Goal: Answer question/provide support: Share knowledge or assist other users

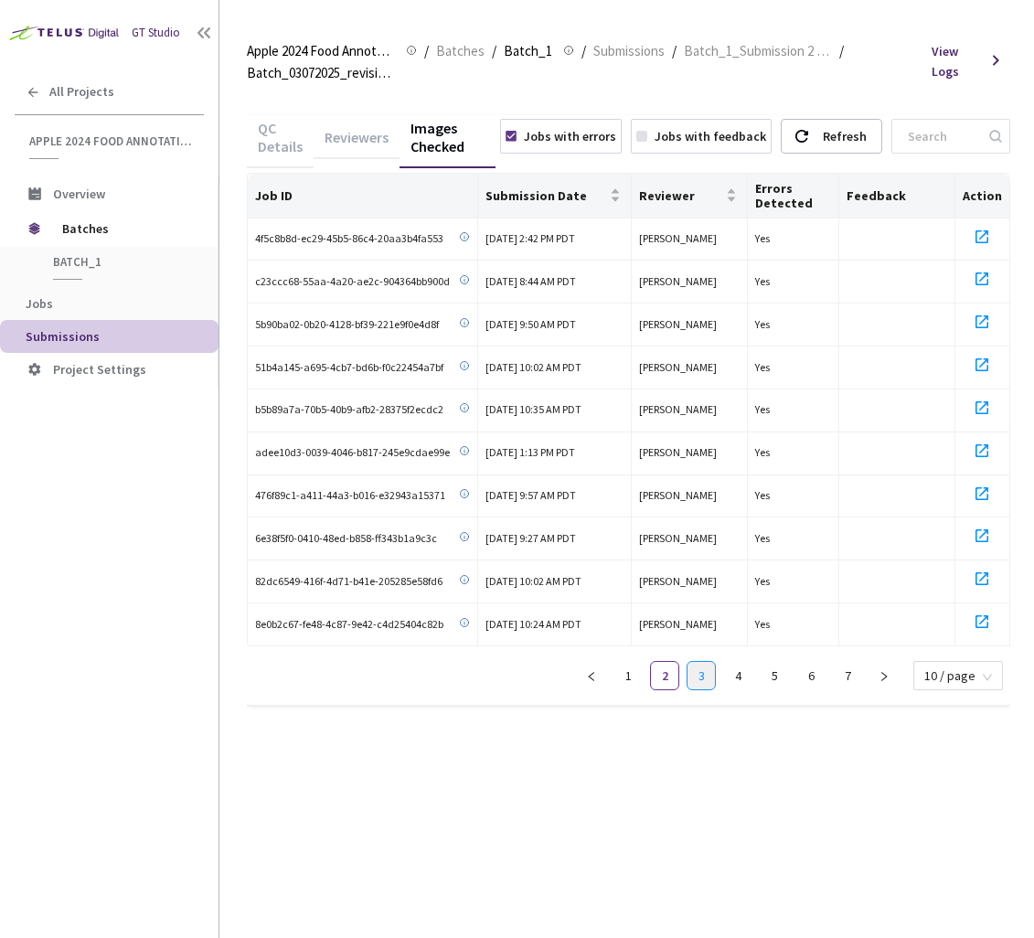
click at [709, 672] on link "3" at bounding box center [701, 675] width 27 height 27
click at [984, 236] on icon at bounding box center [982, 236] width 13 height 13
drag, startPoint x: 981, startPoint y: 272, endPoint x: 982, endPoint y: 302, distance: 30.2
click at [981, 273] on icon at bounding box center [982, 279] width 22 height 22
drag, startPoint x: 982, startPoint y: 318, endPoint x: 983, endPoint y: 328, distance: 10.1
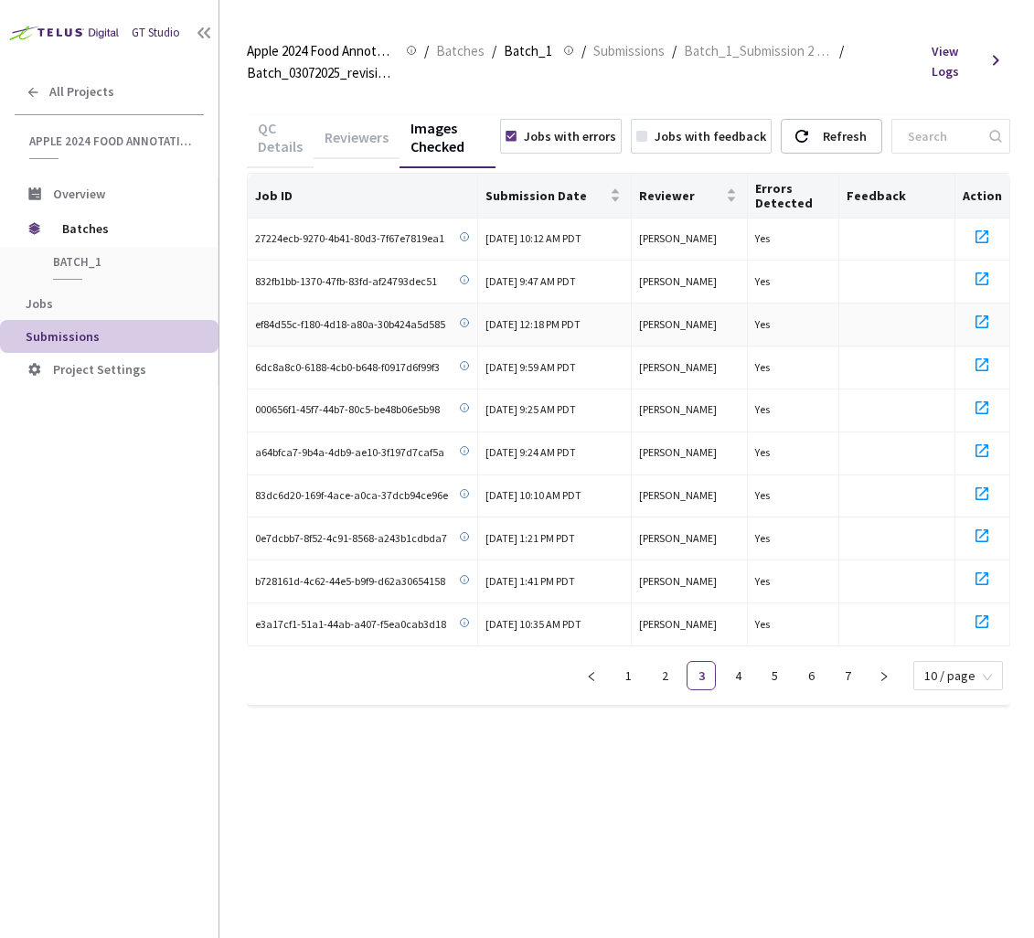
click at [983, 321] on icon at bounding box center [982, 322] width 22 height 22
click at [985, 366] on icon at bounding box center [982, 365] width 22 height 22
click at [985, 406] on icon at bounding box center [982, 408] width 22 height 22
click at [986, 445] on icon at bounding box center [982, 451] width 22 height 22
click at [979, 494] on icon at bounding box center [982, 494] width 13 height 13
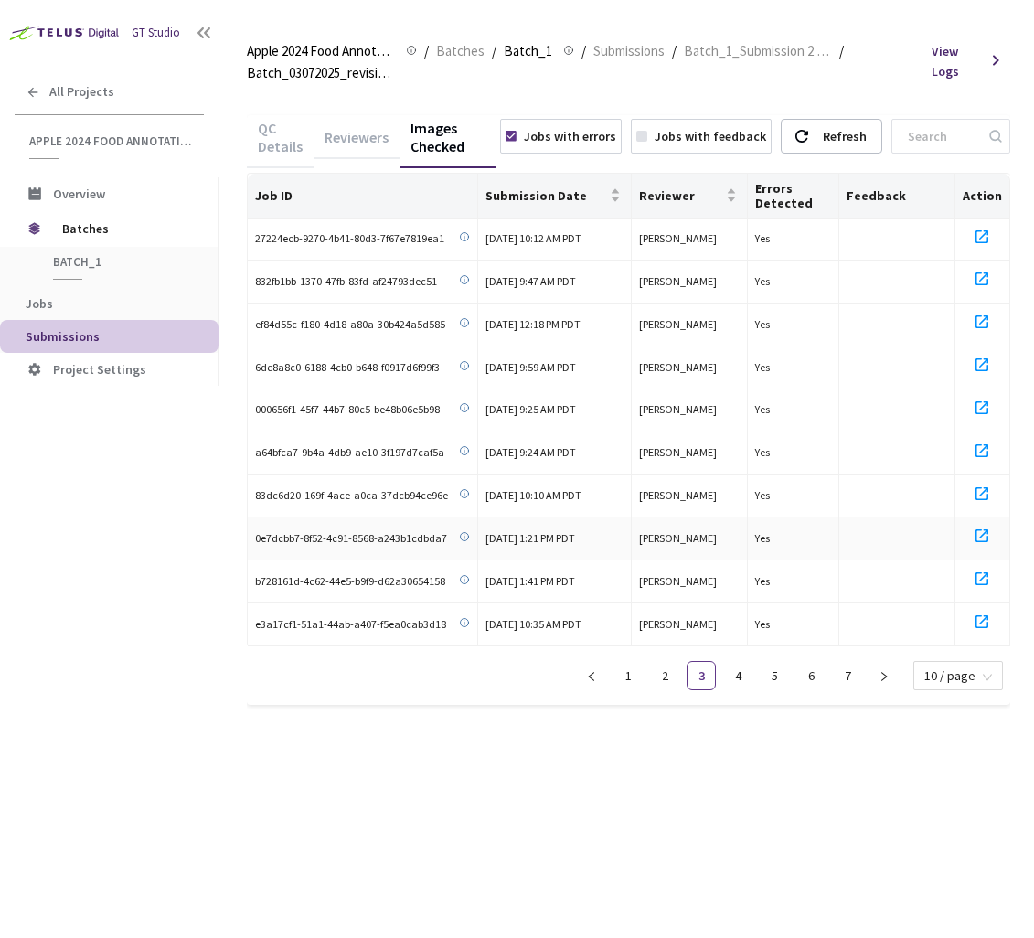
click at [983, 528] on icon at bounding box center [982, 536] width 22 height 22
click at [980, 580] on icon at bounding box center [982, 579] width 22 height 22
click at [987, 616] on icon at bounding box center [982, 622] width 13 height 13
click at [730, 679] on link "4" at bounding box center [737, 675] width 27 height 27
click at [980, 239] on icon at bounding box center [982, 237] width 22 height 22
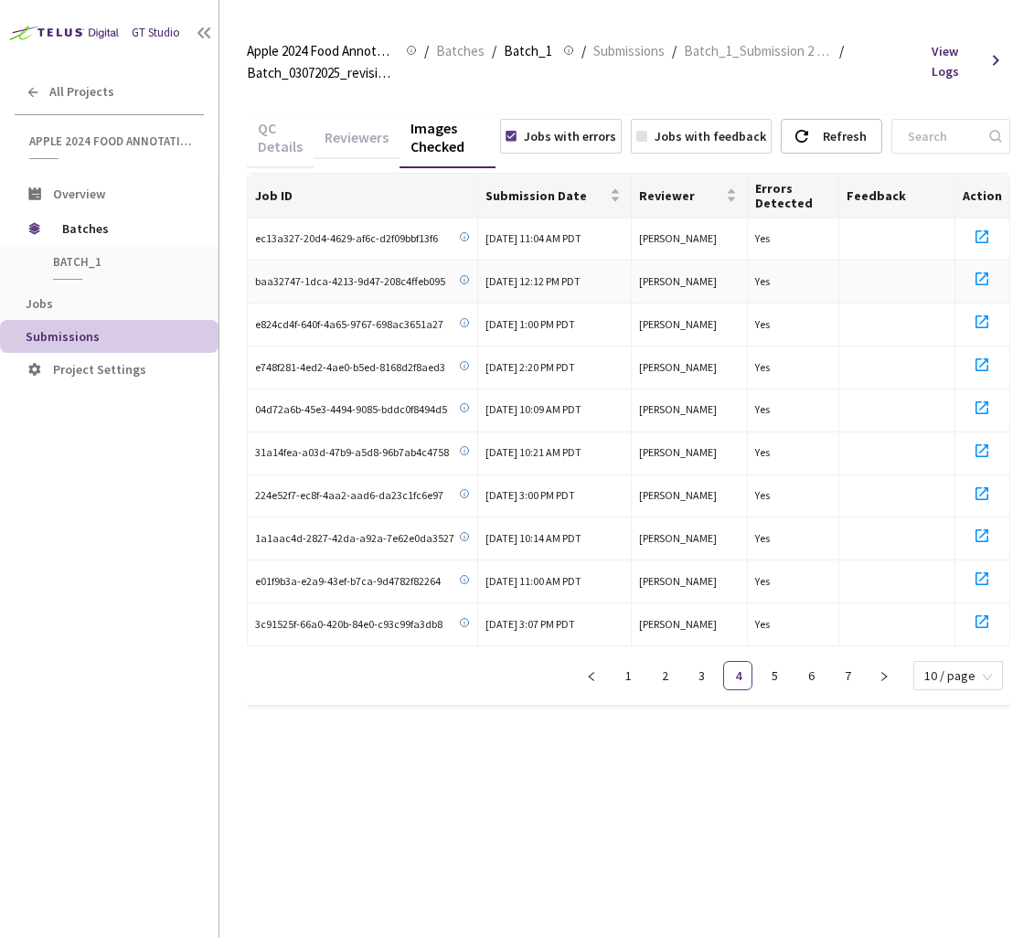
drag, startPoint x: 985, startPoint y: 273, endPoint x: 985, endPoint y: 298, distance: 25.6
click at [985, 273] on icon at bounding box center [982, 279] width 22 height 22
click at [980, 326] on icon at bounding box center [982, 322] width 22 height 22
click at [983, 368] on icon at bounding box center [982, 365] width 22 height 22
click at [979, 411] on icon at bounding box center [982, 408] width 13 height 13
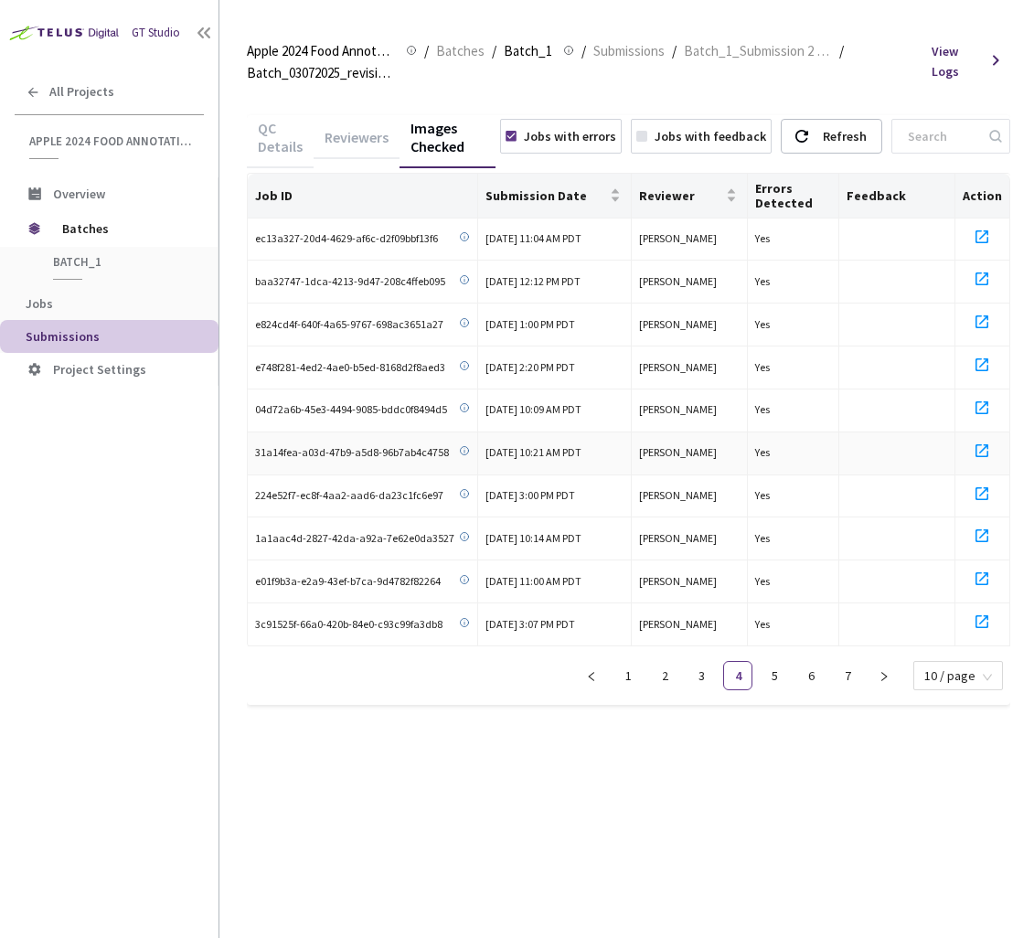
click at [986, 453] on icon at bounding box center [982, 451] width 22 height 22
drag, startPoint x: 982, startPoint y: 495, endPoint x: 984, endPoint y: 530, distance: 34.8
click at [983, 495] on icon at bounding box center [982, 494] width 22 height 22
click at [981, 535] on icon at bounding box center [982, 536] width 13 height 13
drag, startPoint x: 984, startPoint y: 575, endPoint x: 973, endPoint y: 617, distance: 43.5
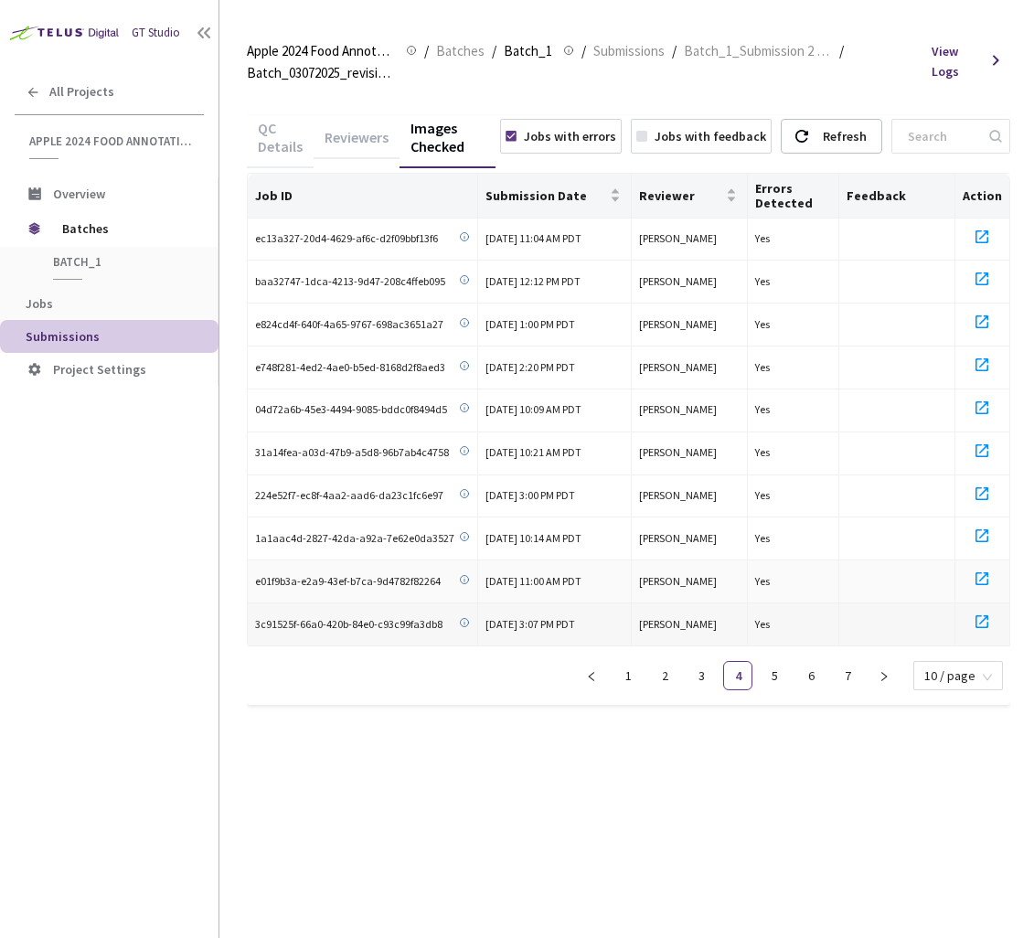
click at [984, 577] on icon at bounding box center [982, 579] width 22 height 22
click at [976, 620] on icon at bounding box center [982, 622] width 22 height 22
drag, startPoint x: 777, startPoint y: 670, endPoint x: 804, endPoint y: 648, distance: 34.4
click at [777, 670] on link "5" at bounding box center [774, 675] width 27 height 27
drag, startPoint x: 986, startPoint y: 237, endPoint x: 982, endPoint y: 246, distance: 9.9
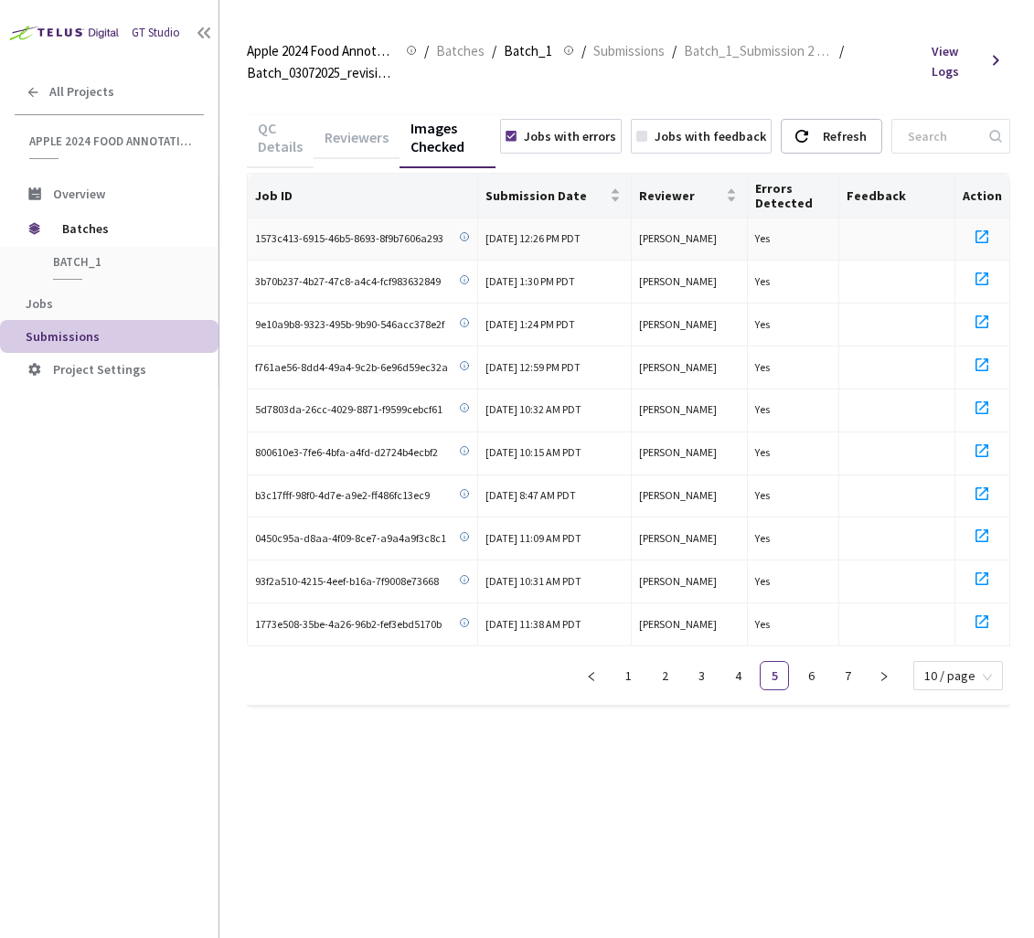
click at [986, 237] on icon at bounding box center [982, 237] width 22 height 22
drag, startPoint x: 982, startPoint y: 281, endPoint x: 989, endPoint y: 318, distance: 38.0
click at [982, 281] on icon at bounding box center [982, 279] width 22 height 22
click at [983, 316] on icon at bounding box center [982, 322] width 22 height 22
drag, startPoint x: 985, startPoint y: 364, endPoint x: 980, endPoint y: 402, distance: 38.7
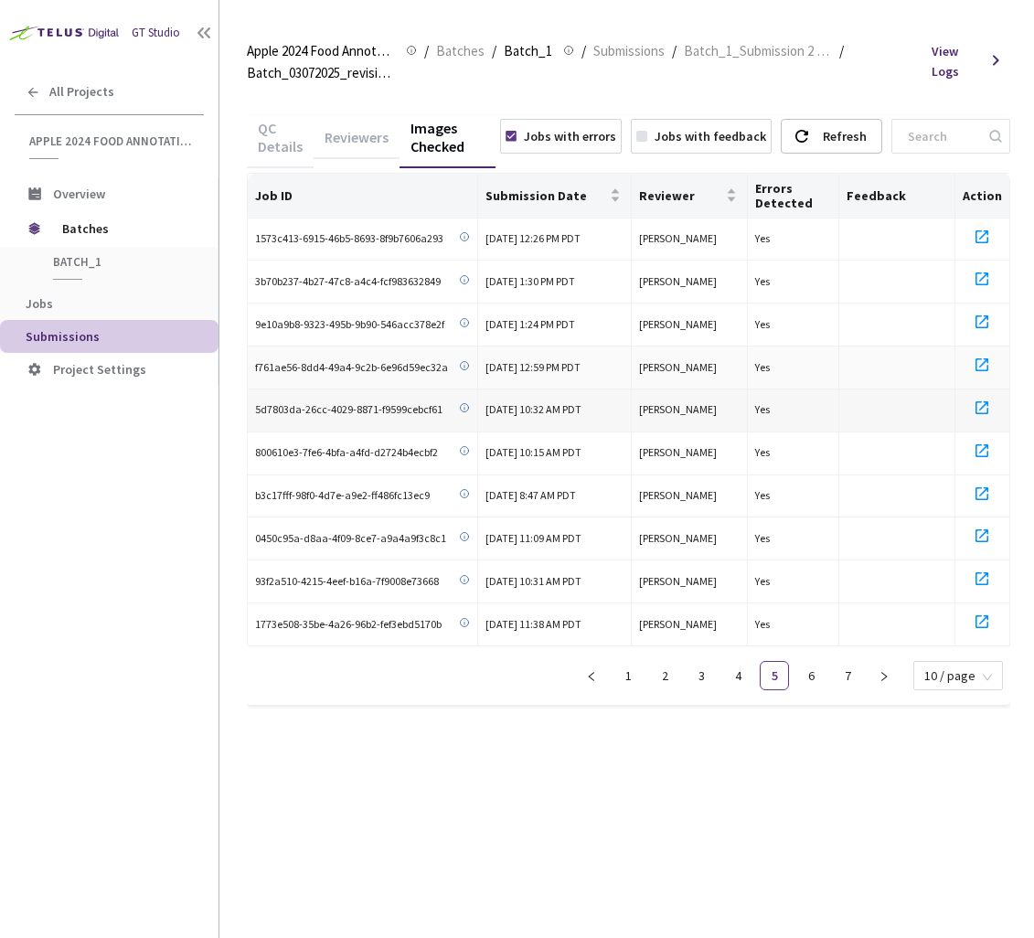
click at [985, 364] on icon at bounding box center [982, 365] width 22 height 22
click at [980, 404] on icon at bounding box center [982, 408] width 22 height 22
drag, startPoint x: 978, startPoint y: 450, endPoint x: 984, endPoint y: 465, distance: 16.0
click at [979, 450] on icon at bounding box center [982, 451] width 22 height 22
drag, startPoint x: 988, startPoint y: 486, endPoint x: 988, endPoint y: 498, distance: 11.9
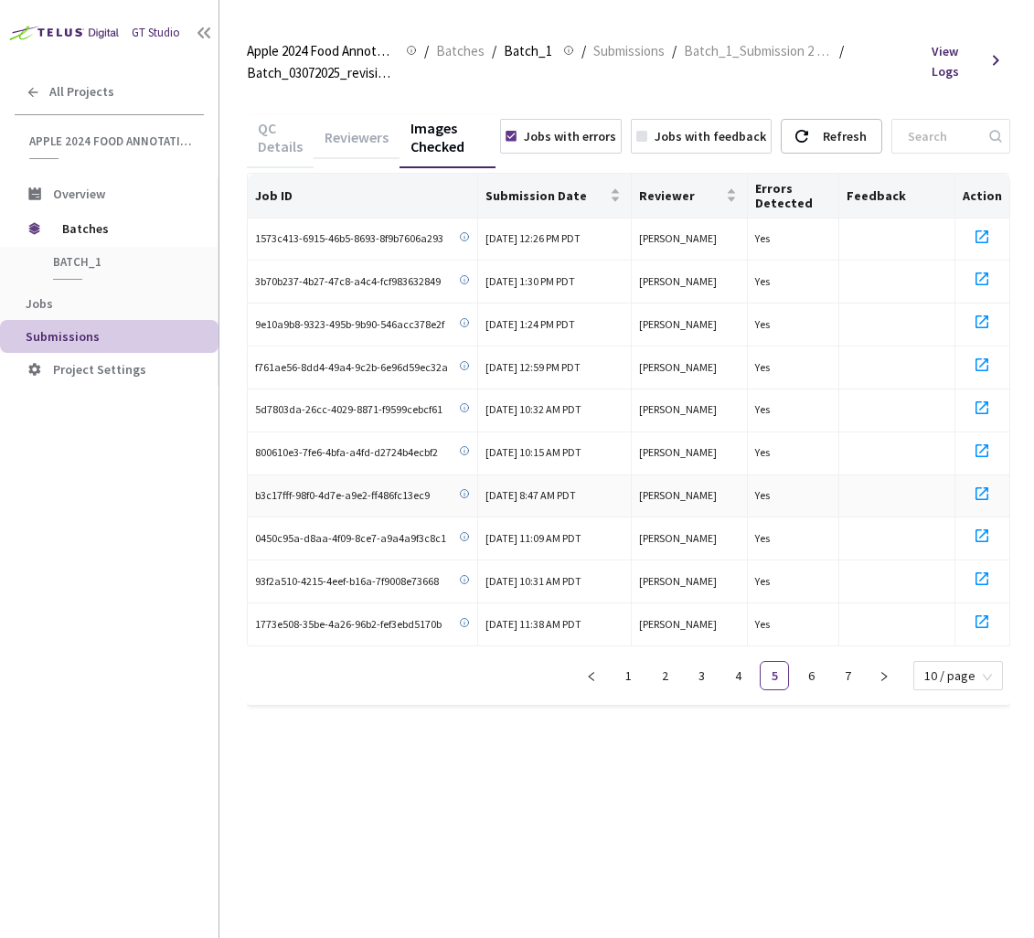
click at [988, 488] on icon at bounding box center [982, 494] width 13 height 13
click at [984, 525] on icon at bounding box center [982, 536] width 22 height 22
click at [980, 579] on icon at bounding box center [982, 579] width 22 height 22
click at [986, 611] on icon at bounding box center [982, 622] width 22 height 22
click at [815, 670] on link "6" at bounding box center [811, 675] width 27 height 27
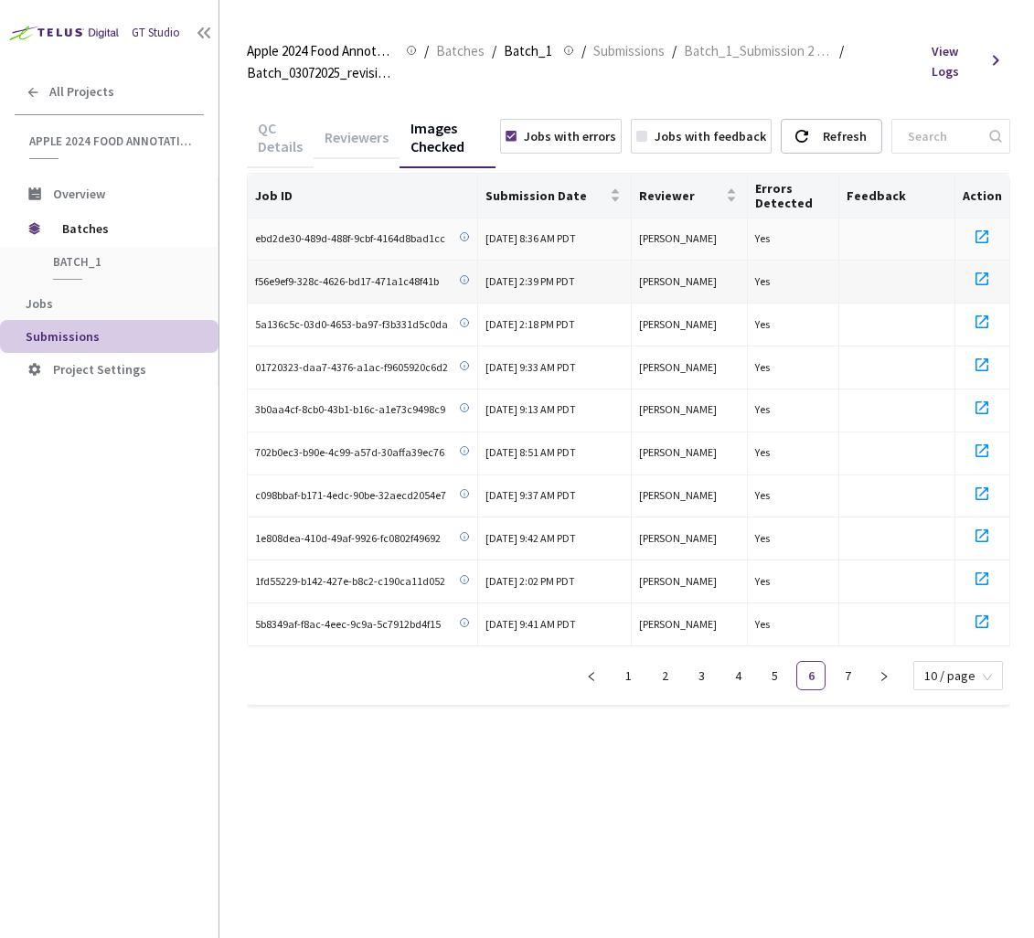
drag, startPoint x: 979, startPoint y: 242, endPoint x: 983, endPoint y: 264, distance: 22.4
click at [979, 241] on icon at bounding box center [982, 236] width 13 height 13
click at [979, 285] on icon at bounding box center [982, 279] width 22 height 22
click at [980, 326] on icon at bounding box center [982, 322] width 13 height 13
click at [982, 359] on icon at bounding box center [982, 365] width 22 height 22
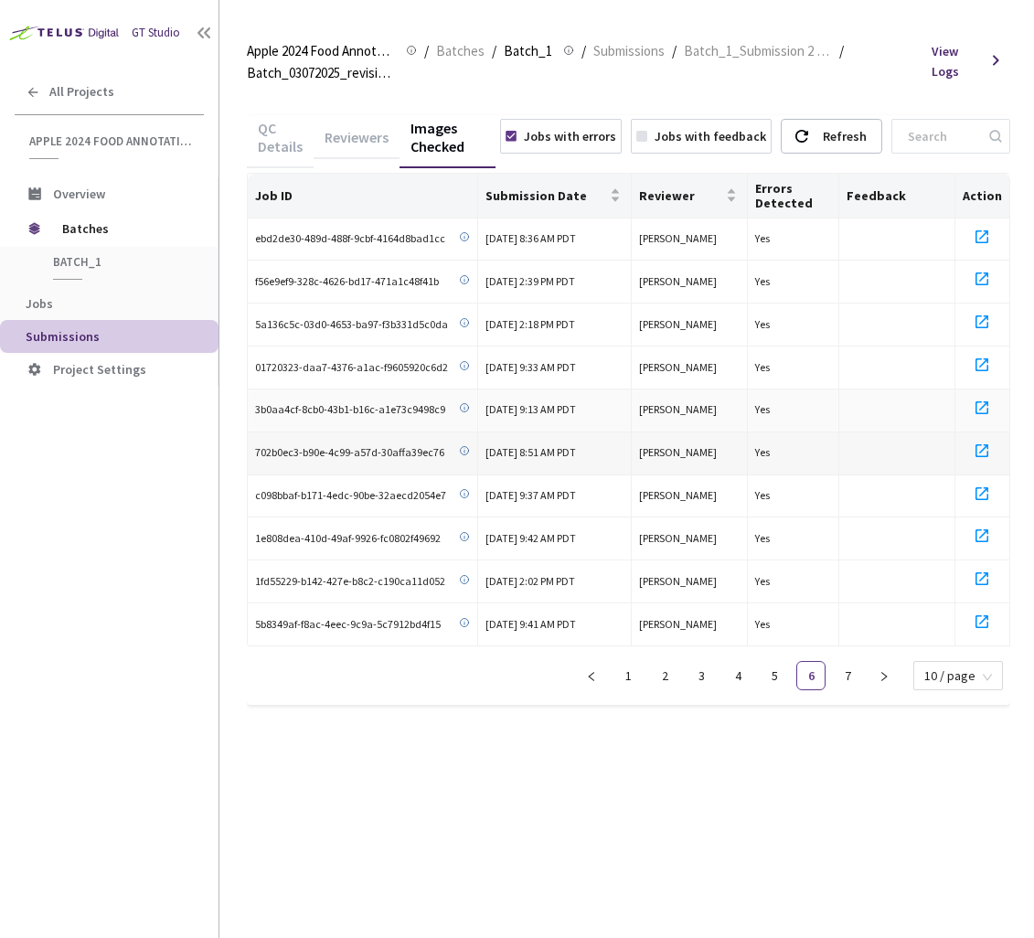
drag, startPoint x: 979, startPoint y: 402, endPoint x: 984, endPoint y: 433, distance: 31.6
click at [979, 402] on icon at bounding box center [982, 408] width 13 height 13
click at [987, 458] on icon at bounding box center [982, 451] width 22 height 22
drag, startPoint x: 989, startPoint y: 488, endPoint x: 985, endPoint y: 513, distance: 25.9
click at [990, 490] on icon at bounding box center [982, 494] width 22 height 22
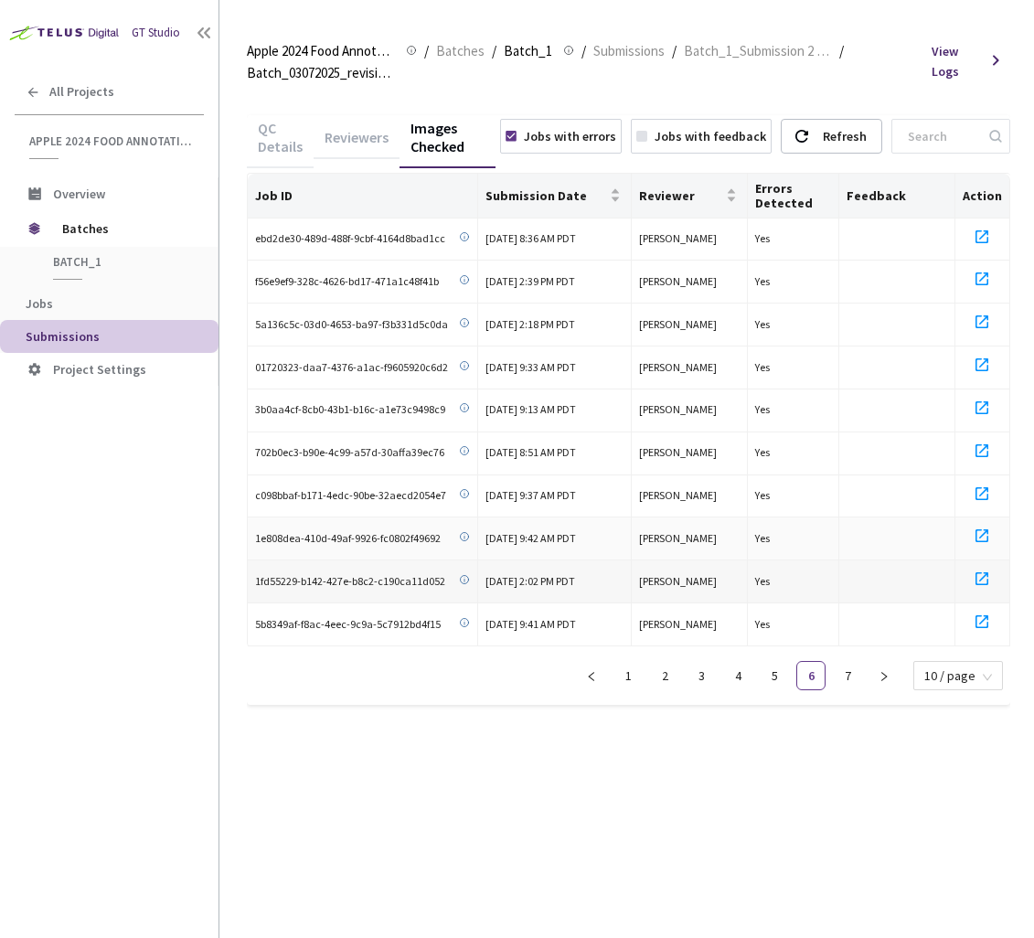
drag, startPoint x: 983, startPoint y: 525, endPoint x: 989, endPoint y: 573, distance: 47.9
click at [983, 526] on icon at bounding box center [982, 536] width 22 height 22
click at [988, 575] on icon at bounding box center [982, 579] width 22 height 22
click at [989, 611] on icon at bounding box center [982, 622] width 22 height 22
drag, startPoint x: 853, startPoint y: 670, endPoint x: 861, endPoint y: 658, distance: 14.0
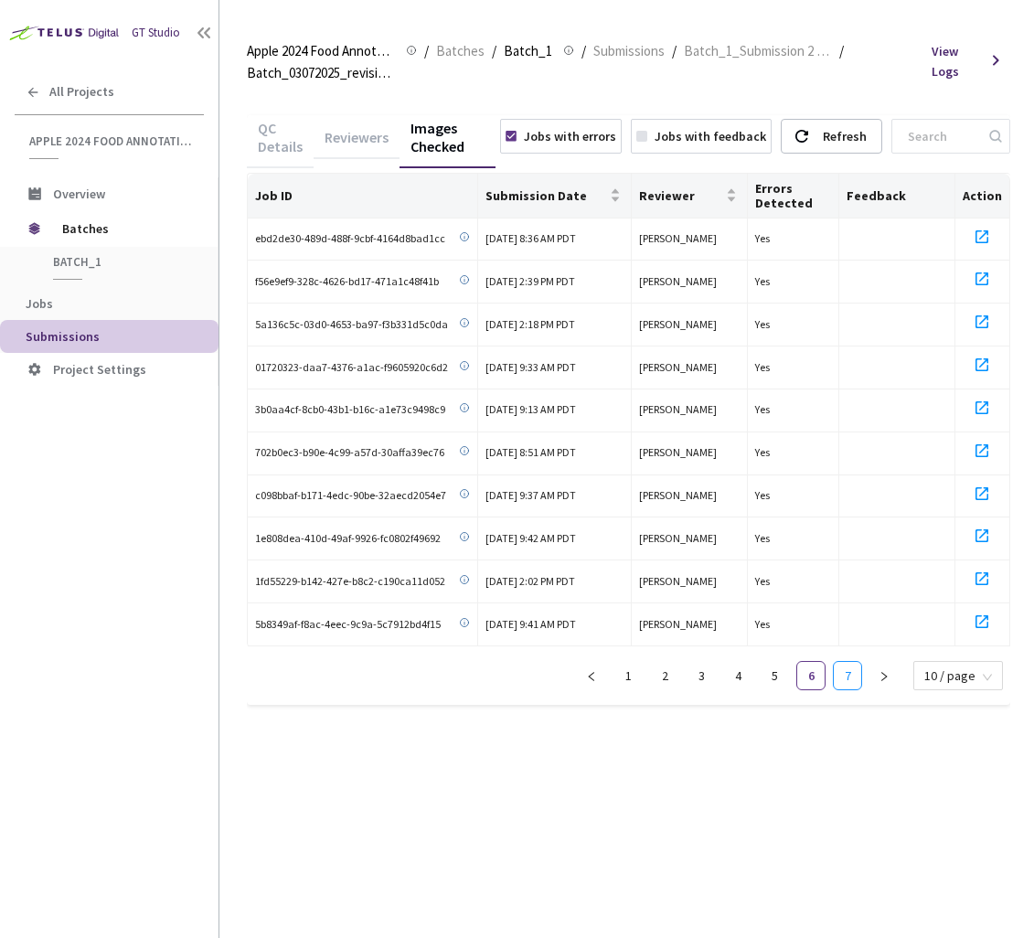
click at [853, 670] on link "7" at bounding box center [847, 675] width 27 height 27
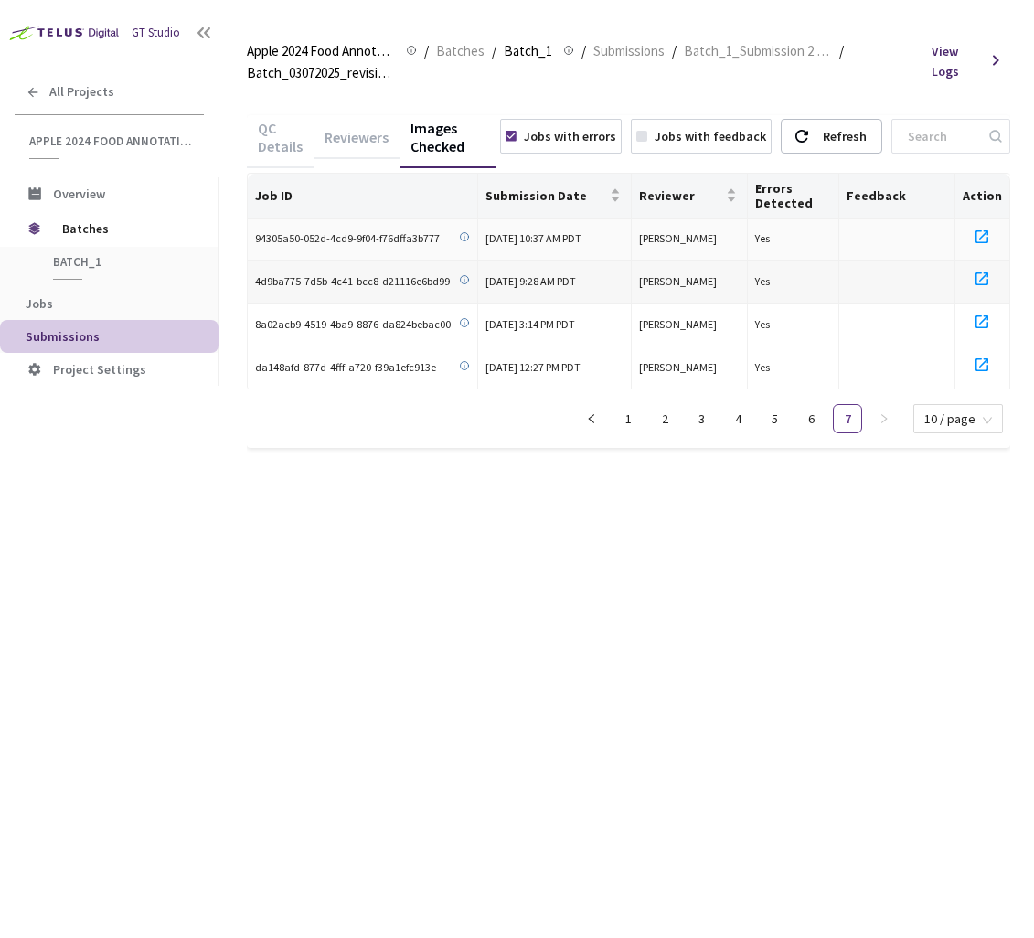
drag, startPoint x: 986, startPoint y: 232, endPoint x: 970, endPoint y: 279, distance: 49.2
click at [984, 237] on icon at bounding box center [982, 237] width 22 height 22
drag, startPoint x: 977, startPoint y: 280, endPoint x: 982, endPoint y: 316, distance: 36.1
click at [977, 281] on icon at bounding box center [982, 279] width 22 height 22
click at [985, 318] on icon at bounding box center [982, 322] width 22 height 22
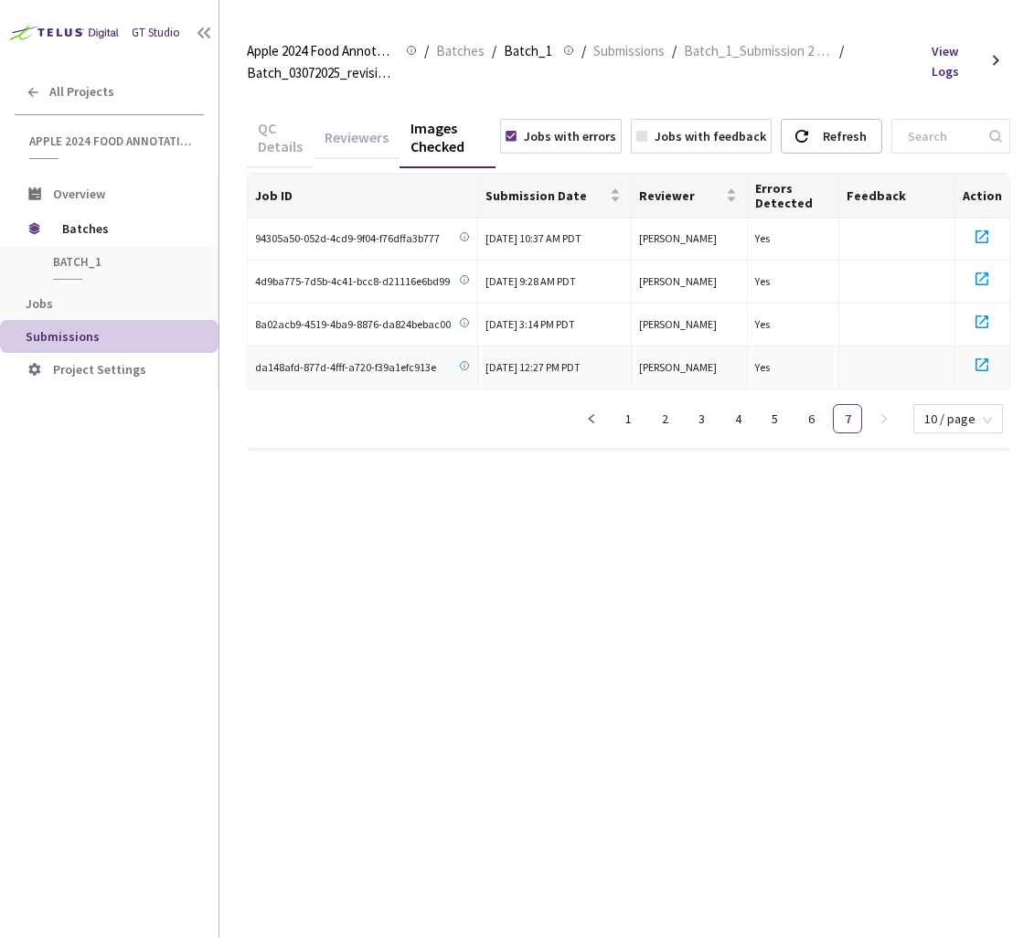
click at [982, 360] on icon at bounding box center [982, 365] width 22 height 22
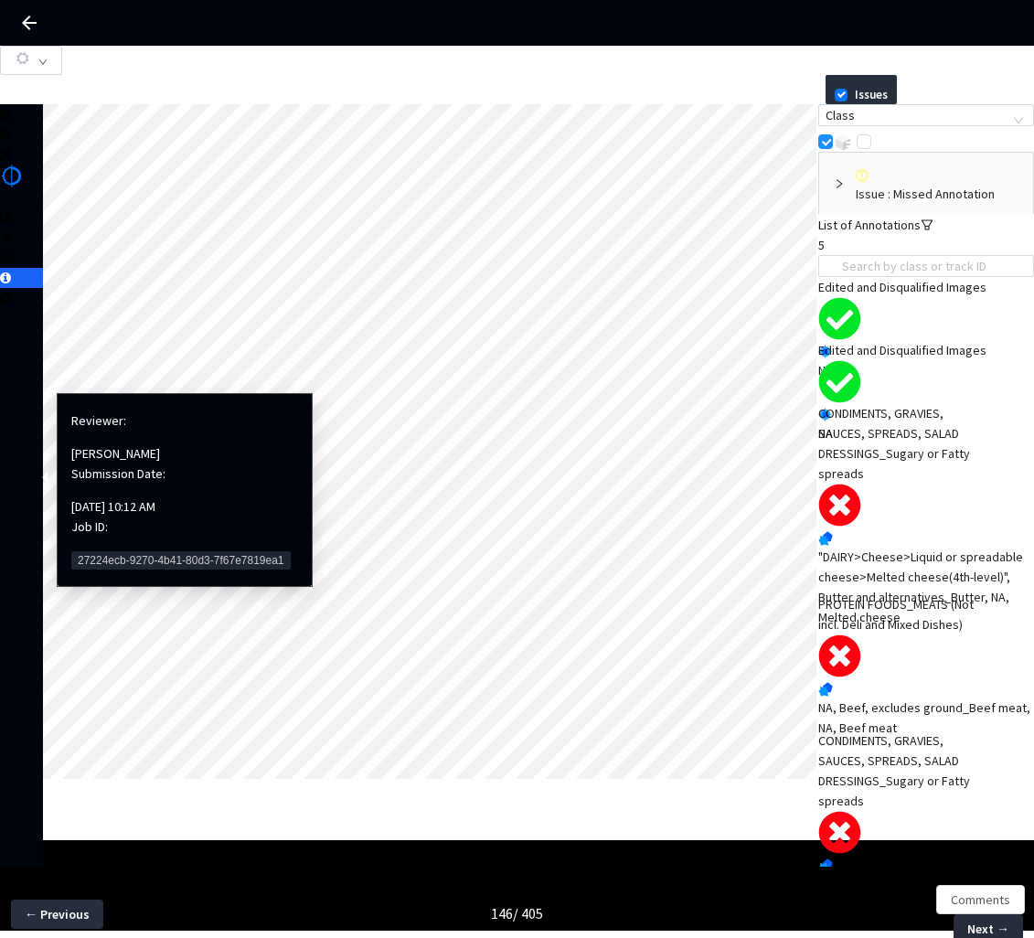
click at [117, 552] on span "27224ecb-9270-4b41-80d3-7f67e7819ea1" at bounding box center [181, 561] width 220 height 18
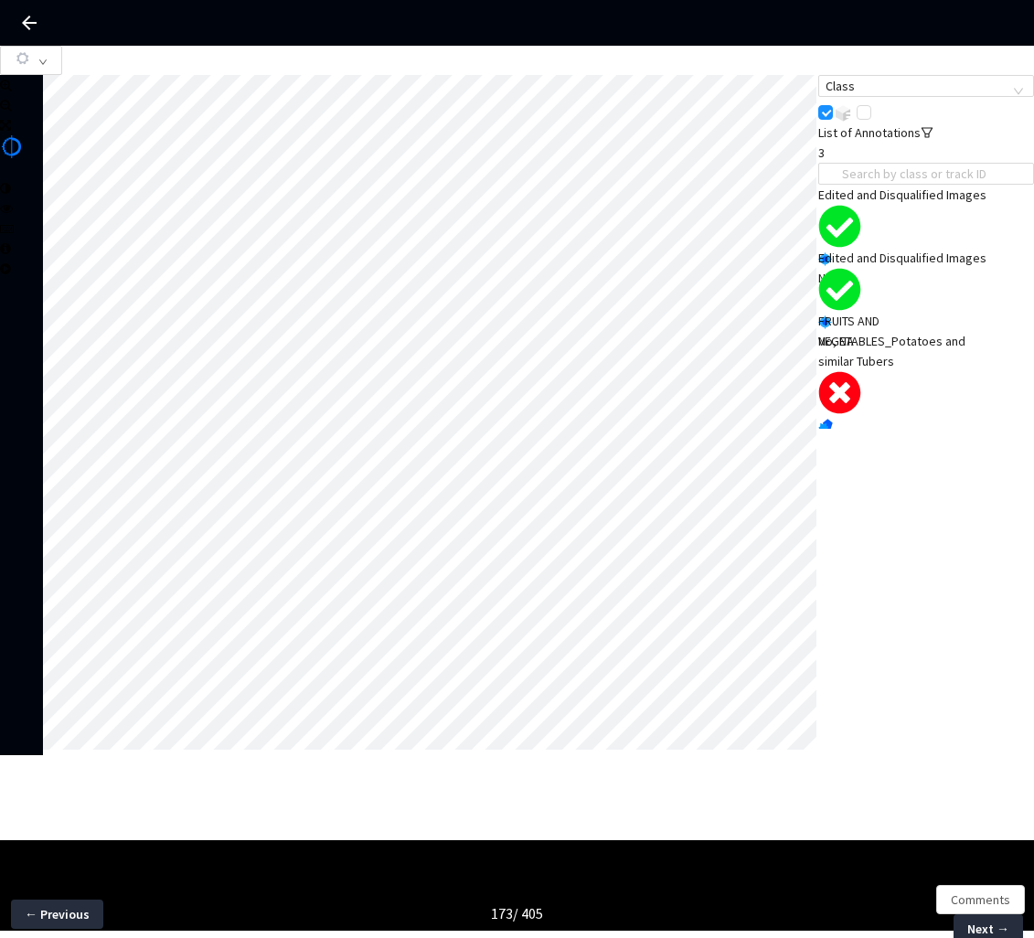
click at [936, 371] on div "FRUITS AND VEGETABLES_Potatoes and similar Tubers" at bounding box center [905, 341] width 173 height 60
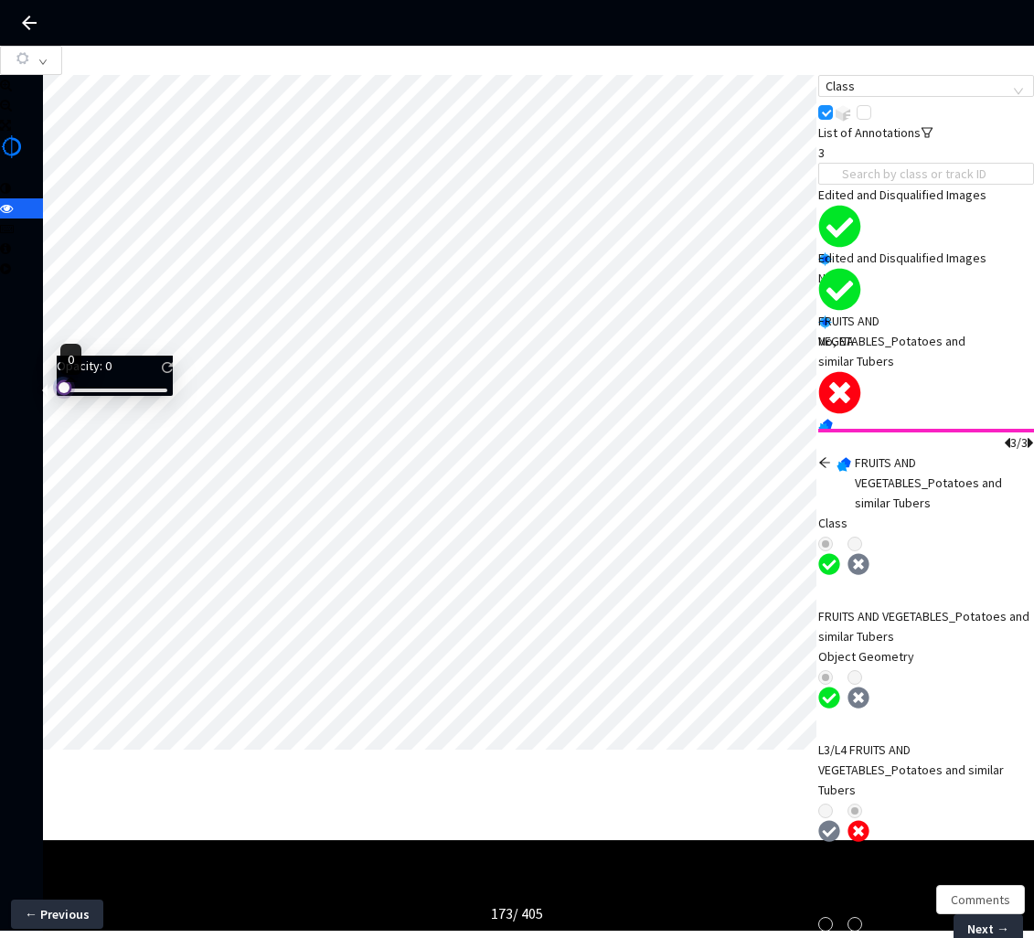
drag, startPoint x: 100, startPoint y: 407, endPoint x: 70, endPoint y: 404, distance: 30.3
click at [67, 391] on div at bounding box center [62, 385] width 9 height 9
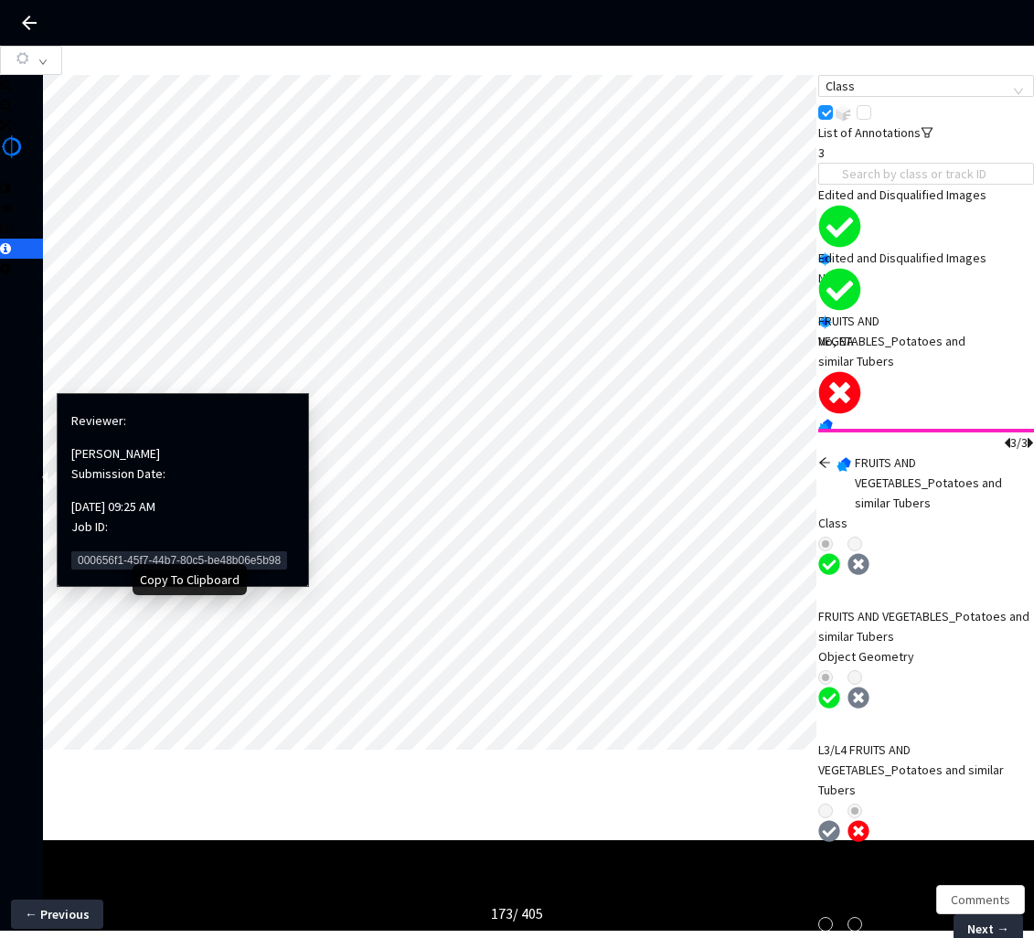
click at [100, 552] on span "000656f1-45f7-44b7-80c5-be48b06e5b98" at bounding box center [179, 561] width 216 height 18
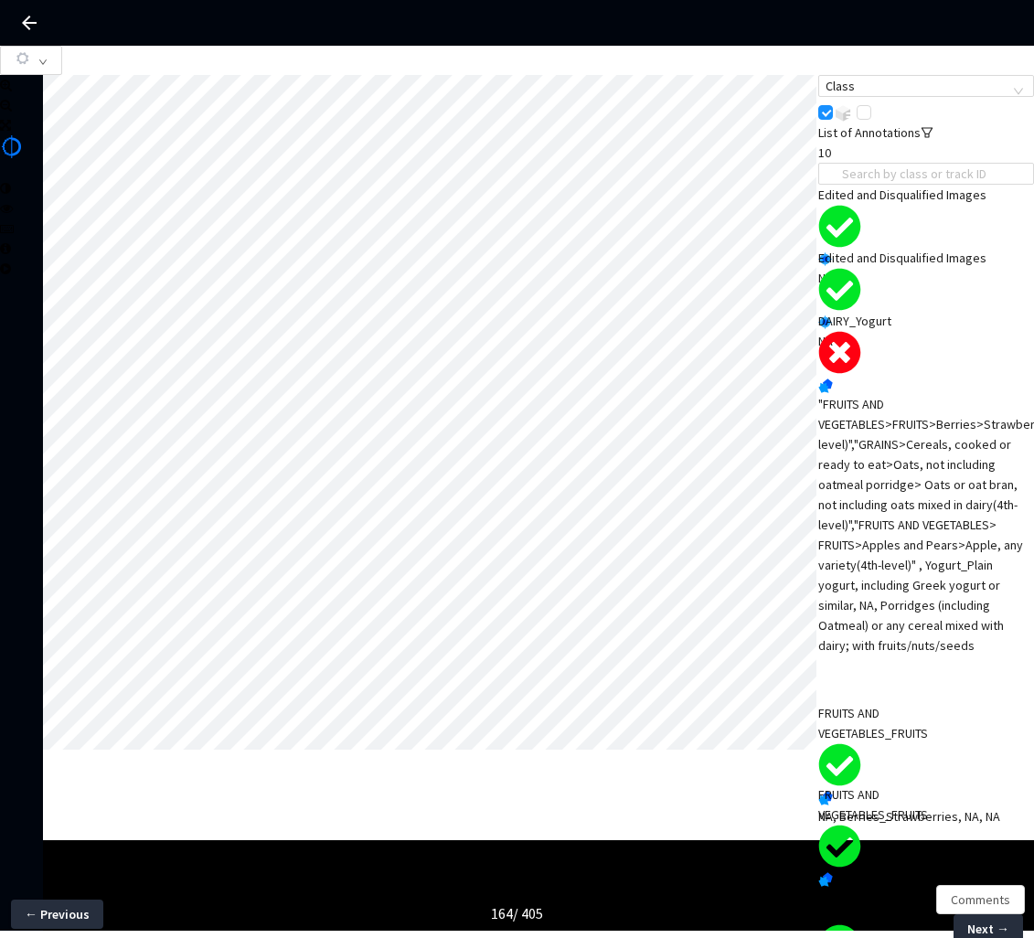
click at [912, 488] on div ""FRUITS AND VEGETABLES>FRUITS>Berries>Strawberries(4th-level)","GRAINS>Cereals,…" at bounding box center [927, 525] width 216 height 262
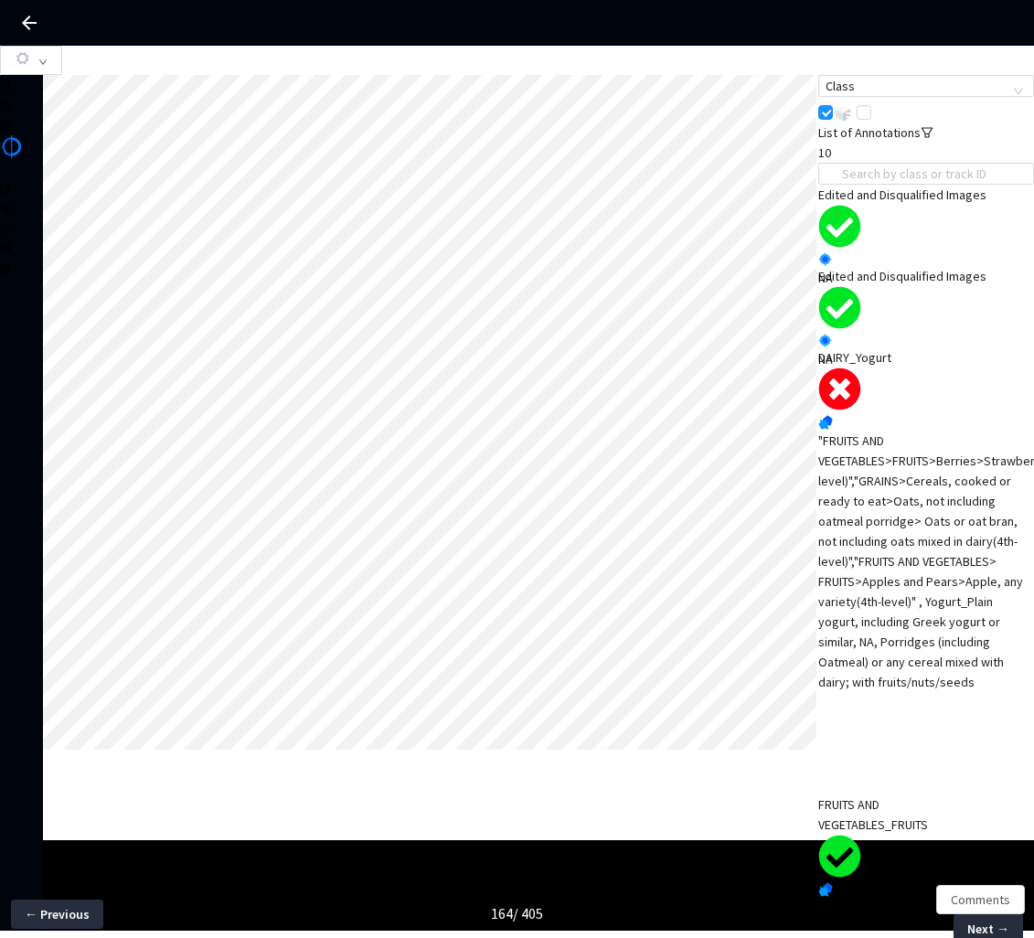
scroll to position [159, 0]
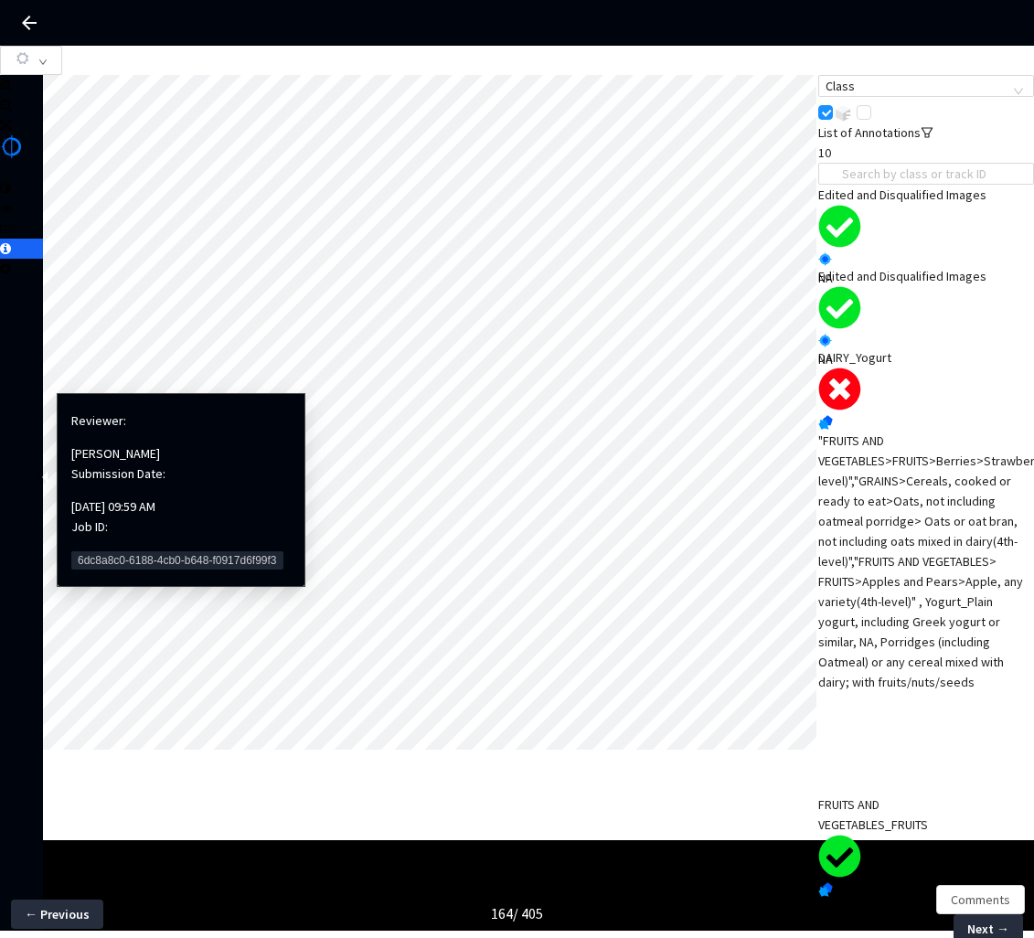
click at [108, 552] on span "6dc8a8c0-6188-4cb0-b648-f0917d6f99f3" at bounding box center [177, 561] width 212 height 18
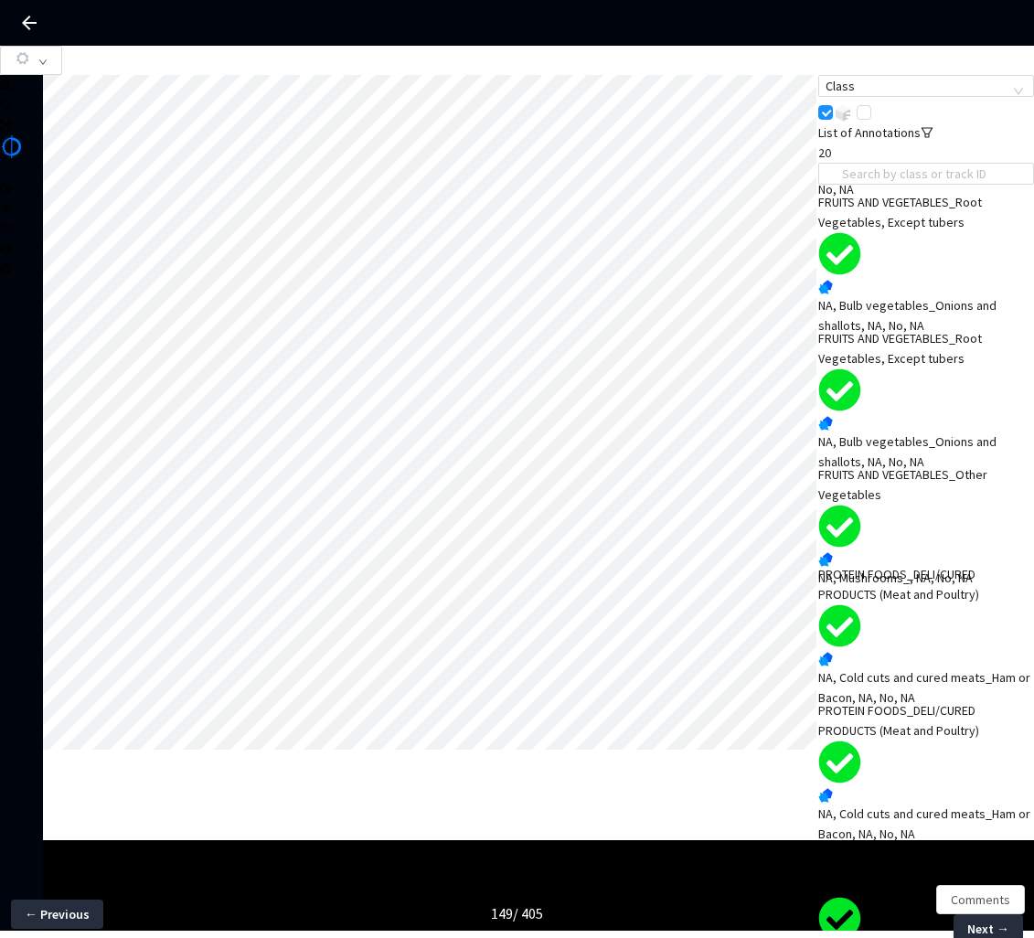
scroll to position [297, 0]
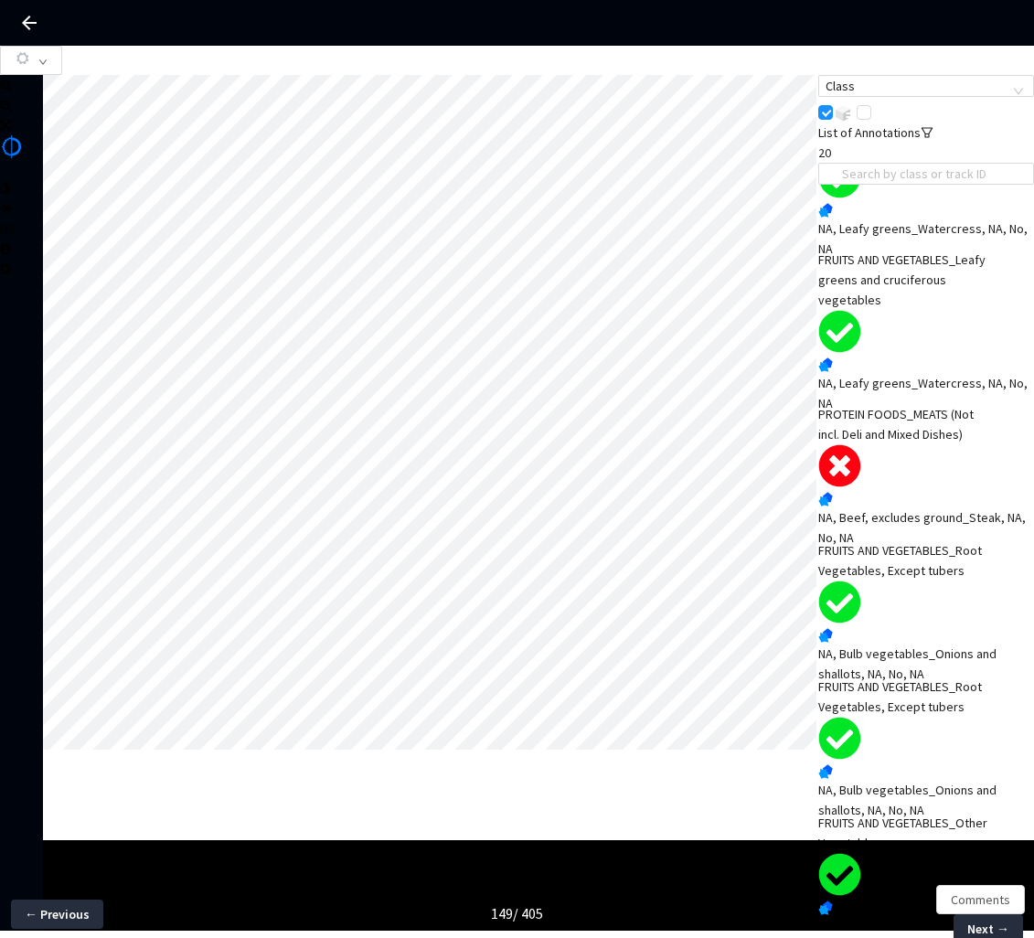
click at [909, 445] on div "PROTEIN FOODS_MEATS (Not incl. Deli and Mixed Dishes)" at bounding box center [905, 424] width 173 height 40
drag, startPoint x: 85, startPoint y: 402, endPoint x: 57, endPoint y: 405, distance: 28.6
click at [56, 403] on div "Opacity : 0" at bounding box center [110, 380] width 125 height 49
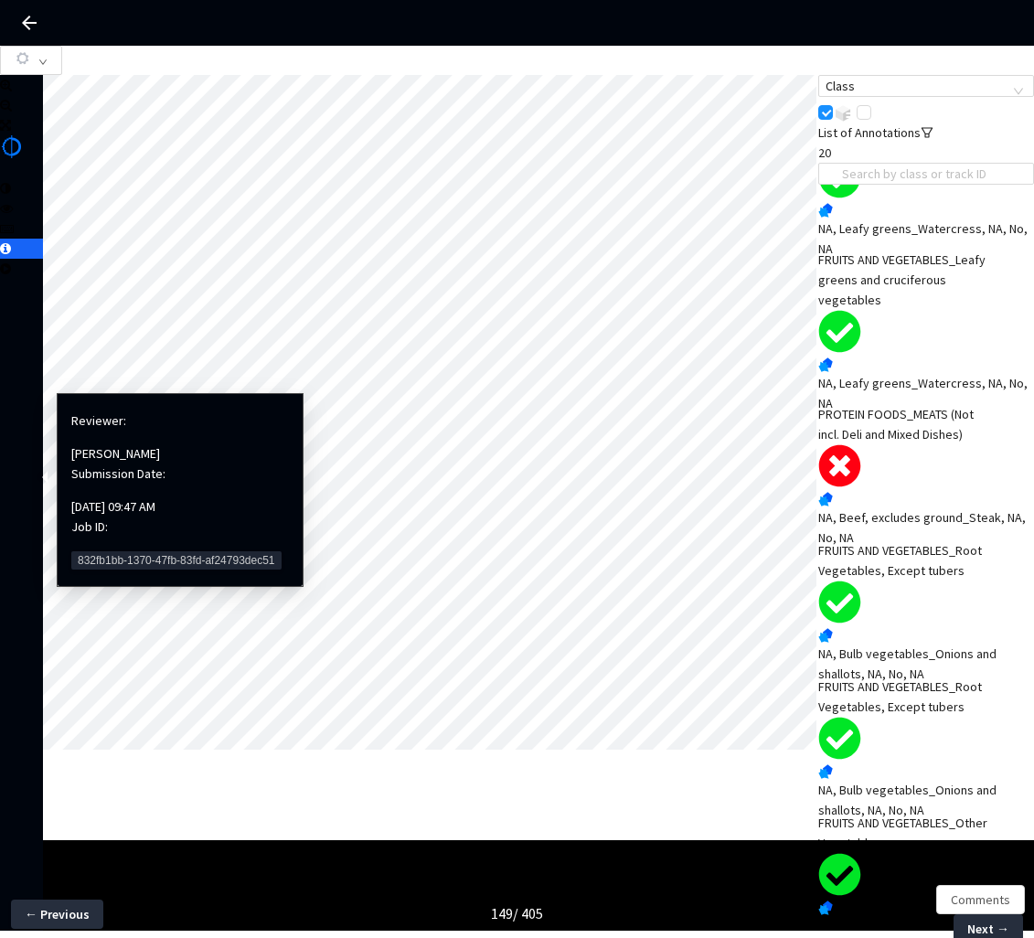
click at [92, 552] on span "832fb1bb-1370-47fb-83fd-af24793dec51" at bounding box center [176, 561] width 210 height 18
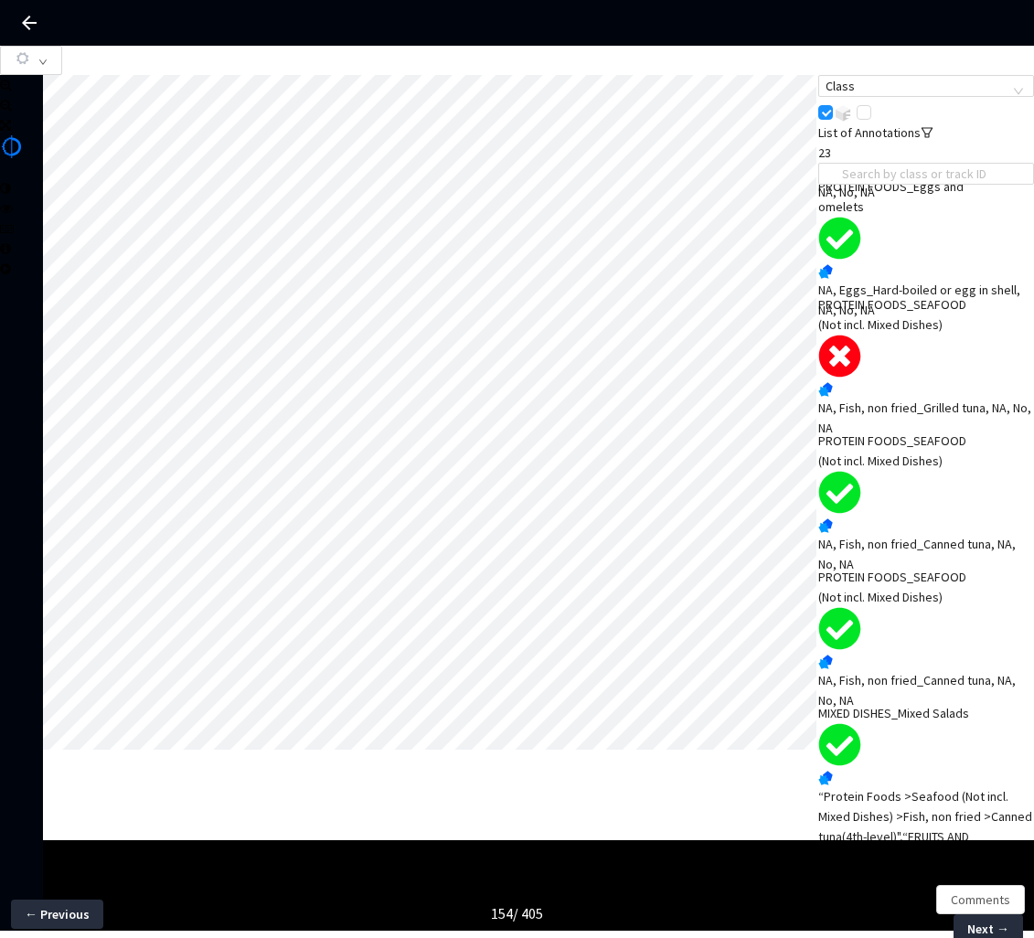
scroll to position [2037, 0]
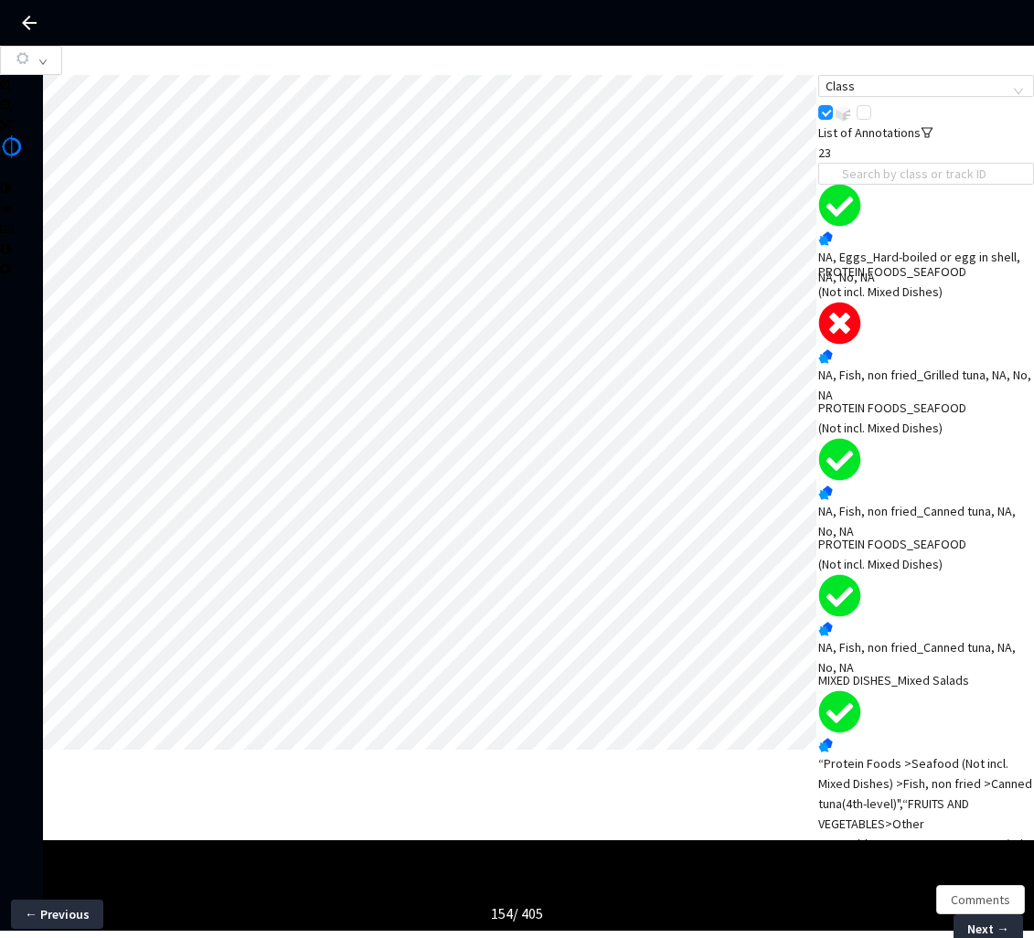
click at [909, 302] on div "PROTEIN FOODS_SEAFOOD (Not incl. Mixed Dishes)" at bounding box center [905, 282] width 173 height 40
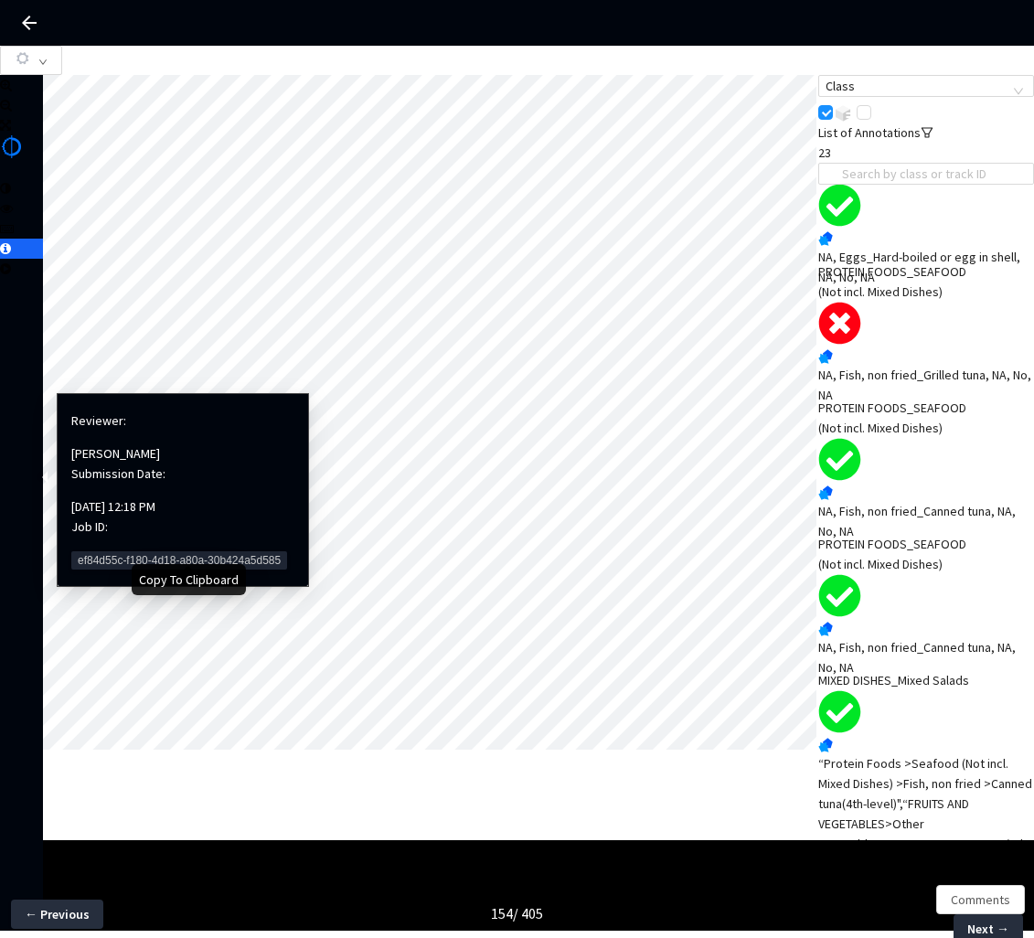
click at [87, 552] on span "ef84d55c-f180-4d18-a80a-30b424a5d585" at bounding box center [179, 561] width 216 height 18
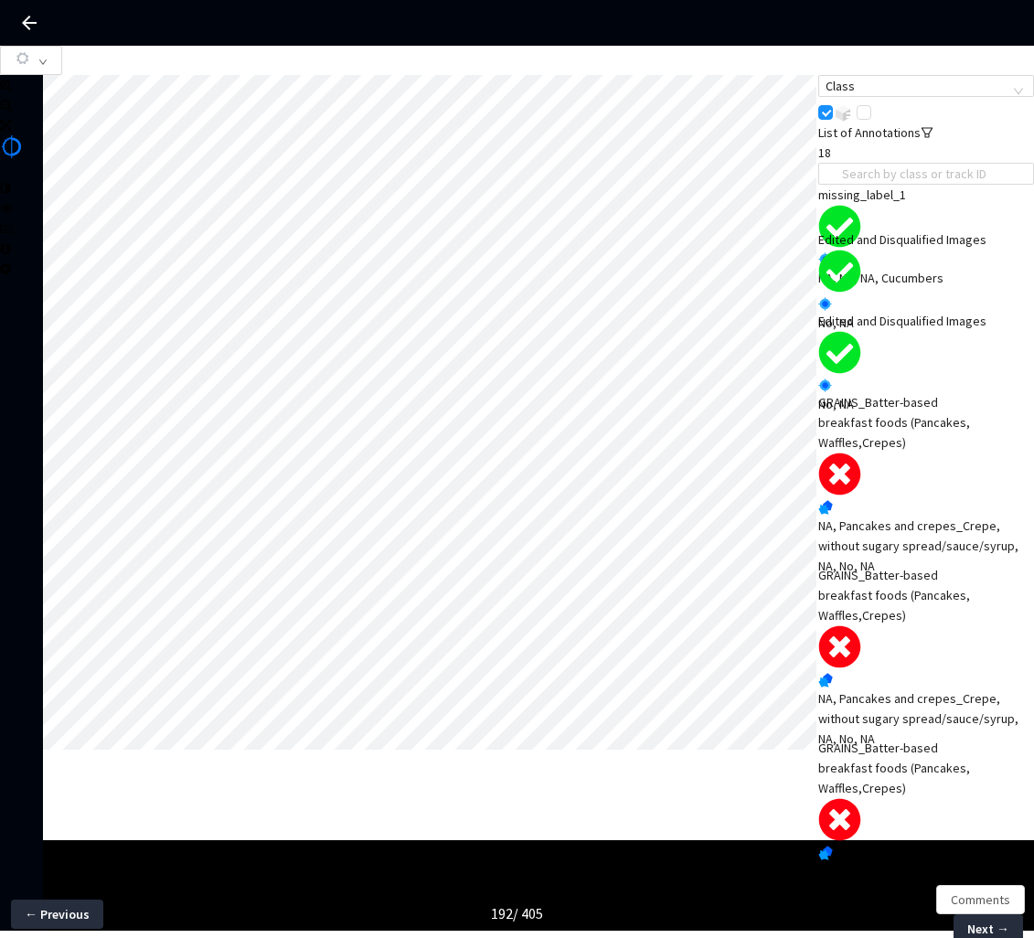
click at [906, 542] on div "NA, Pancakes and crepes_Crepe, without sugary spread/sauce/syrup, NA, No, NA" at bounding box center [927, 546] width 216 height 60
click at [69, 396] on div at bounding box center [114, 390] width 105 height 11
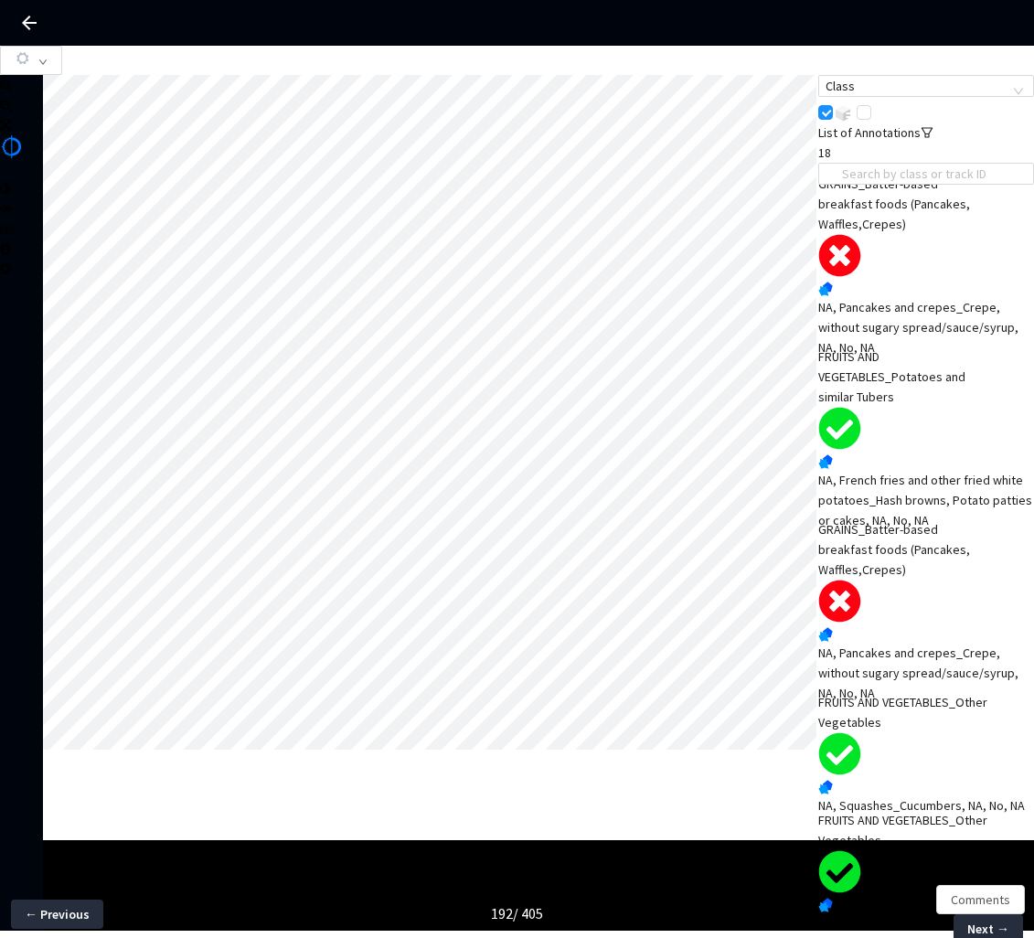
scroll to position [491, 0]
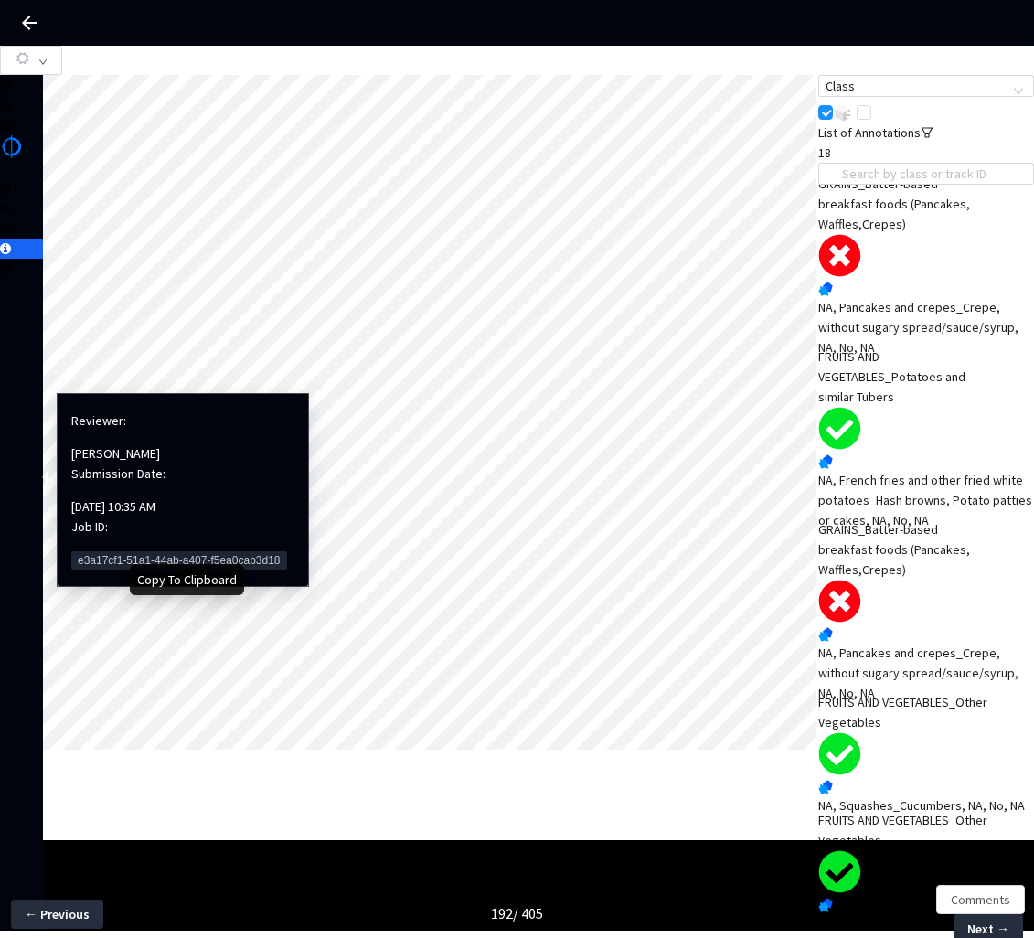
click at [87, 552] on span "e3a17cf1-51a1-44ab-a407-f5ea0cab3d18" at bounding box center [179, 561] width 216 height 18
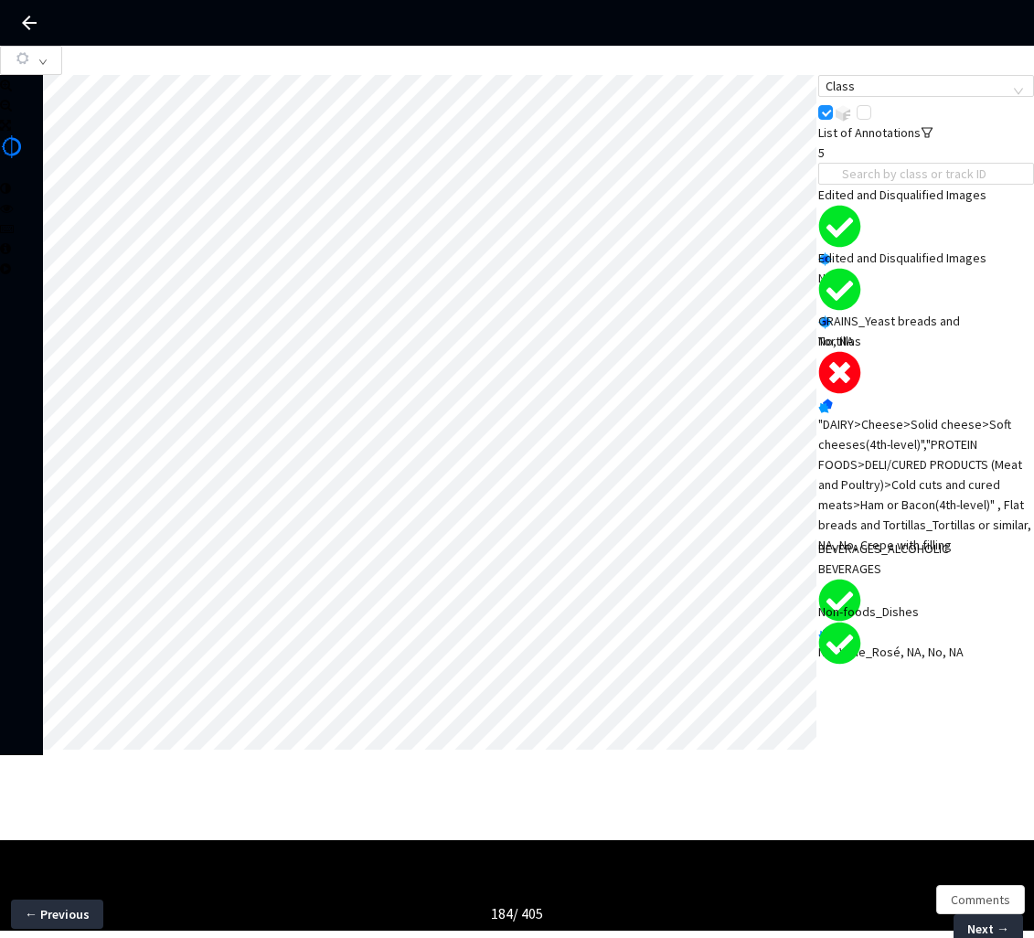
click at [883, 488] on div ""DAIRY>Cheese>Solid cheese>Soft cheeses(4th-level)","PROTEIN FOODS>DELI/CURED P…" at bounding box center [927, 484] width 216 height 141
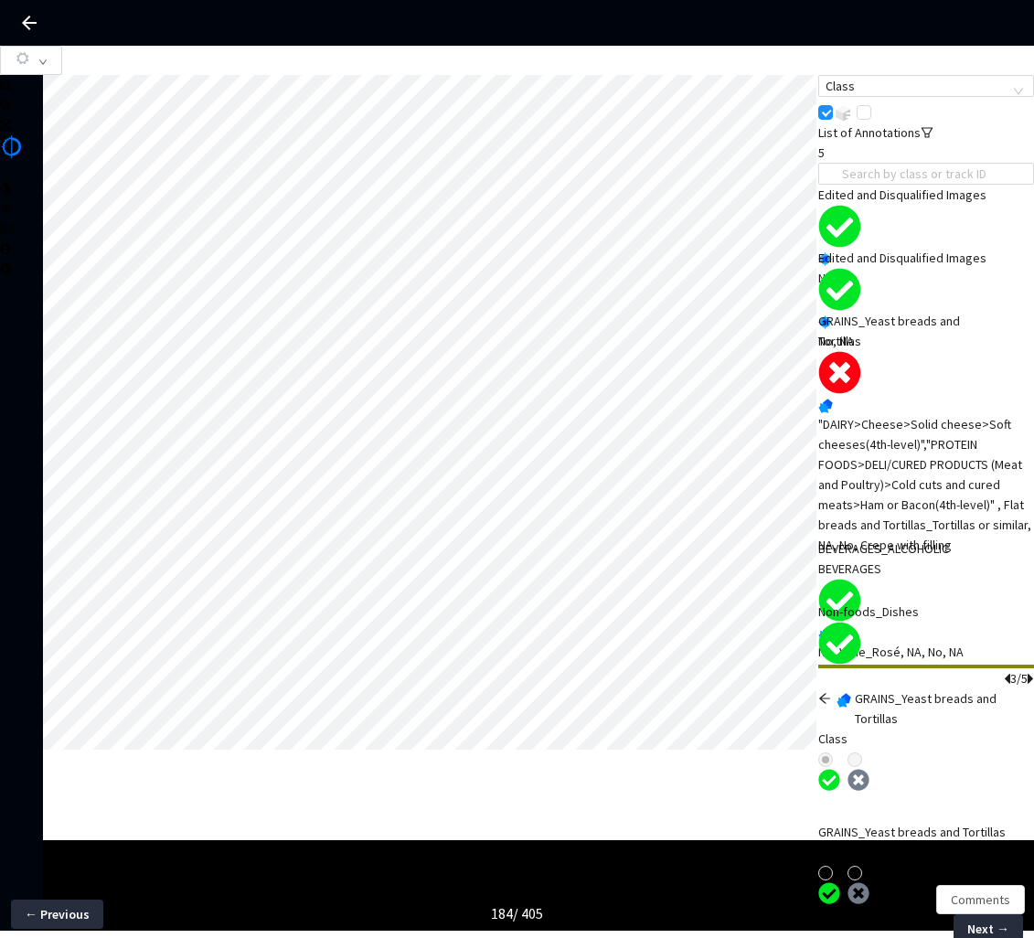
scroll to position [15, 0]
click at [978, 894] on span "Comments" at bounding box center [980, 900] width 59 height 20
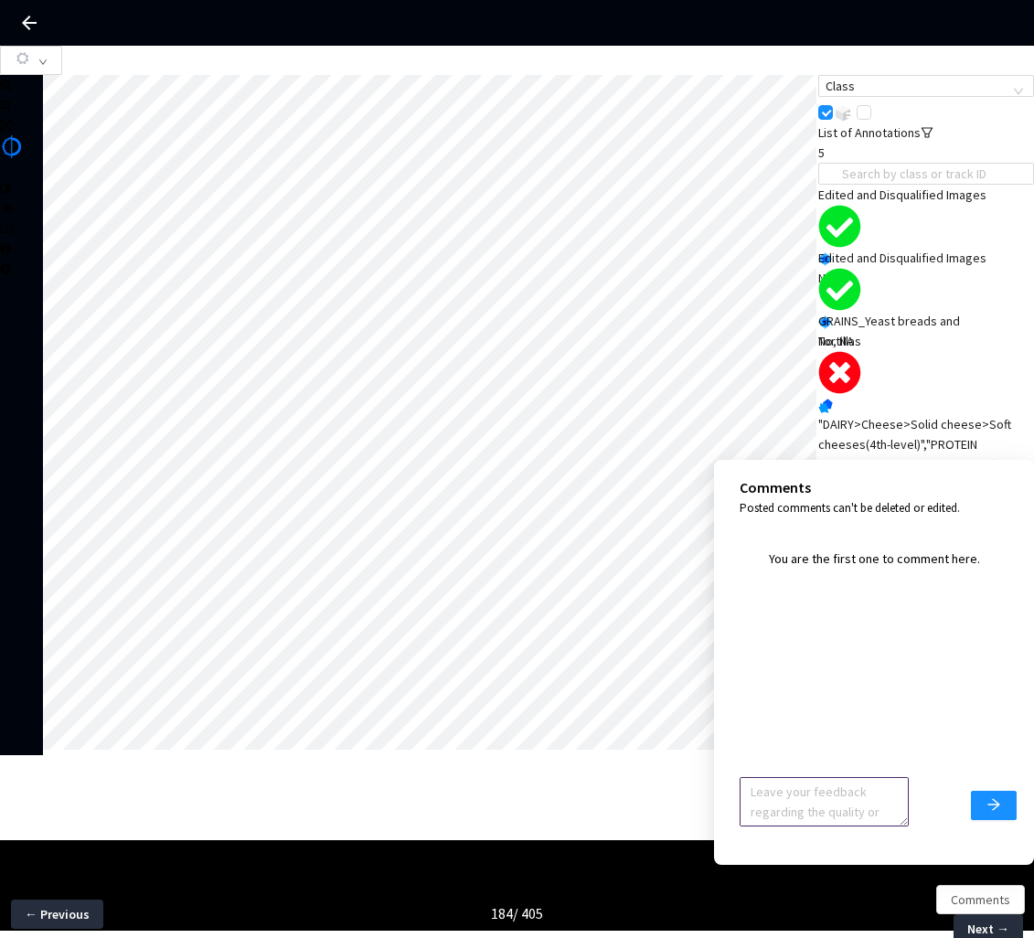
click at [792, 801] on textarea at bounding box center [824, 801] width 169 height 49
type textarea "Change to crepe with filling"
click at [978, 807] on button "submit" at bounding box center [994, 805] width 46 height 29
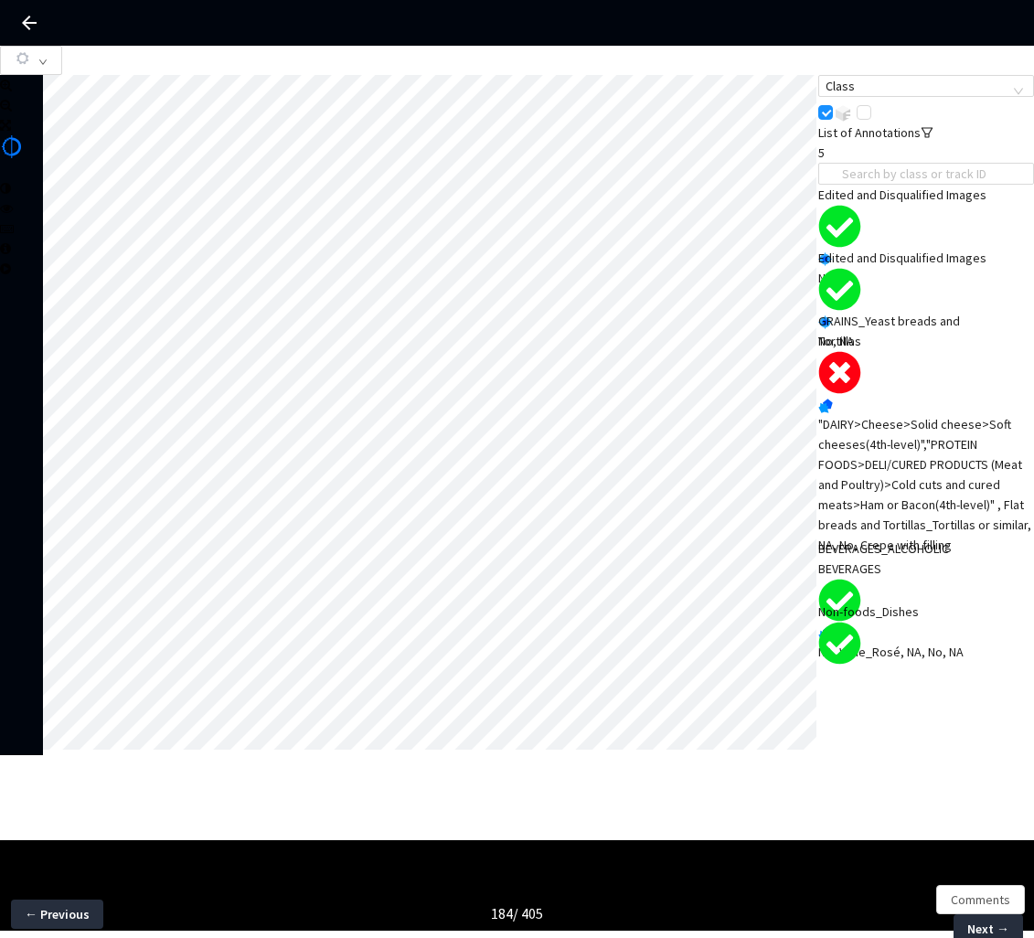
click at [978, 665] on div "Class List of Annotations 5 Edited and Disqualified Images No, NA Edited and Di…" at bounding box center [927, 370] width 216 height 590
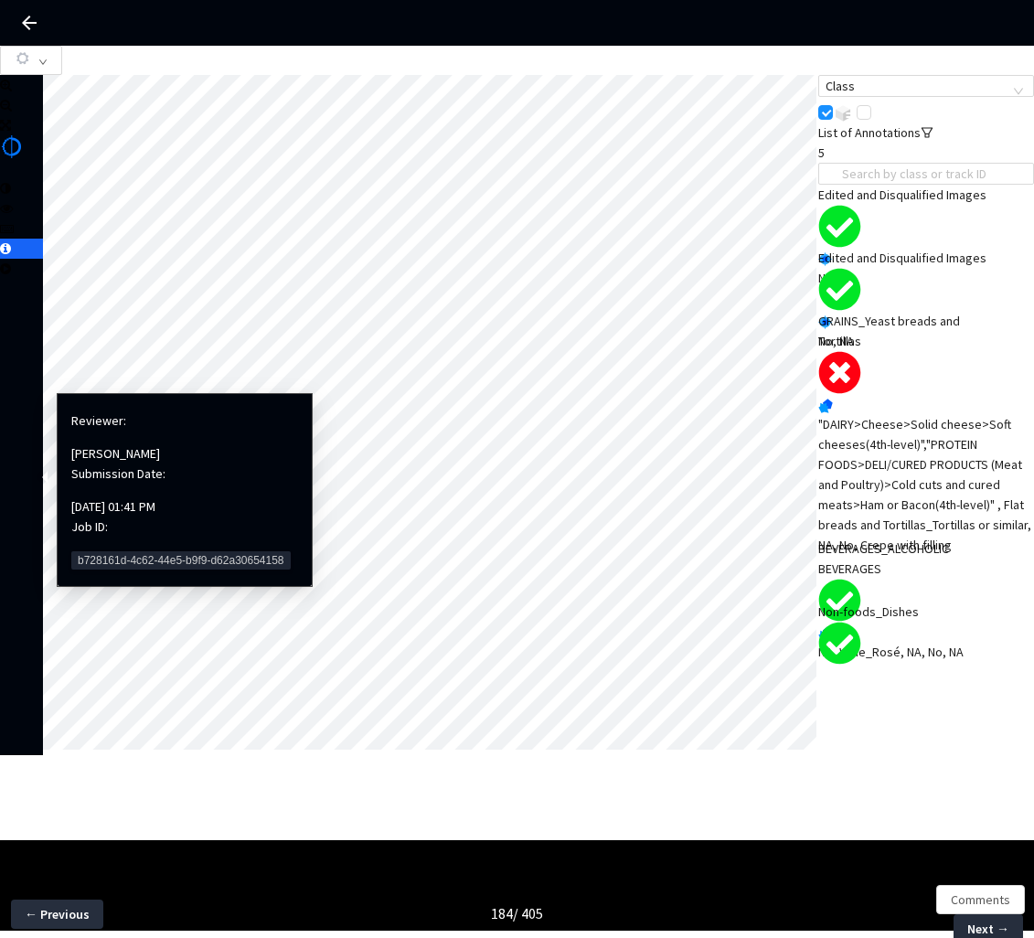
click at [100, 524] on div "Reviewer: Haley Thomas Submission Date: 09/09/25, 01:41 PM Job ID: b728161d-4c6…" at bounding box center [184, 490] width 227 height 174
click at [99, 552] on span "b728161d-4c62-44e5-b9f9-d62a30654158" at bounding box center [181, 561] width 220 height 18
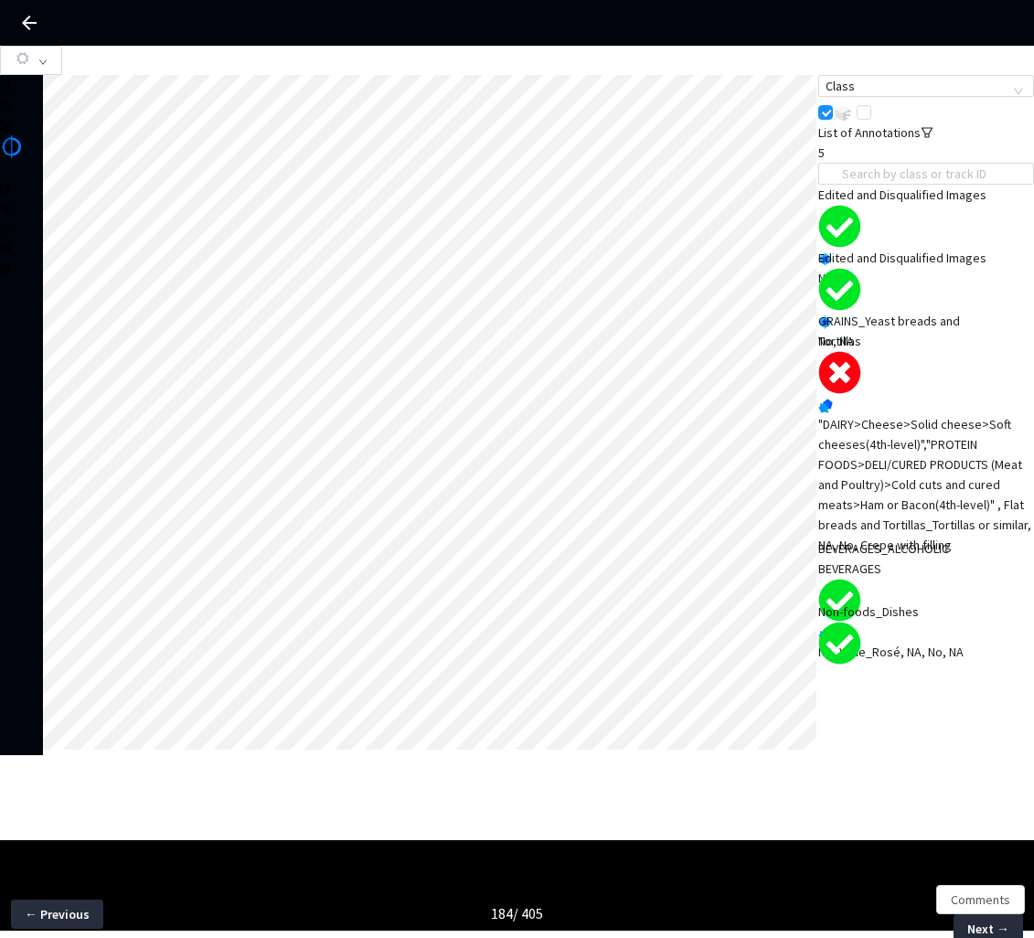
click at [915, 518] on div ""DAIRY>Cheese>Solid cheese>Soft cheeses(4th-level)","PROTEIN FOODS>DELI/CURED P…" at bounding box center [927, 484] width 216 height 141
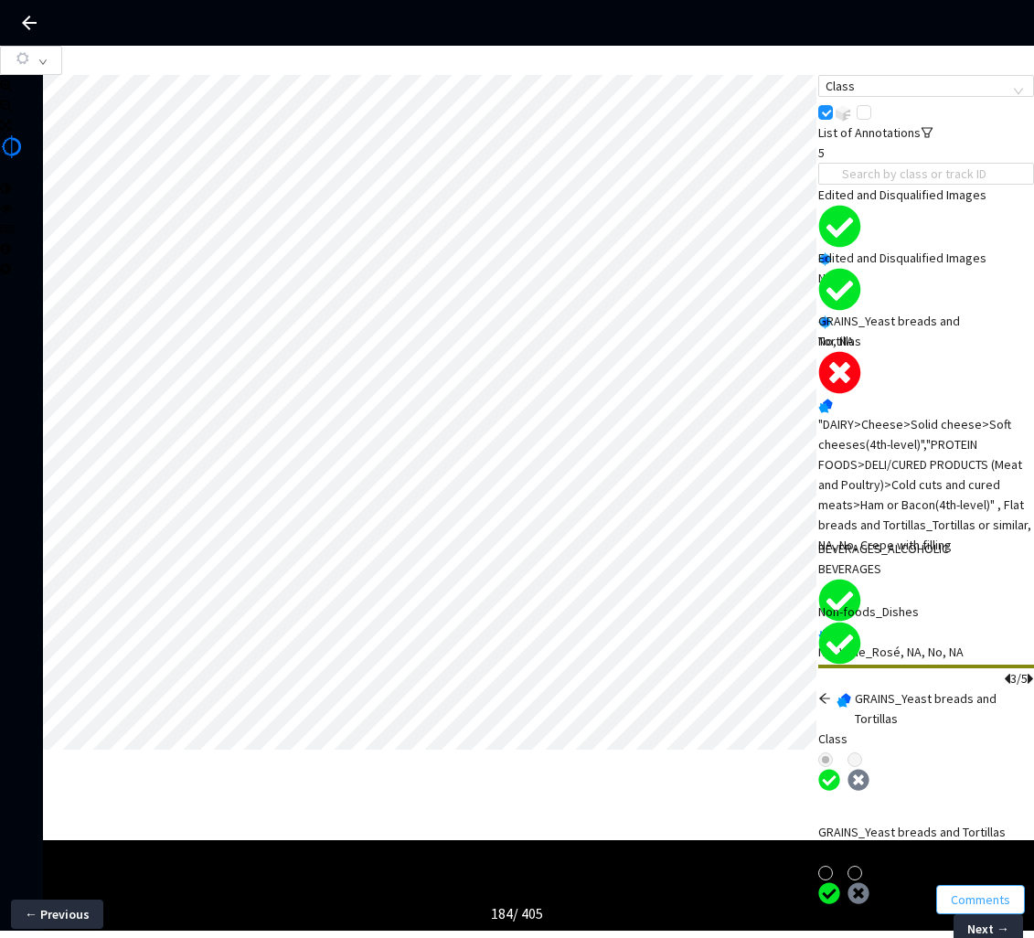
click at [959, 910] on button "Comments" at bounding box center [981, 899] width 89 height 29
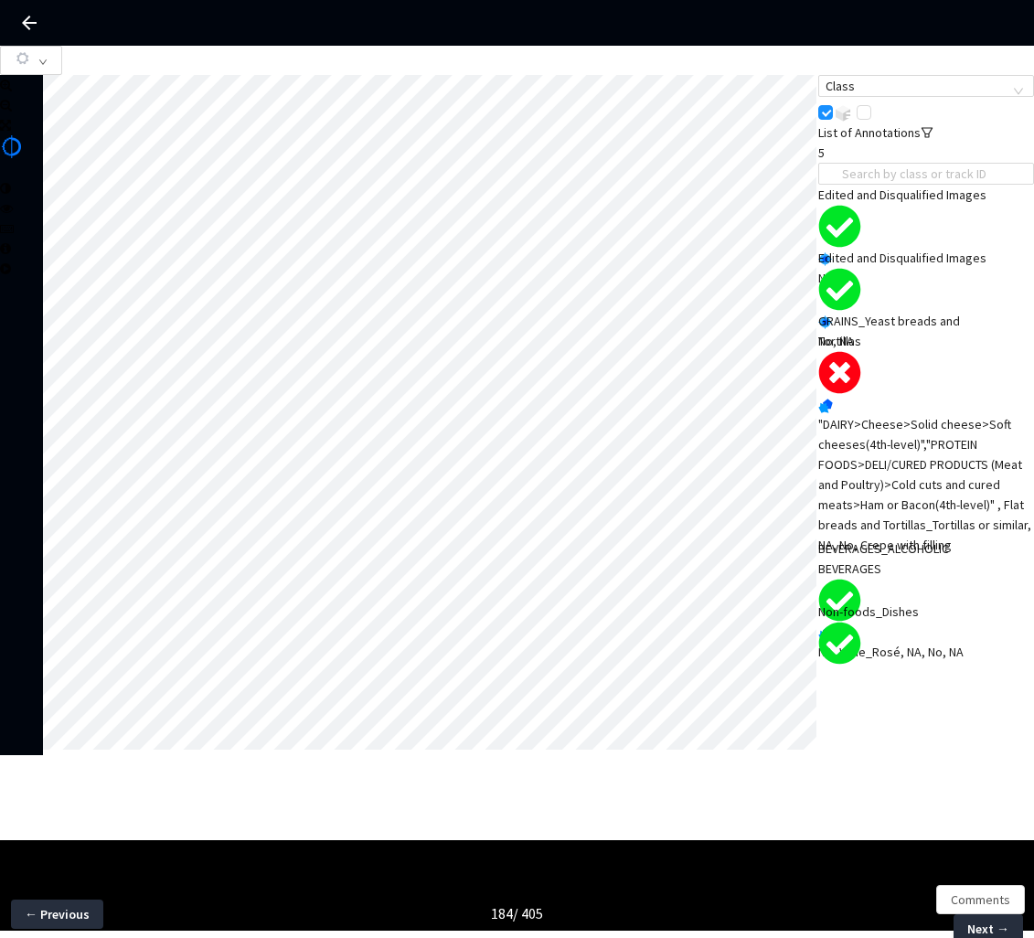
click at [756, 903] on div "184 / 405" at bounding box center [518, 914] width 690 height 59
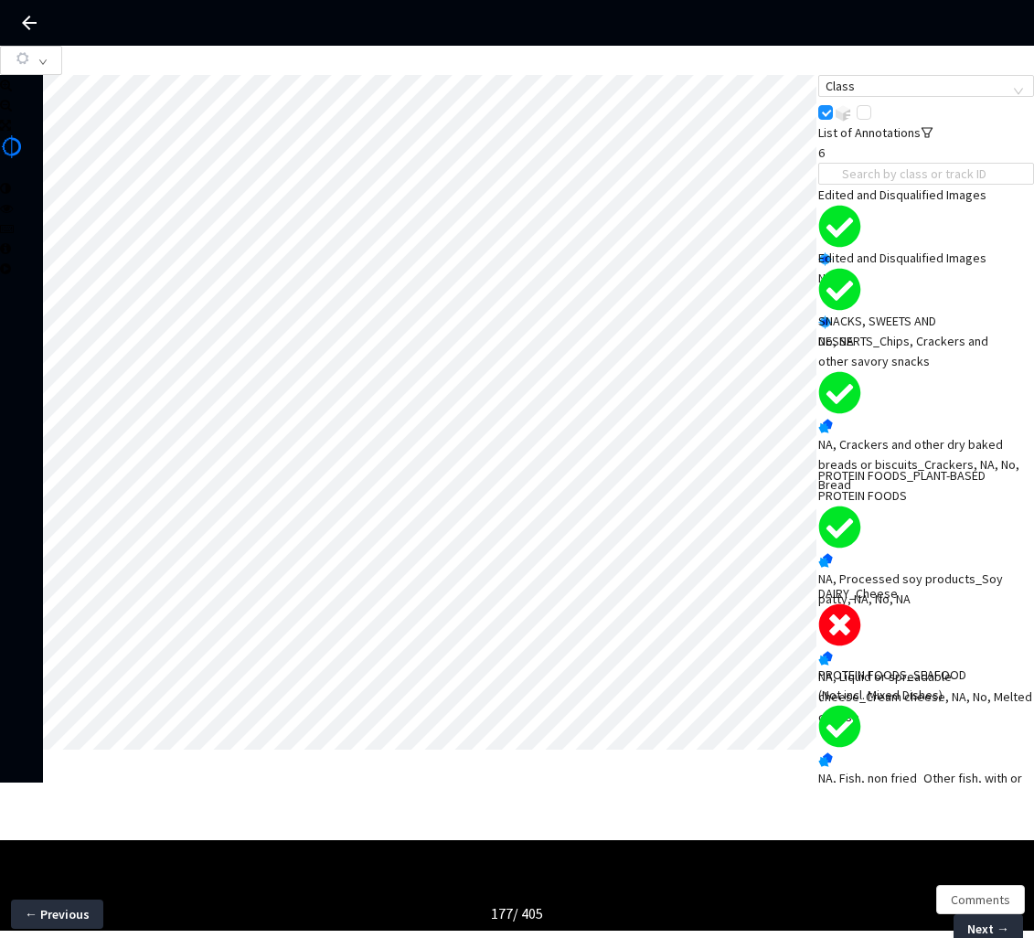
click at [874, 667] on div "NA, Liquid or spreadable cheese_Cream cheese, NA, No, Melted cheese" at bounding box center [927, 697] width 216 height 60
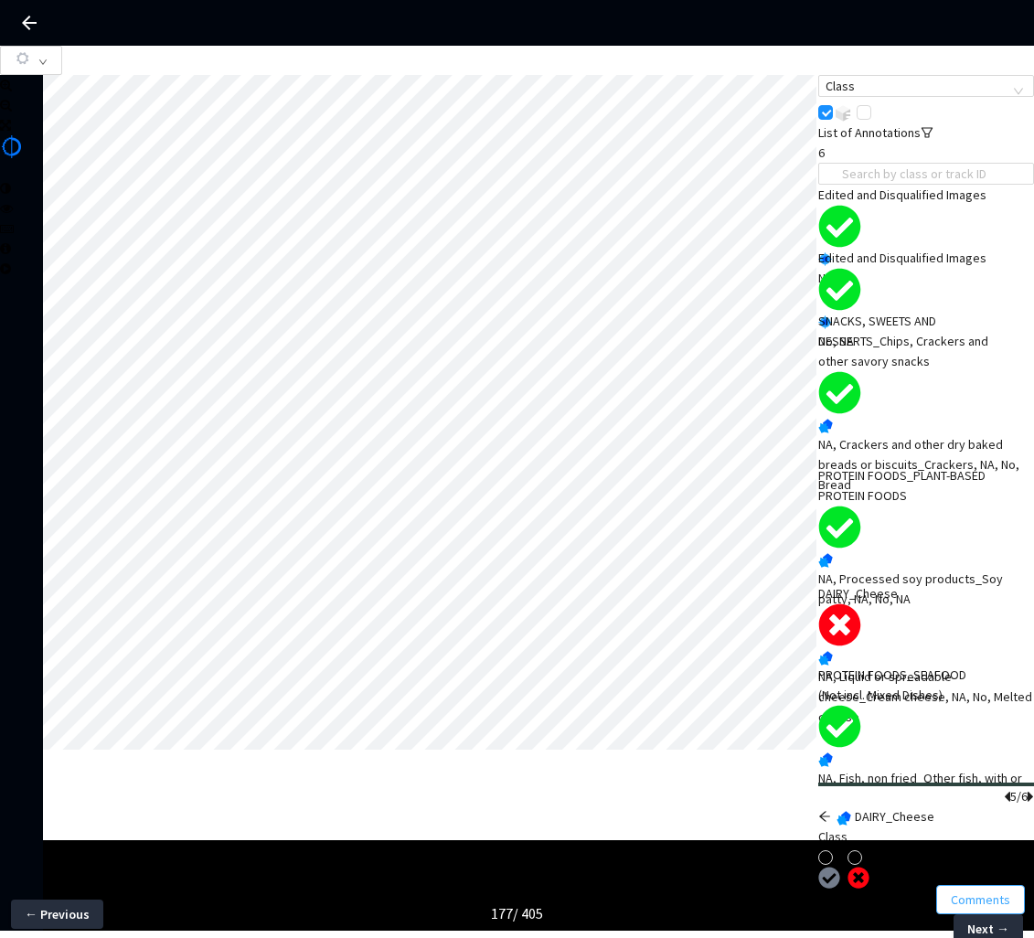
click at [996, 891] on span "Comments" at bounding box center [980, 900] width 59 height 20
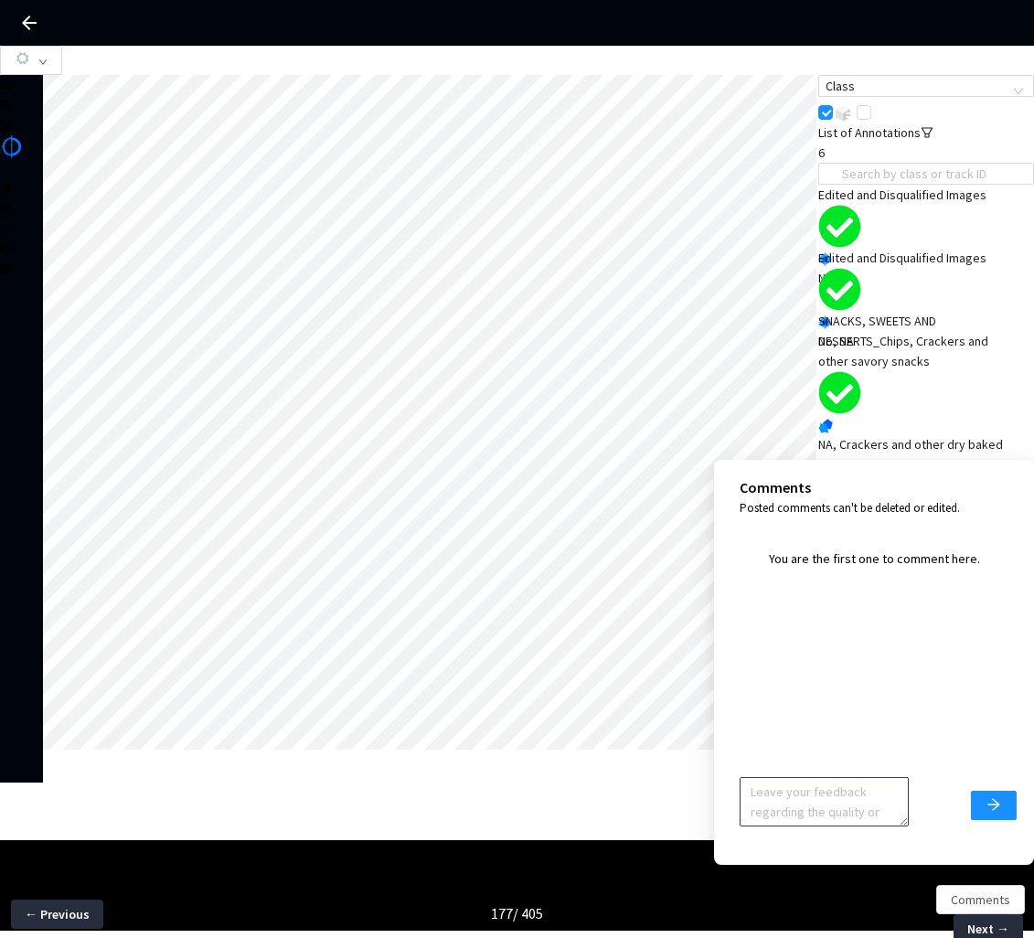
click at [836, 782] on textarea at bounding box center [824, 801] width 169 height 49
type textarea "Just delete mask, small amount of sauce does not need mask"
click at [1002, 810] on button "submit" at bounding box center [994, 805] width 46 height 29
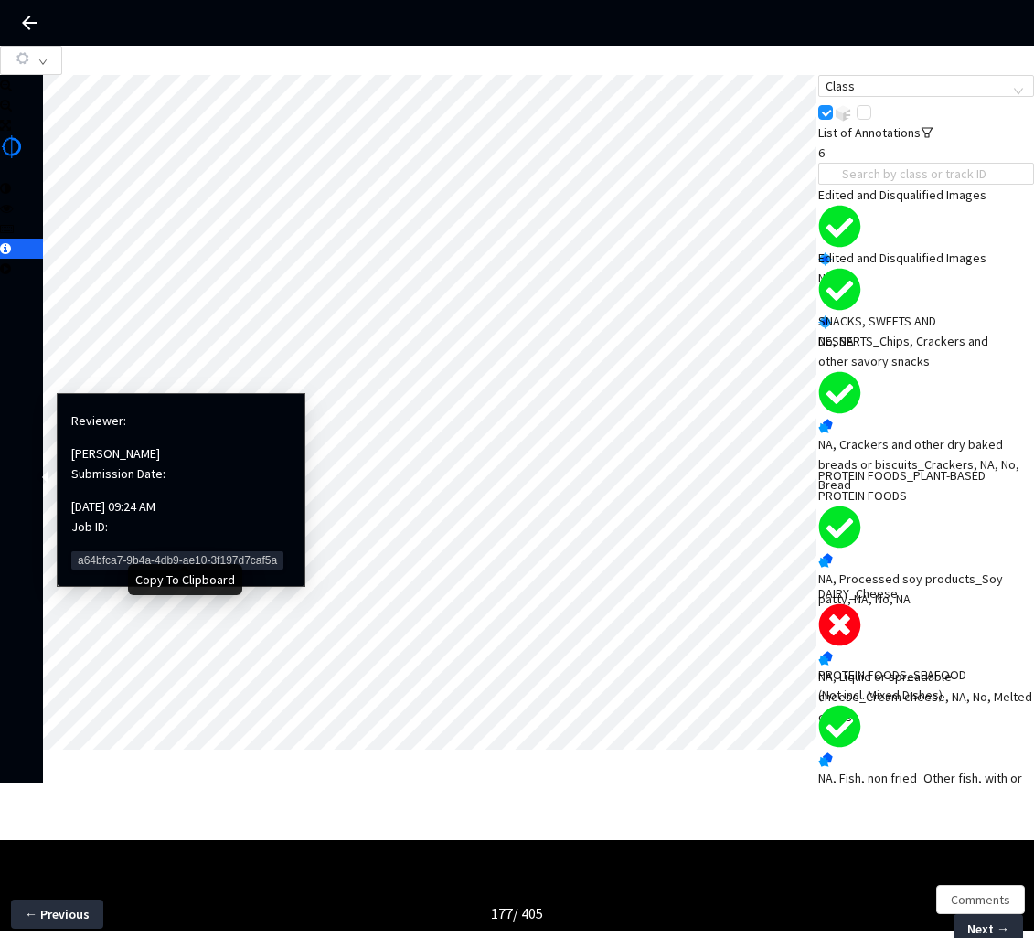
click at [88, 552] on span "a64bfca7-9b4a-4db9-ae10-3f197d7caf5a" at bounding box center [177, 561] width 212 height 18
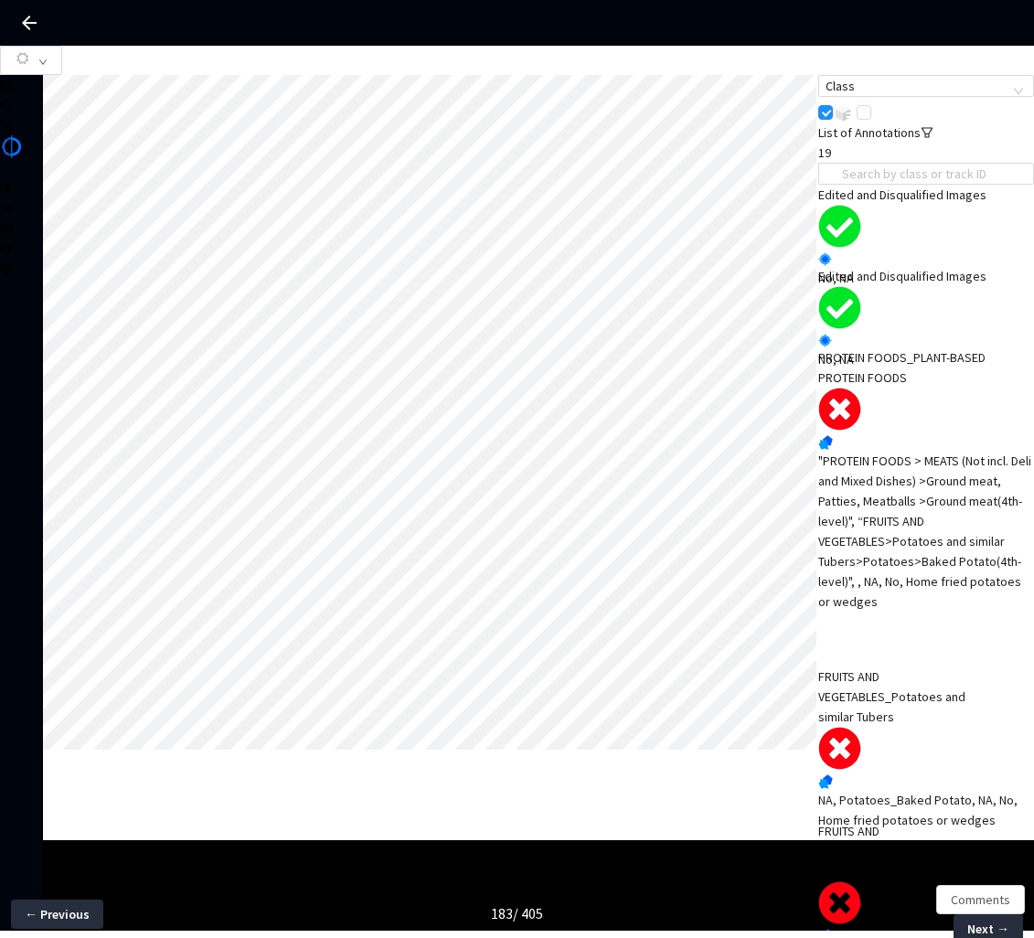
click at [836, 485] on div "PROTEIN FOODS_PLANT-BASED PROTEIN FOODS "PROTEIN FOODS > MEATS (Not incl. Deli …" at bounding box center [927, 480] width 216 height 264
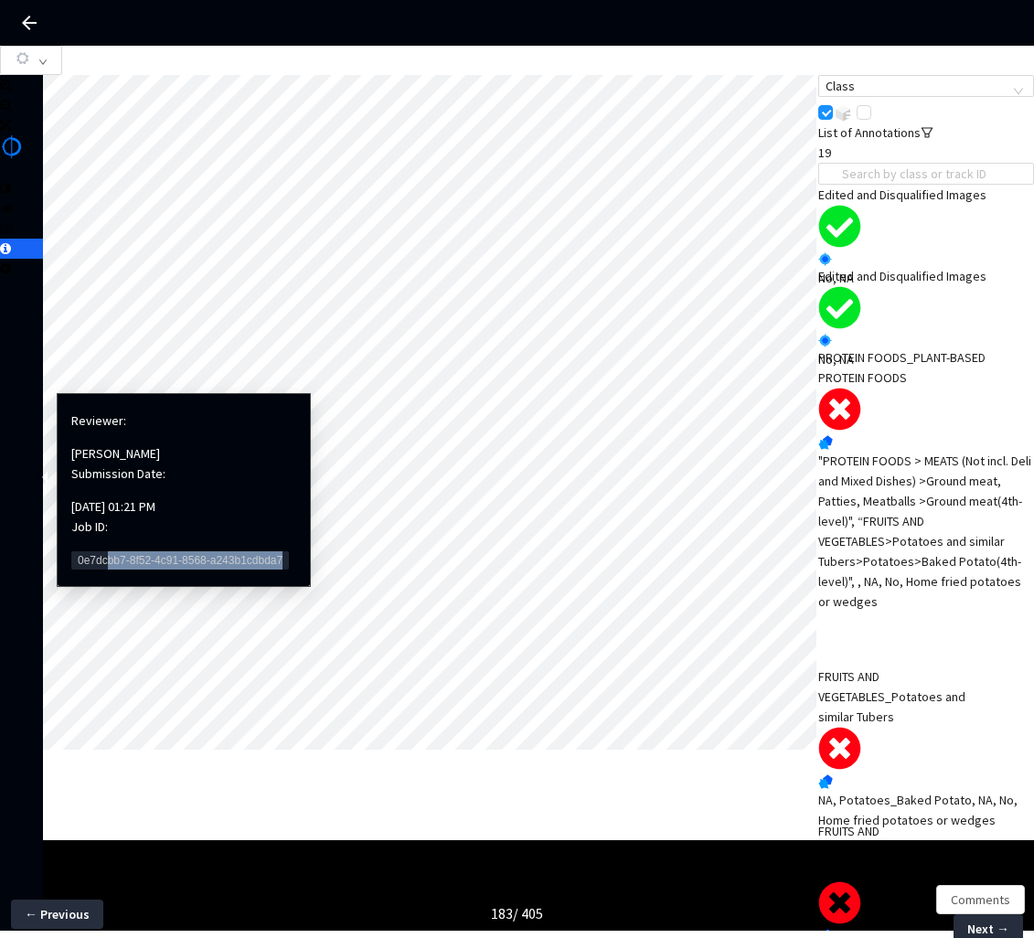
click at [102, 545] on div "Reviewer: [PERSON_NAME] Submission Date: [DATE] 01:21 PM Job ID: 0e7dcbb7-8f52-…" at bounding box center [183, 490] width 225 height 174
click at [102, 552] on span "0e7dcbb7-8f52-4c91-8568-a243b1cdbda7" at bounding box center [180, 561] width 218 height 18
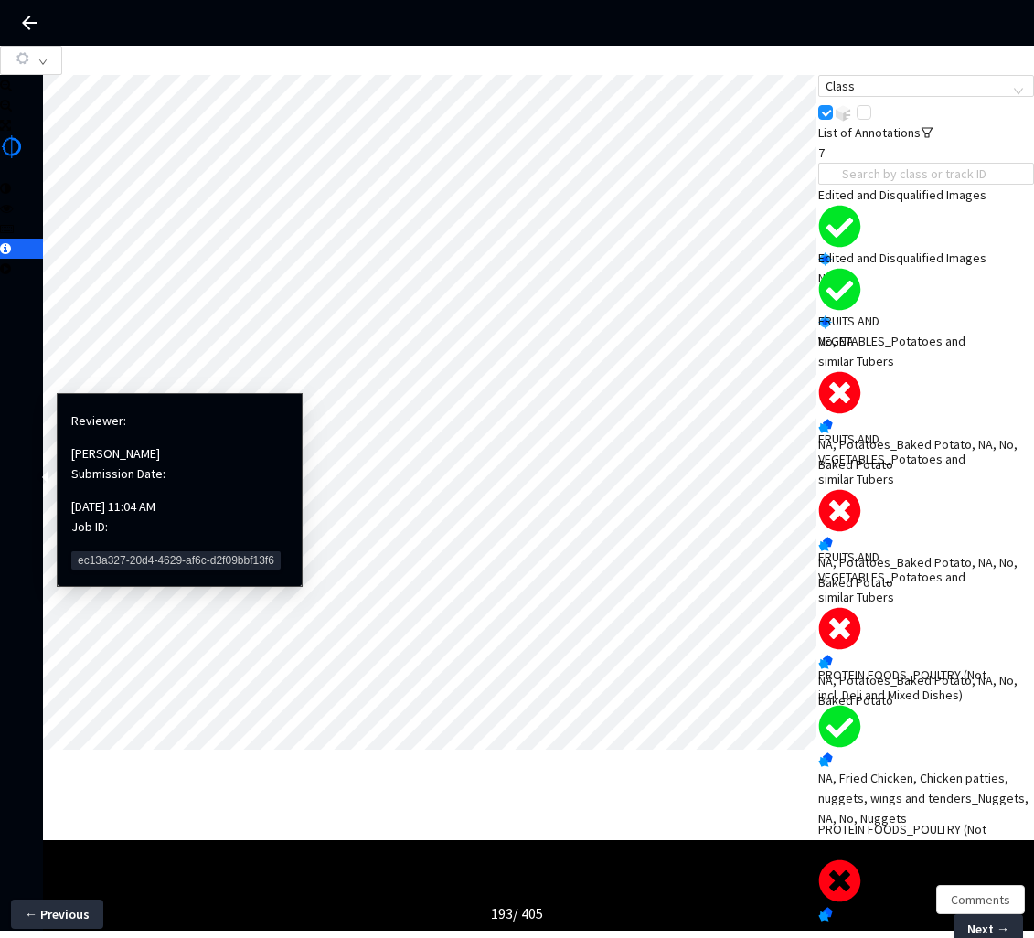
click at [109, 552] on span "ec13a327-20d4-4629-af6c-d2f09bbf13f6" at bounding box center [175, 561] width 209 height 18
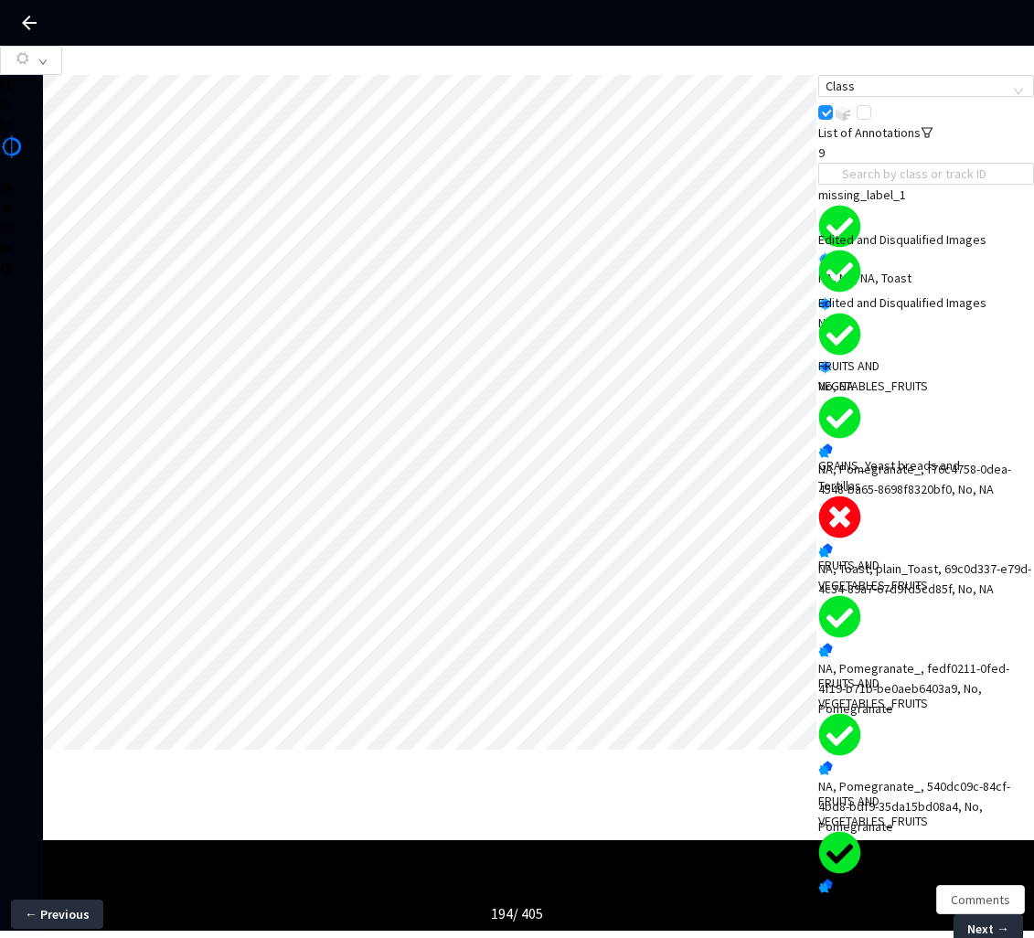
click at [895, 559] on div "NA, Toast, plain_Toast, 69c0d337-e79d-4c34-89a7-67d9fd5cd85f, No, NA" at bounding box center [927, 579] width 216 height 40
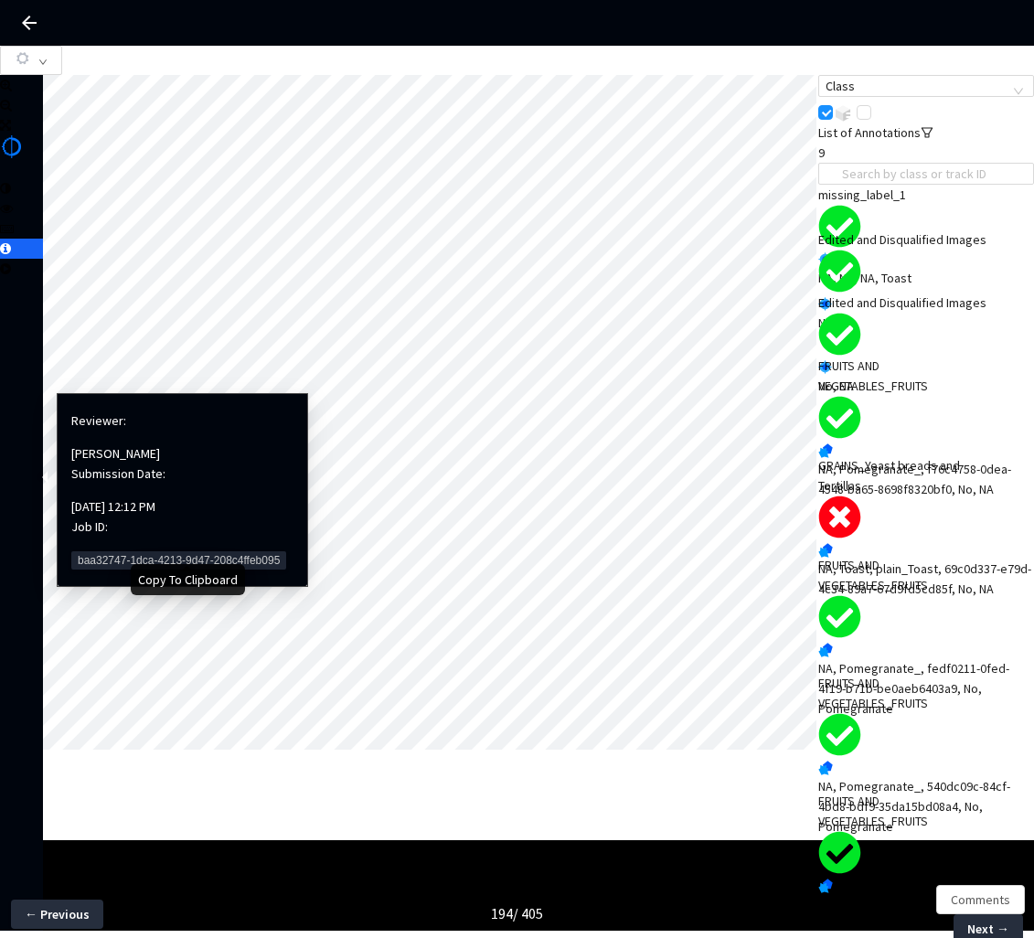
click at [104, 552] on span "baa32747-1dca-4213-9d47-208c4ffeb095" at bounding box center [178, 561] width 215 height 18
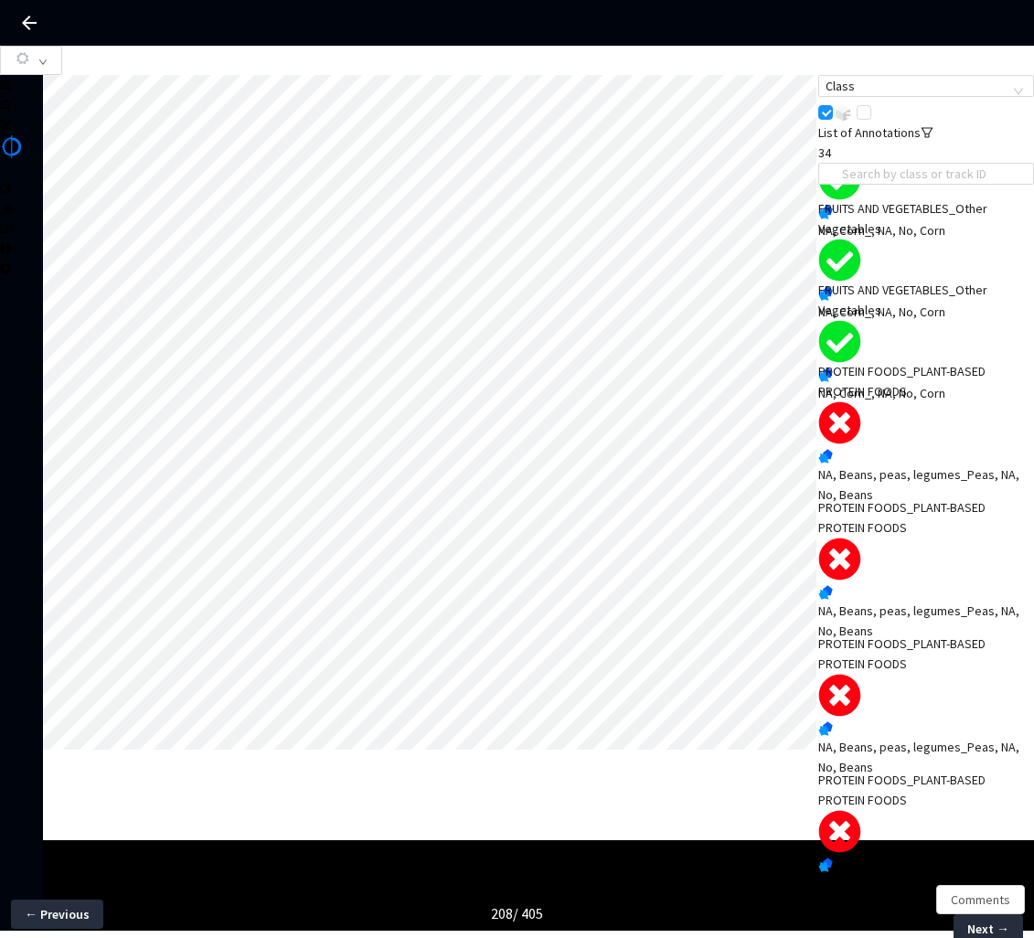
scroll to position [2365, 0]
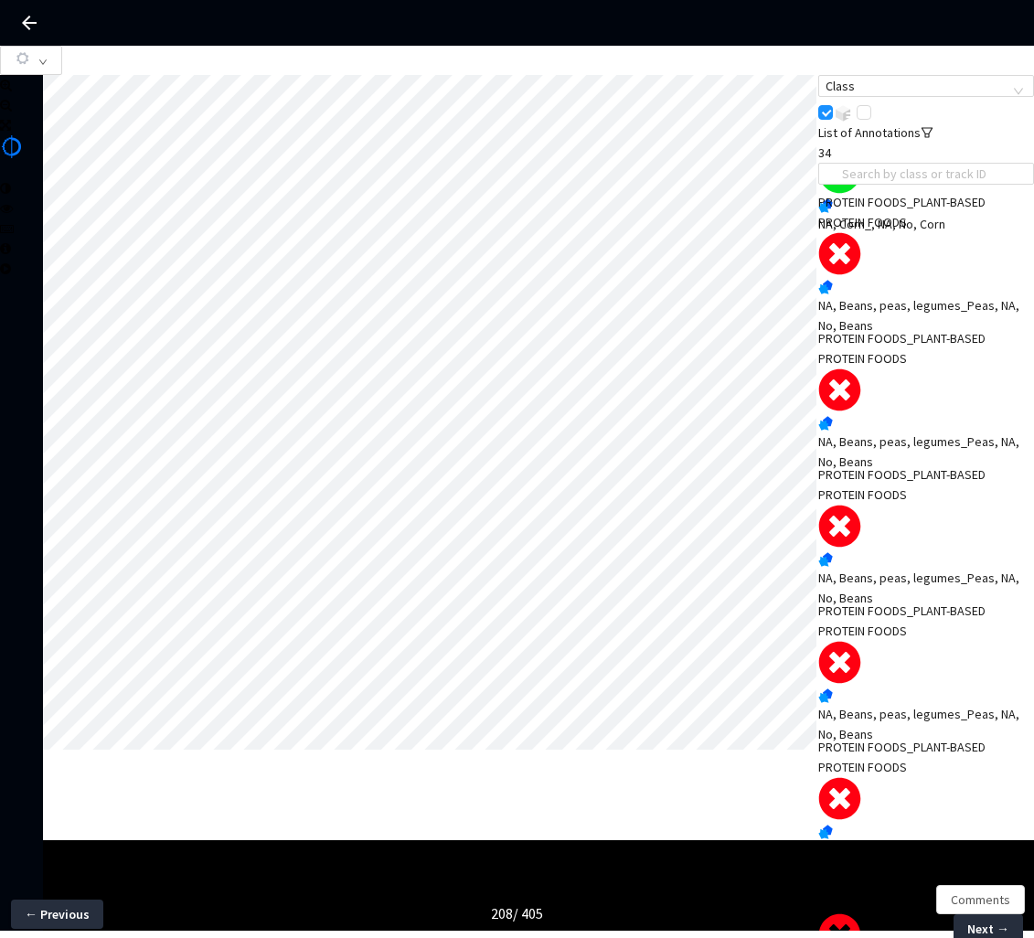
click at [927, 317] on div "NA, Beans, peas, legumes_Peas, NA, No, Beans" at bounding box center [927, 315] width 216 height 40
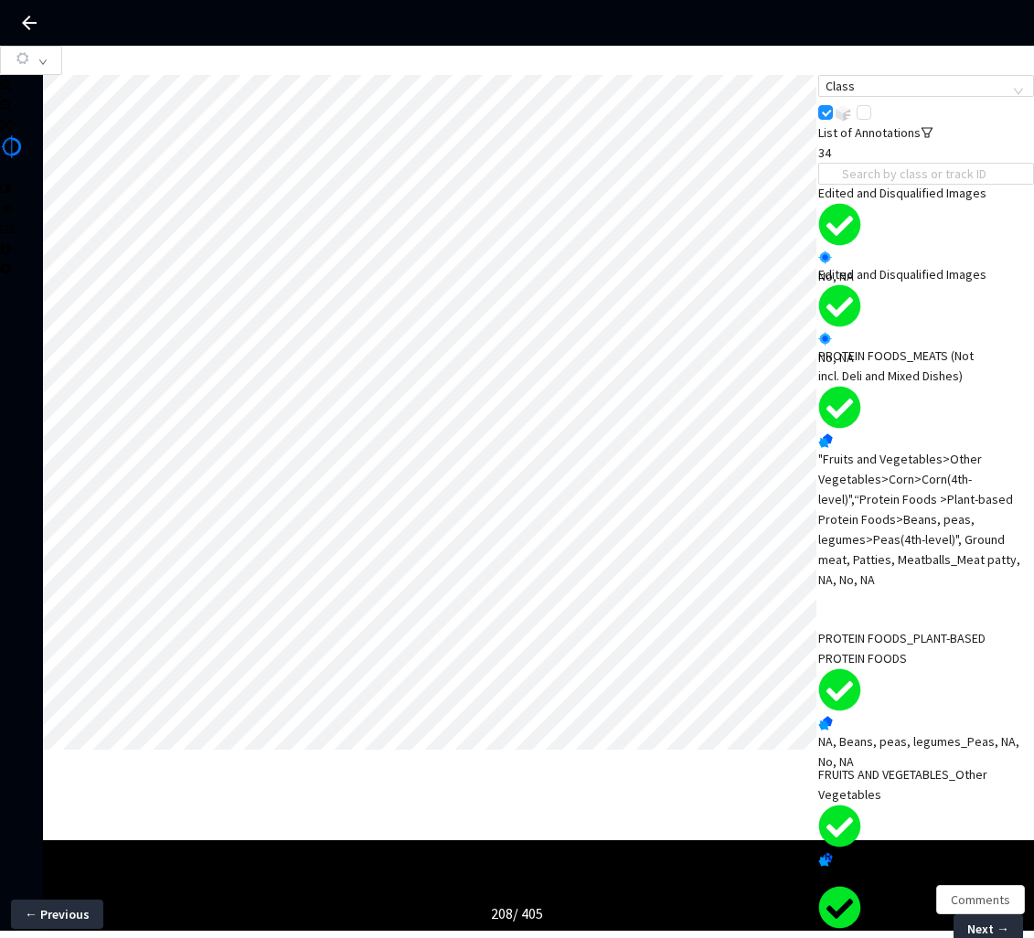
scroll to position [0, 0]
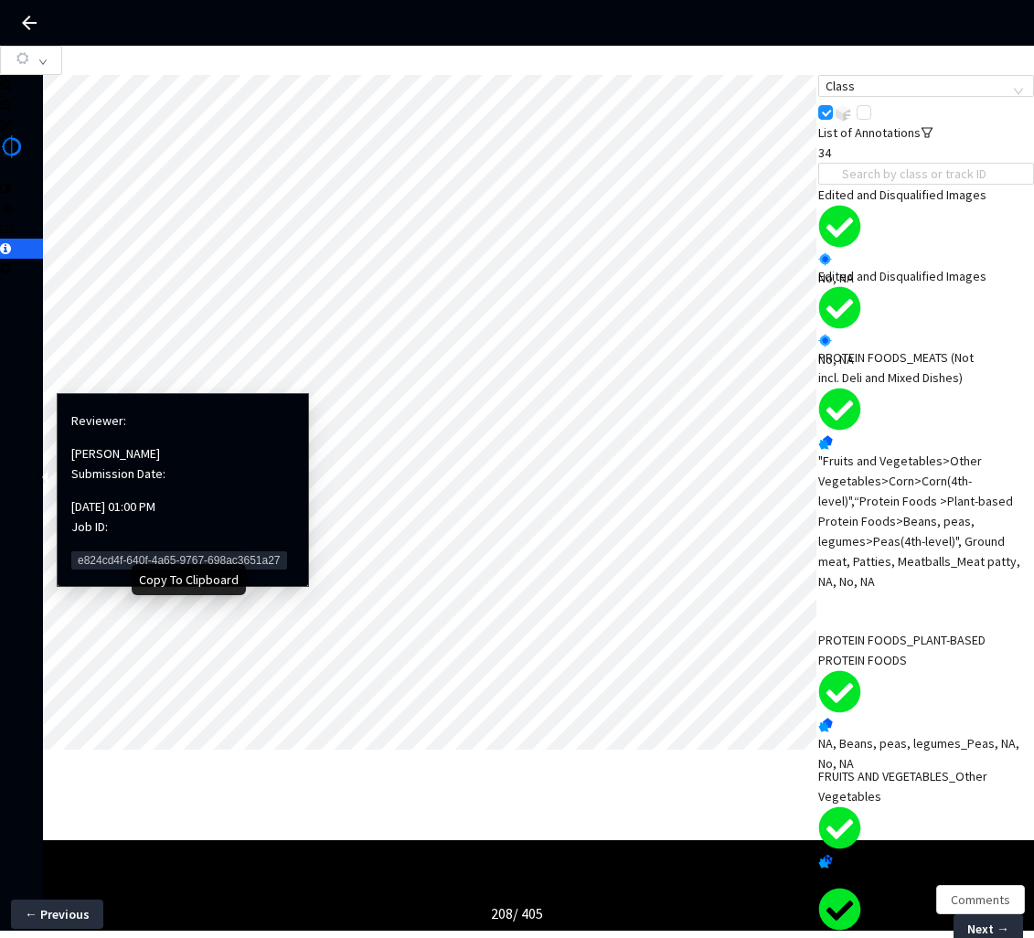
drag, startPoint x: 113, startPoint y: 533, endPoint x: 273, endPoint y: 481, distance: 167.5
click at [117, 552] on span "e824cd4f-640f-4a65-9767-698ac3651a27" at bounding box center [179, 561] width 216 height 18
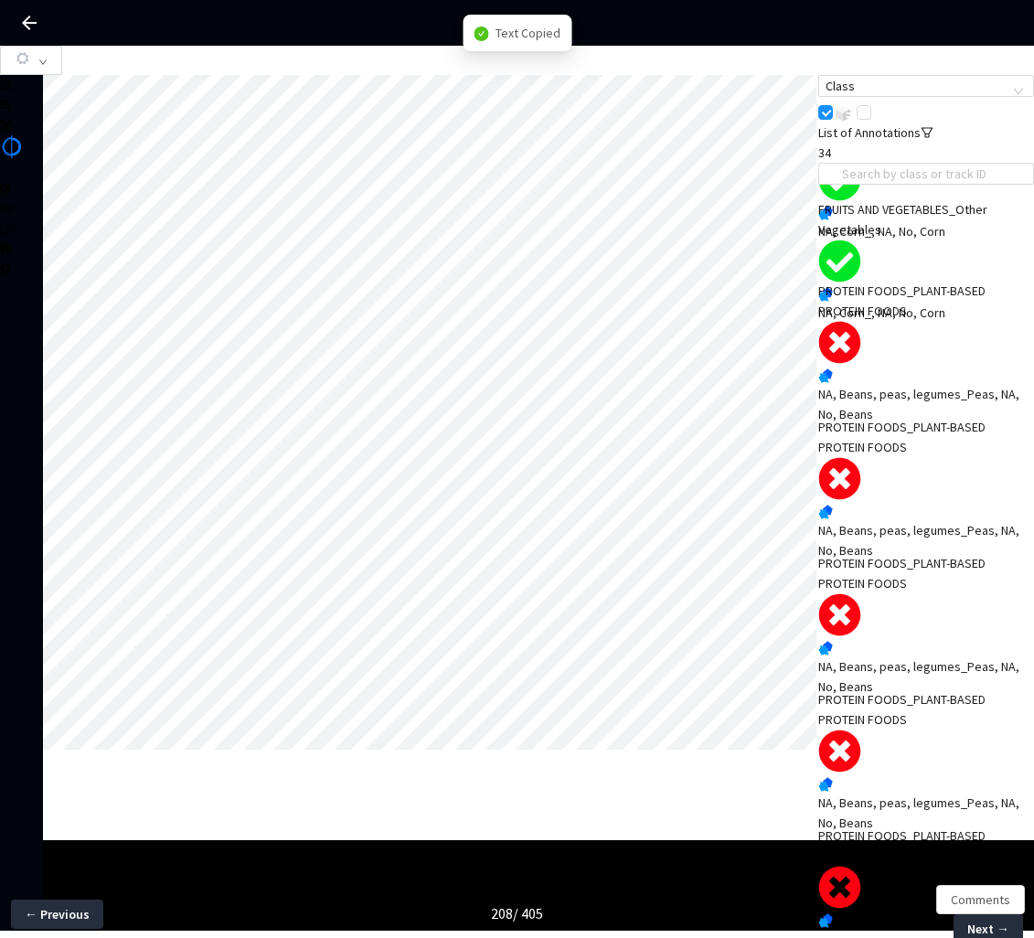
scroll to position [2365, 0]
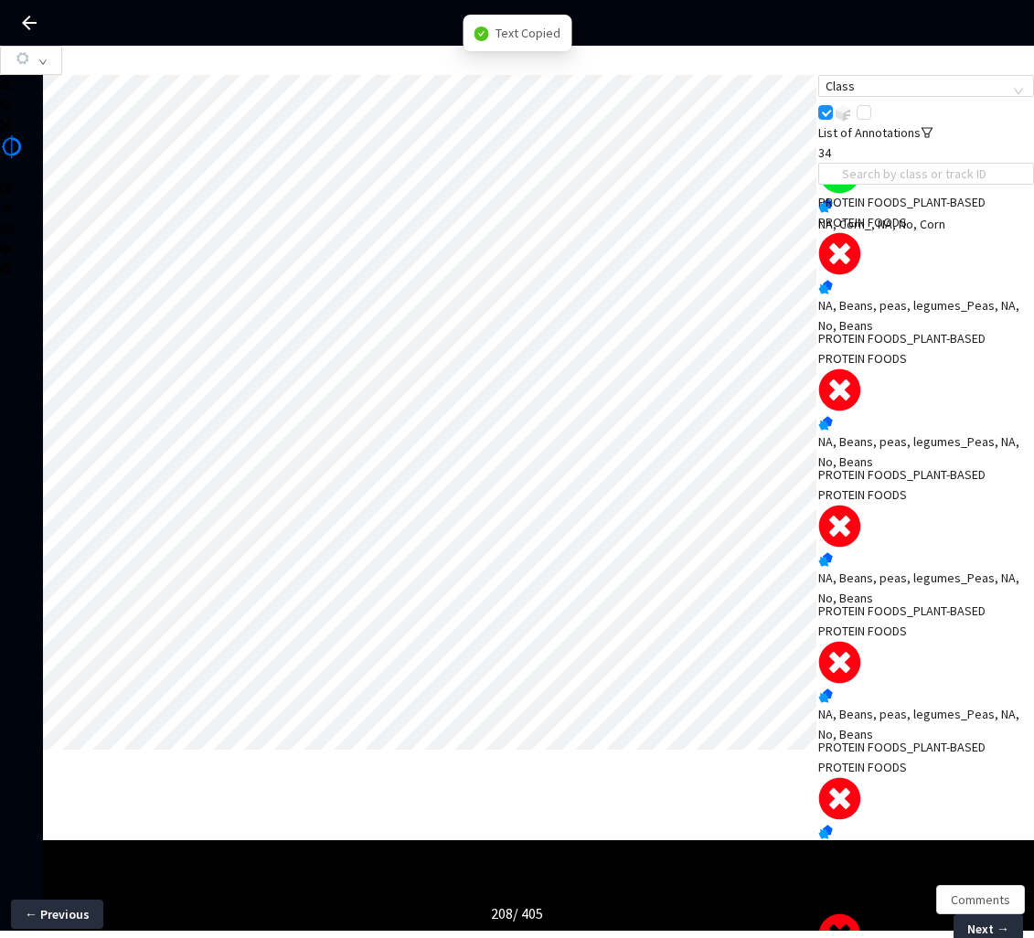
click at [900, 505] on div "PROTEIN FOODS_PLANT-BASED PROTEIN FOODS" at bounding box center [905, 485] width 173 height 40
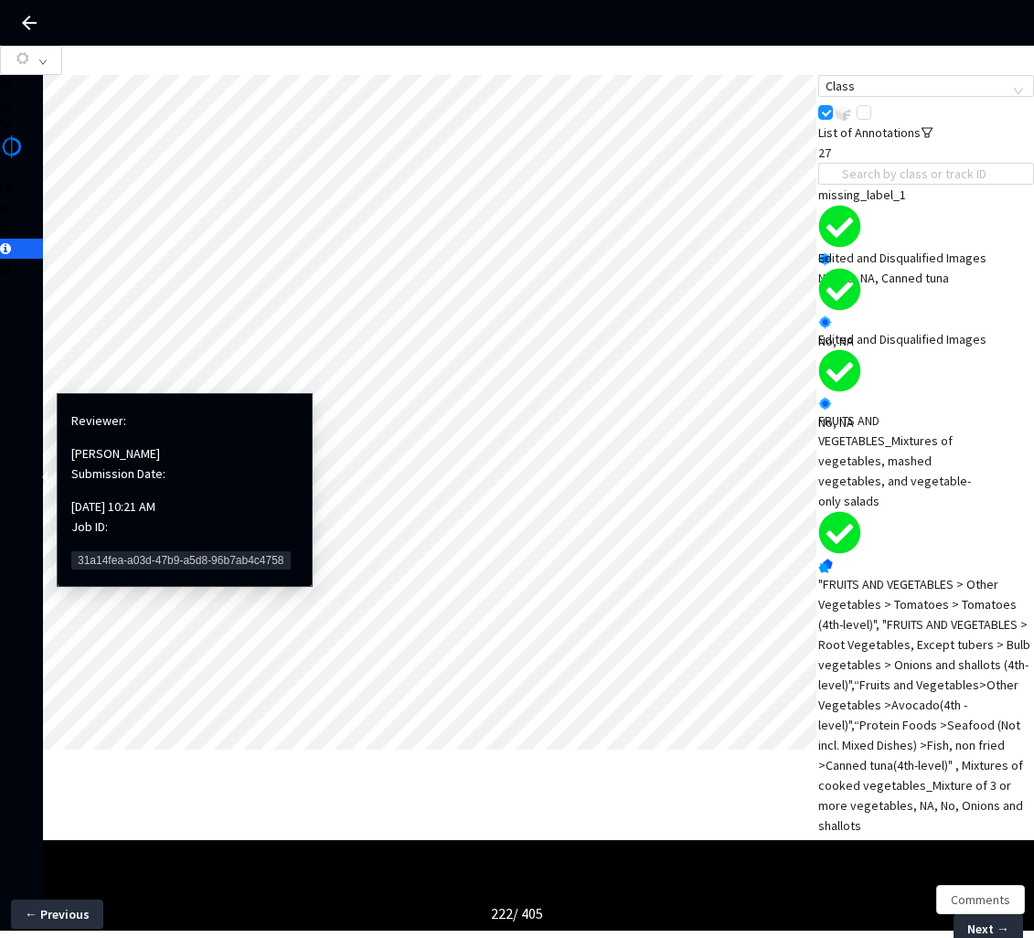
click at [88, 525] on div "Reviewer: Haley Thomas Submission Date: 09/09/25, 10:21 AM Job ID: 31a14fea-a03…" at bounding box center [184, 490] width 227 height 174
click at [90, 552] on span "31a14fea-a03d-47b9-a5d8-96b7ab4c4758" at bounding box center [181, 561] width 220 height 18
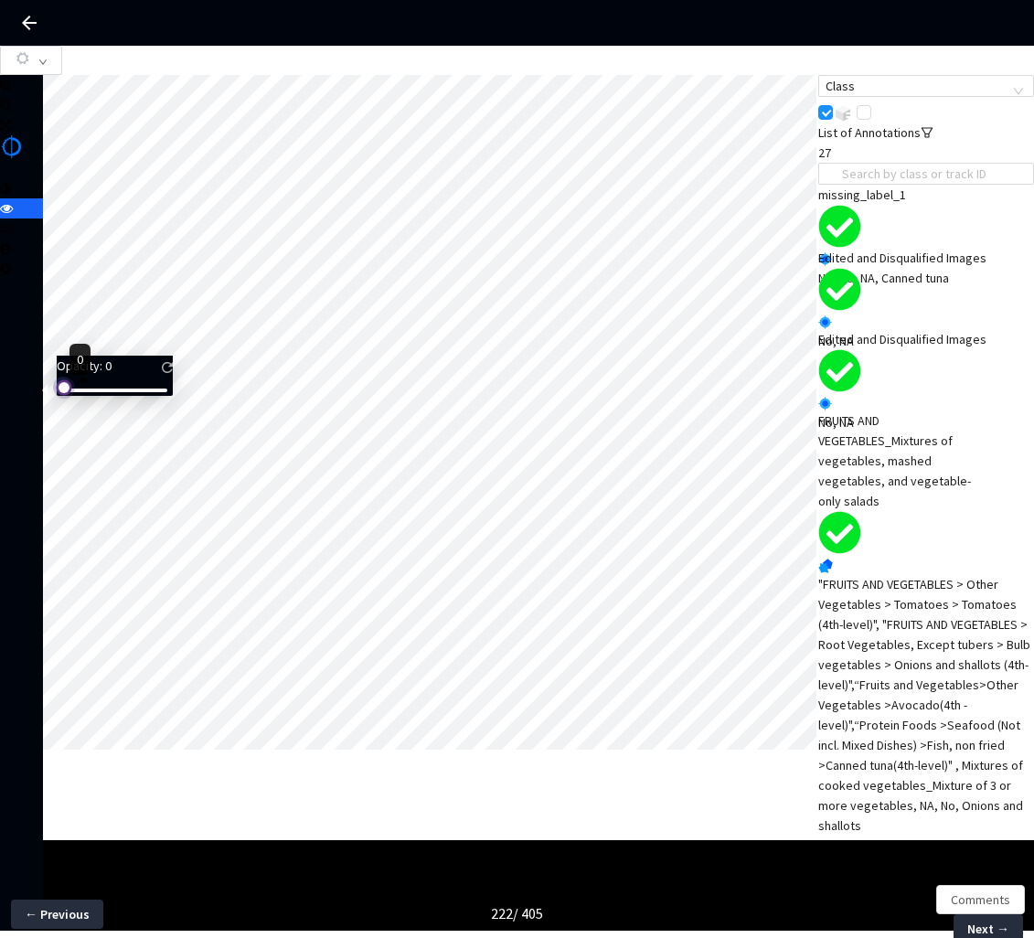
drag, startPoint x: 84, startPoint y: 402, endPoint x: 32, endPoint y: 413, distance: 53.3
click at [32, 413] on body "GT Studio All Projects Apple 2024 Food Annotation Correction Apple 2024 Food An…" at bounding box center [517, 469] width 1034 height 938
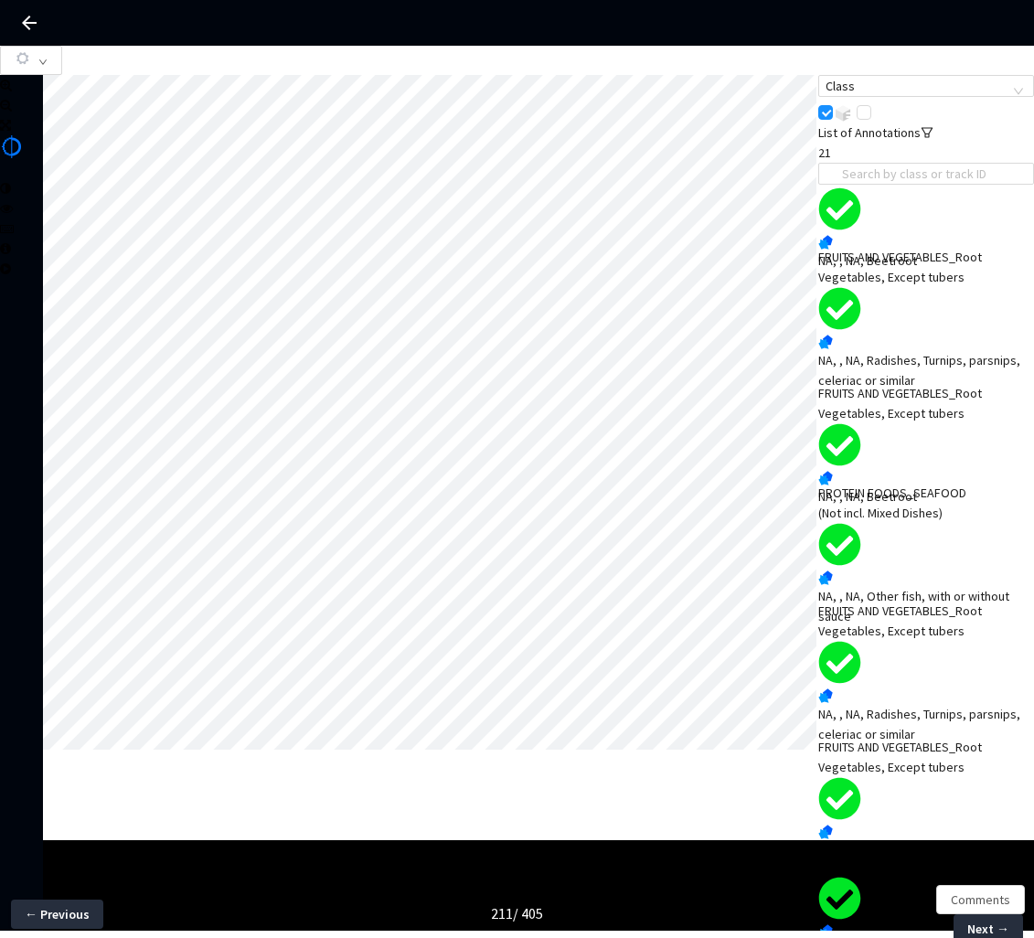
scroll to position [491, 0]
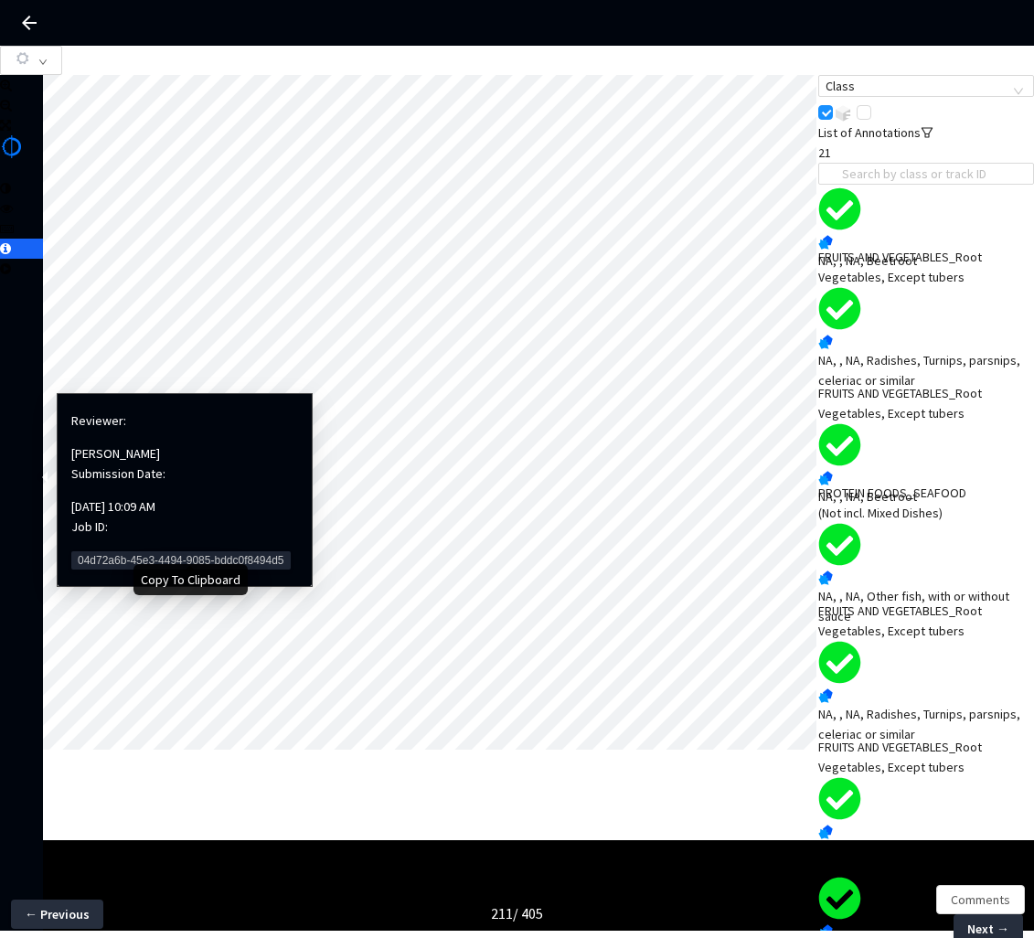
drag, startPoint x: 101, startPoint y: 533, endPoint x: 87, endPoint y: 525, distance: 16.0
click at [101, 552] on span "04d72a6b-45e3-4494-9085-bddc0f8494d5" at bounding box center [181, 561] width 220 height 18
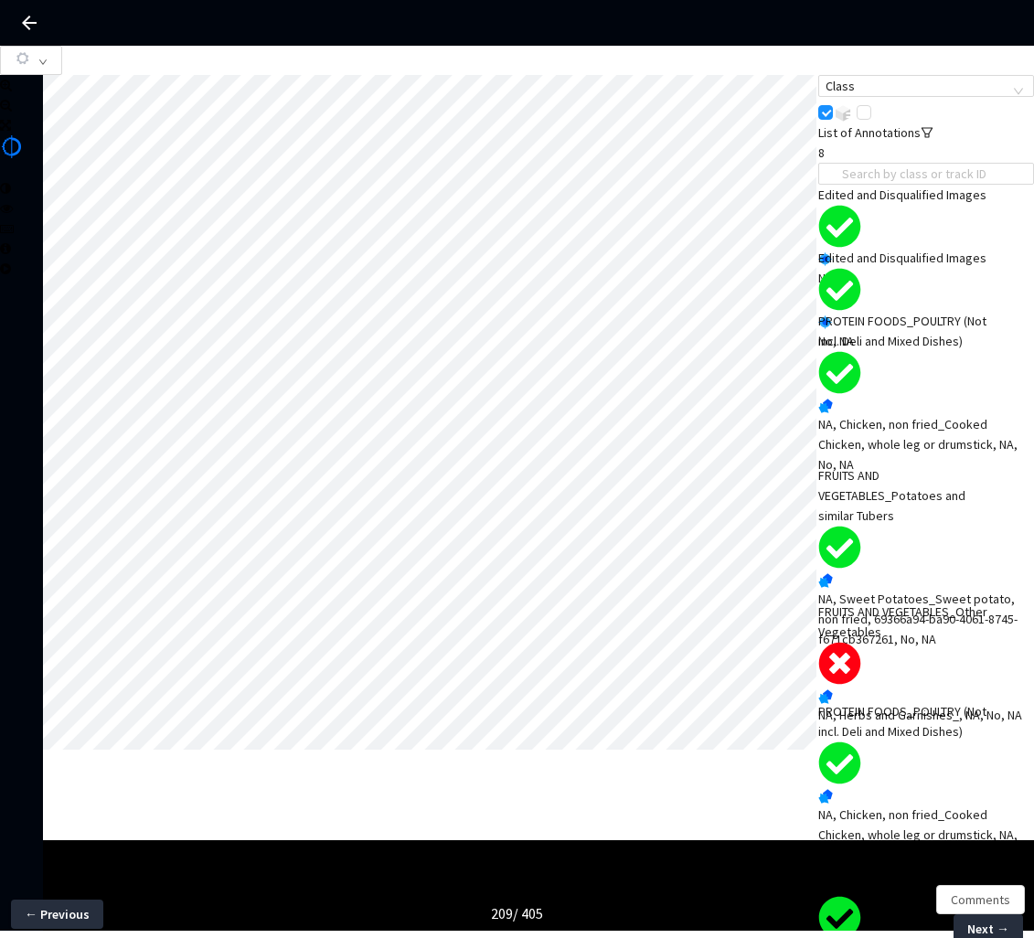
click at [899, 706] on div "NA, Herbs and Garnishes_, NA, No, NA" at bounding box center [927, 715] width 216 height 20
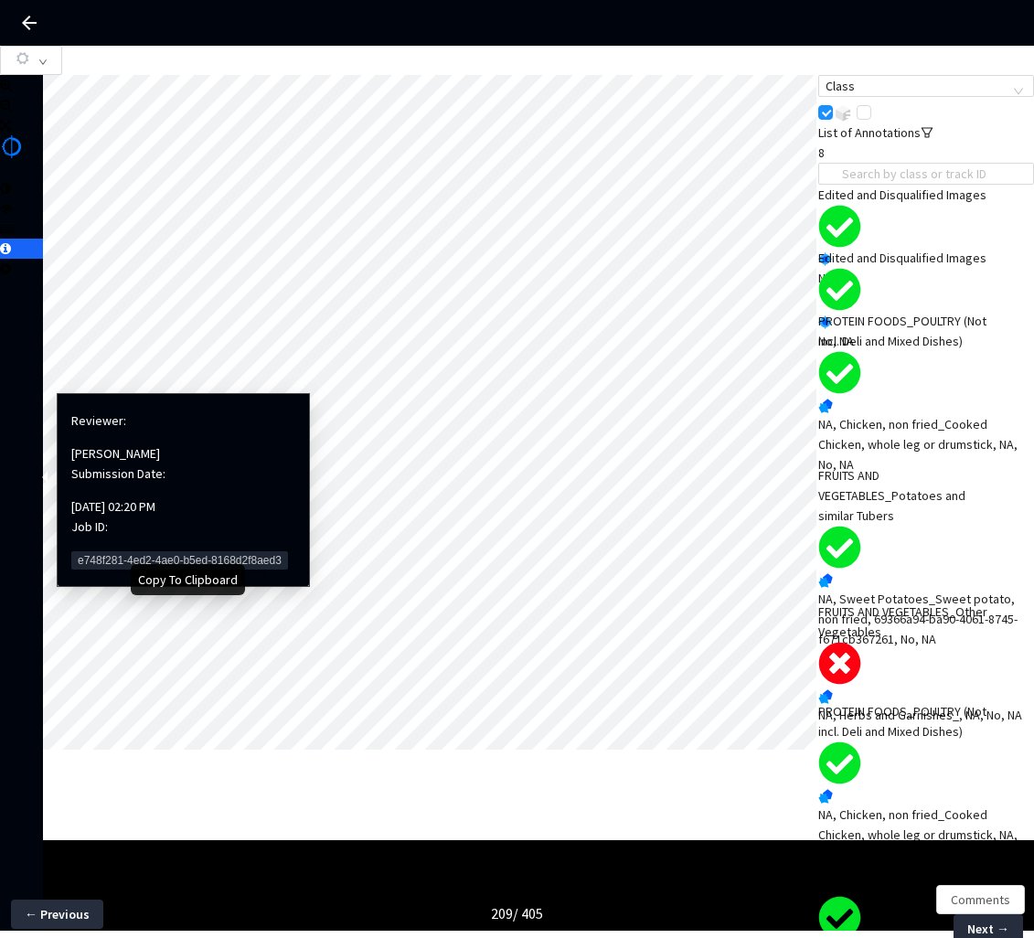
click at [102, 552] on span "e748f281-4ed2-4ae0-b5ed-8168d2f8aed3" at bounding box center [179, 561] width 217 height 18
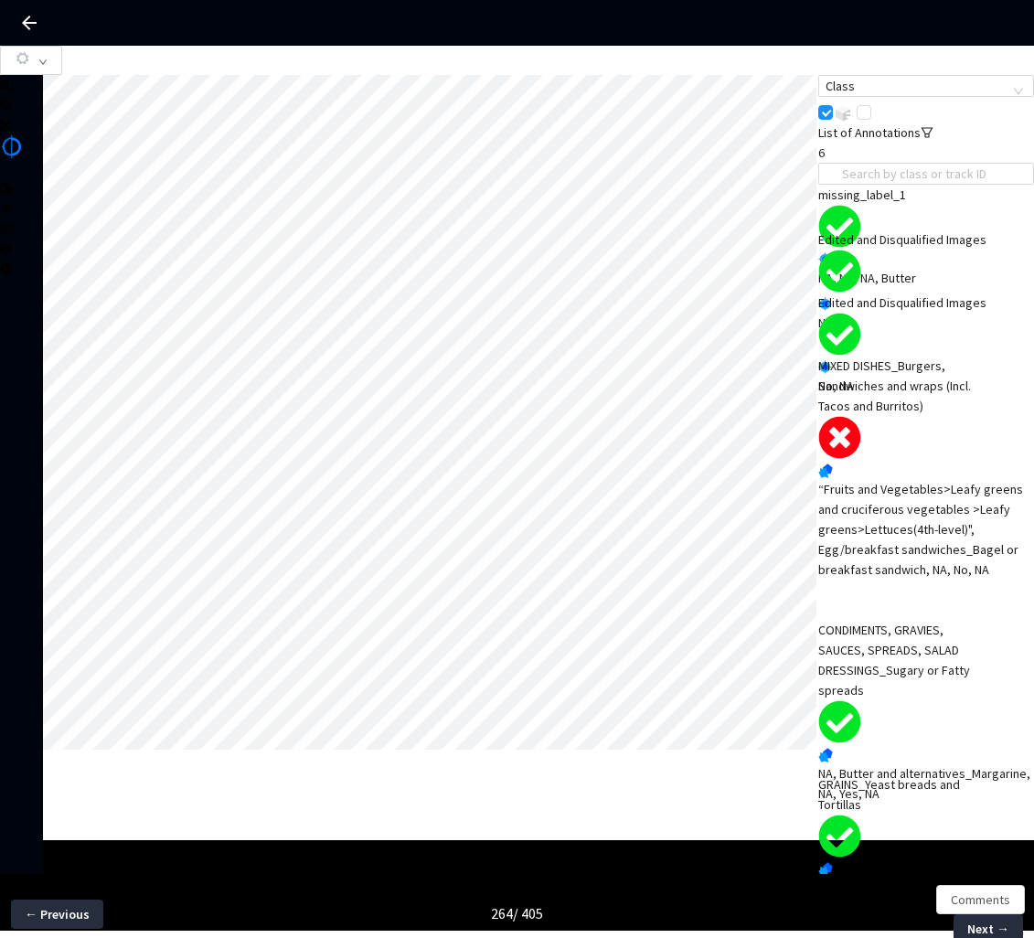
click at [909, 416] on div "MIXED DISHES_Burgers, Sandwiches and wraps (Incl. Tacos and Burritos)" at bounding box center [905, 386] width 173 height 60
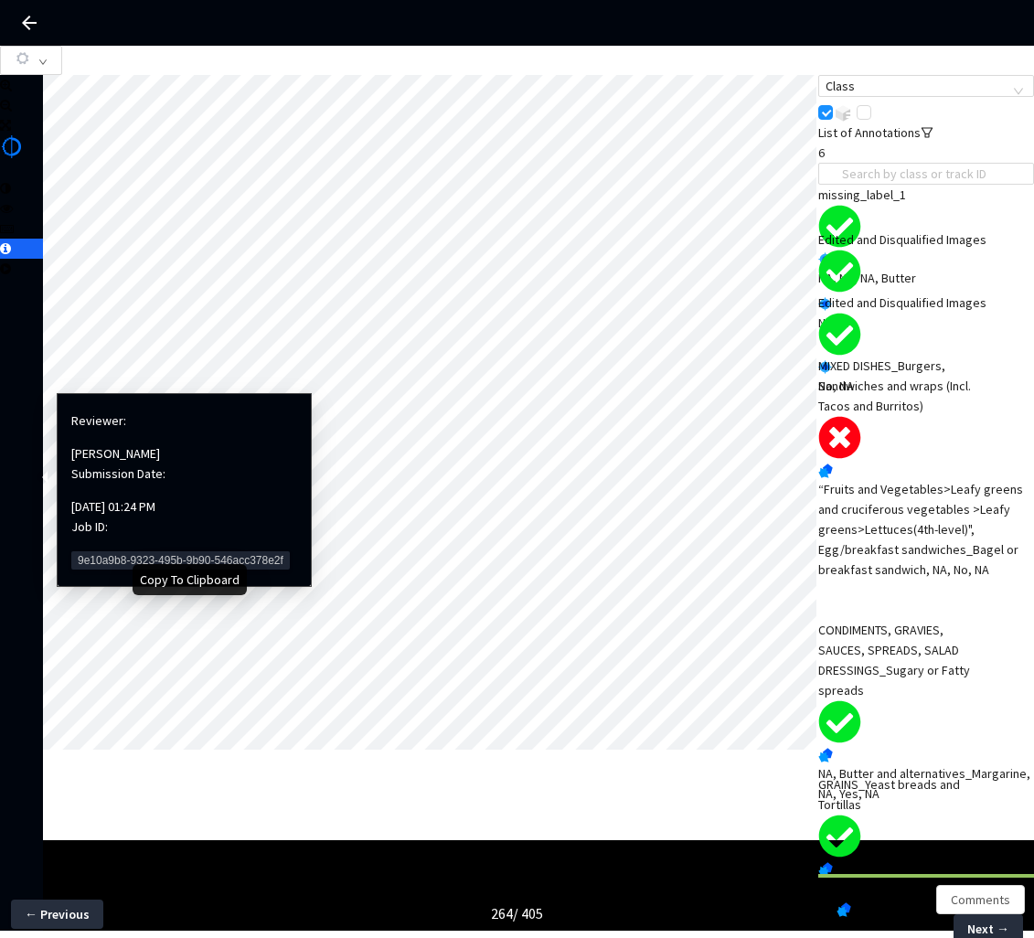
click at [113, 552] on span "9e10a9b8-9323-495b-9b90-546acc378e2f" at bounding box center [180, 561] width 219 height 18
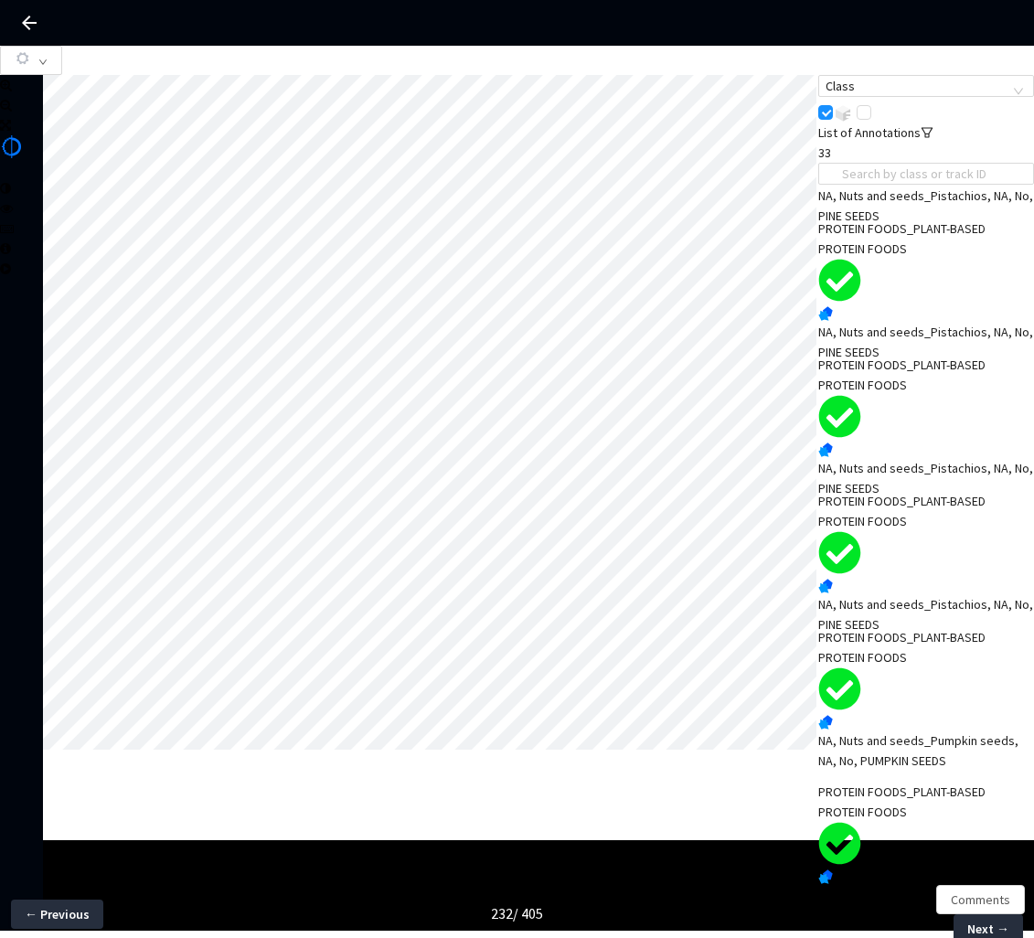
scroll to position [4168, 0]
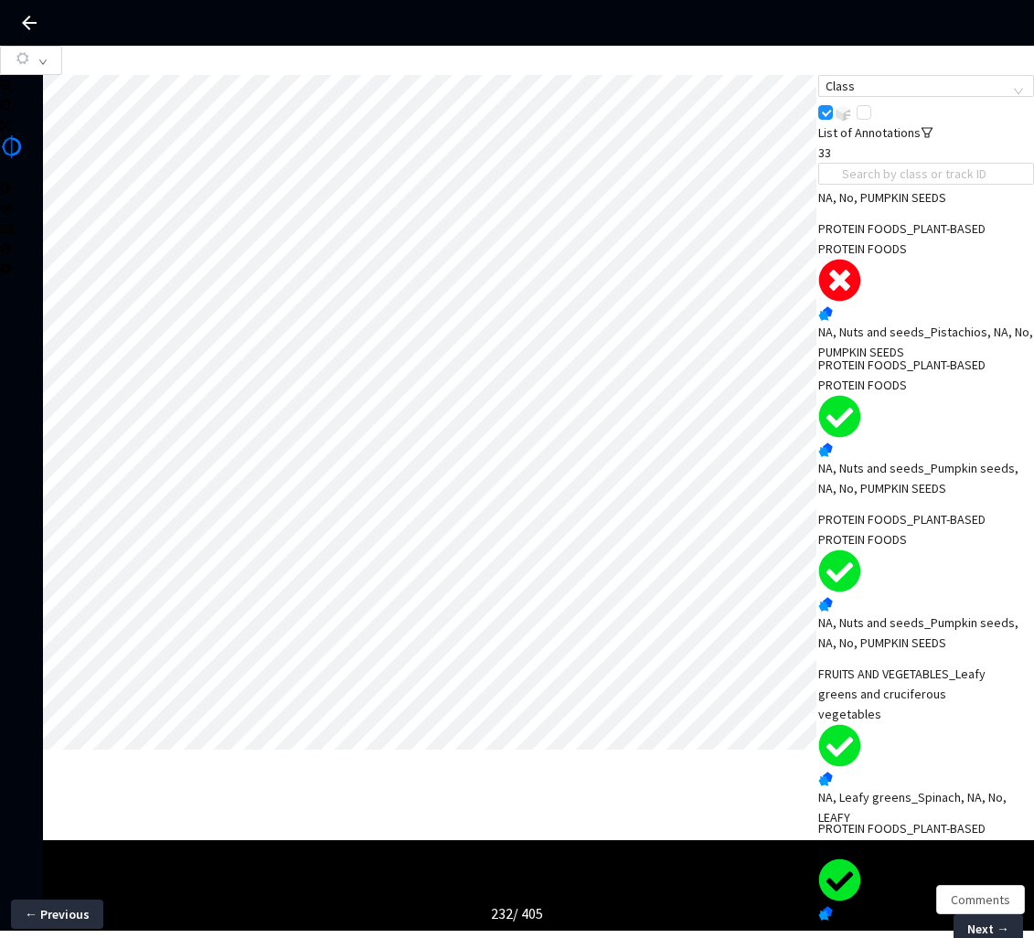
click at [902, 259] on div "PROTEIN FOODS_PLANT-BASED PROTEIN FOODS" at bounding box center [905, 239] width 173 height 40
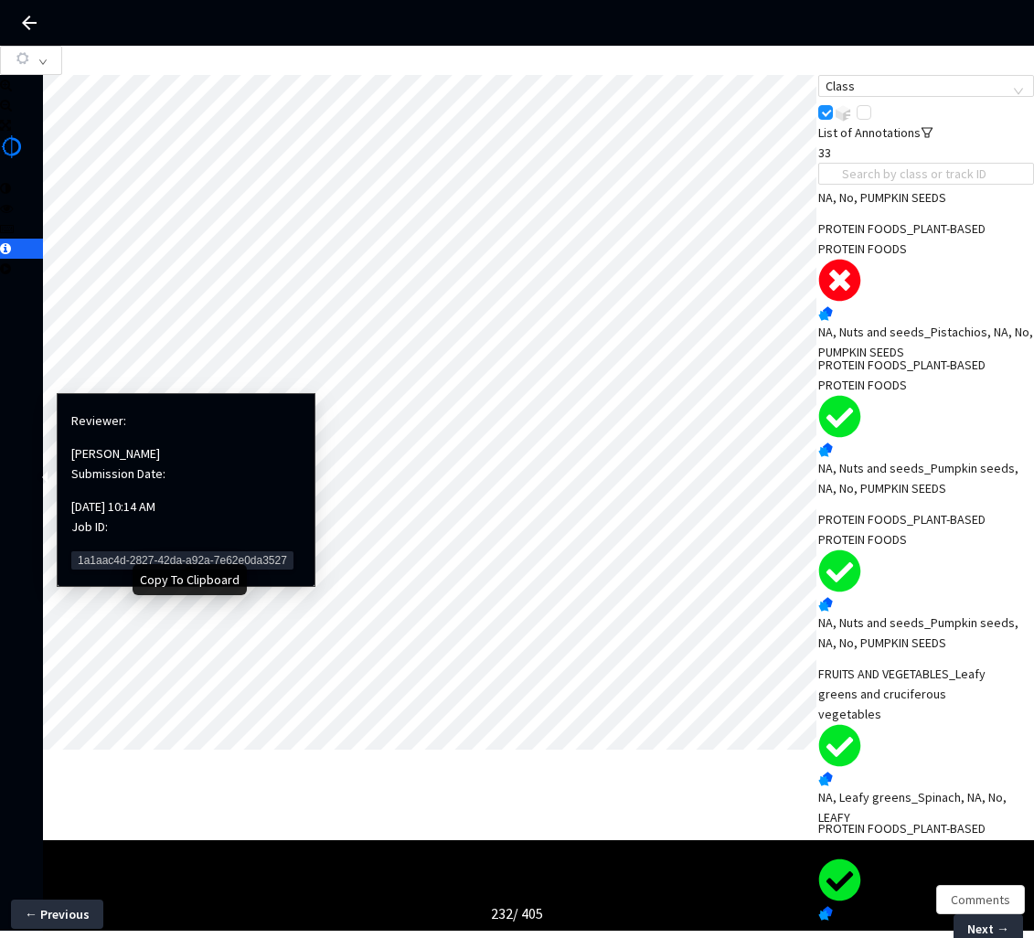
click at [85, 552] on span "1a1aac4d-2827-42da-a92a-7e62e0da3527" at bounding box center [182, 561] width 222 height 18
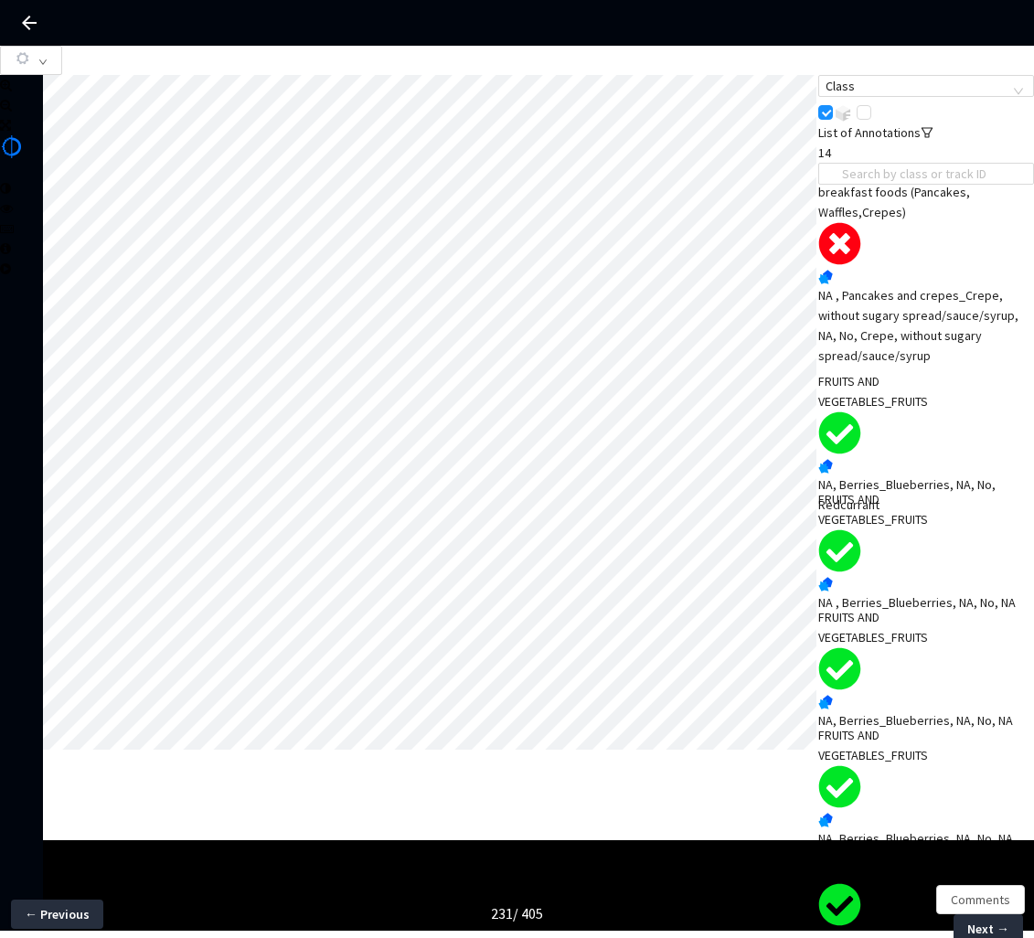
scroll to position [517, 0]
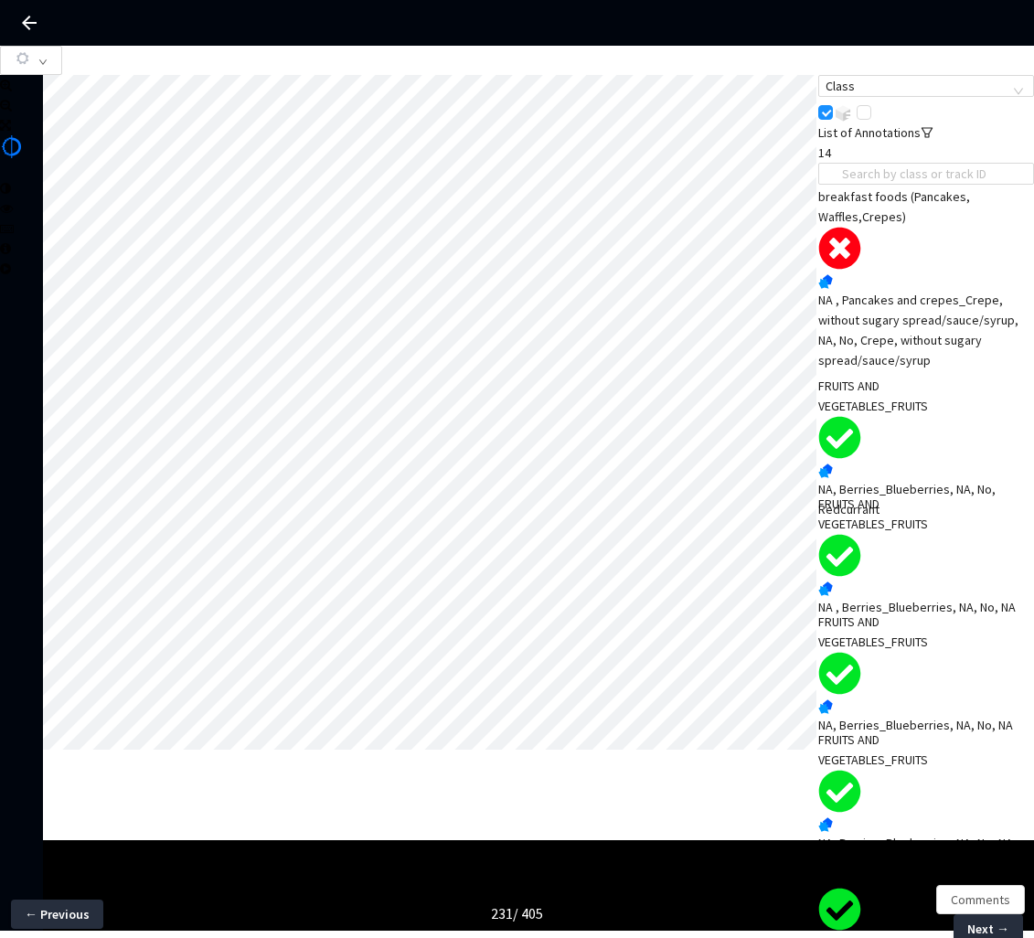
click at [902, 336] on div "NA , Pancakes and crepes_Crepe, without sugary spread/sauce/syrup, NA, No, Crep…" at bounding box center [927, 330] width 216 height 80
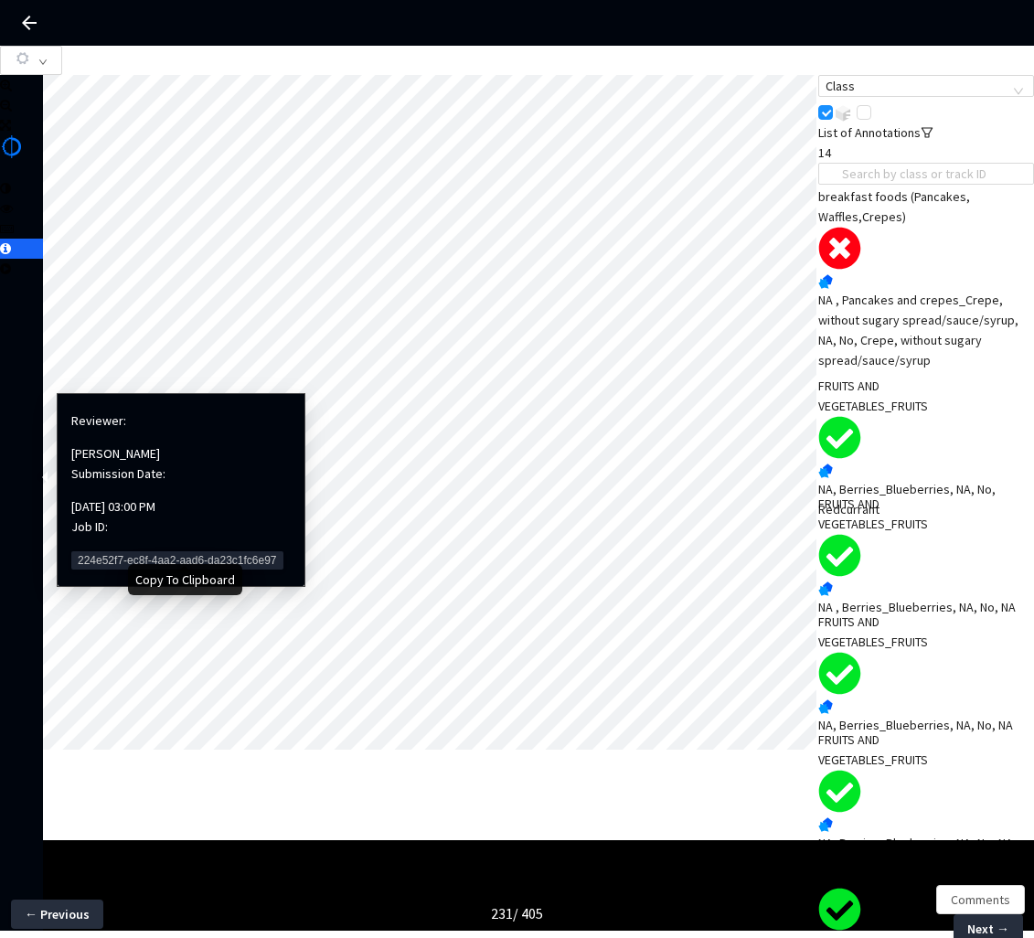
drag, startPoint x: 88, startPoint y: 537, endPoint x: 6, endPoint y: 516, distance: 84.1
click at [88, 552] on span "224e52f7-ec8f-4aa2-aad6-da23c1fc6e97" at bounding box center [177, 561] width 212 height 18
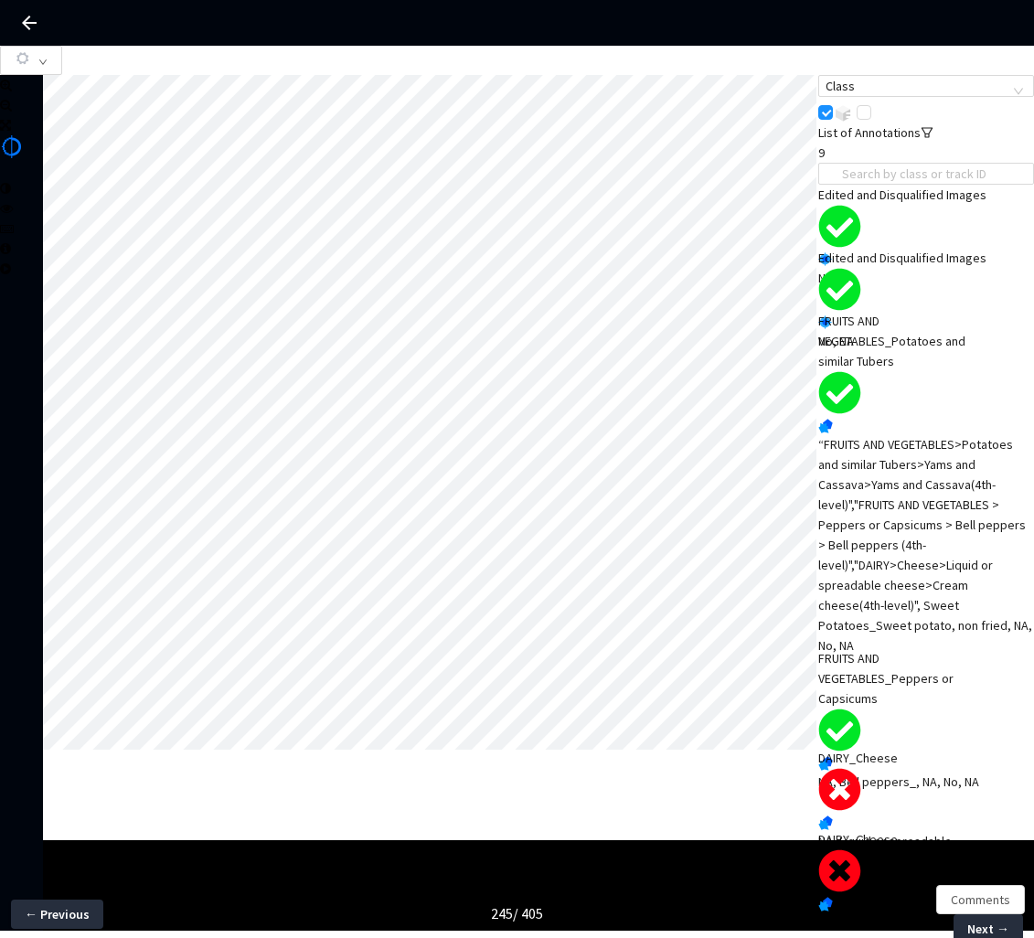
scroll to position [419, 0]
click at [917, 831] on div "NA, Liquid or spreadable cheese_Cream cheese, NA, No, cheese" at bounding box center [927, 861] width 216 height 60
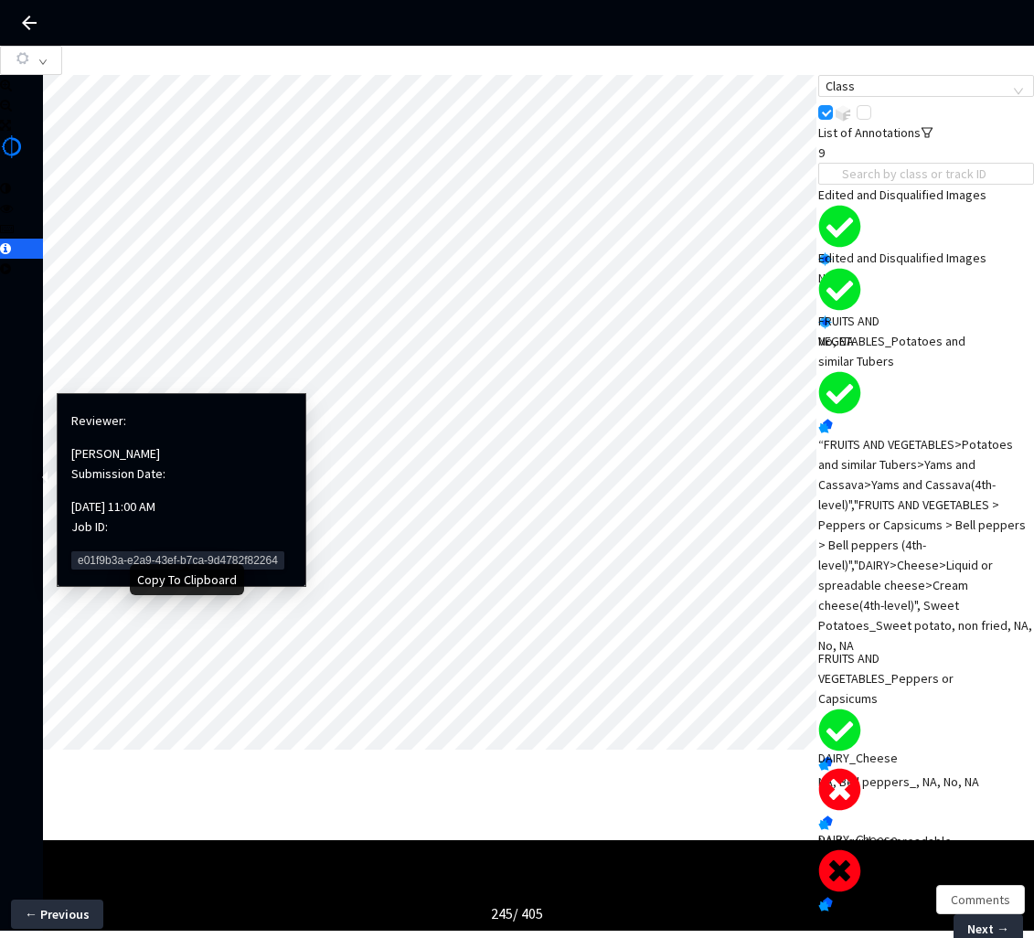
click at [83, 552] on span "e01f9b3a-e2a9-43ef-b7ca-9d4782f82264" at bounding box center [177, 561] width 213 height 18
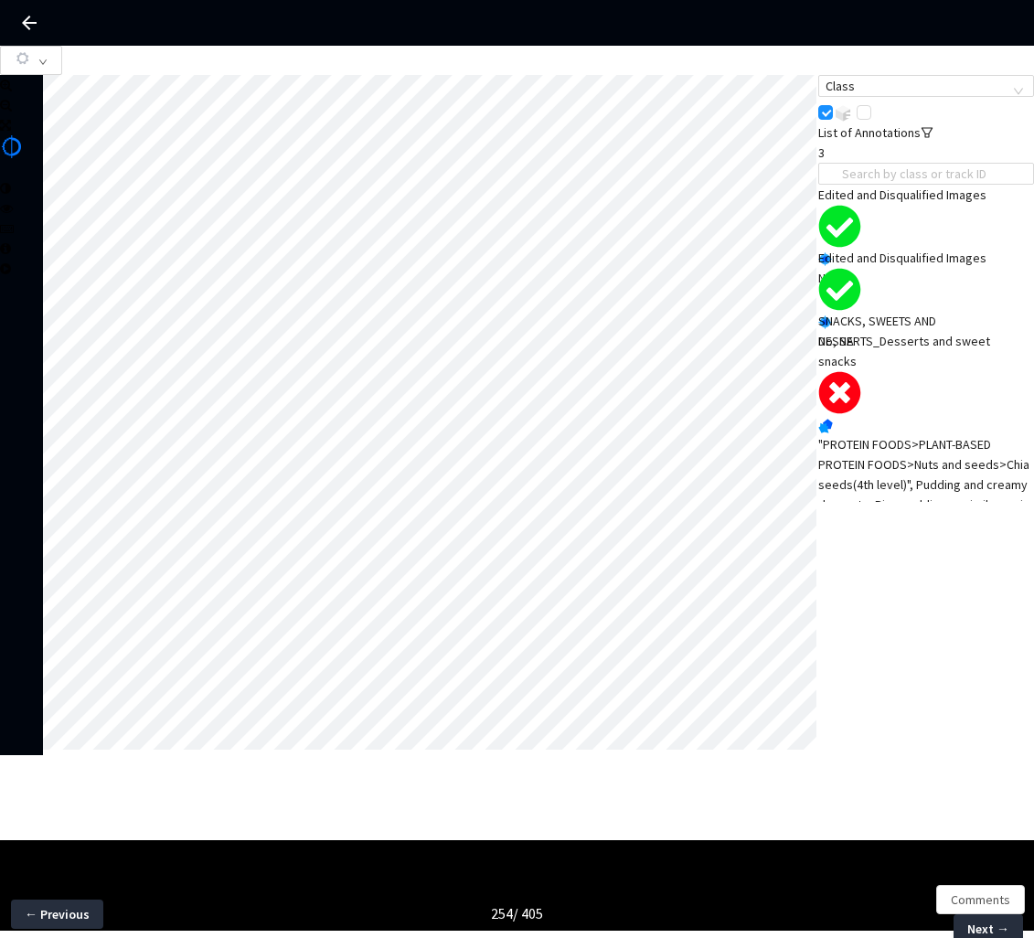
click at [919, 455] on div ""PROTEIN FOODS>PLANT-BASED PROTEIN FOODS>Nuts and seeds>Chia seeds(4th level)",…" at bounding box center [927, 484] width 216 height 101
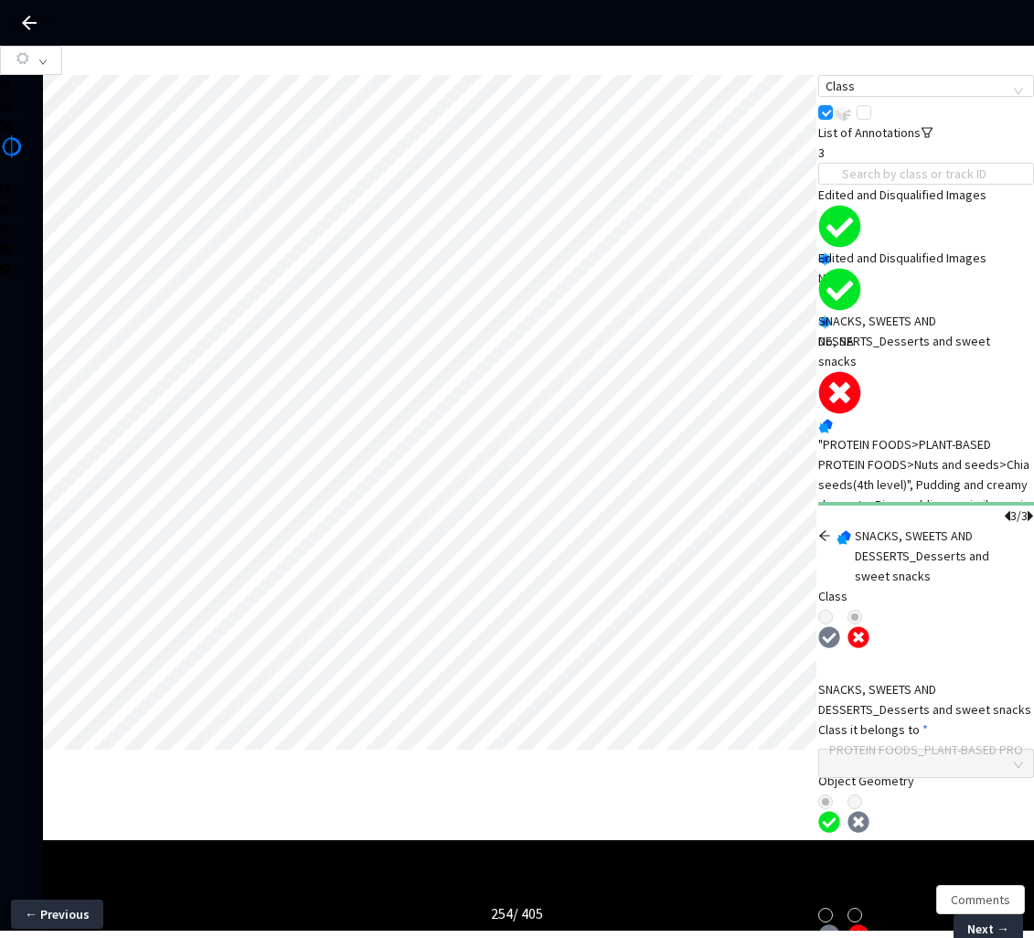
scroll to position [119, 0]
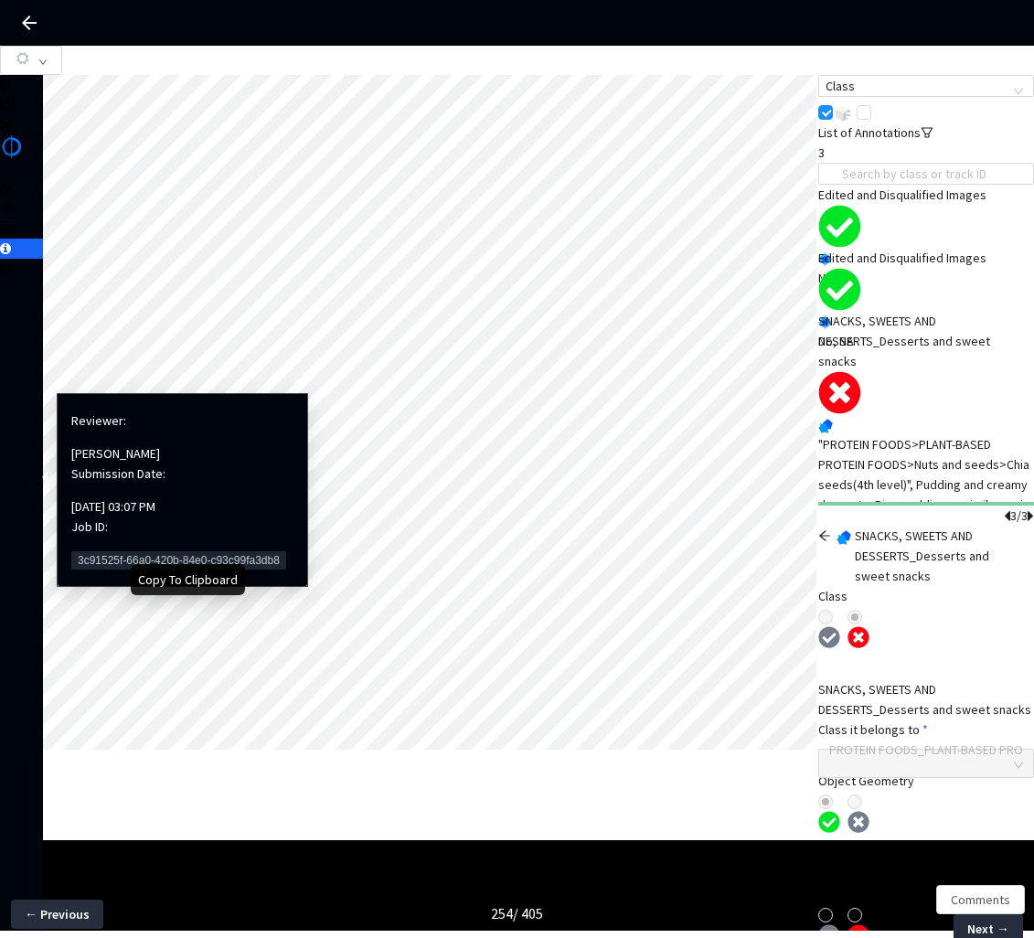
click at [99, 552] on span "3c91525f-66a0-420b-84e0-c93c99fa3db8" at bounding box center [178, 561] width 215 height 18
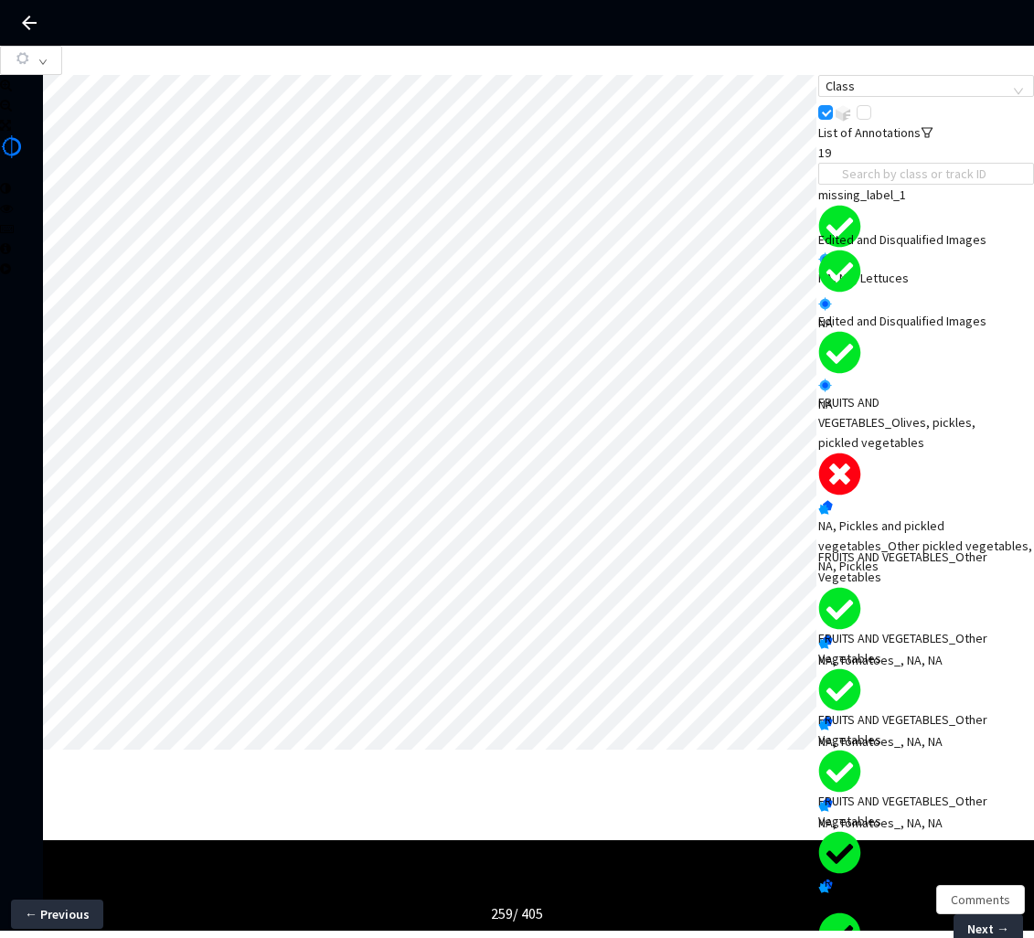
click at [894, 453] on div "FRUITS AND VEGETABLES_Olives, pickles, pickled vegetables" at bounding box center [905, 422] width 173 height 60
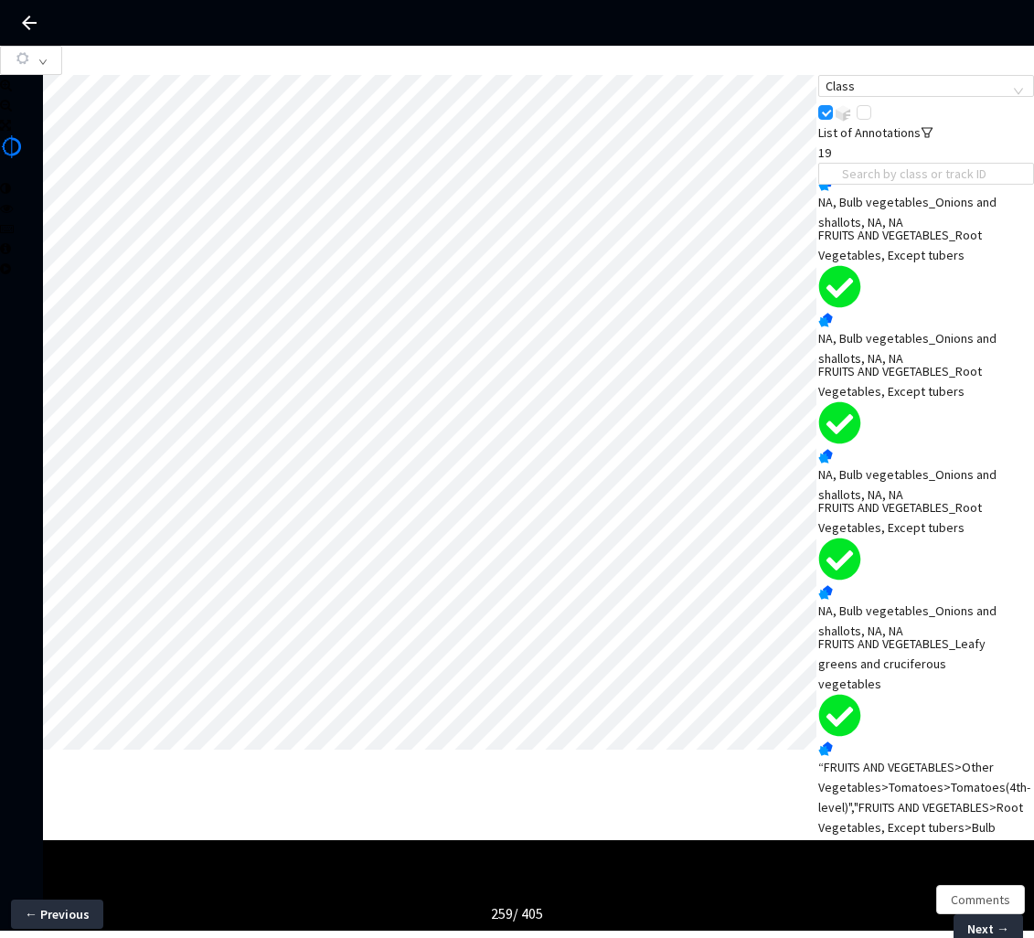
scroll to position [1181, 0]
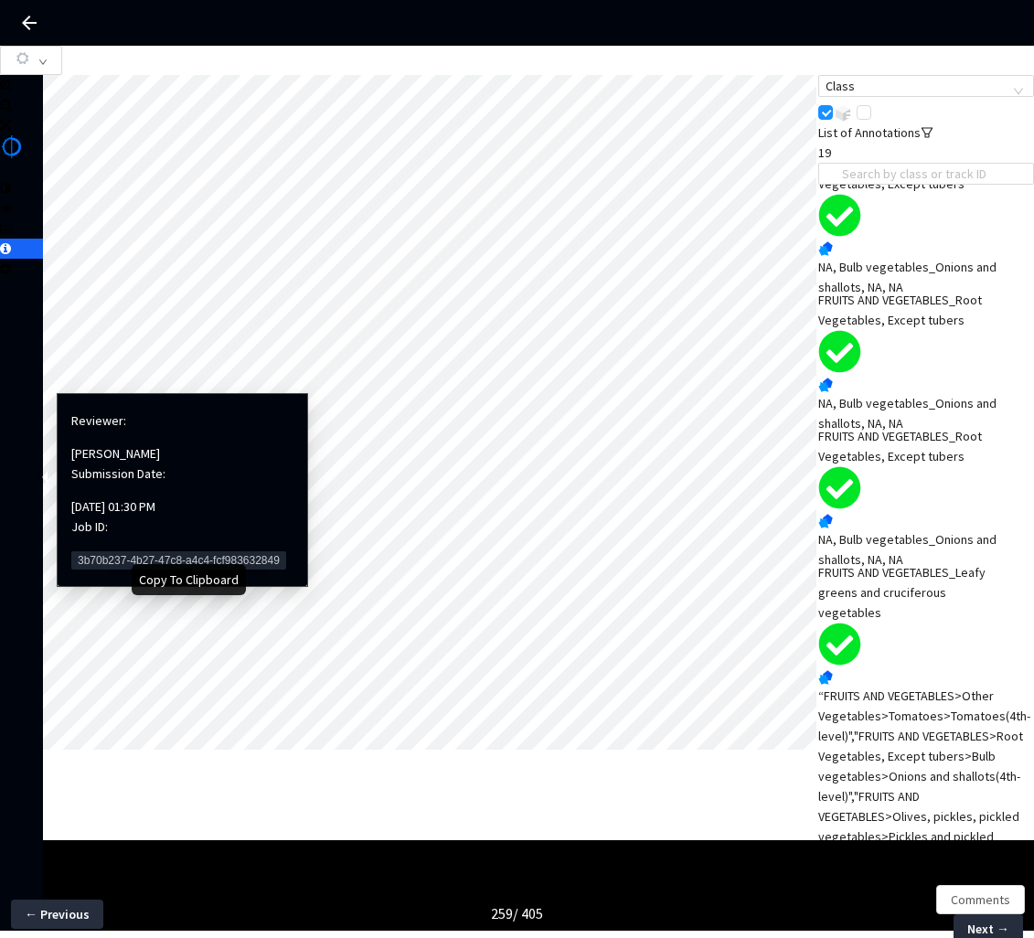
click at [76, 552] on span "3b70b237-4b27-47c8-a4c4-fcf983632849" at bounding box center [178, 561] width 215 height 18
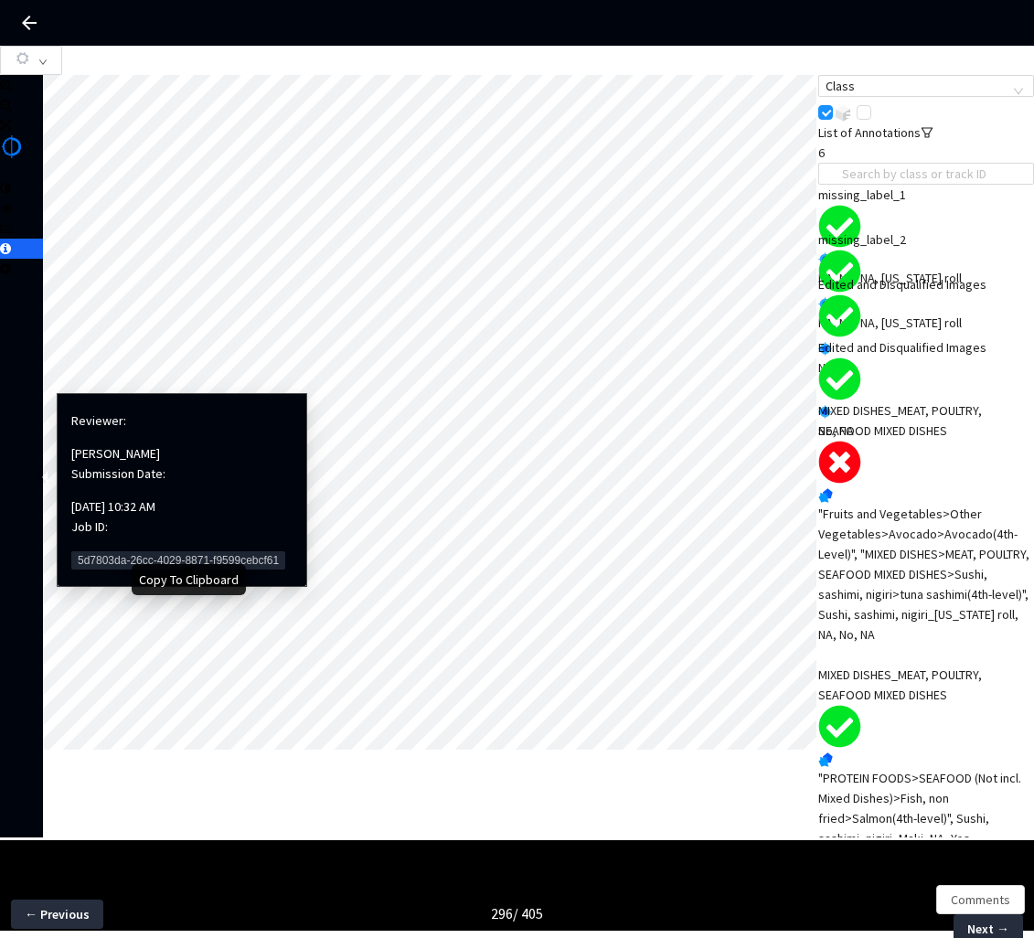
click at [113, 552] on span "5d7803da-26cc-4029-8871-f9599cebcf61" at bounding box center [178, 561] width 214 height 18
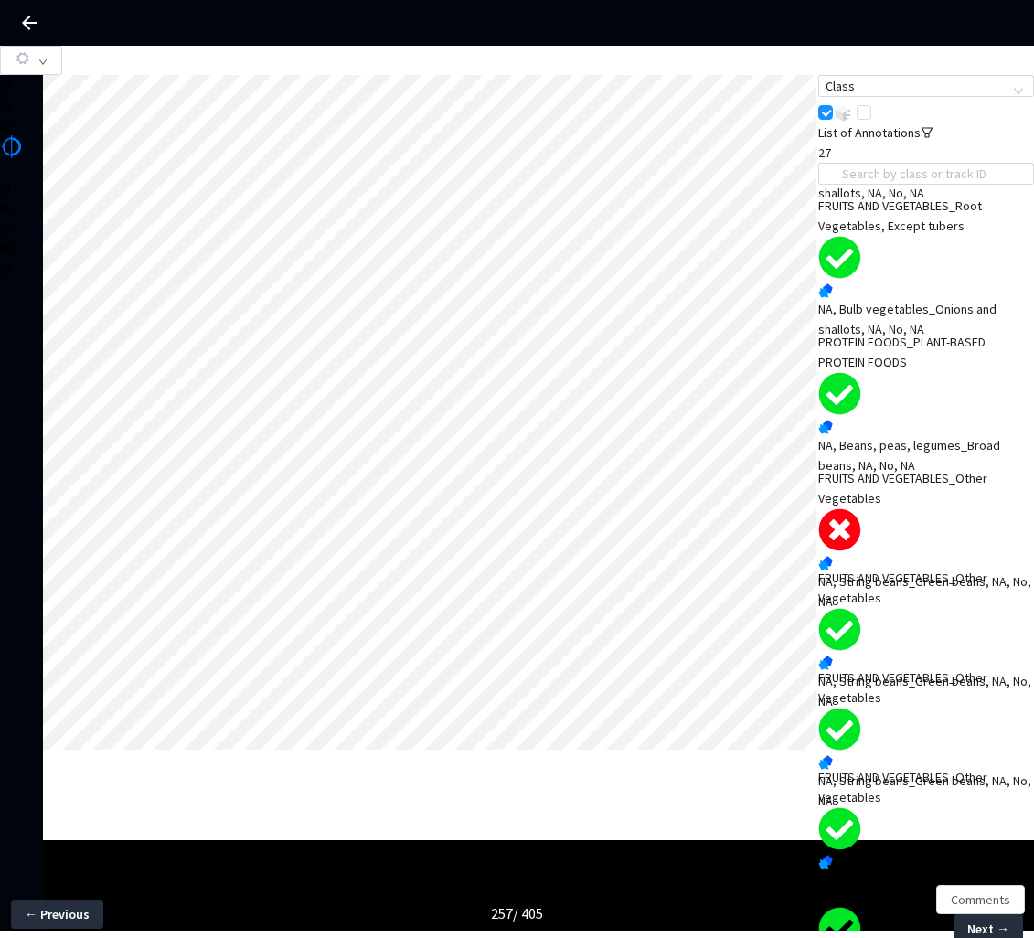
scroll to position [2600, 0]
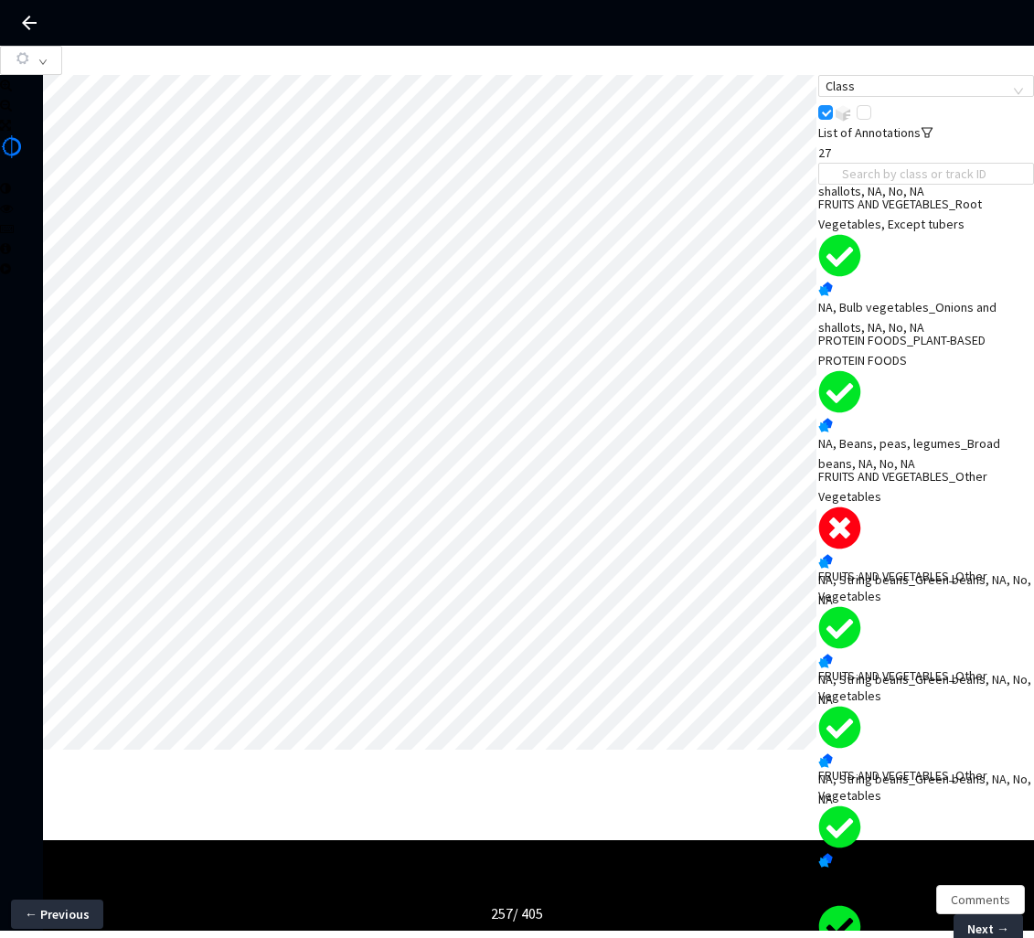
click at [906, 507] on div "FRUITS AND VEGETABLES_Other Vegetables" at bounding box center [905, 486] width 173 height 40
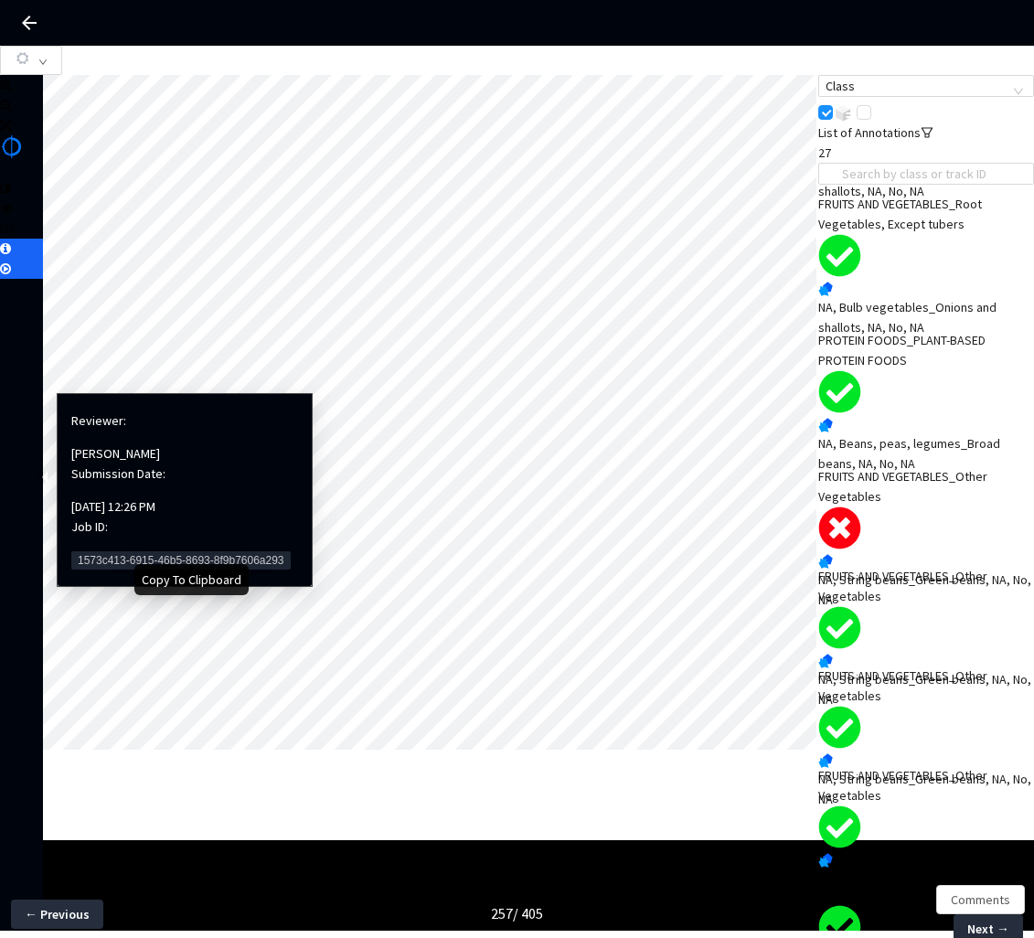
click at [91, 552] on span "1573c413-6915-46b5-8693-8f9b7606a293" at bounding box center [181, 561] width 220 height 18
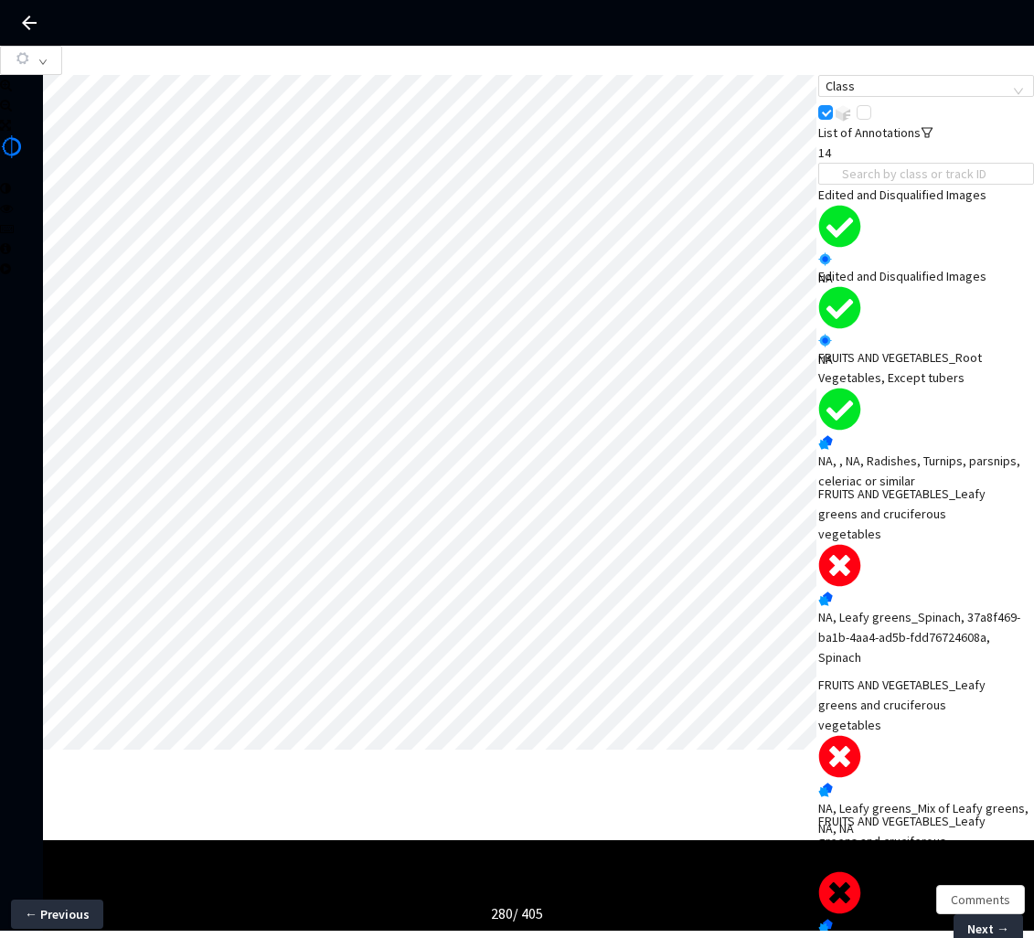
click at [895, 544] on div "FRUITS AND VEGETABLES_Leafy greens and cruciferous vegetables" at bounding box center [905, 514] width 173 height 60
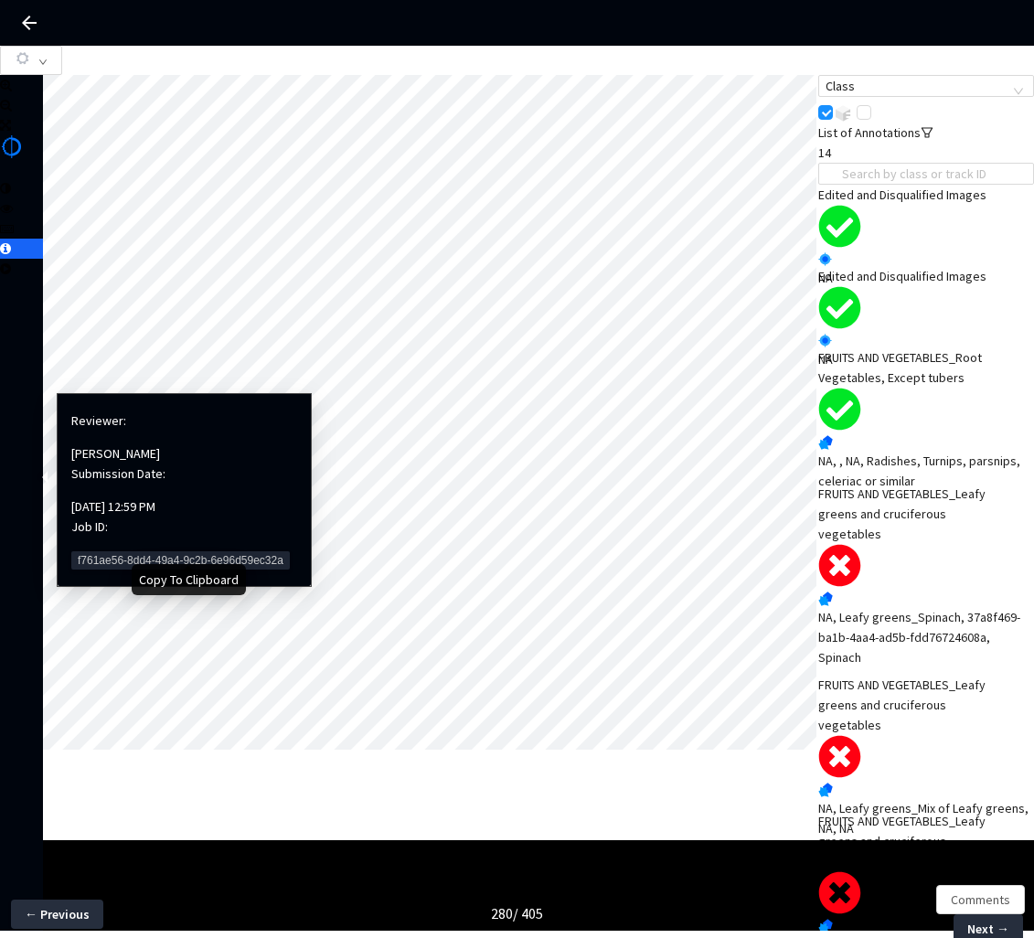
click at [88, 552] on span "f761ae56-8dd4-49a4-9c2b-6e96d59ec32a" at bounding box center [180, 561] width 219 height 18
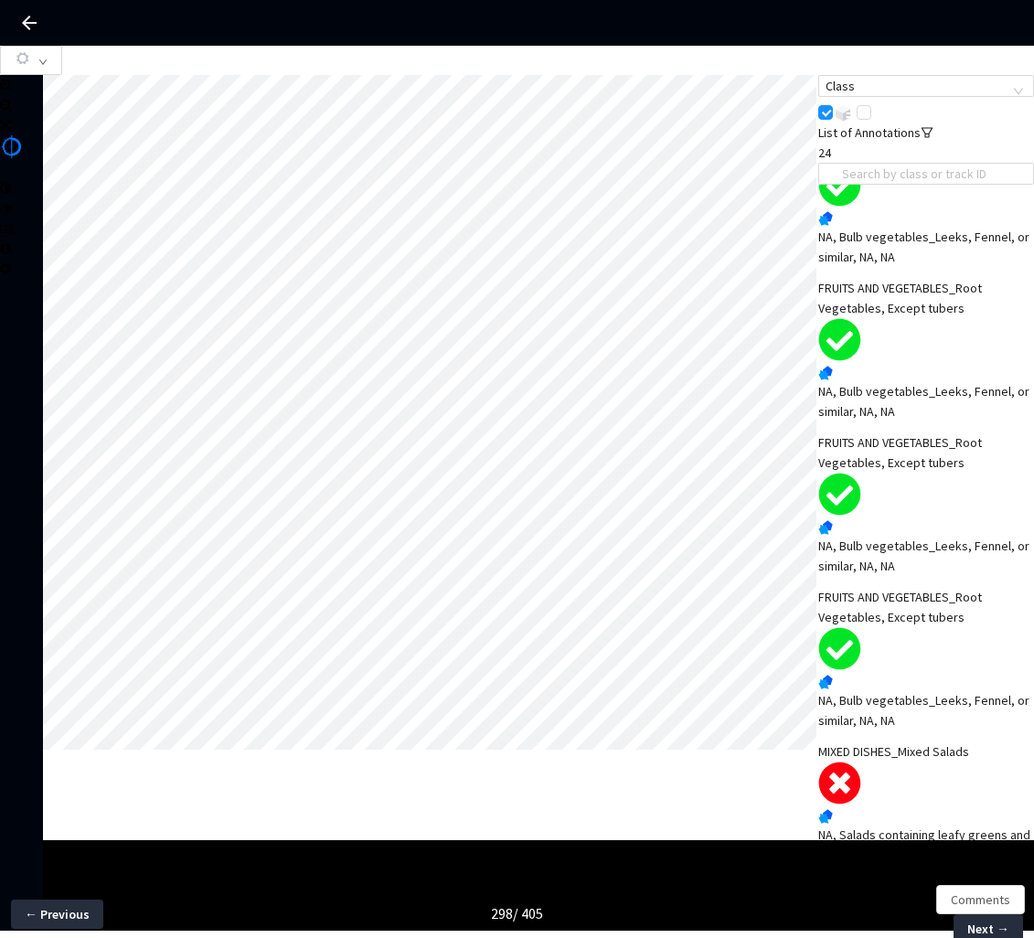
scroll to position [1498, 0]
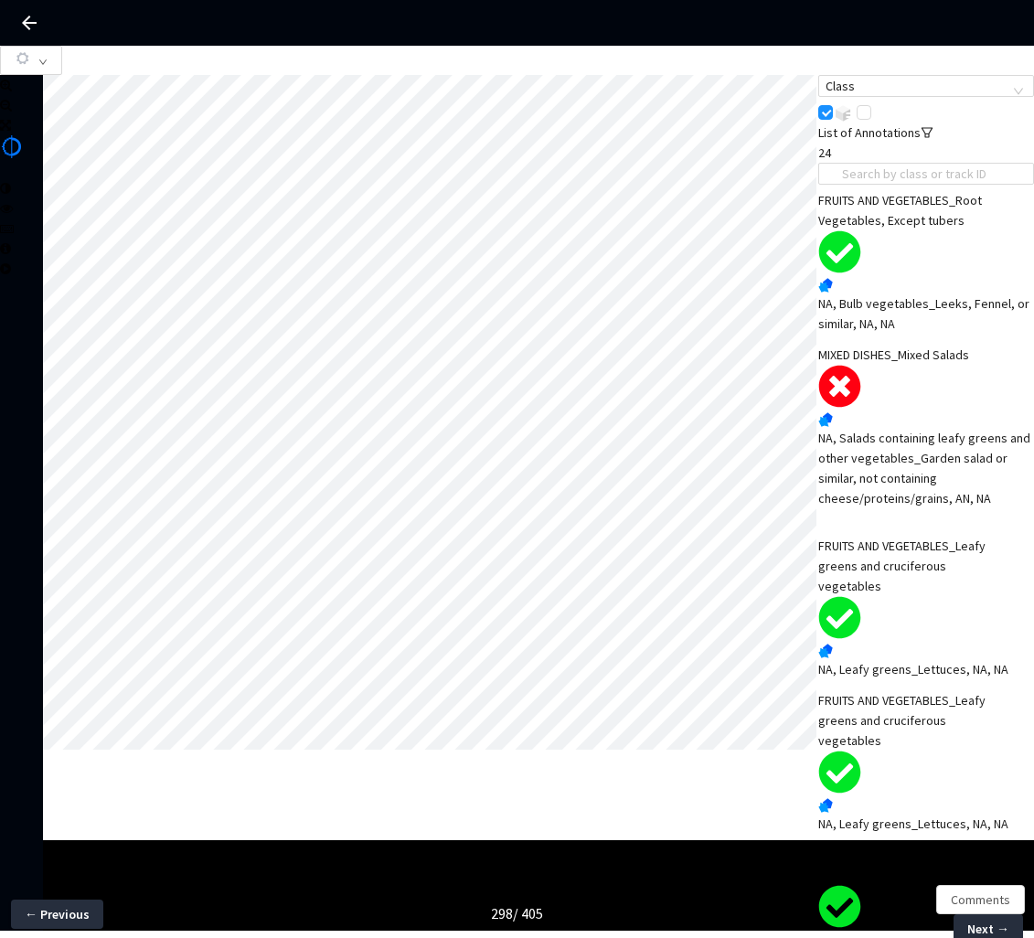
click at [884, 464] on div "NA, Salads containing leafy greens and other vegetables_Garden salad or similar…" at bounding box center [927, 468] width 216 height 80
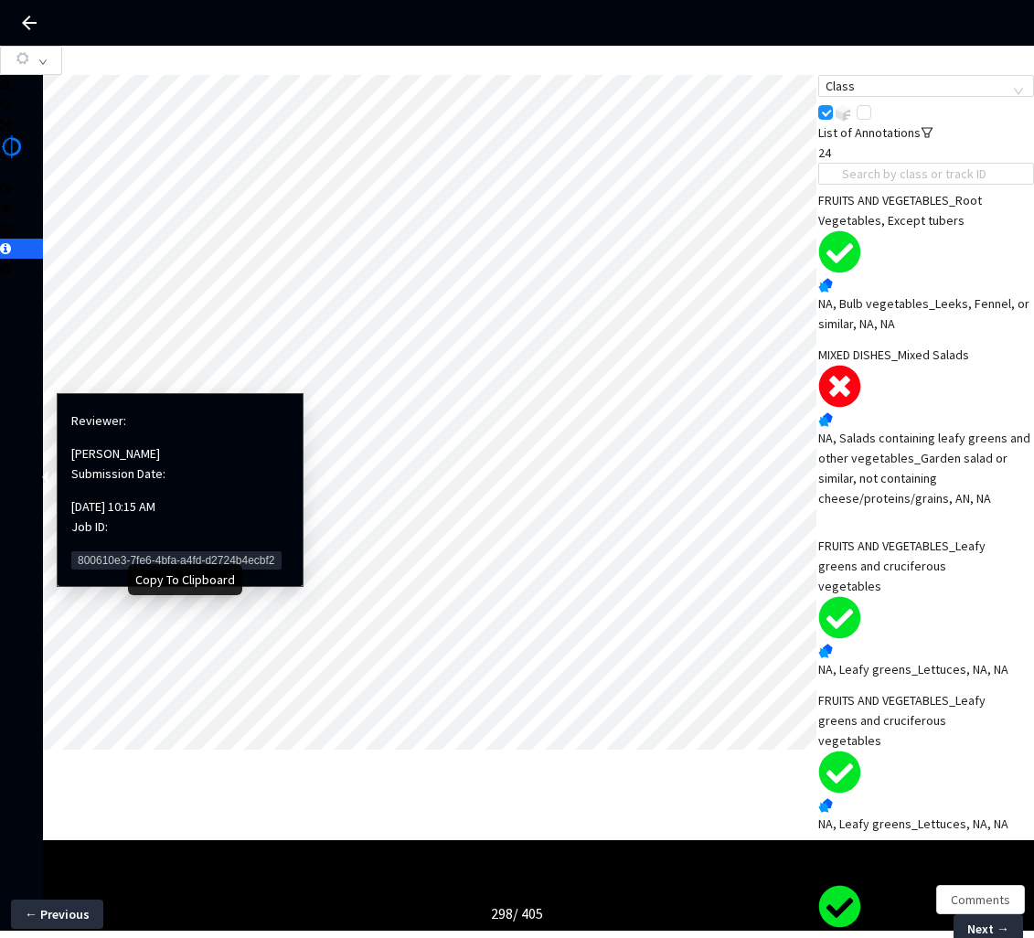
click at [126, 552] on span "800610e3-7fe6-4bfa-a4fd-d2724b4ecbf2" at bounding box center [176, 561] width 210 height 18
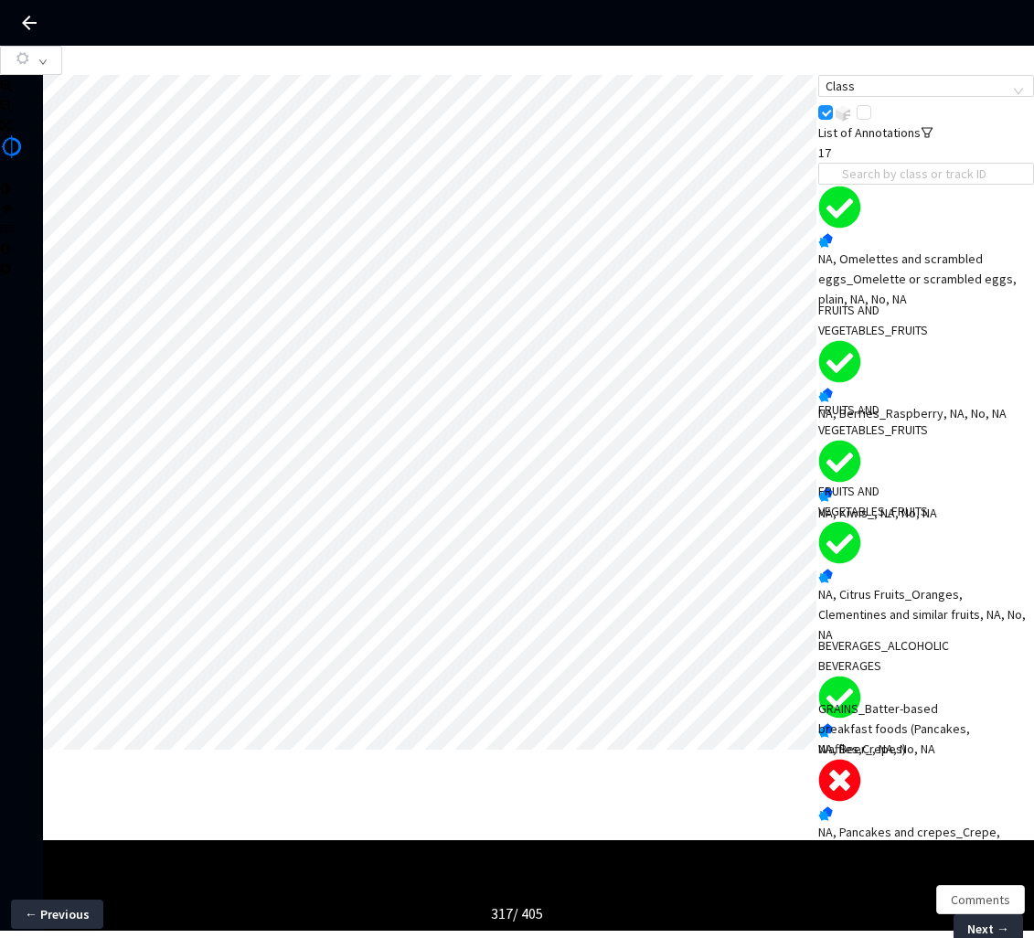
scroll to position [890, 0]
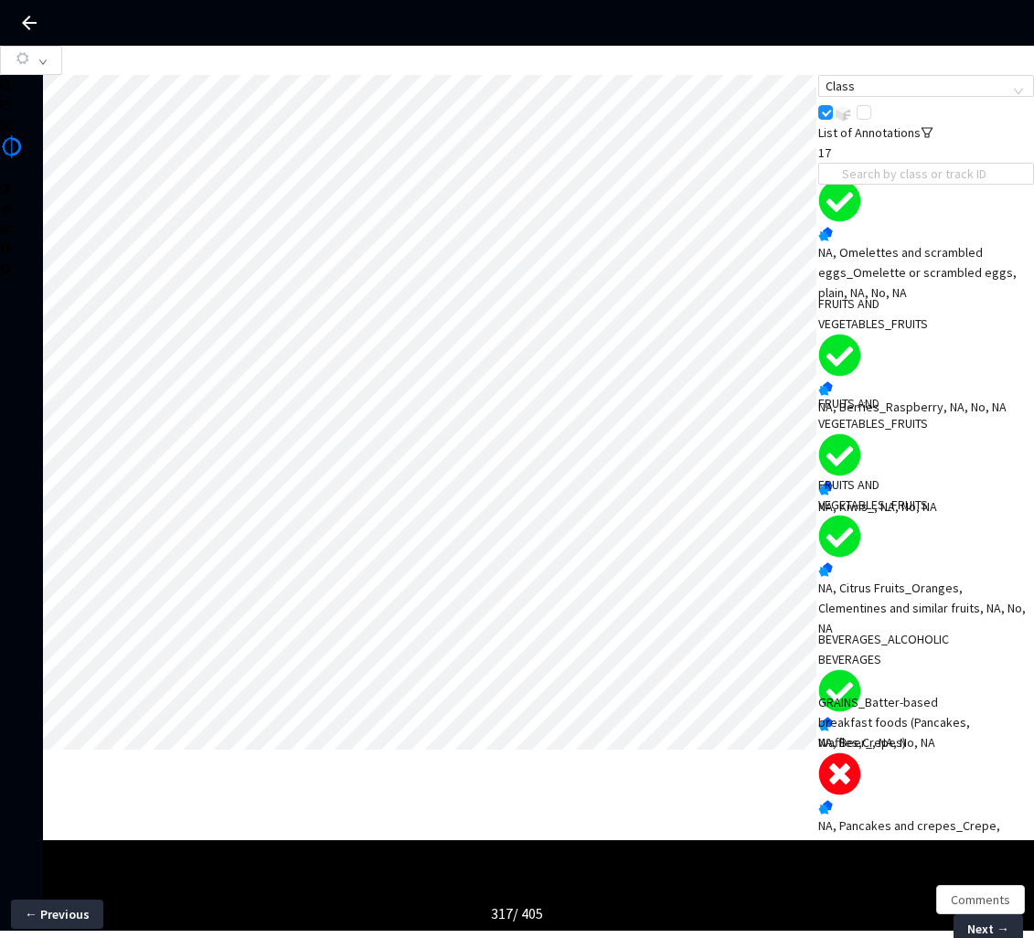
click at [918, 753] on div "GRAINS_Batter-based breakfast foods (Pancakes, Waffles,Crepes)" at bounding box center [905, 722] width 173 height 60
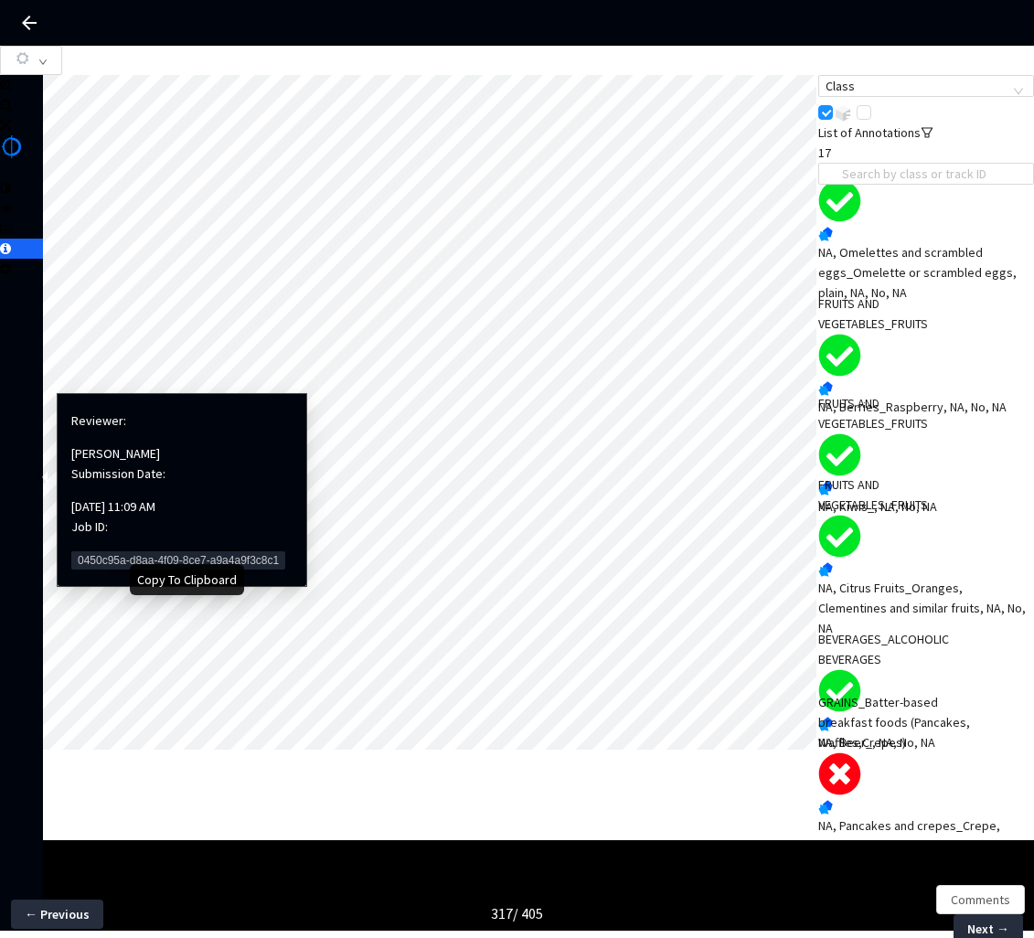
click at [121, 552] on span "0450c95a-d8aa-4f09-8ce7-a9a4a9f3c8c1" at bounding box center [178, 561] width 214 height 18
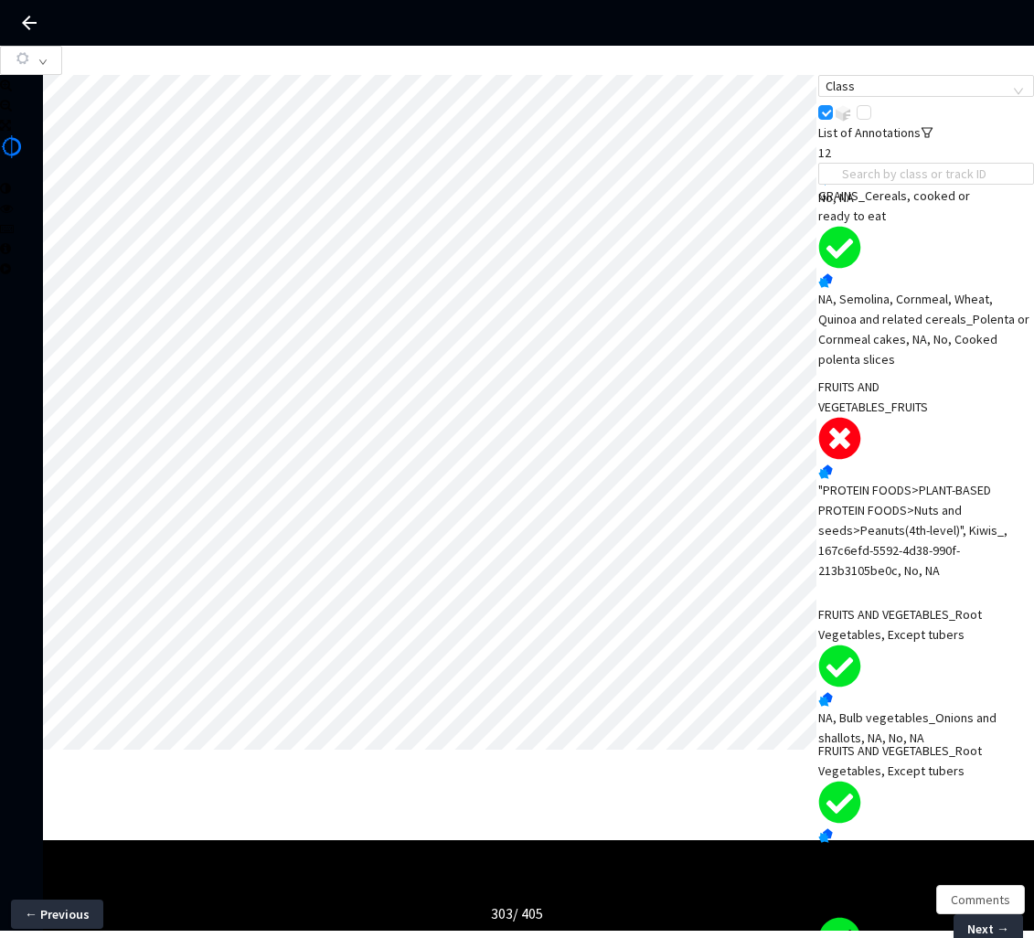
scroll to position [244, 0]
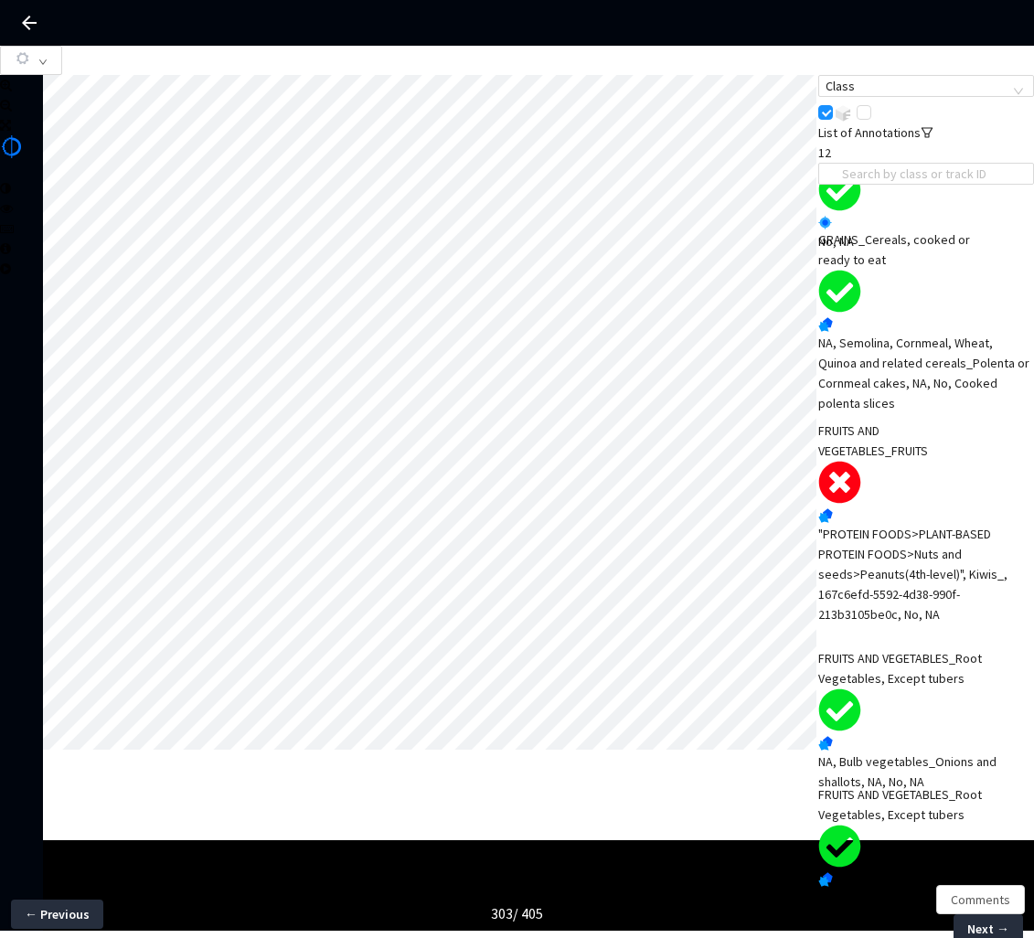
click at [946, 461] on div "FRUITS AND VEGETABLES_FRUITS" at bounding box center [905, 441] width 173 height 40
drag, startPoint x: 87, startPoint y: 402, endPoint x: 63, endPoint y: 402, distance: 23.8
click at [63, 396] on div "Opacity : 0" at bounding box center [115, 376] width 116 height 40
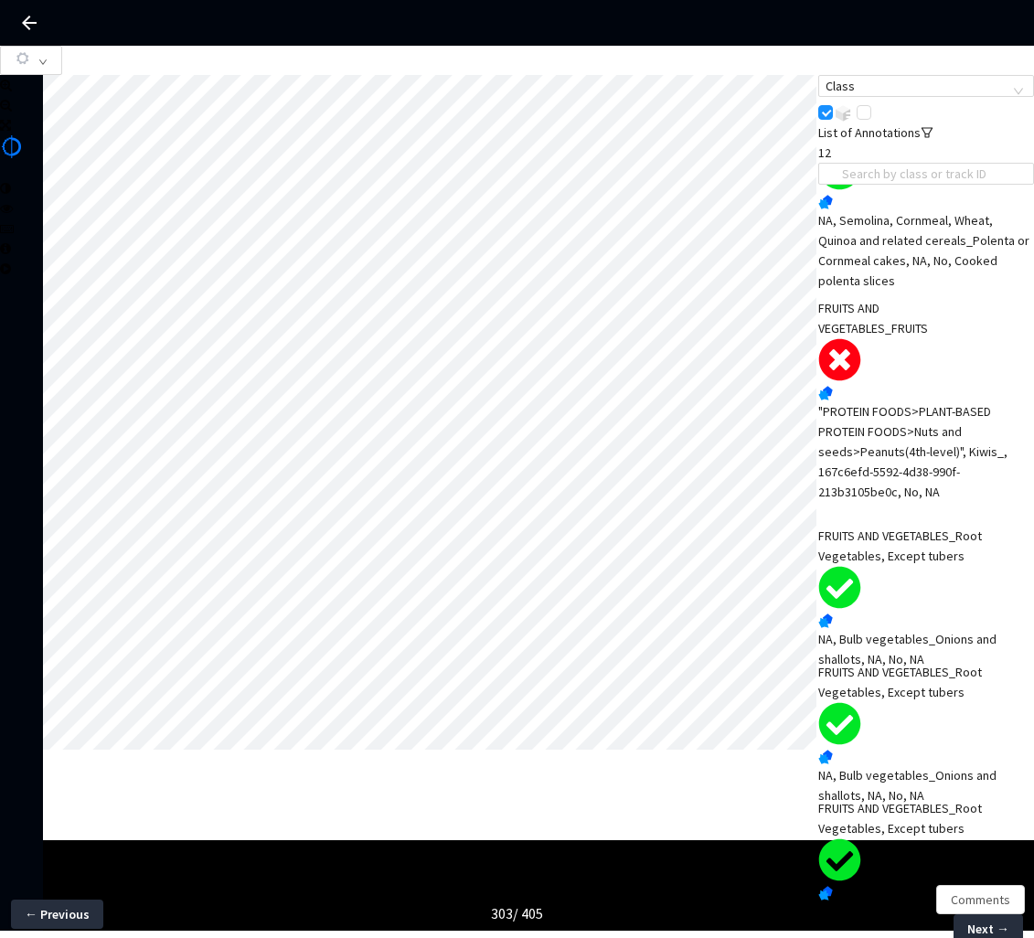
scroll to position [339, 0]
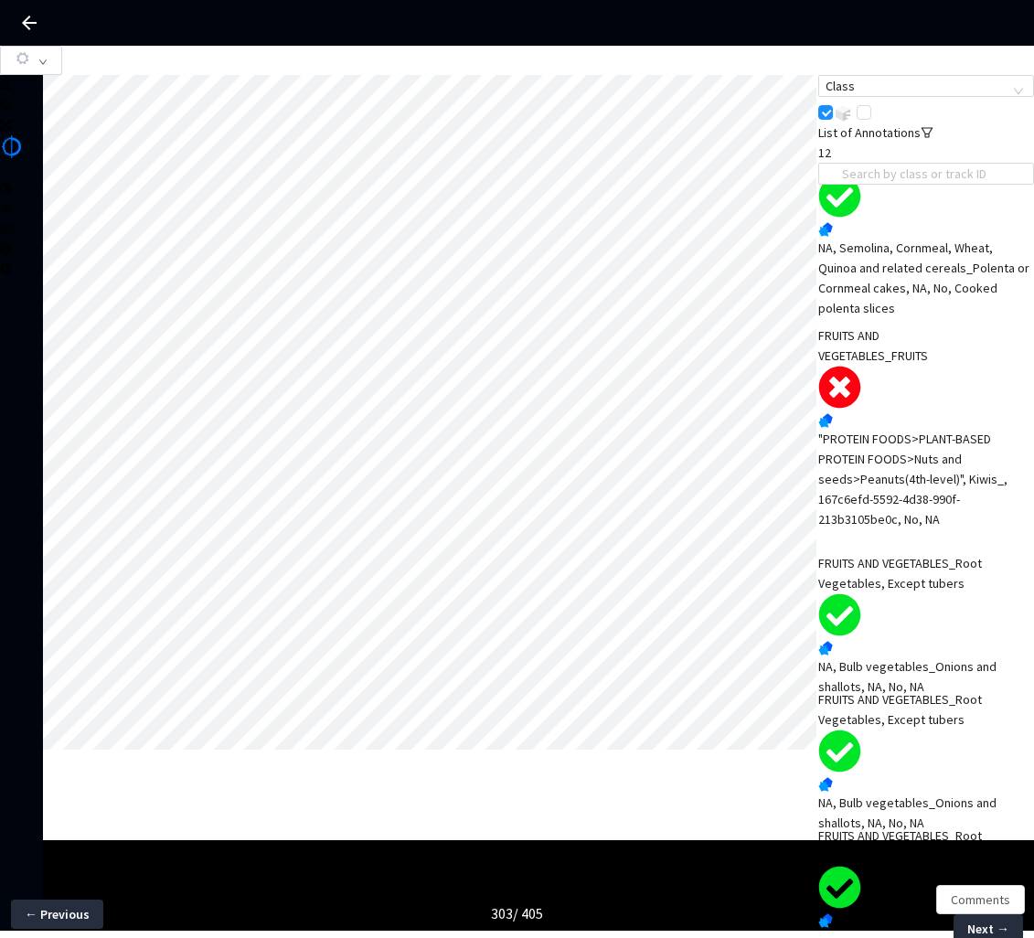
click at [907, 487] on div ""PROTEIN FOODS>PLANT-BASED PROTEIN FOODS>Nuts and seeds>Peanuts(4th-level)", Ki…" at bounding box center [927, 479] width 216 height 101
click at [974, 893] on span "Comments" at bounding box center [980, 900] width 59 height 20
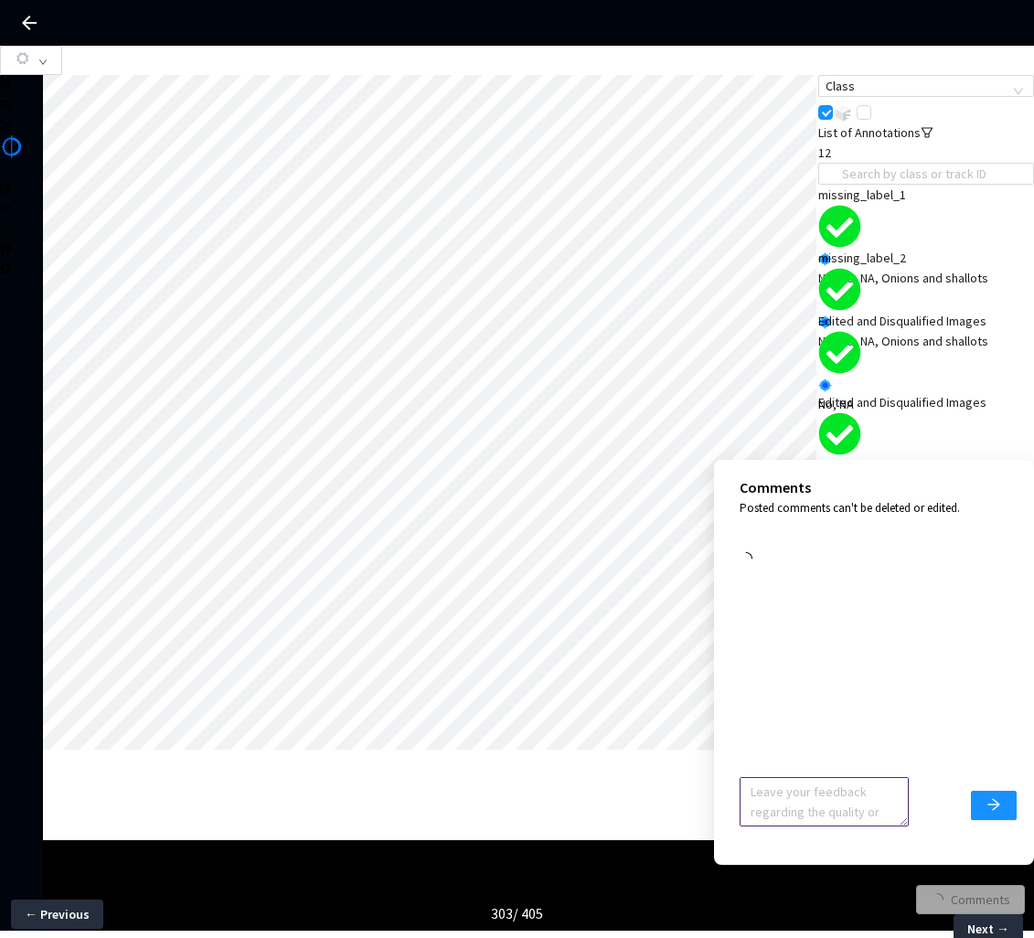
click at [780, 801] on textarea at bounding box center [824, 801] width 169 height 49
type textarea "Just remove the ingredient from the Kiwi, it does not need ingredient label if …"
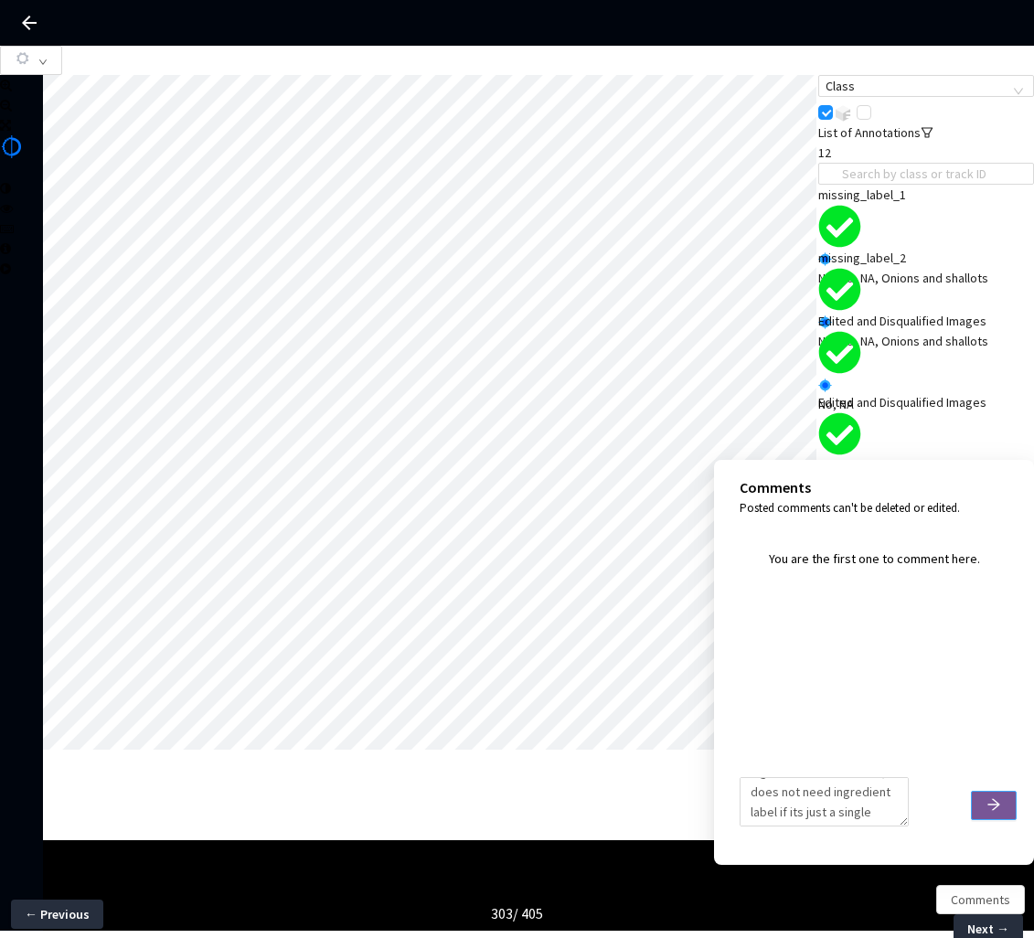
click at [994, 807] on icon "arrow-right" at bounding box center [994, 805] width 15 height 15
click at [497, 755] on div at bounding box center [431, 415] width 776 height 680
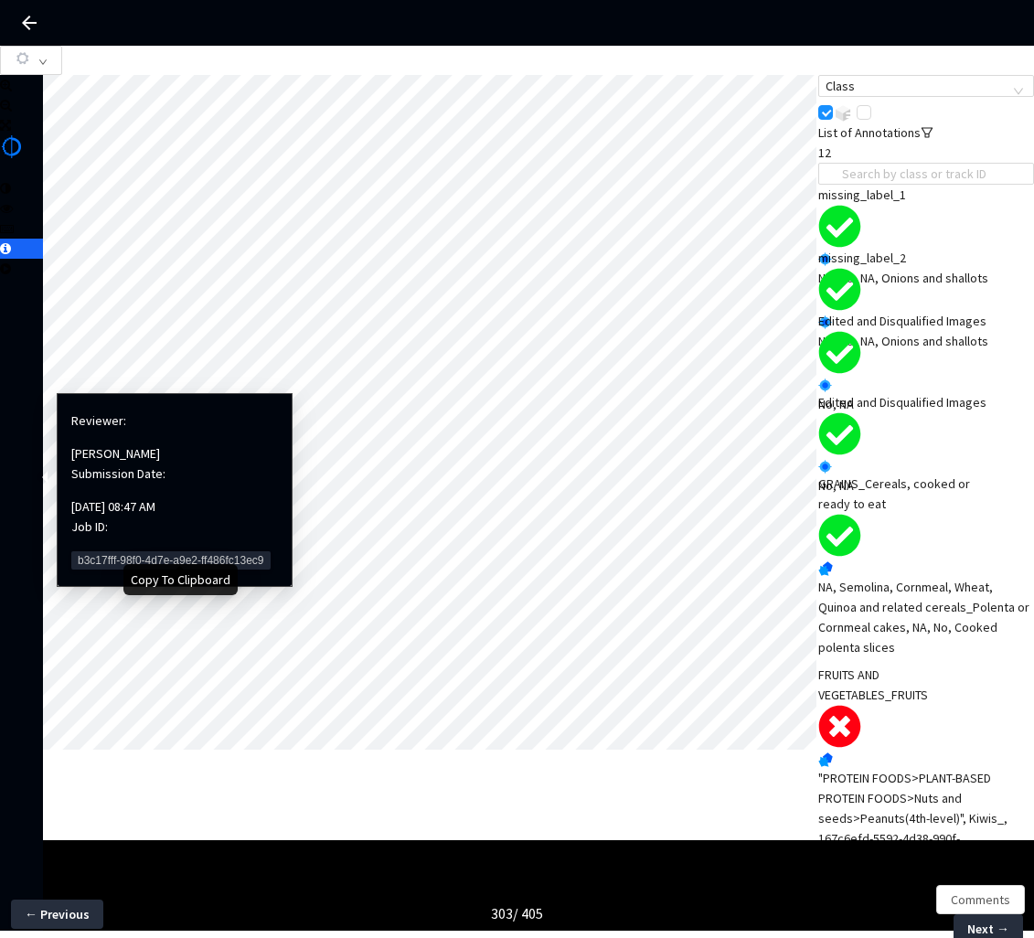
click at [103, 552] on span "b3c17fff-98f0-4d7e-a9e2-ff486fc13ec9" at bounding box center [170, 561] width 199 height 18
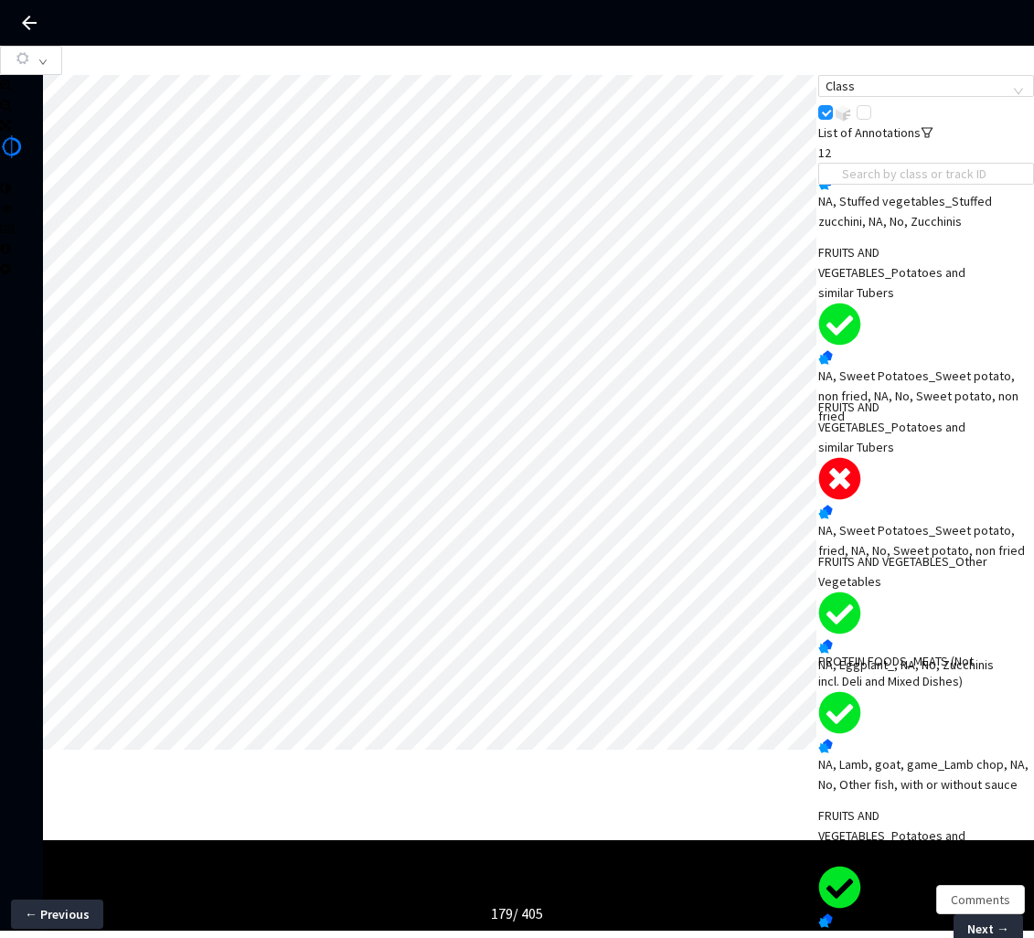
scroll to position [648, 0]
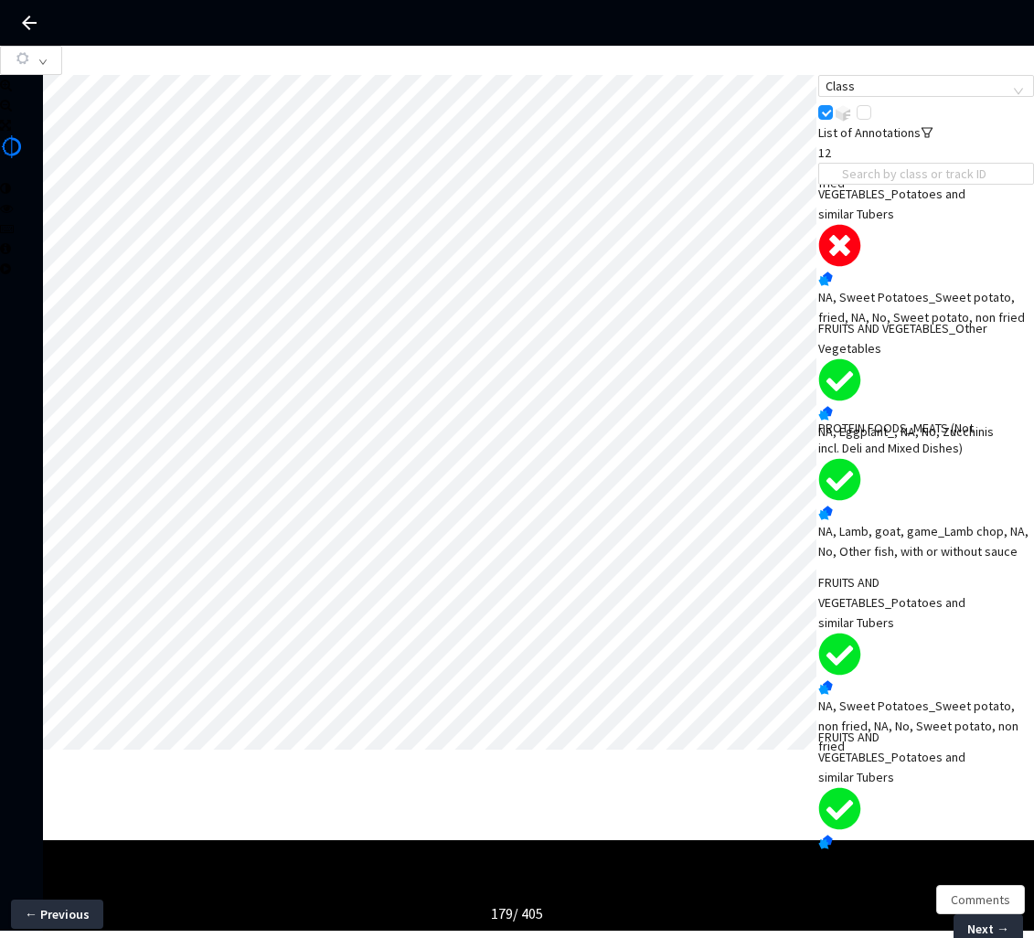
click at [933, 224] on div "FRUITS AND VEGETABLES_Potatoes and similar Tubers" at bounding box center [905, 194] width 173 height 60
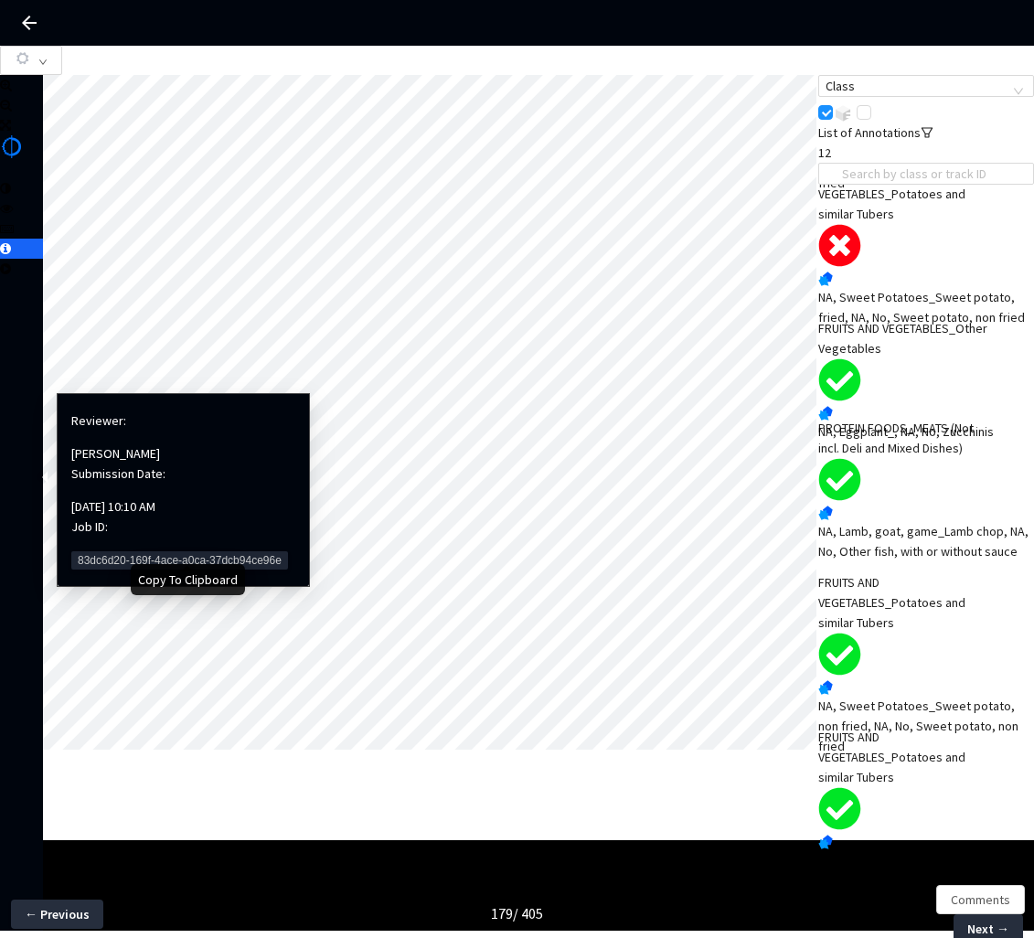
click at [105, 552] on span "83dc6d20-169f-4ace-a0ca-37dcb94ce96e" at bounding box center [179, 561] width 217 height 18
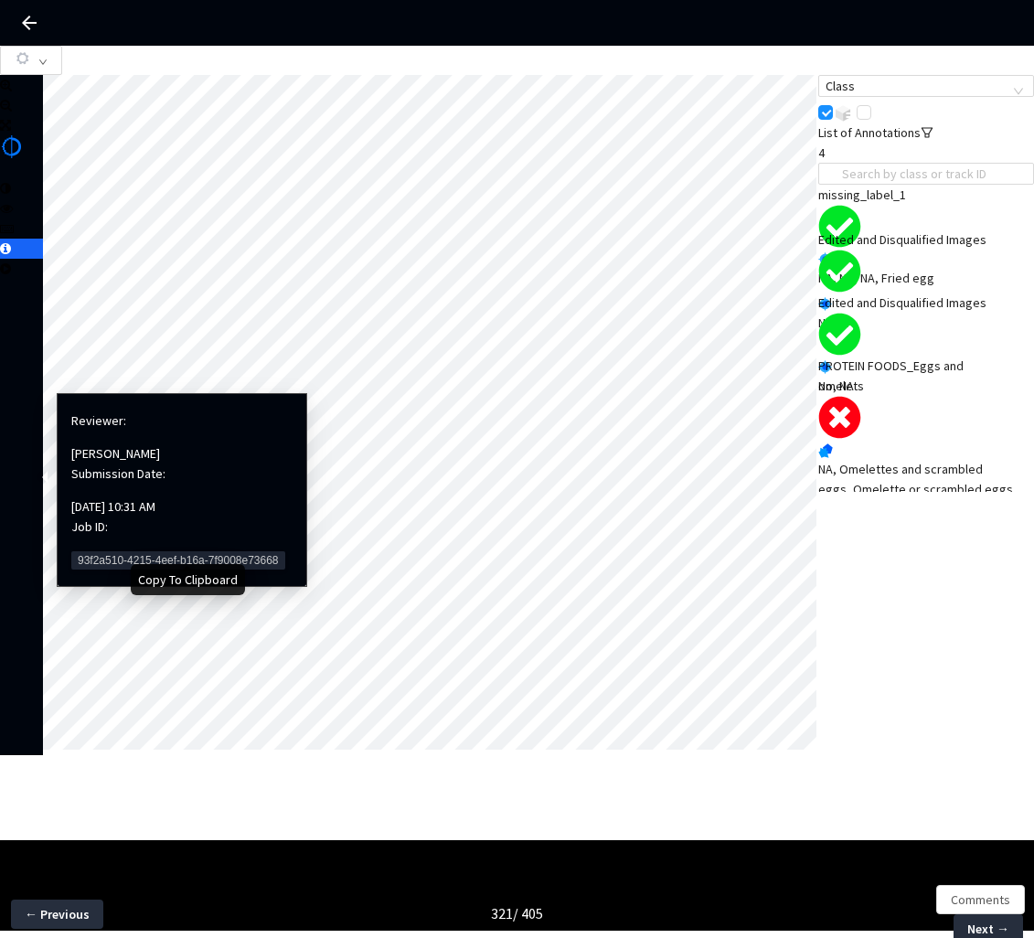
click at [97, 552] on span "93f2a510-4215-4eef-b16a-7f9008e73668" at bounding box center [178, 561] width 214 height 18
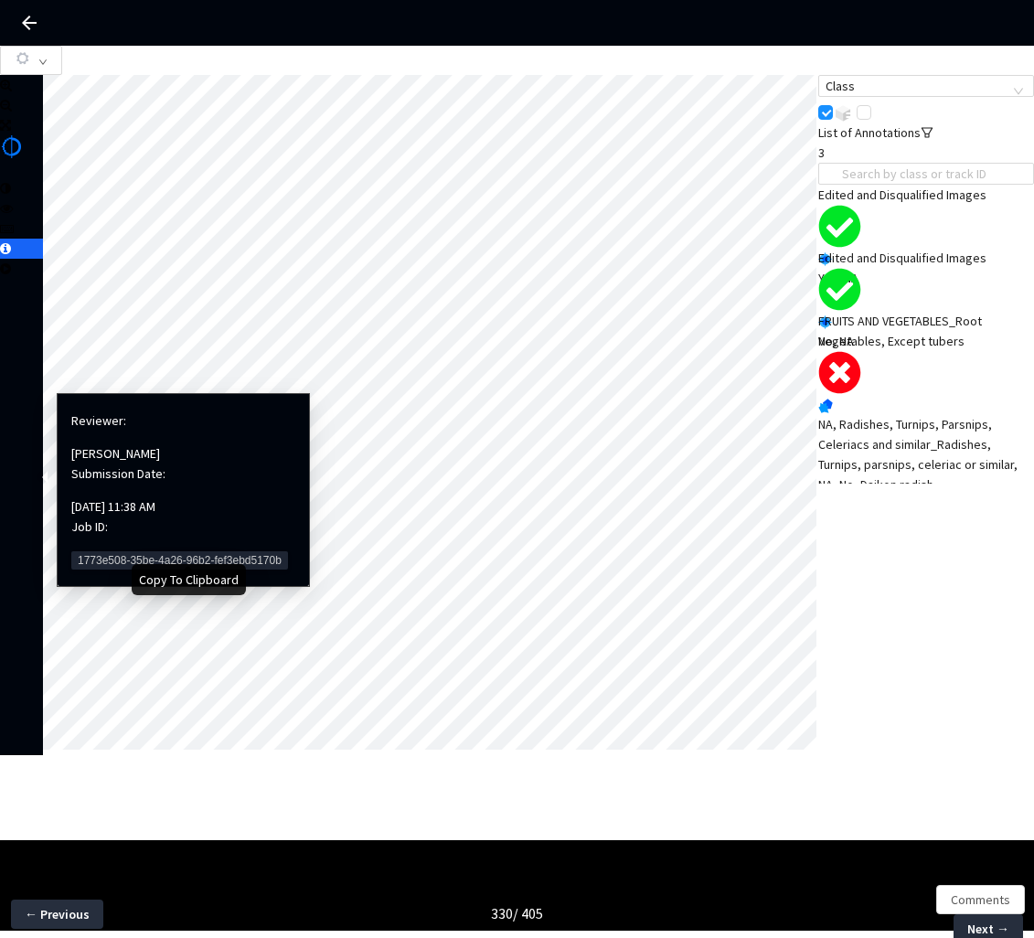
click at [79, 552] on span "1773e508-35be-4a26-96b2-fef3ebd5170b" at bounding box center [179, 561] width 217 height 18
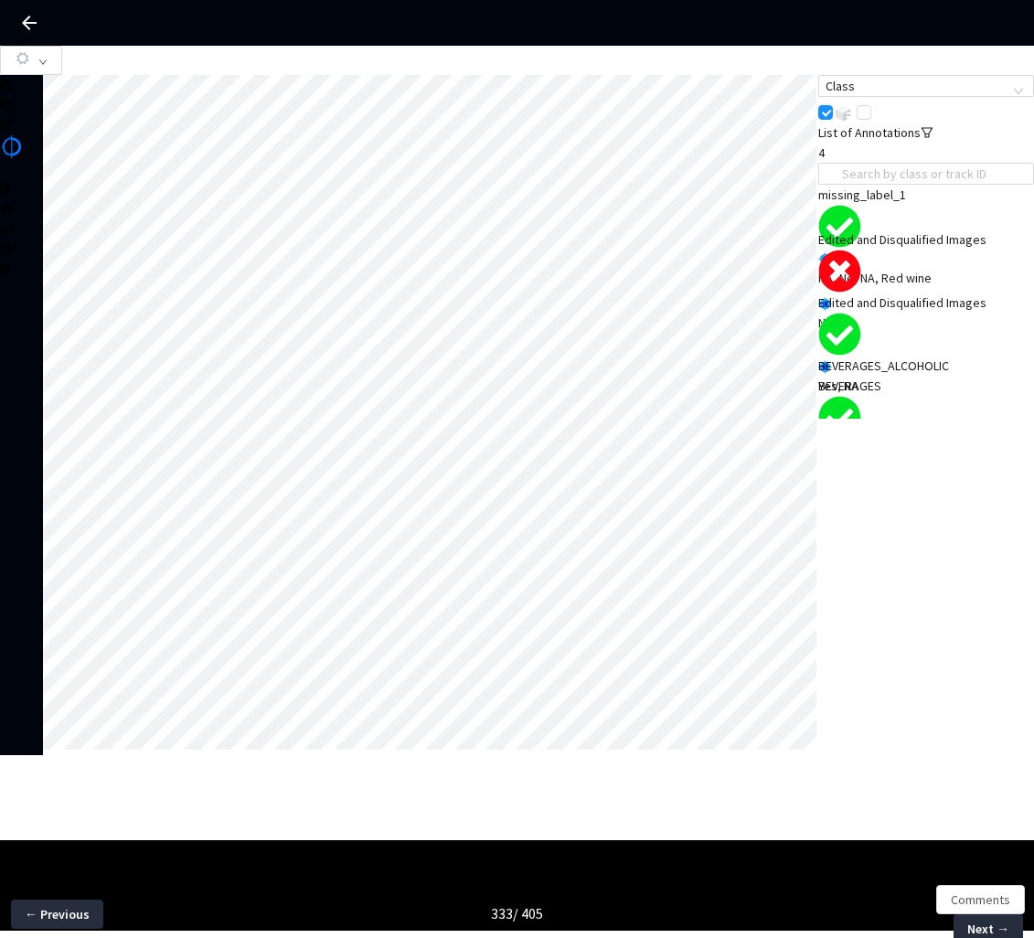
click at [909, 250] on div "Edited and Disqualified Images" at bounding box center [905, 240] width 173 height 20
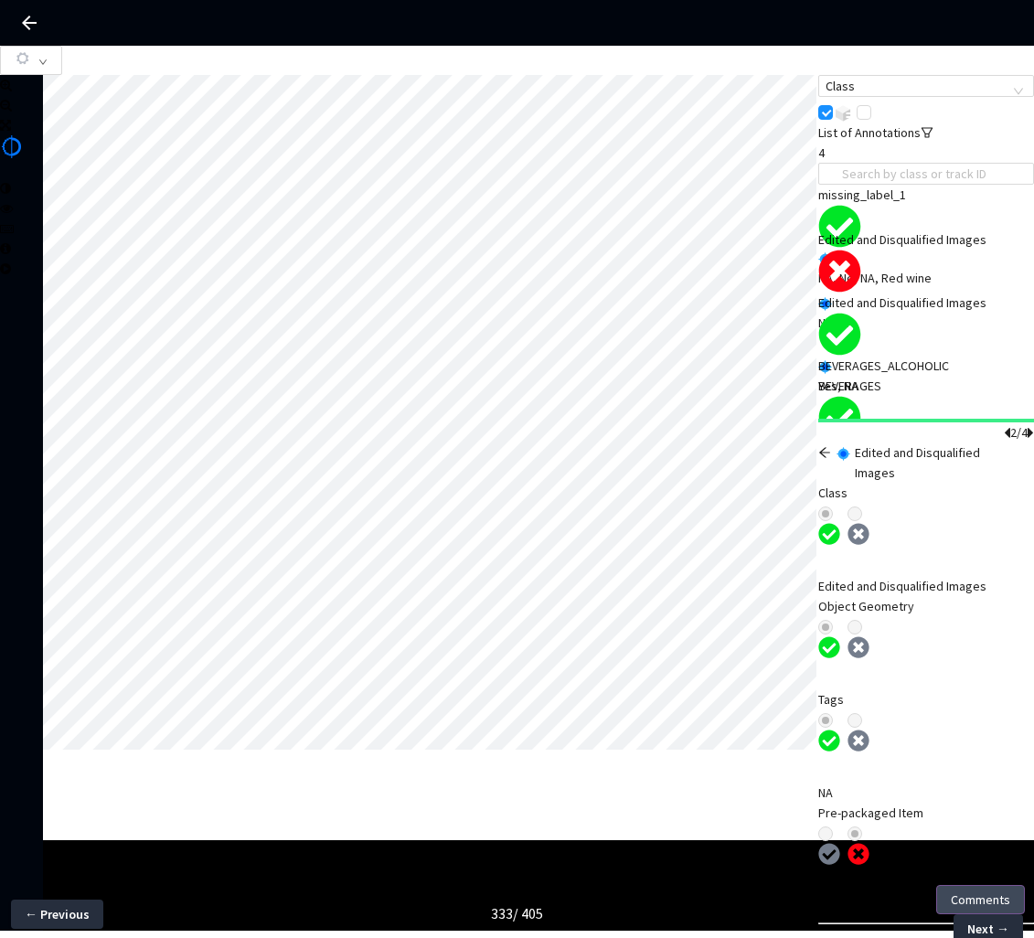
click at [982, 903] on span "Comments" at bounding box center [980, 900] width 59 height 20
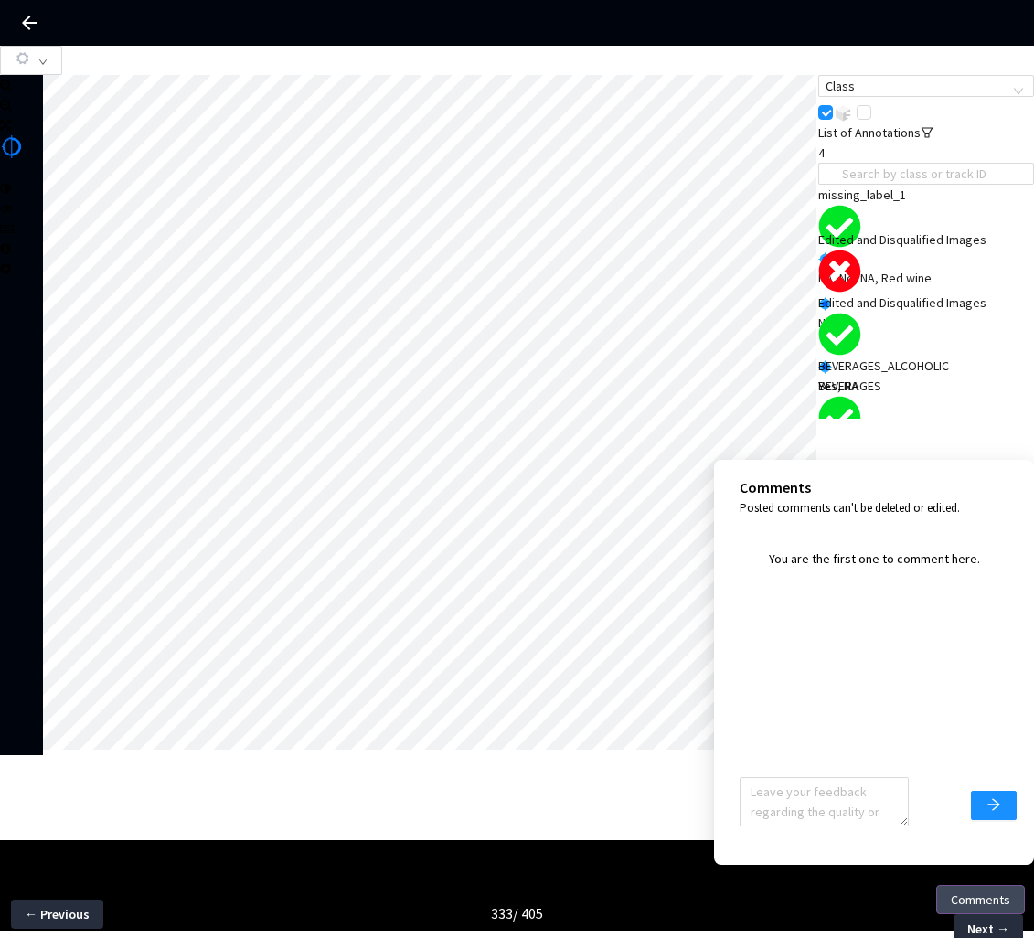
click at [982, 904] on span "Comments" at bounding box center [980, 900] width 59 height 20
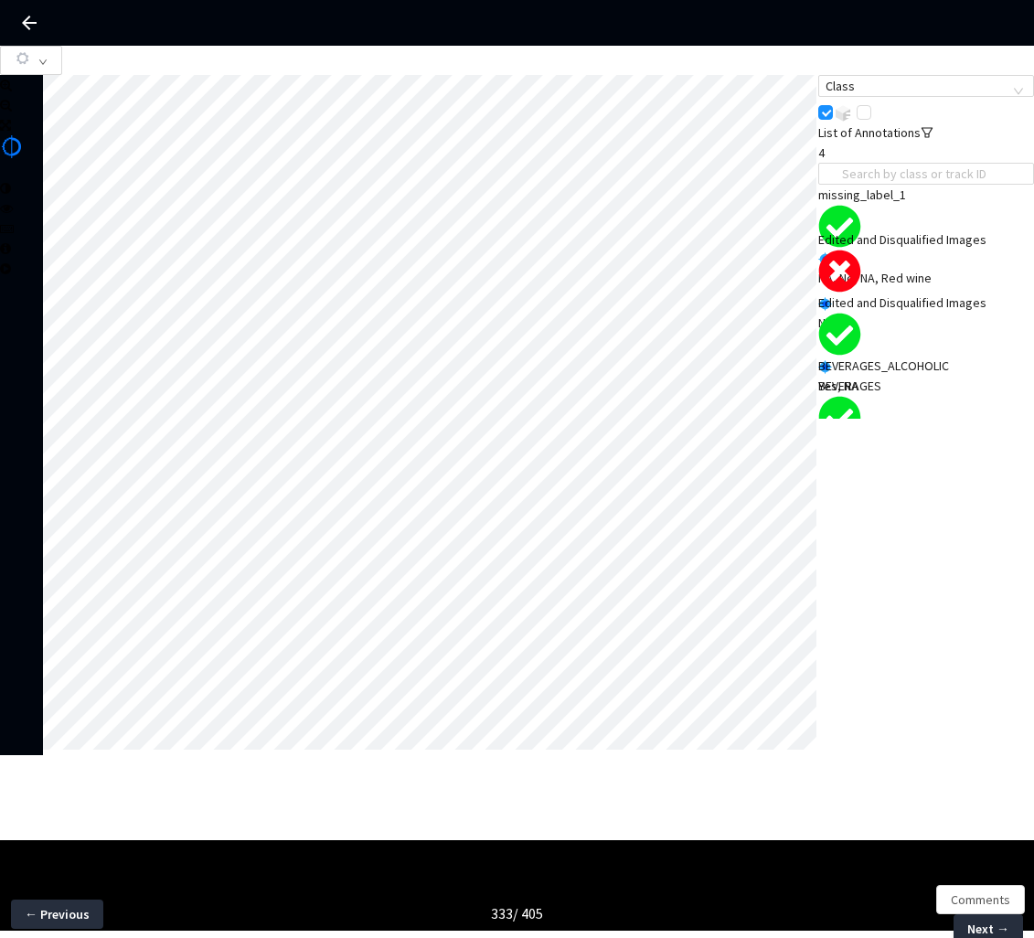
click at [892, 250] on div "Edited and Disqualified Images" at bounding box center [905, 240] width 173 height 20
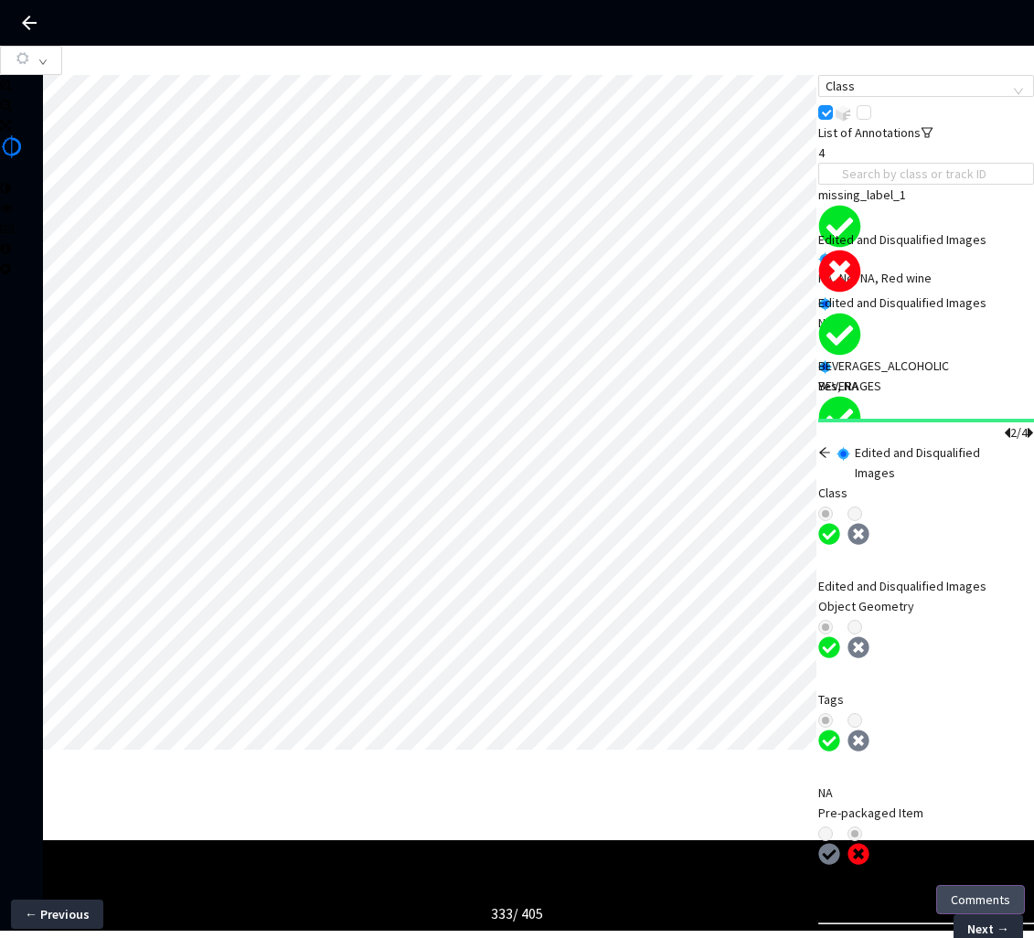
click at [976, 905] on span "Comments" at bounding box center [980, 900] width 59 height 20
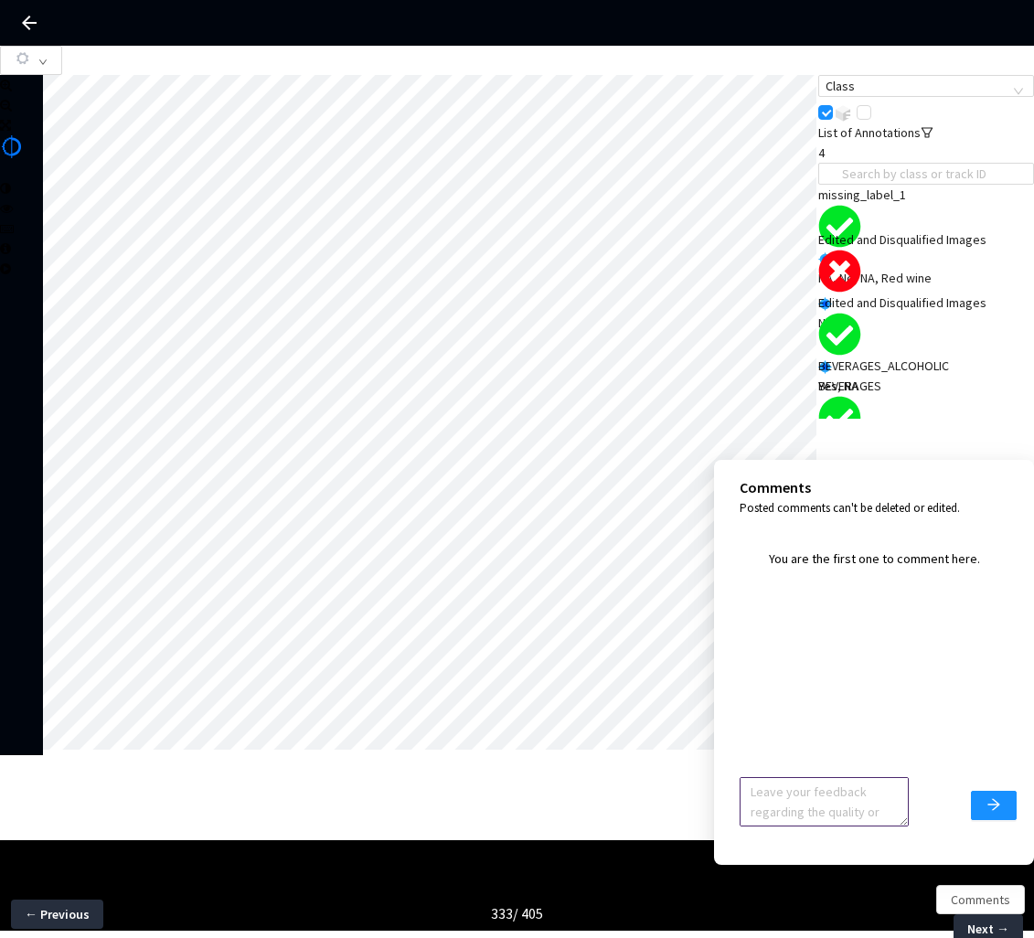
click at [882, 795] on textarea at bounding box center [824, 801] width 169 height 49
type textarea "Ignore feedback, Image accepted"
click at [995, 796] on button "submit" at bounding box center [994, 805] width 46 height 29
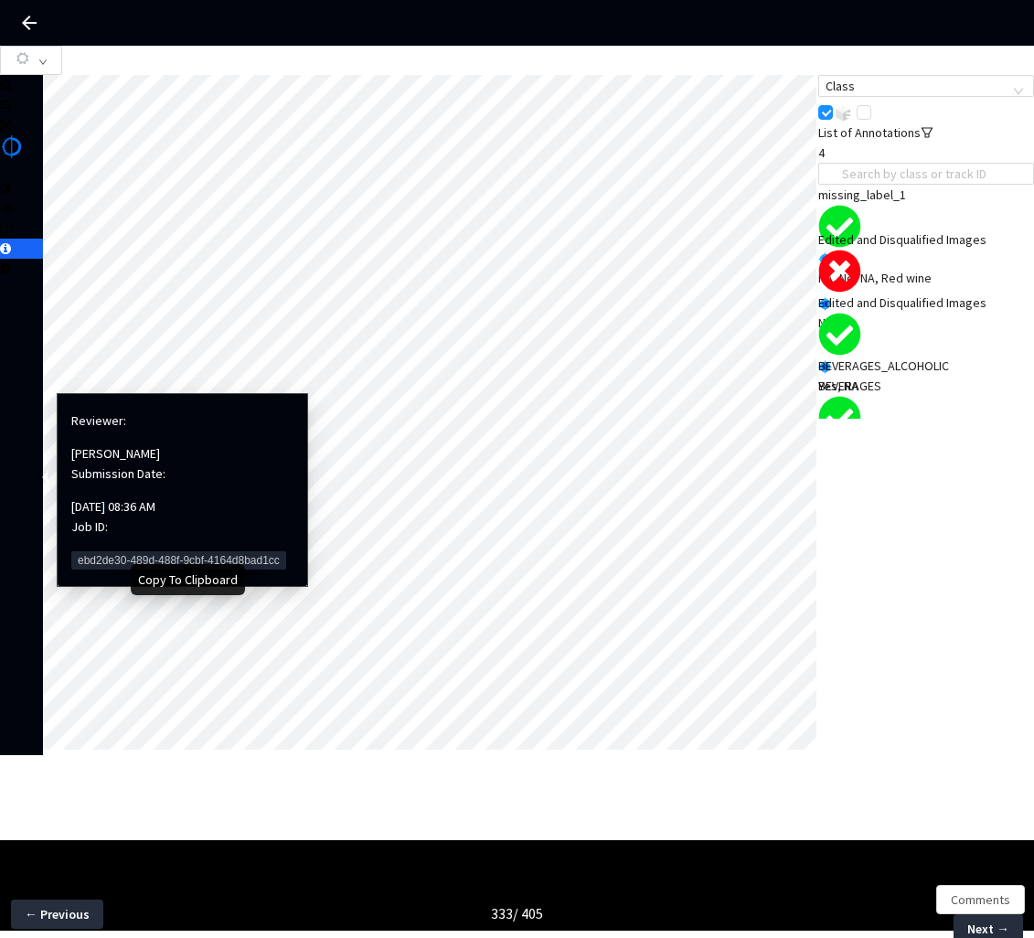
click at [98, 552] on span "ebd2de30-489d-488f-9cbf-4164d8bad1cc" at bounding box center [178, 561] width 215 height 18
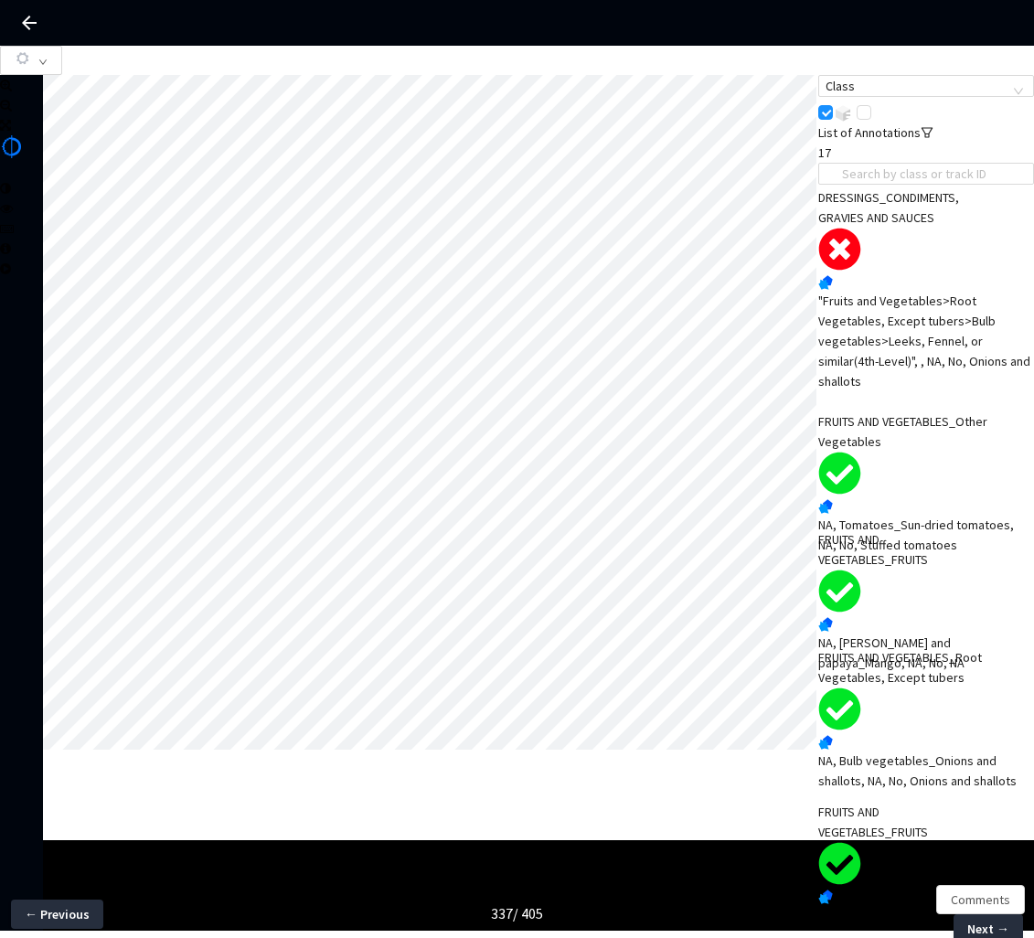
scroll to position [1146, 0]
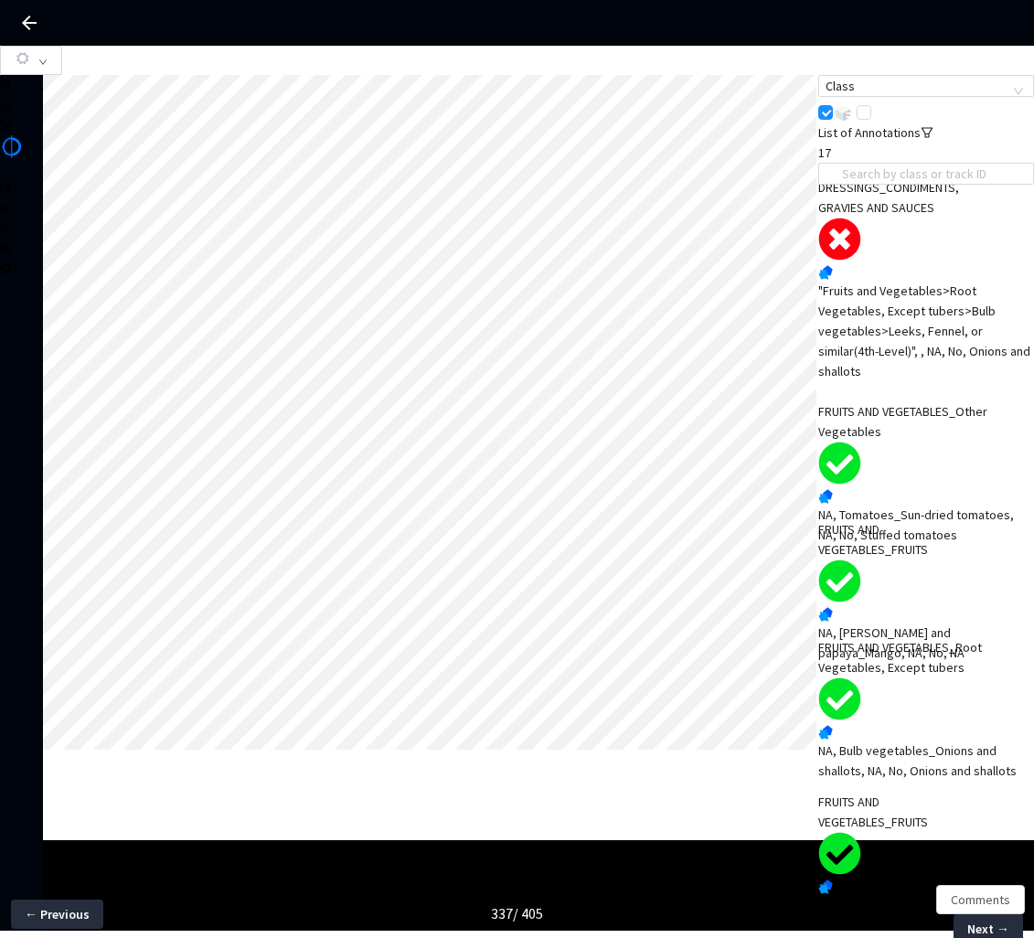
click at [942, 300] on div ""Fruits and Vegetables>Root Vegetables, Except tubers>Bulb vegetables>Leeks, Fe…" at bounding box center [927, 331] width 216 height 101
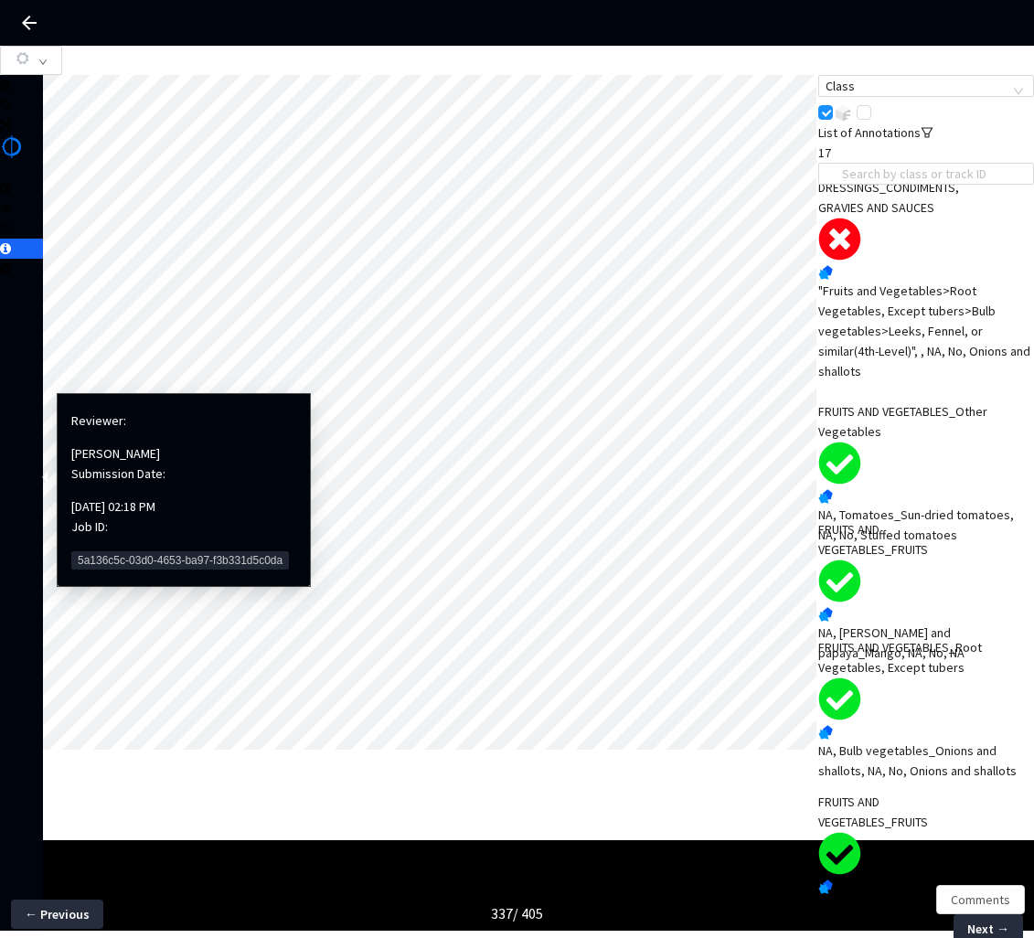
click at [102, 552] on span "5a136c5c-03d0-4653-ba97-f3b331d5c0da" at bounding box center [180, 561] width 218 height 18
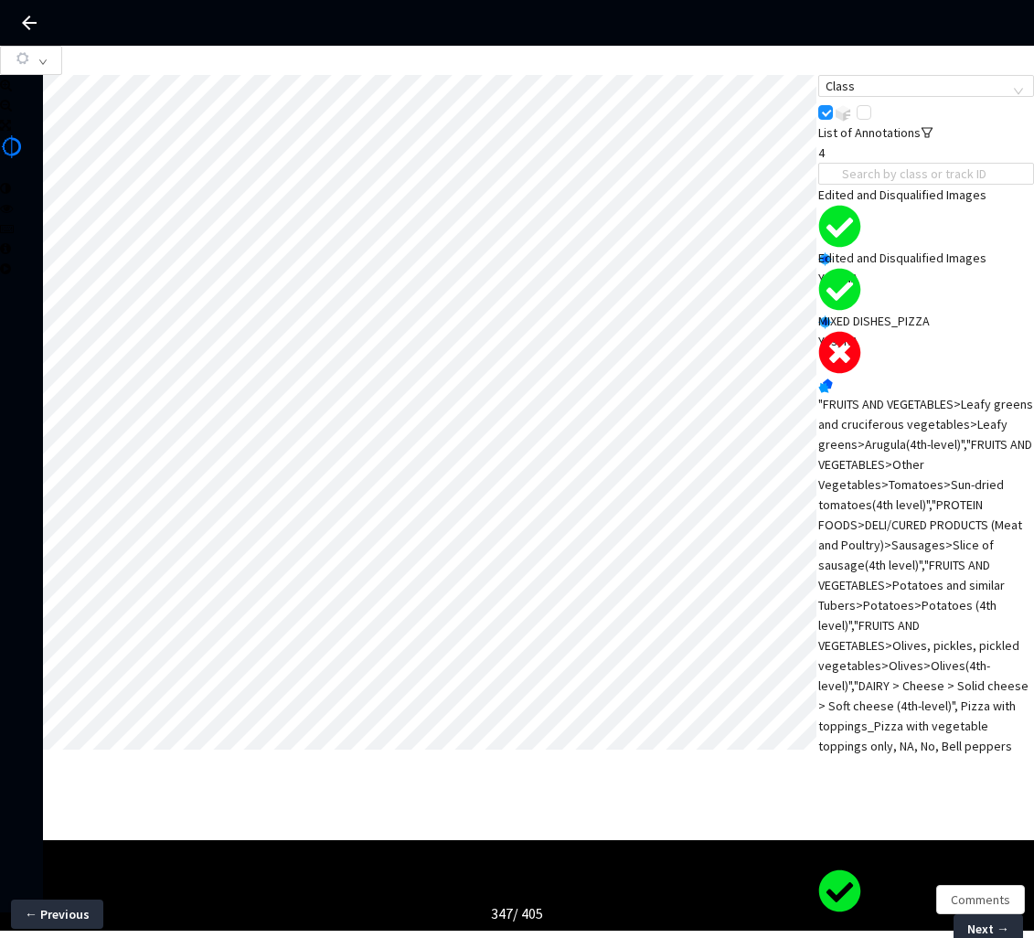
click at [919, 445] on div ""FRUITS AND VEGETABLES>Leafy greens and cruciferous vegetables>Leafy greens>Aru…" at bounding box center [927, 575] width 216 height 362
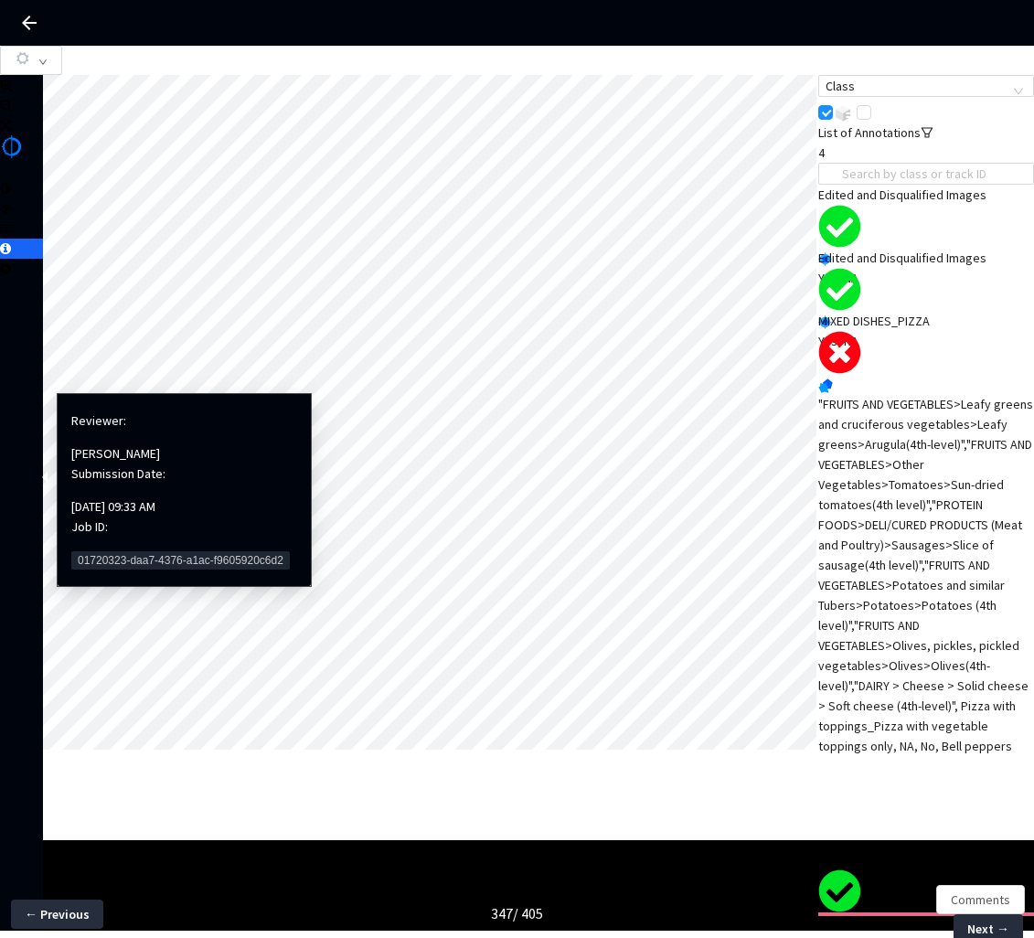
click at [105, 552] on span "01720323-daa7-4376-a1ac-f9605920c6d2" at bounding box center [180, 561] width 219 height 18
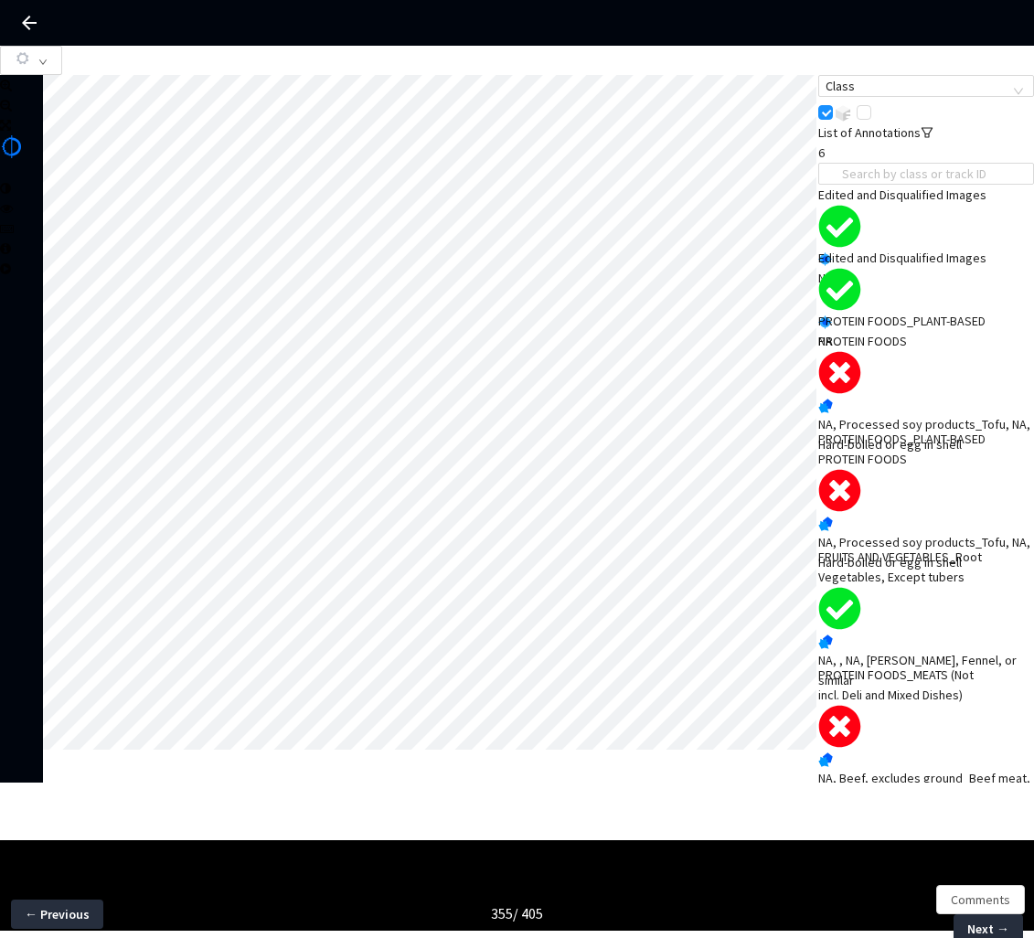
click at [912, 429] on div "NA, Processed soy products_Tofu, NA, Hard-boiled or egg in shell" at bounding box center [927, 434] width 216 height 40
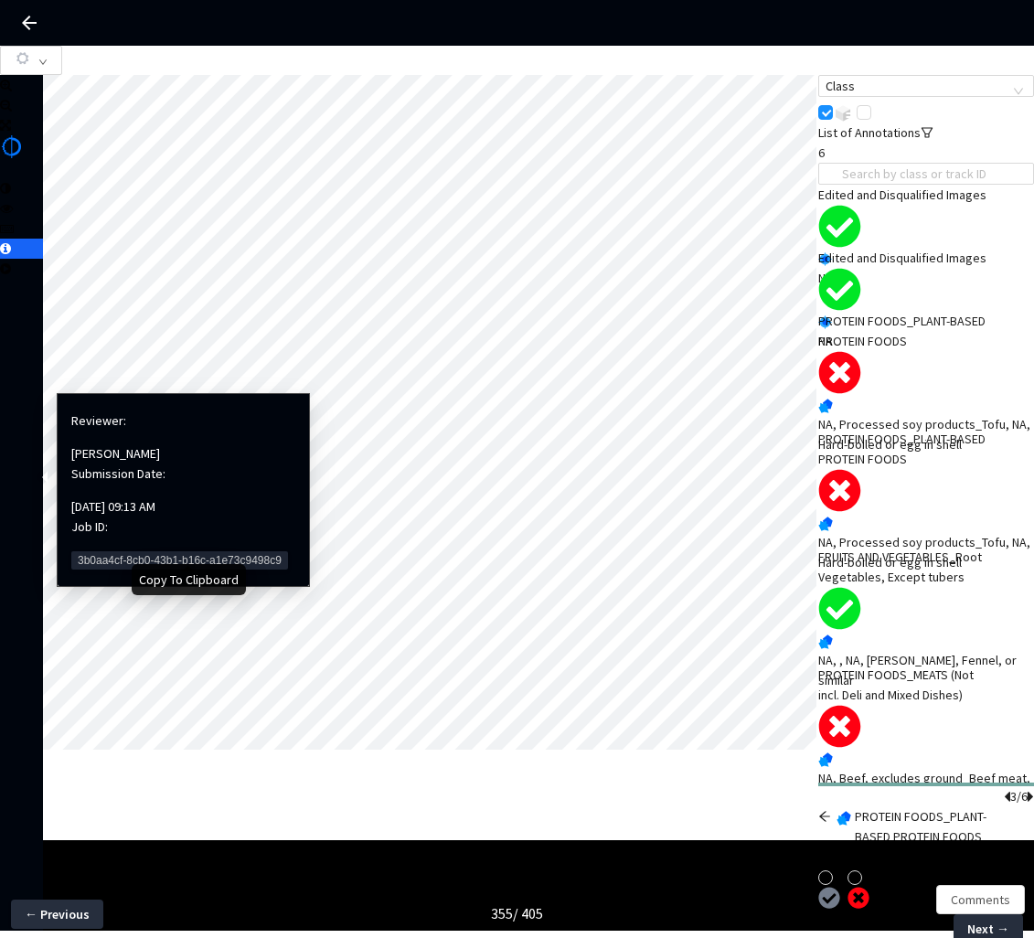
click at [106, 552] on span "3b0aa4cf-8cb0-43b1-b16c-a1e73c9498c9" at bounding box center [179, 561] width 217 height 18
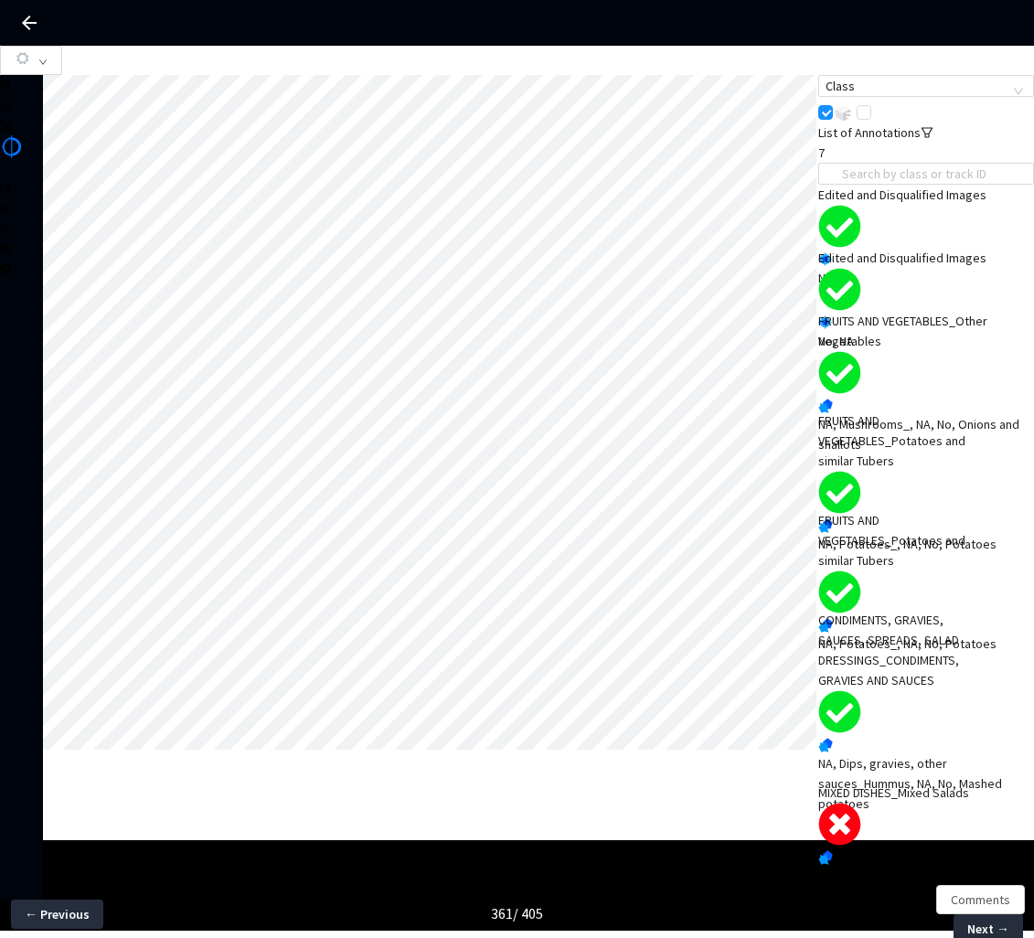
scroll to position [110, 0]
click at [941, 783] on div "MIXED DISHES_Mixed Salads" at bounding box center [905, 793] width 173 height 20
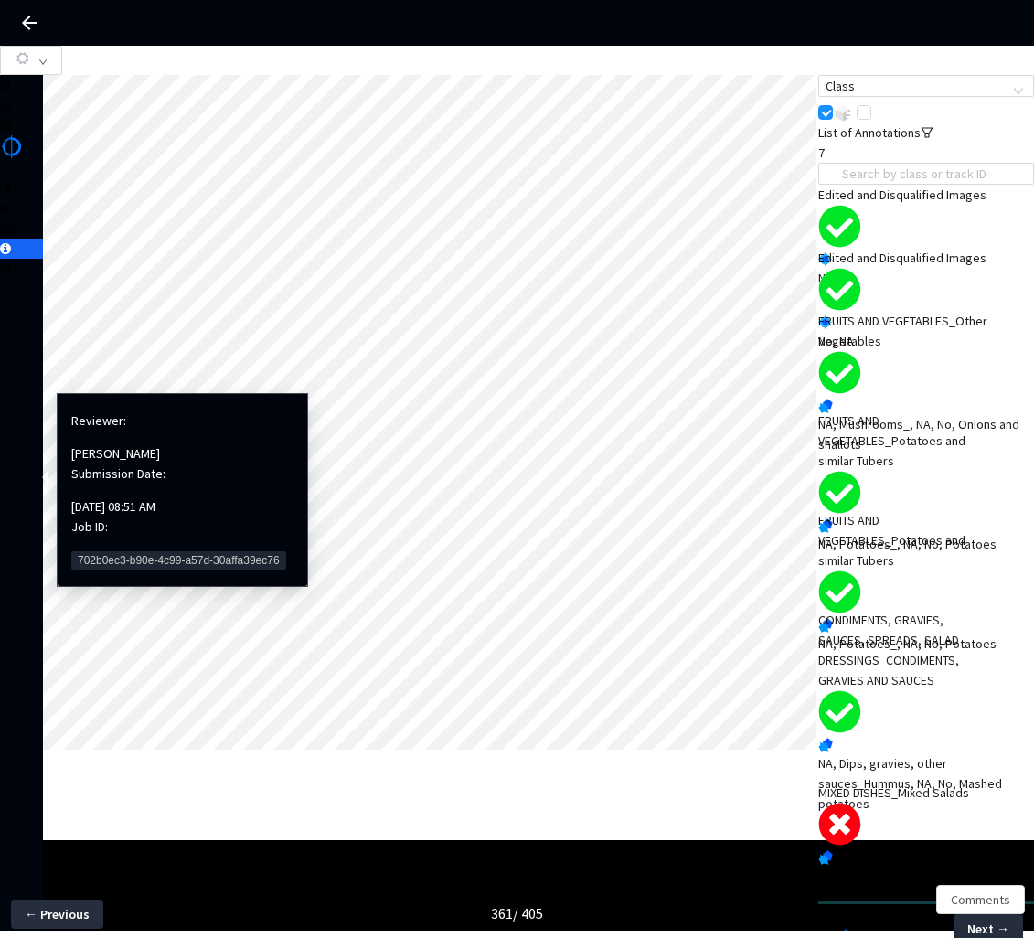
click at [100, 552] on span "702b0ec3-b90e-4c99-a57d-30affa39ec76" at bounding box center [178, 561] width 215 height 18
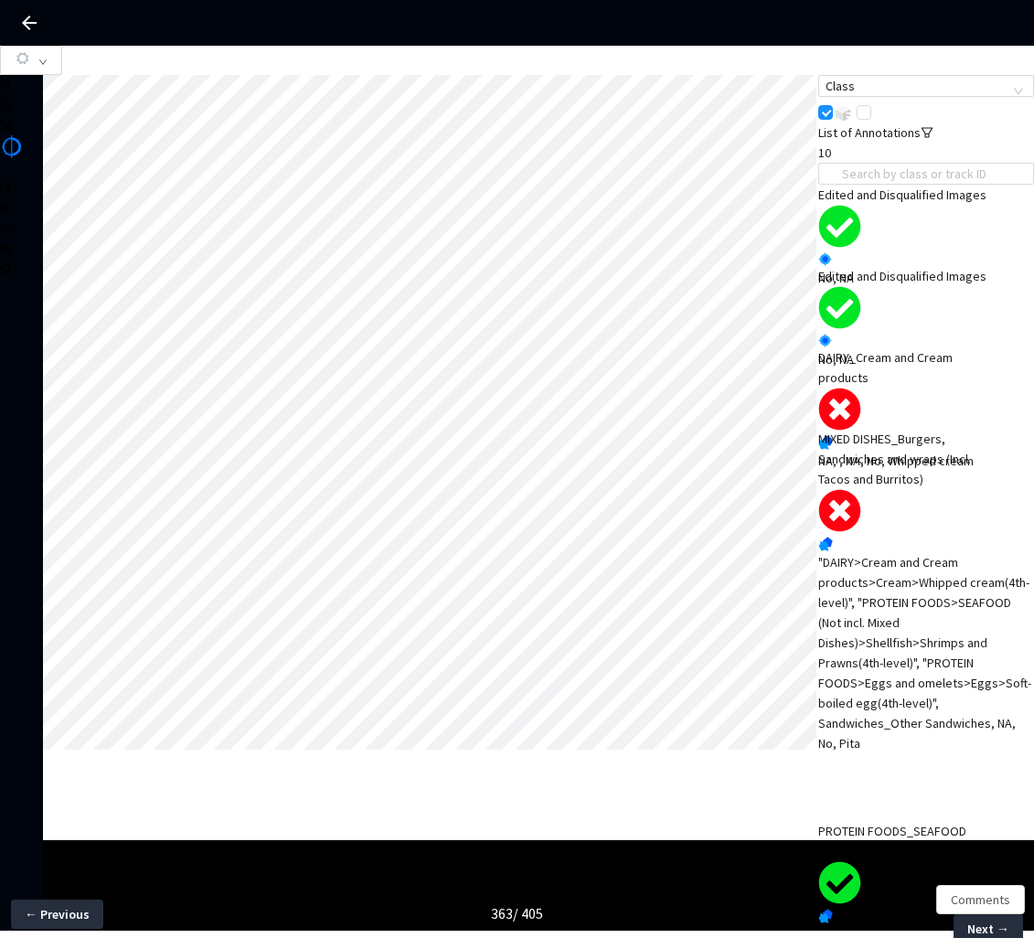
click at [901, 451] on div "NA, , NA, No, Whipped cream" at bounding box center [927, 461] width 216 height 20
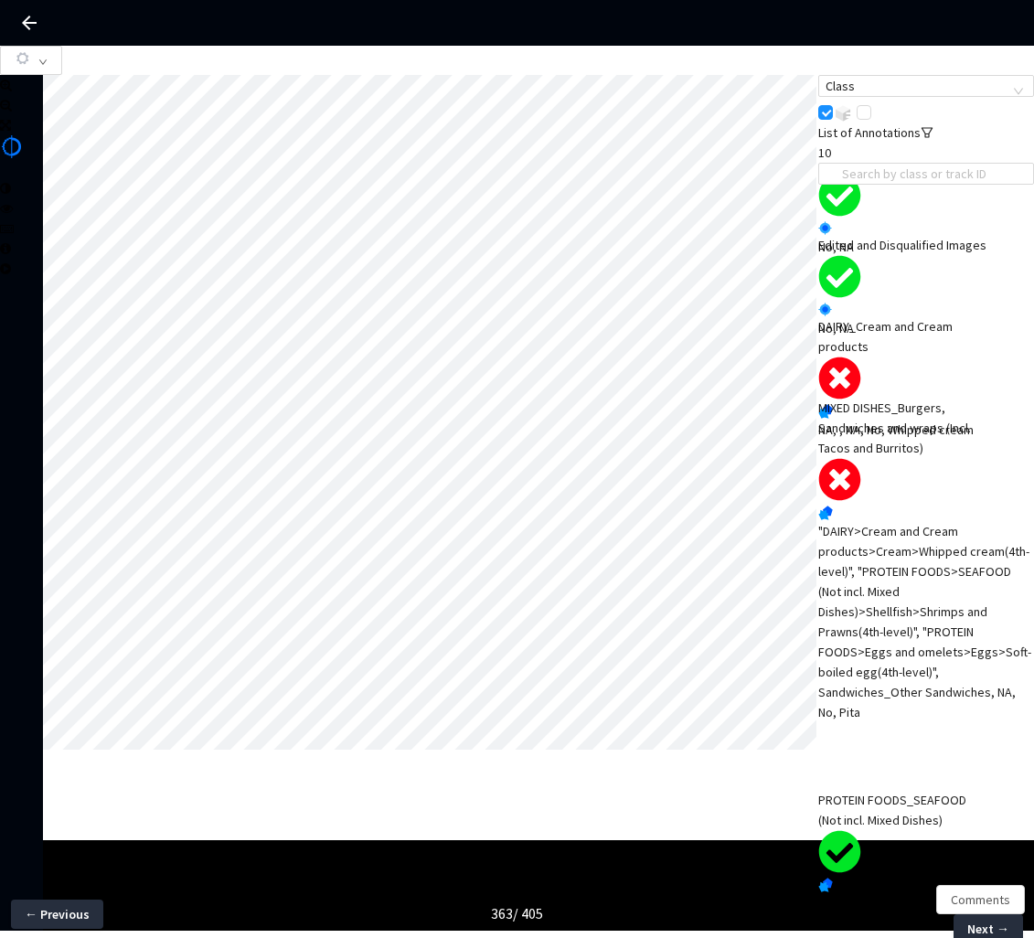
scroll to position [35, 0]
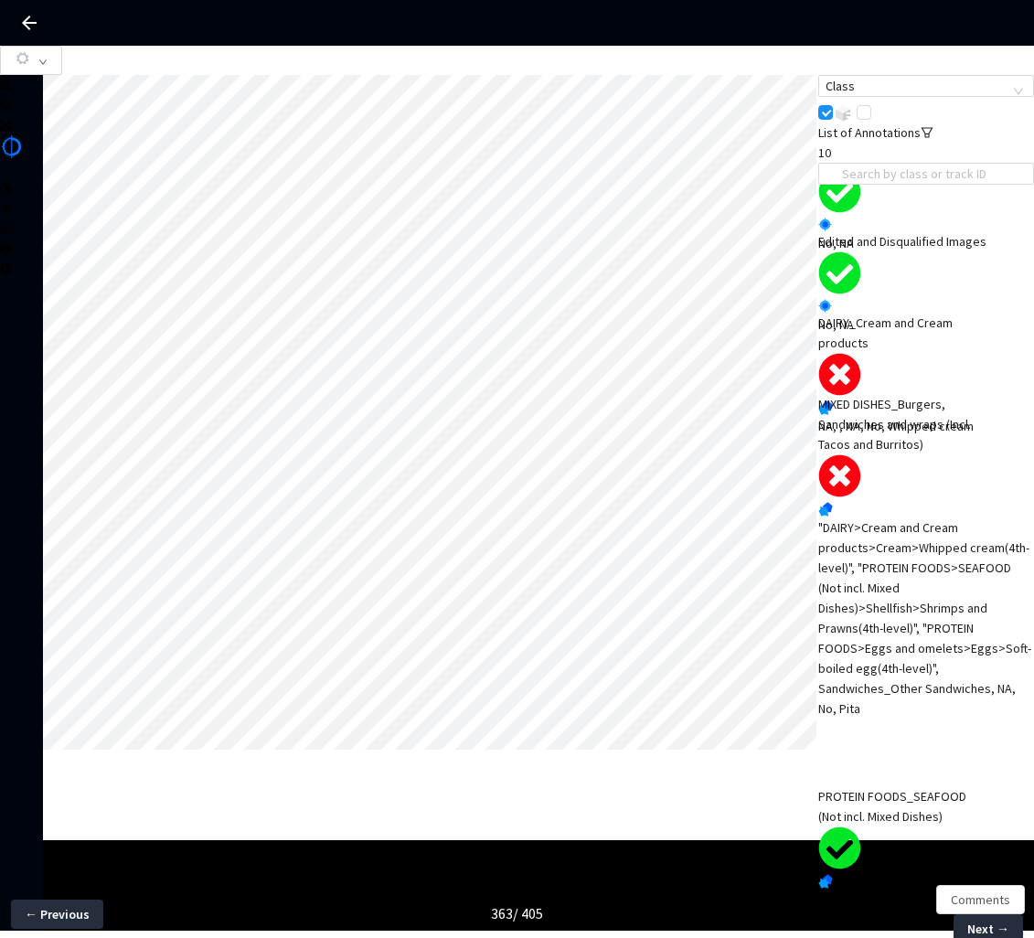
click at [947, 537] on div "Edited and Disqualified Images No, NA Edited and Disqualified Images No, NA DAI…" at bounding box center [927, 734] width 216 height 1098
click at [908, 563] on div ""DAIRY>Cream and Cream products>Cream>Whipped cream(4th-level)", "PROTEIN FOODS…" at bounding box center [927, 618] width 216 height 201
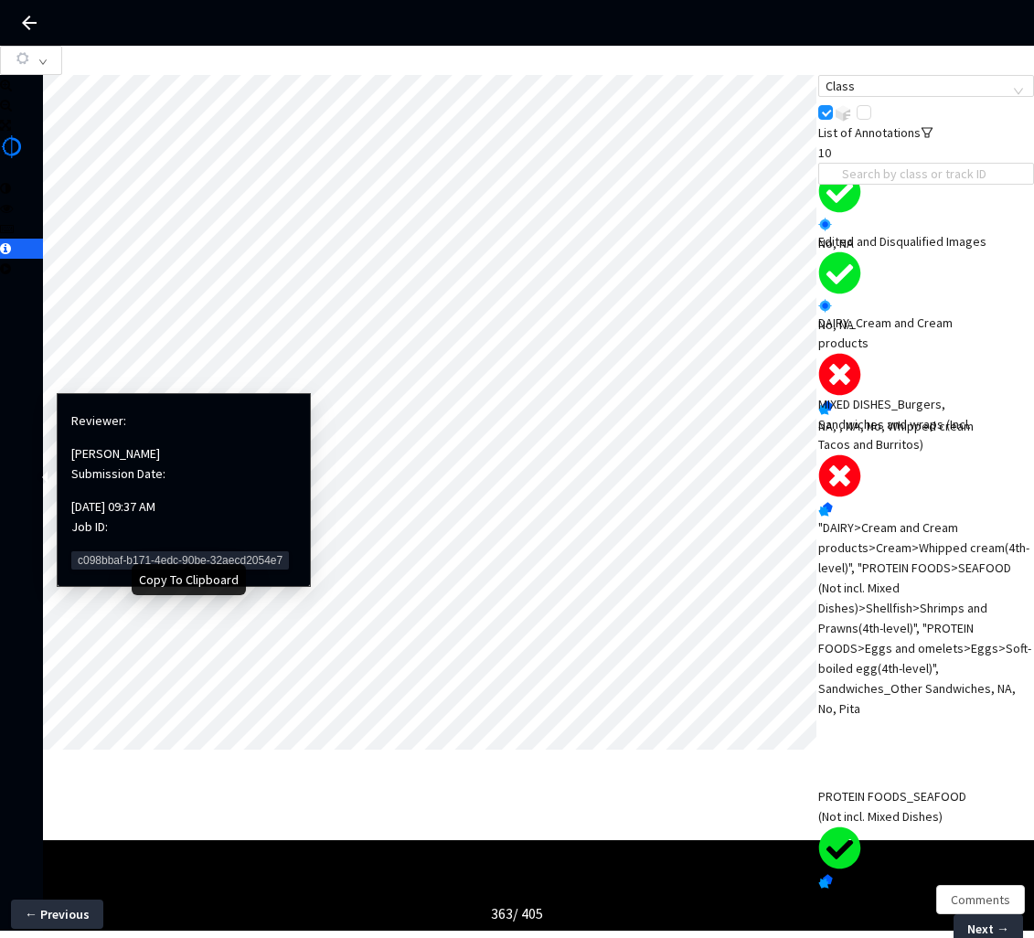
drag, startPoint x: 88, startPoint y: 533, endPoint x: 31, endPoint y: 545, distance: 57.9
click at [88, 552] on span "c098bbaf-b171-4edc-90be-32aecd2054e7" at bounding box center [180, 561] width 218 height 18
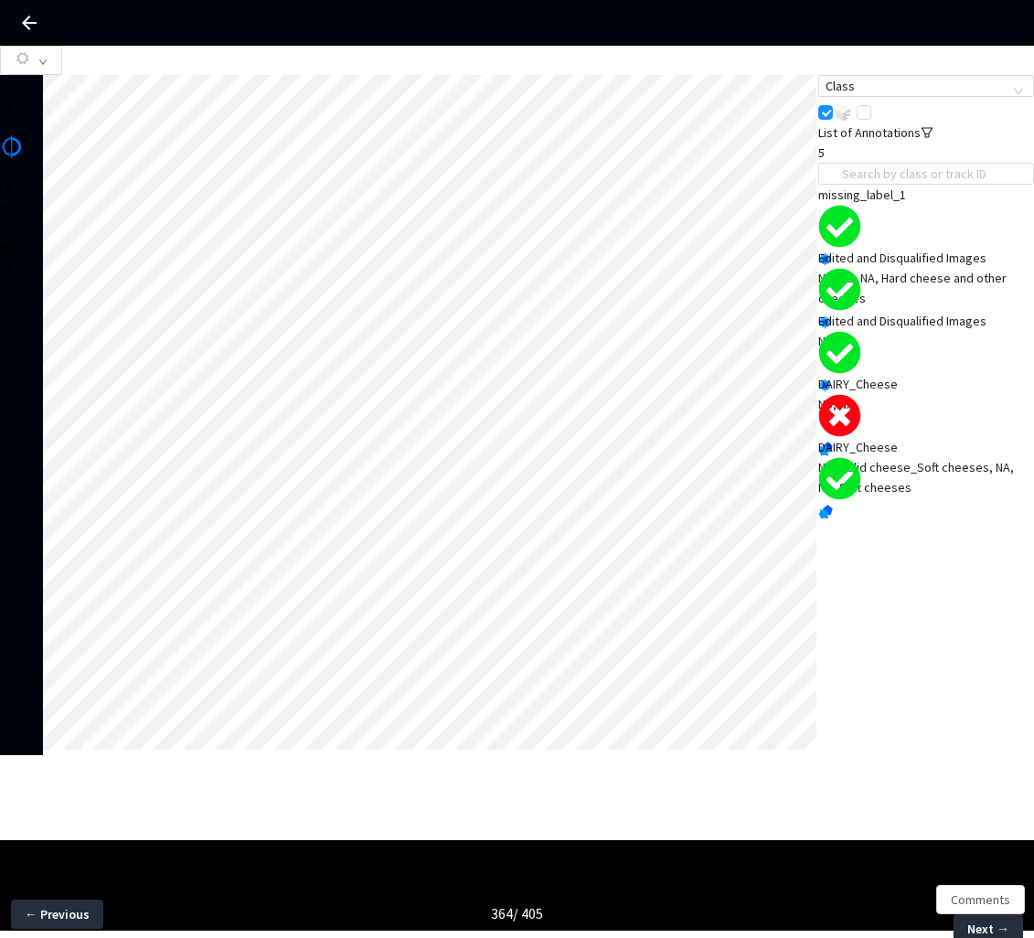
click at [909, 466] on div "NA, Solid cheese_Soft cheeses, NA, No, Soft cheeses" at bounding box center [927, 477] width 216 height 40
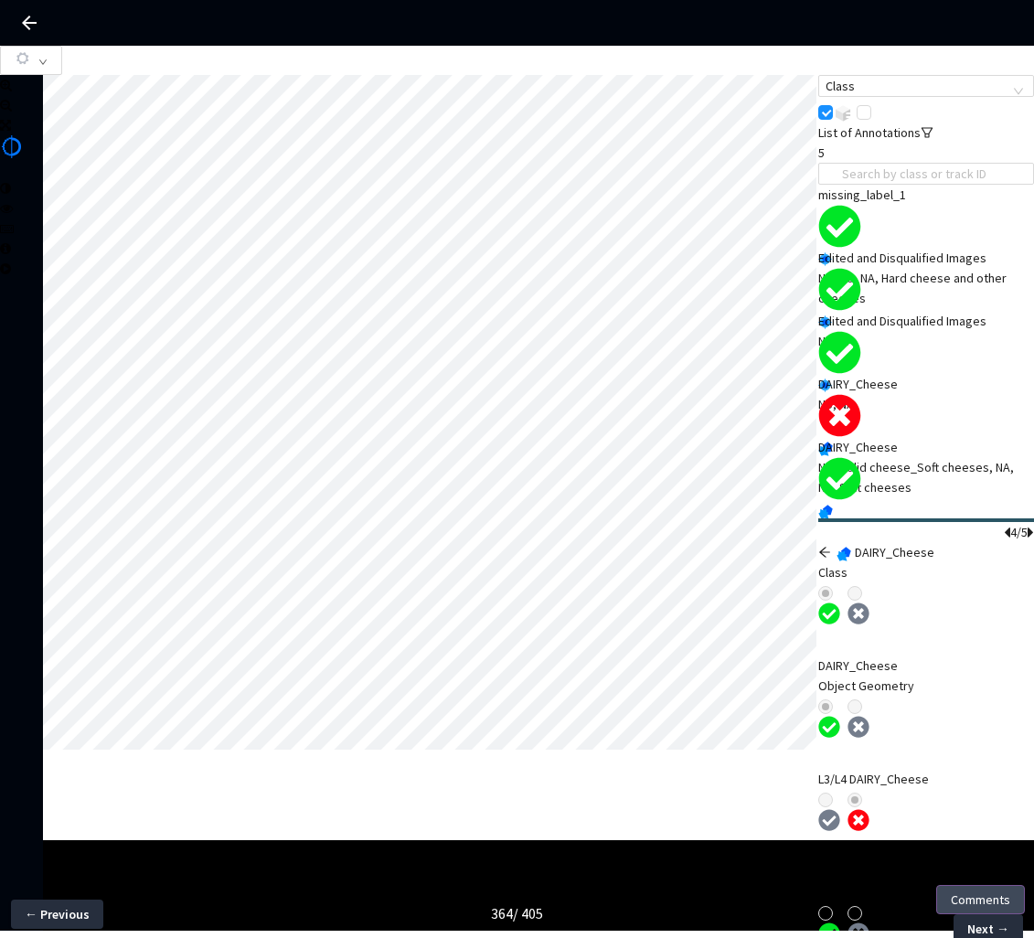
click at [971, 911] on button "Comments" at bounding box center [981, 899] width 89 height 29
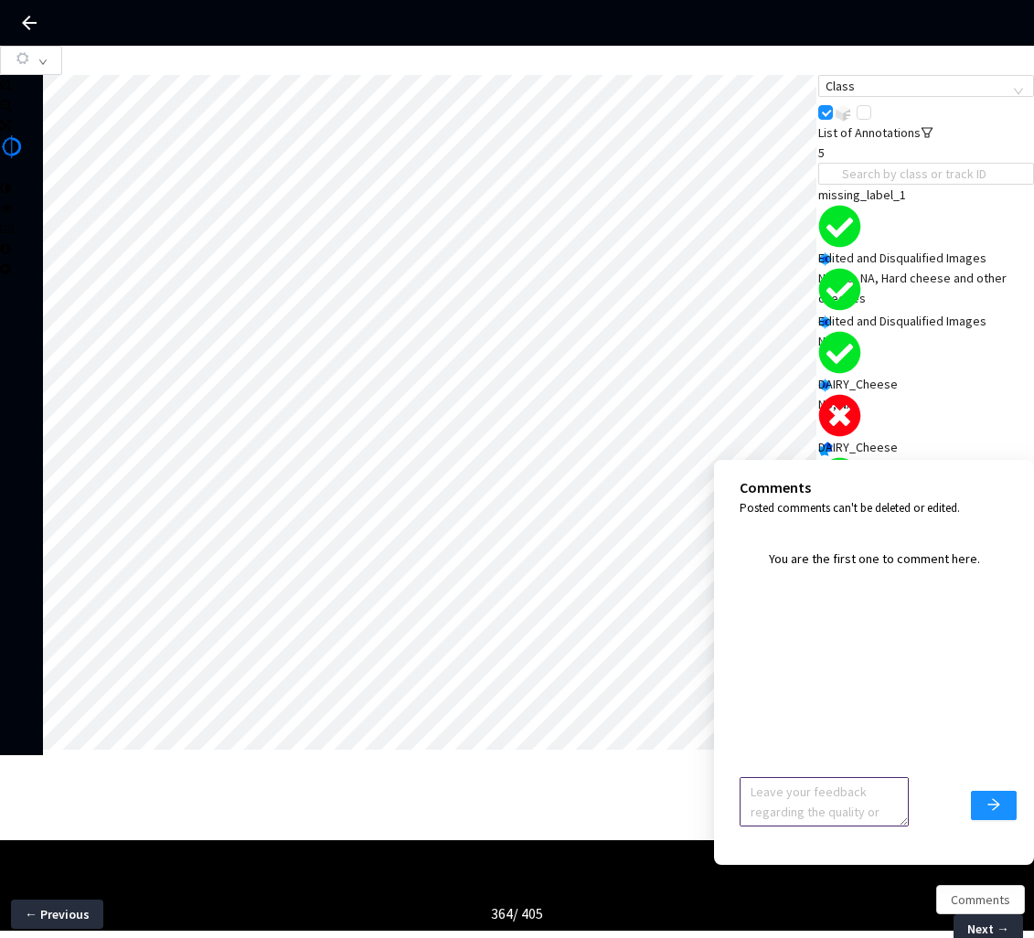
click at [855, 805] on textarea at bounding box center [824, 801] width 169 height 49
type textarea "Ignore feedback, image accepted"
click at [996, 809] on icon "arrow-right" at bounding box center [994, 805] width 15 height 15
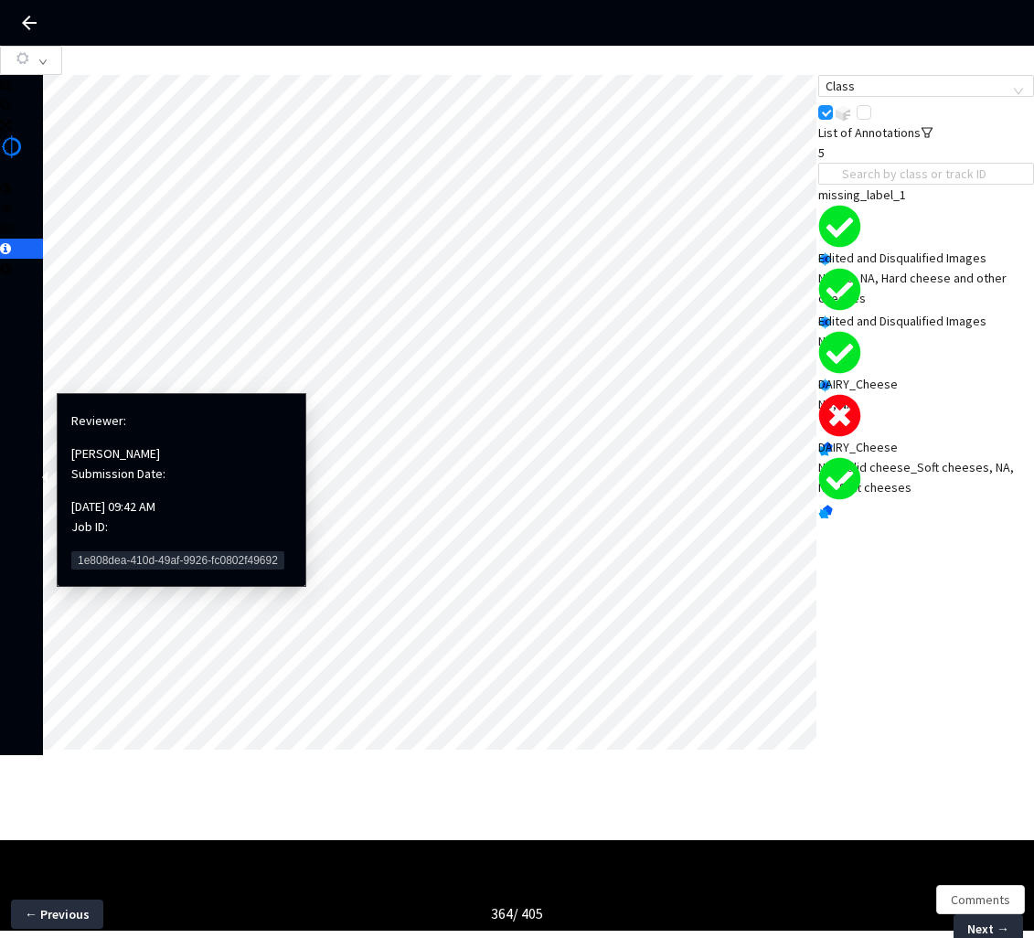
click at [75, 552] on span "1e808dea-410d-49af-9926-fc0802f49692" at bounding box center [177, 561] width 213 height 18
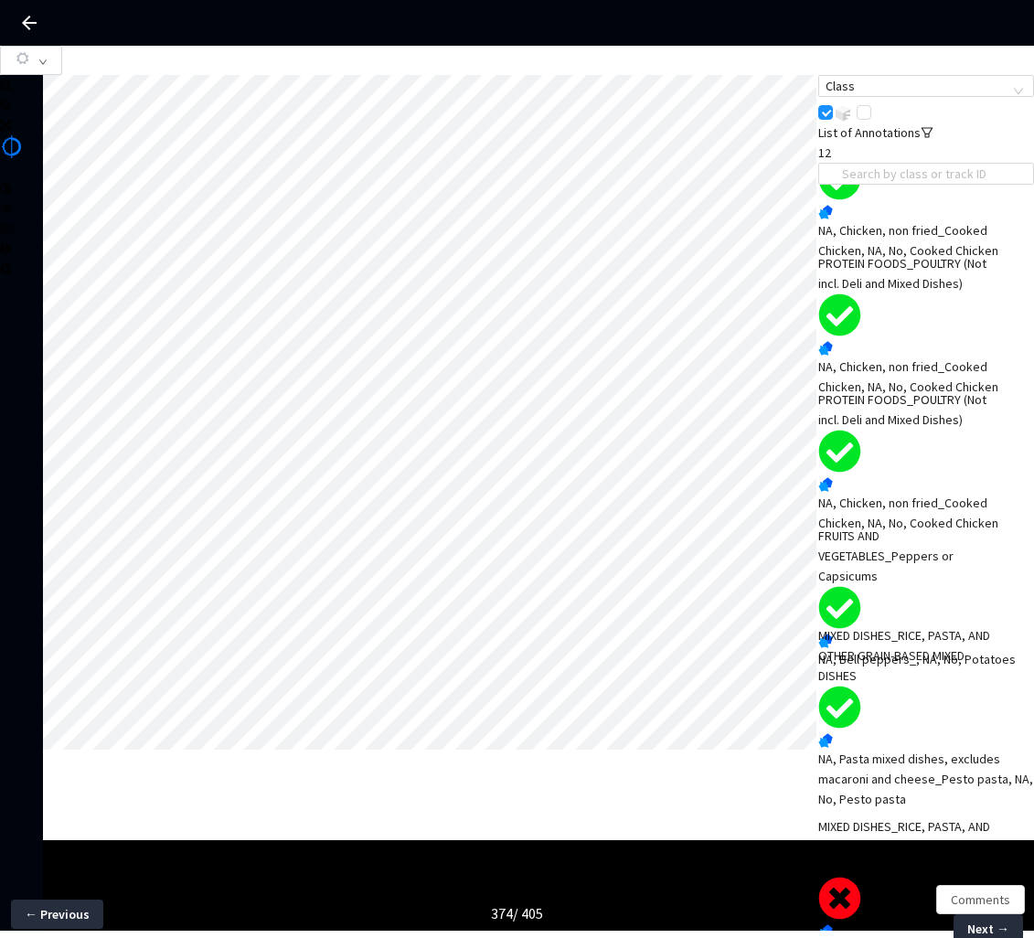
scroll to position [491, 0]
click at [914, 817] on div "MIXED DISHES_RICE, PASTA, AND OTHER GRAIN-BASED MIXED DISHES" at bounding box center [905, 847] width 173 height 60
click at [979, 895] on span "Comments" at bounding box center [980, 900] width 59 height 20
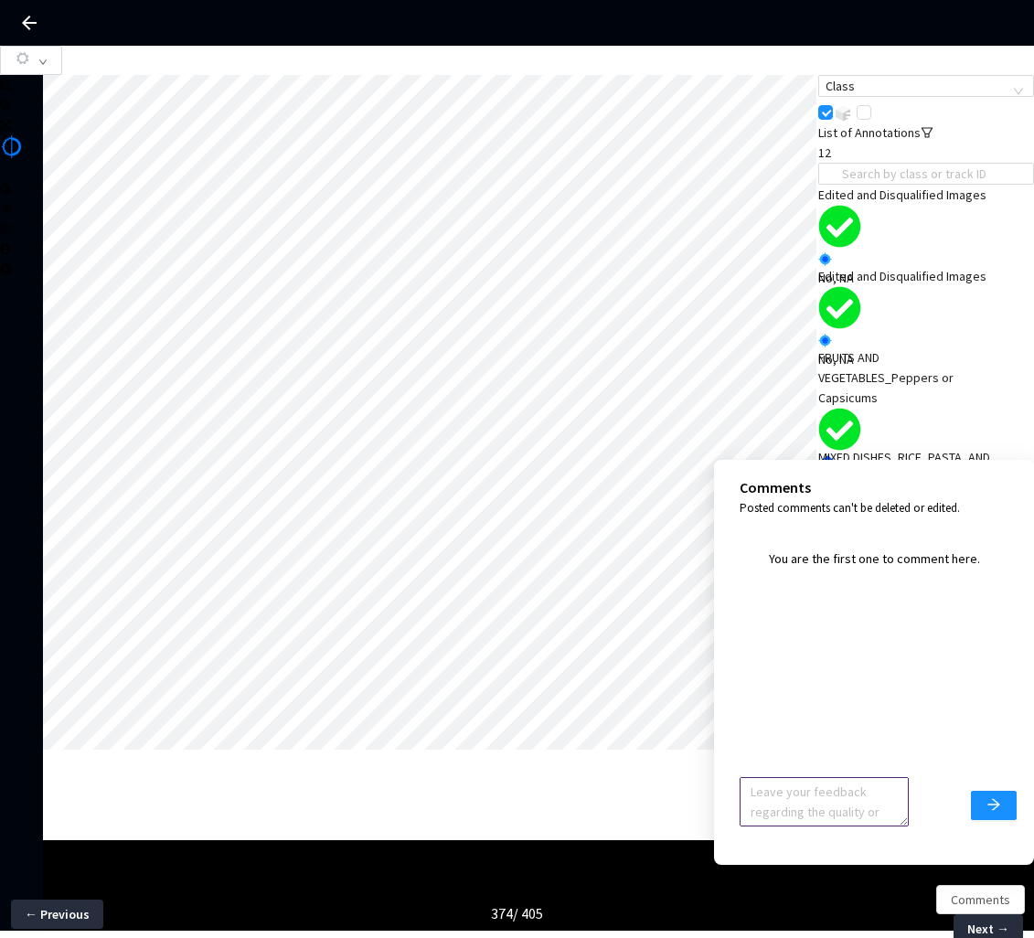
click at [811, 806] on textarea at bounding box center [824, 801] width 169 height 49
type textarea "Ignore feedback, image accepted"
click at [980, 803] on button "submit" at bounding box center [994, 805] width 46 height 29
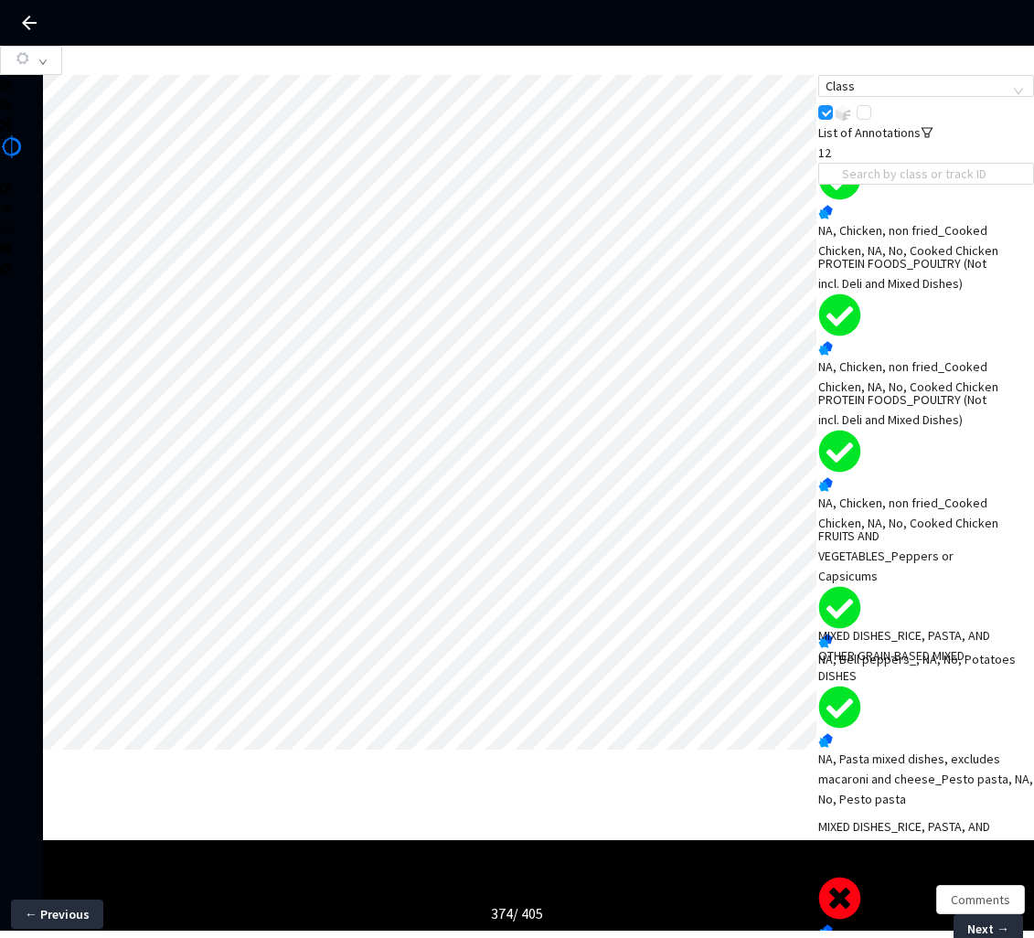
scroll to position [491, 0]
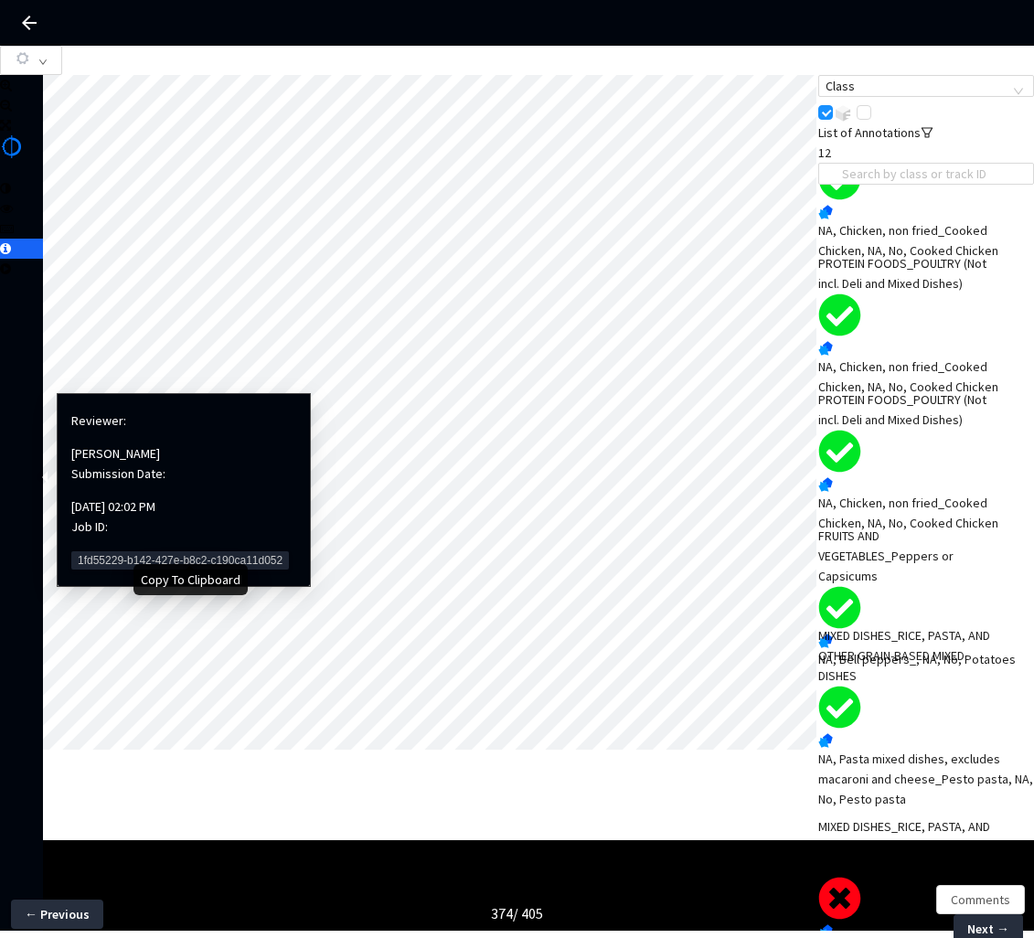
click at [135, 552] on span "1fd55229-b142-427e-b8c2-c190ca11d052" at bounding box center [180, 561] width 218 height 18
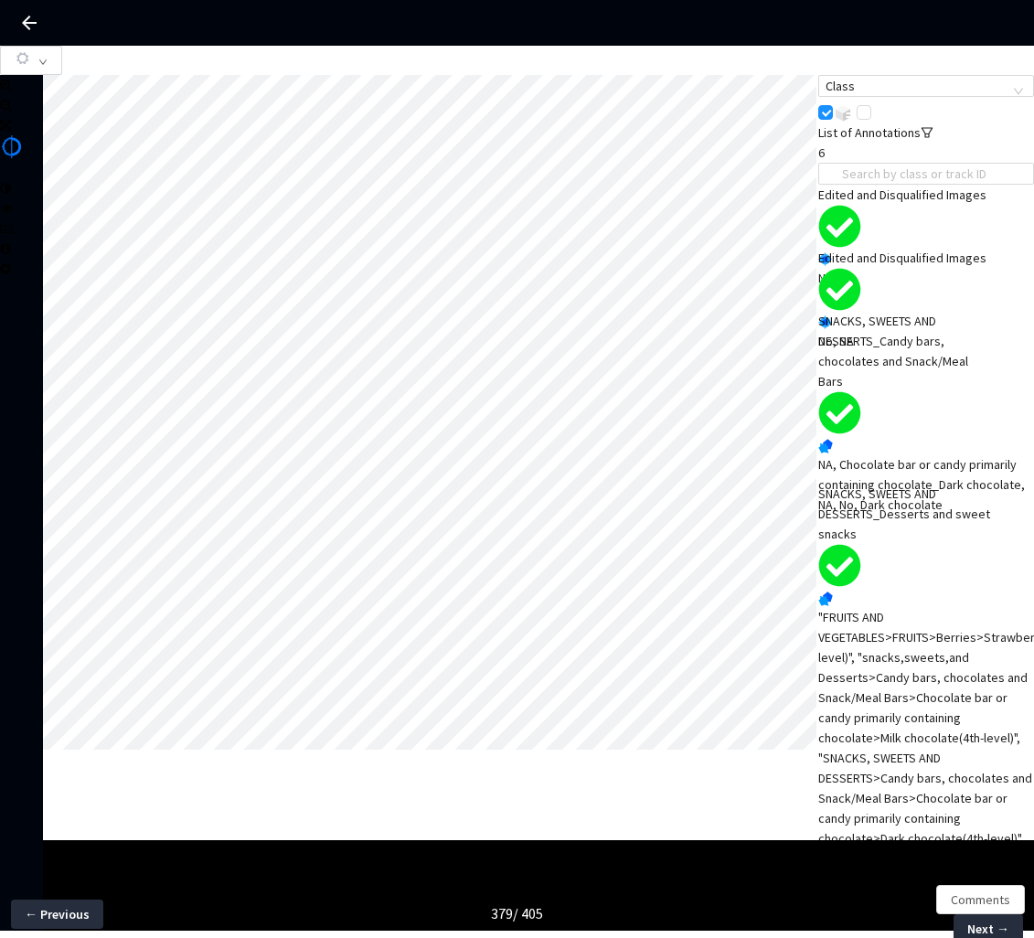
scroll to position [413, 0]
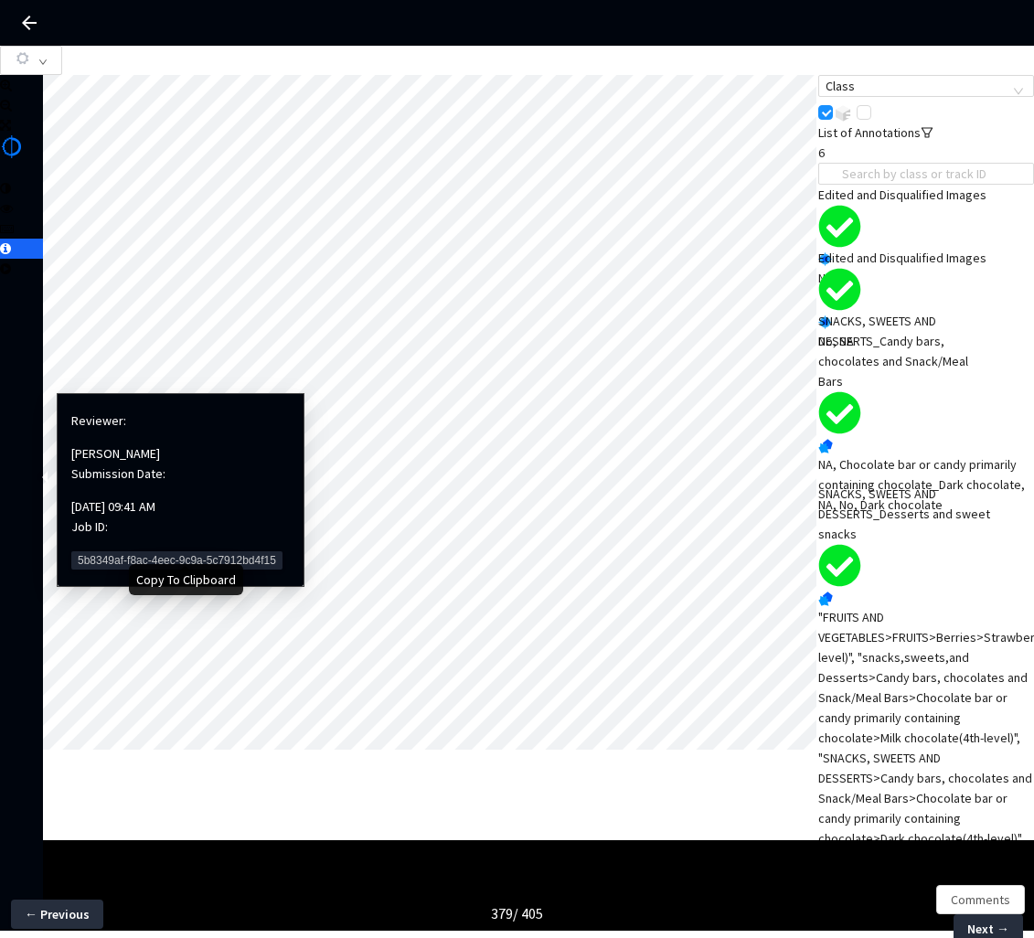
click at [110, 552] on span "5b8349af-f8ac-4eec-9c9a-5c7912bd4f15" at bounding box center [176, 561] width 211 height 18
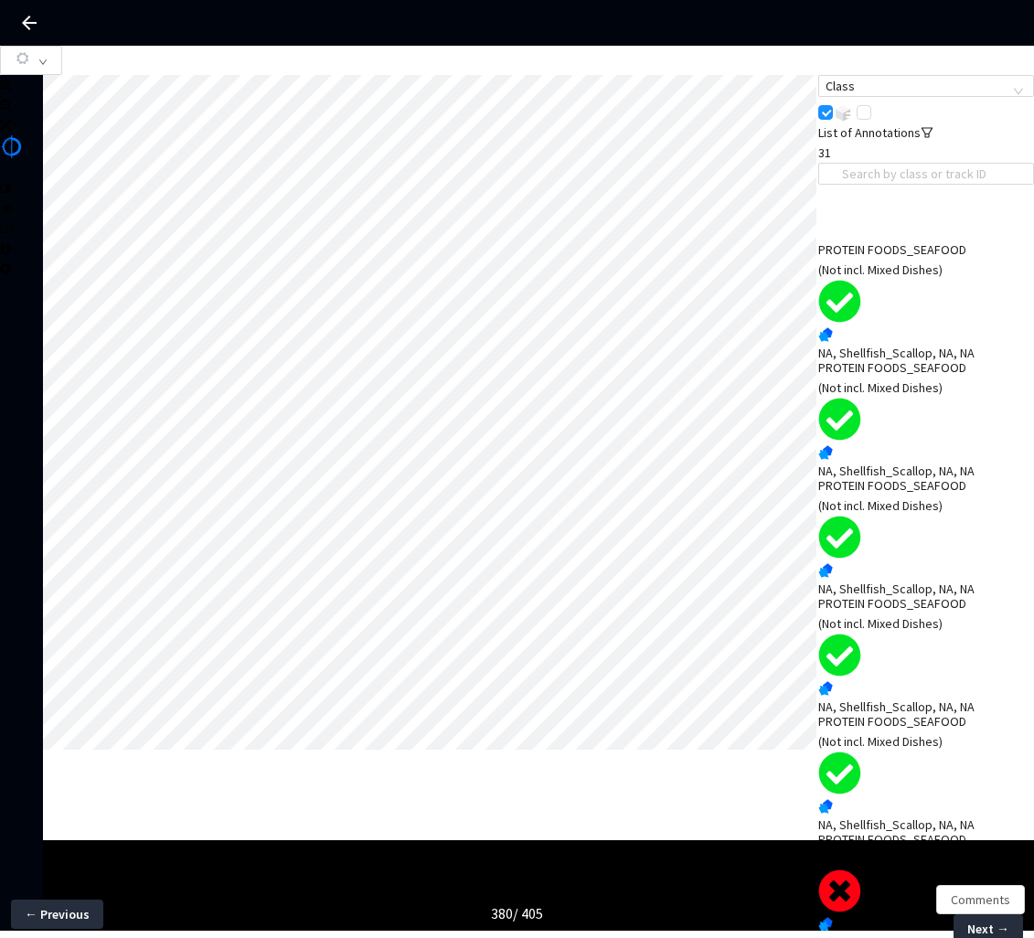
scroll to position [1507, 0]
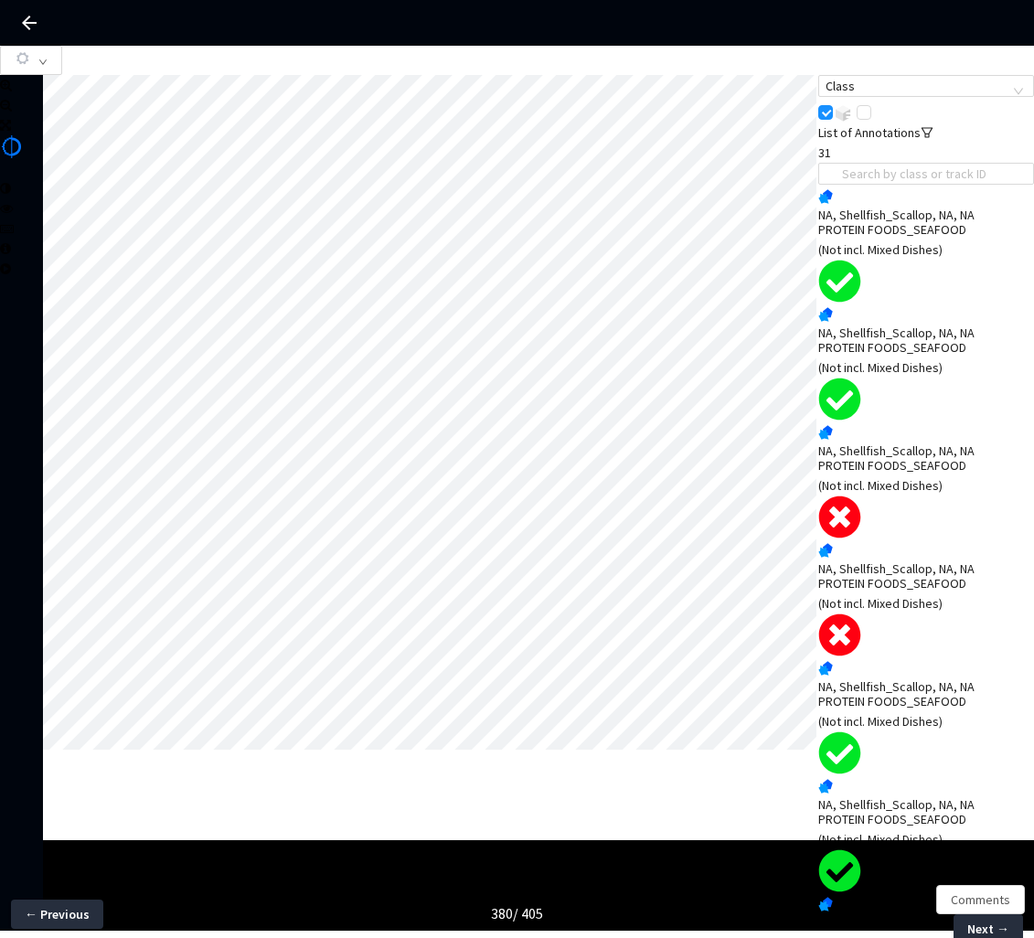
click at [936, 677] on div "NA, Shellfish_Scallop, NA, NA" at bounding box center [927, 687] width 216 height 20
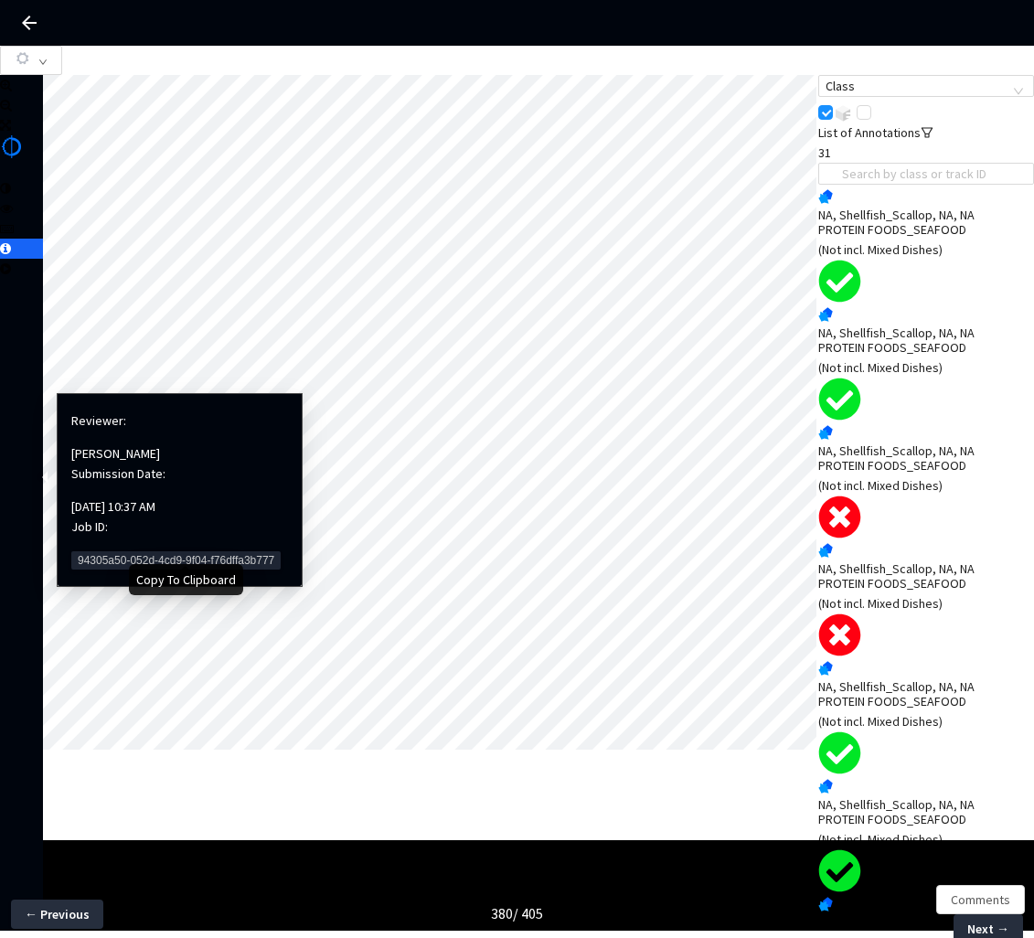
click at [93, 552] on span "94305a50-052d-4cd9-9f04-f76dffa3b777" at bounding box center [175, 561] width 209 height 18
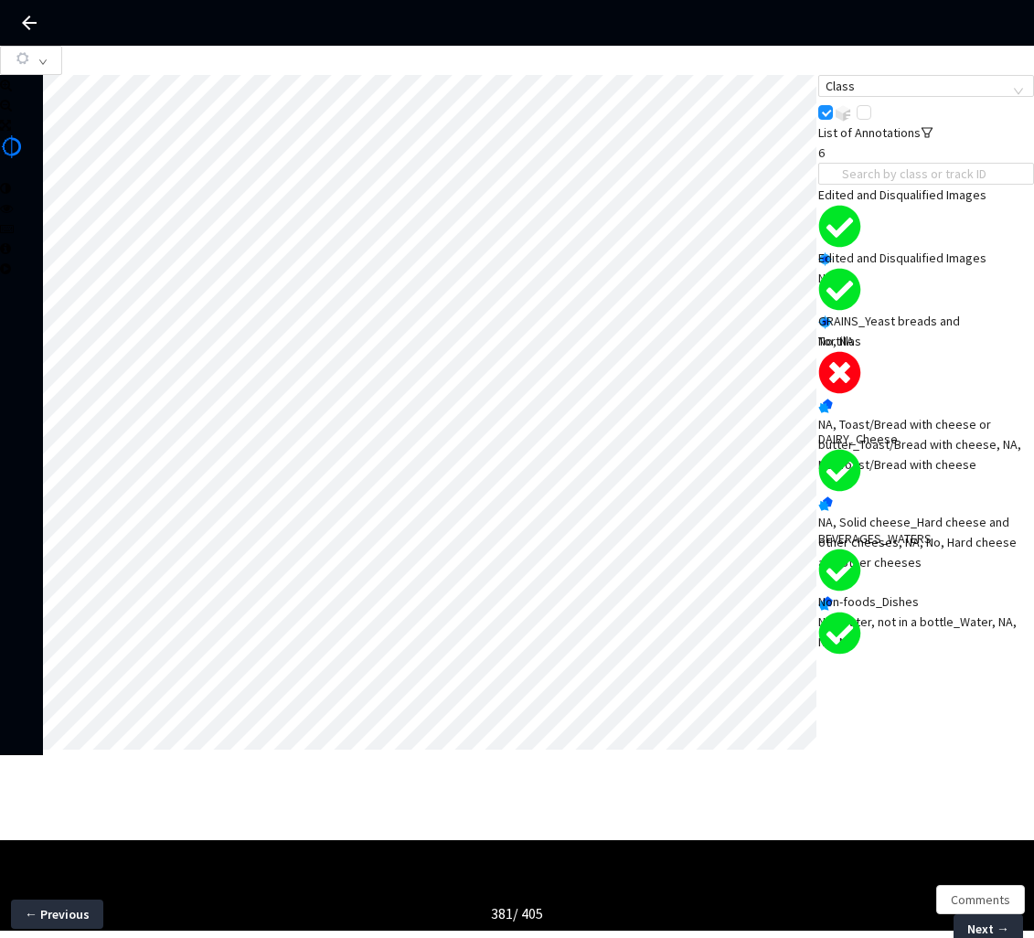
click at [879, 414] on div "NA, Toast/Bread with cheese or butter_Toast/Bread with cheese, NA, No, Toast/Br…" at bounding box center [927, 444] width 216 height 60
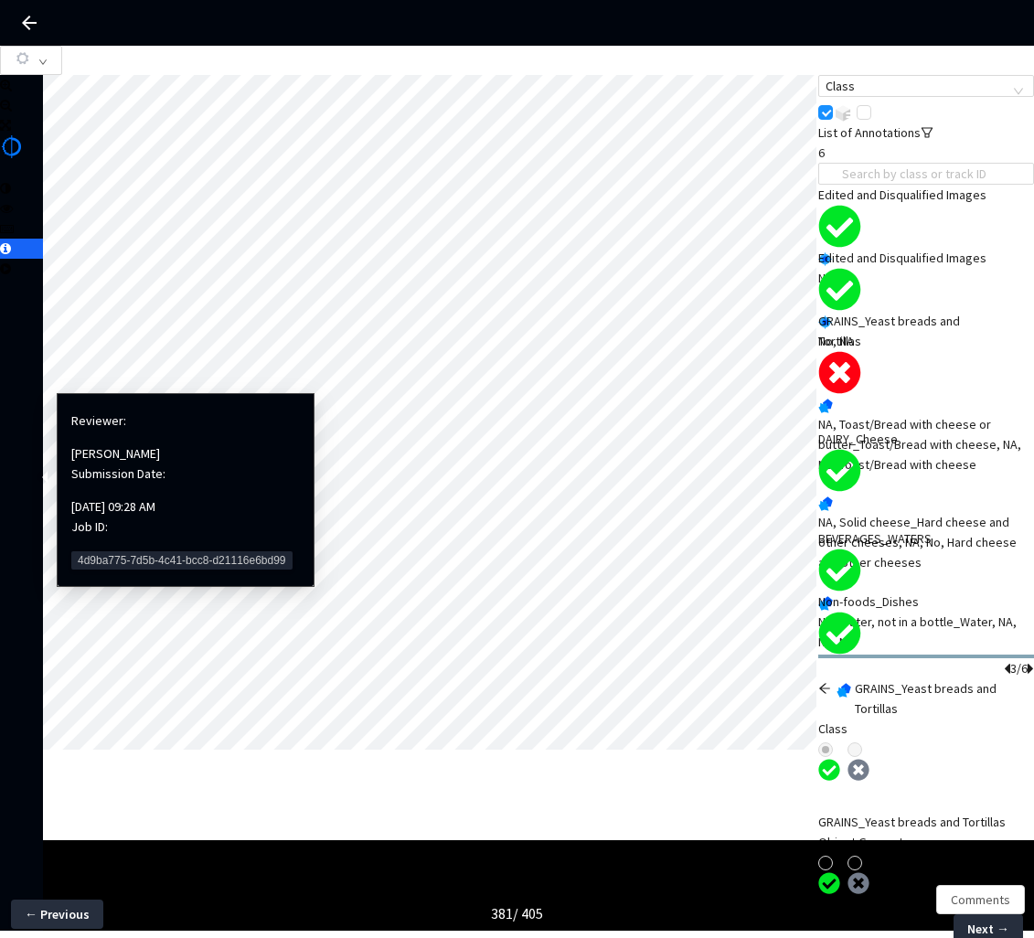
click at [105, 525] on div "Reviewer: [PERSON_NAME] Submission Date: [DATE] 09:28 AM Job ID: 4d9ba775-7d5b-…" at bounding box center [185, 490] width 229 height 174
drag, startPoint x: 108, startPoint y: 535, endPoint x: 96, endPoint y: 550, distance: 18.9
click at [108, 552] on span "4d9ba775-7d5b-4c41-bcc8-d21116e6bd99" at bounding box center [181, 561] width 221 height 18
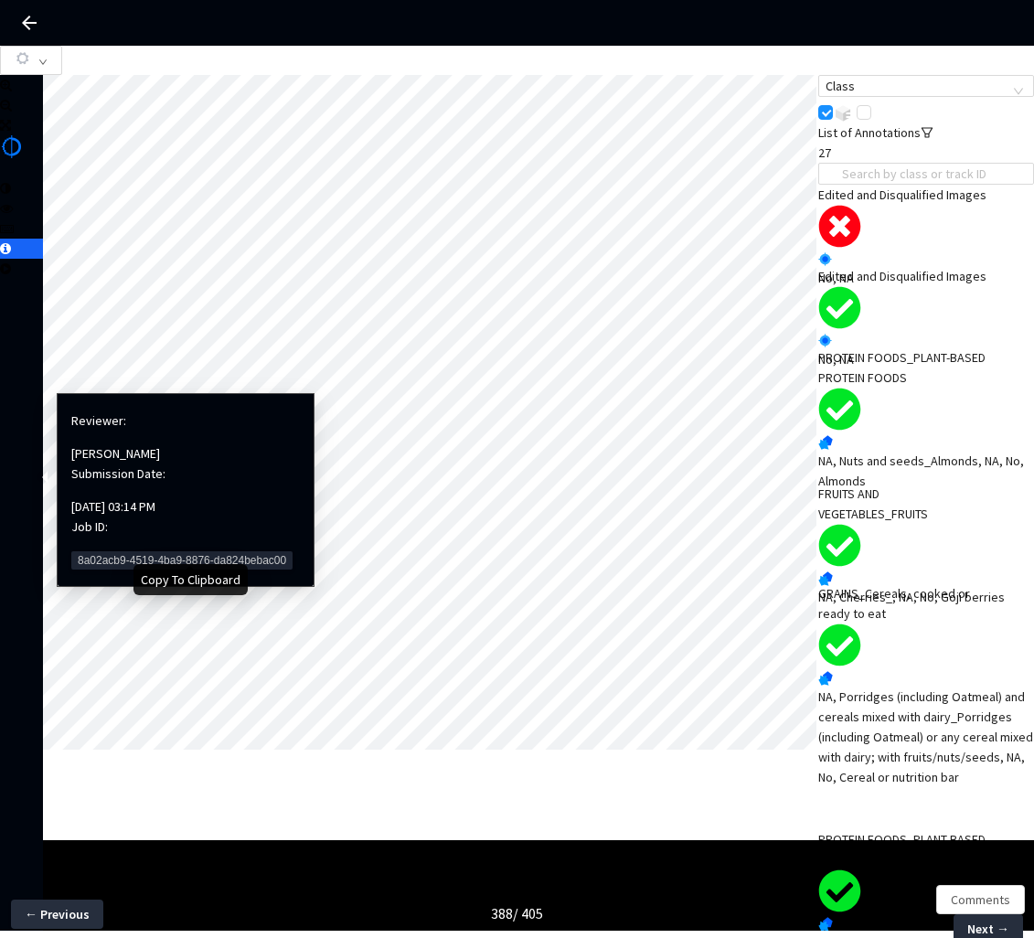
click at [104, 552] on span "8a02acb9-4519-4ba9-8876-da824bebac00" at bounding box center [181, 561] width 221 height 18
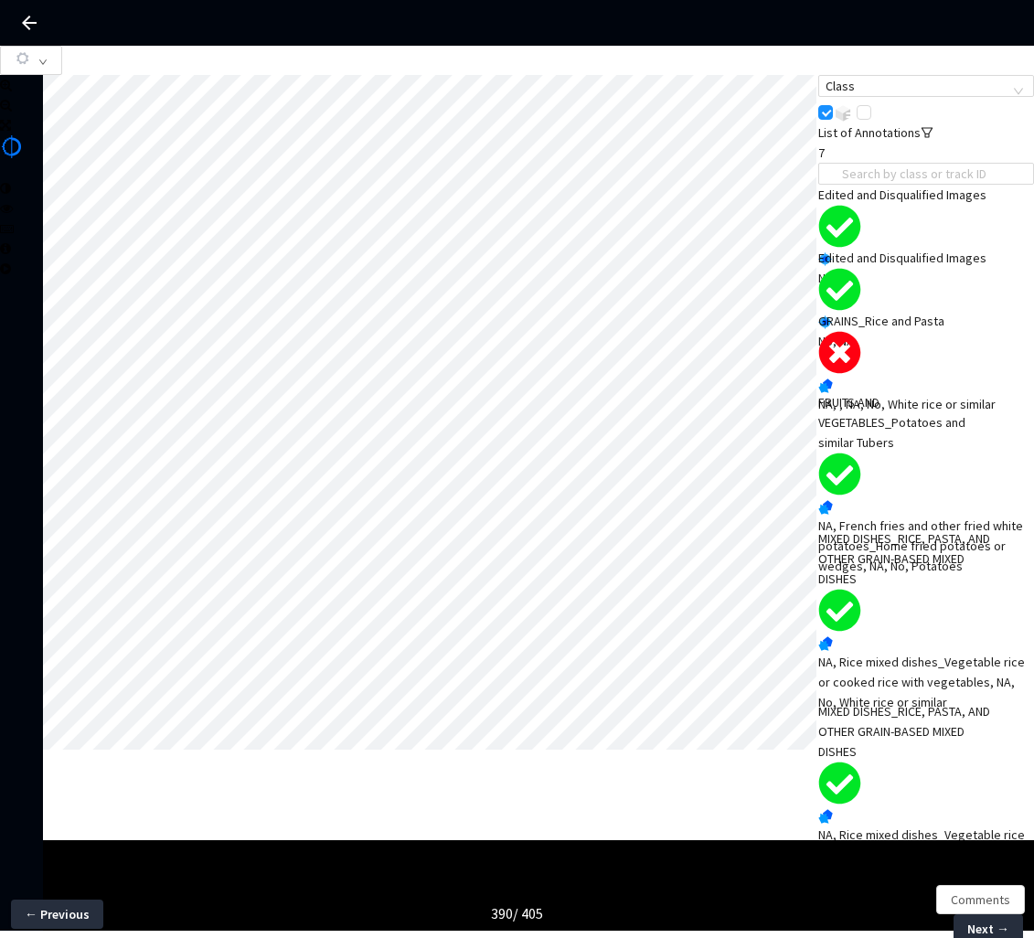
click at [891, 331] on div "GRAINS_Rice and Pasta" at bounding box center [905, 321] width 173 height 20
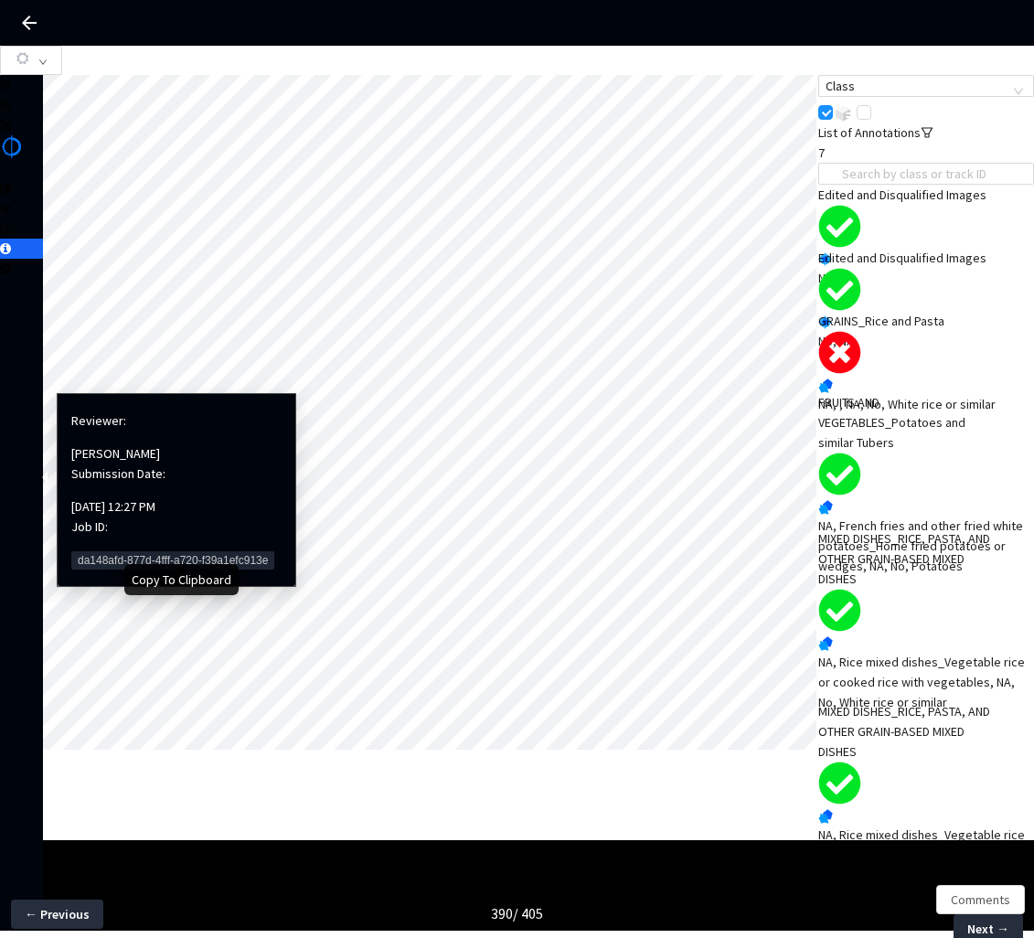
drag, startPoint x: 117, startPoint y: 538, endPoint x: 92, endPoint y: 559, distance: 32.4
click at [116, 552] on span "da148afd-877d-4fff-a720-f39a1efc913e" at bounding box center [172, 561] width 203 height 18
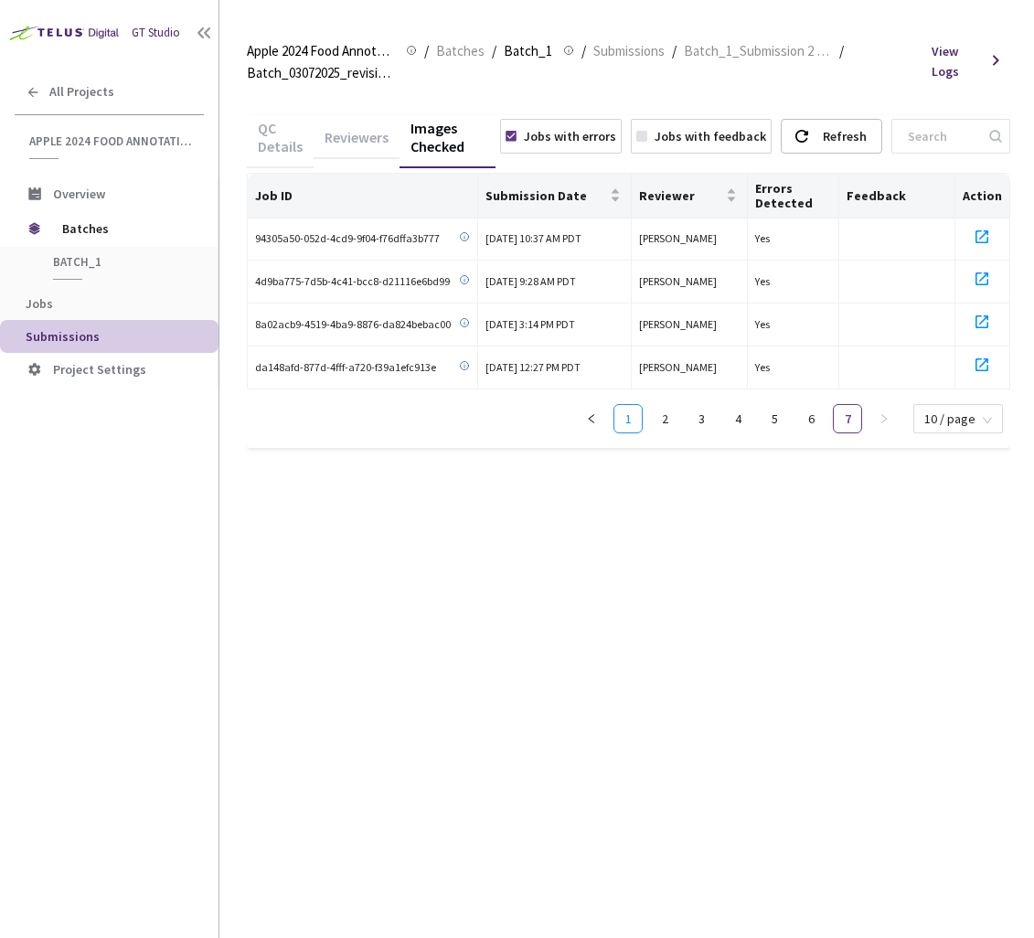
drag, startPoint x: 638, startPoint y: 419, endPoint x: 630, endPoint y: 437, distance: 19.7
click at [632, 434] on div "Job ID Submission Date Reviewer Errors Detected Feedback Action 94305a50-052d-4…" at bounding box center [629, 310] width 764 height 275
click at [636, 423] on link "1" at bounding box center [628, 418] width 27 height 27
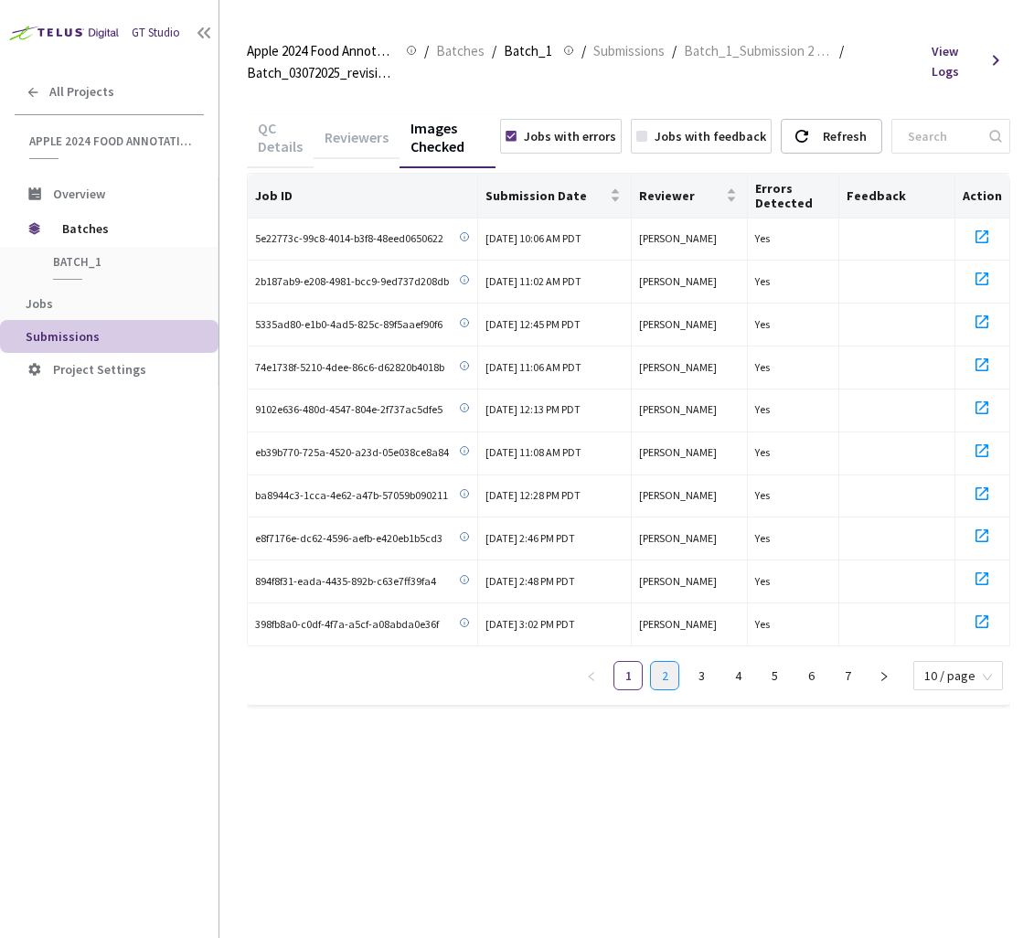
click at [674, 680] on link "2" at bounding box center [664, 675] width 27 height 27
click at [981, 323] on icon at bounding box center [982, 322] width 13 height 13
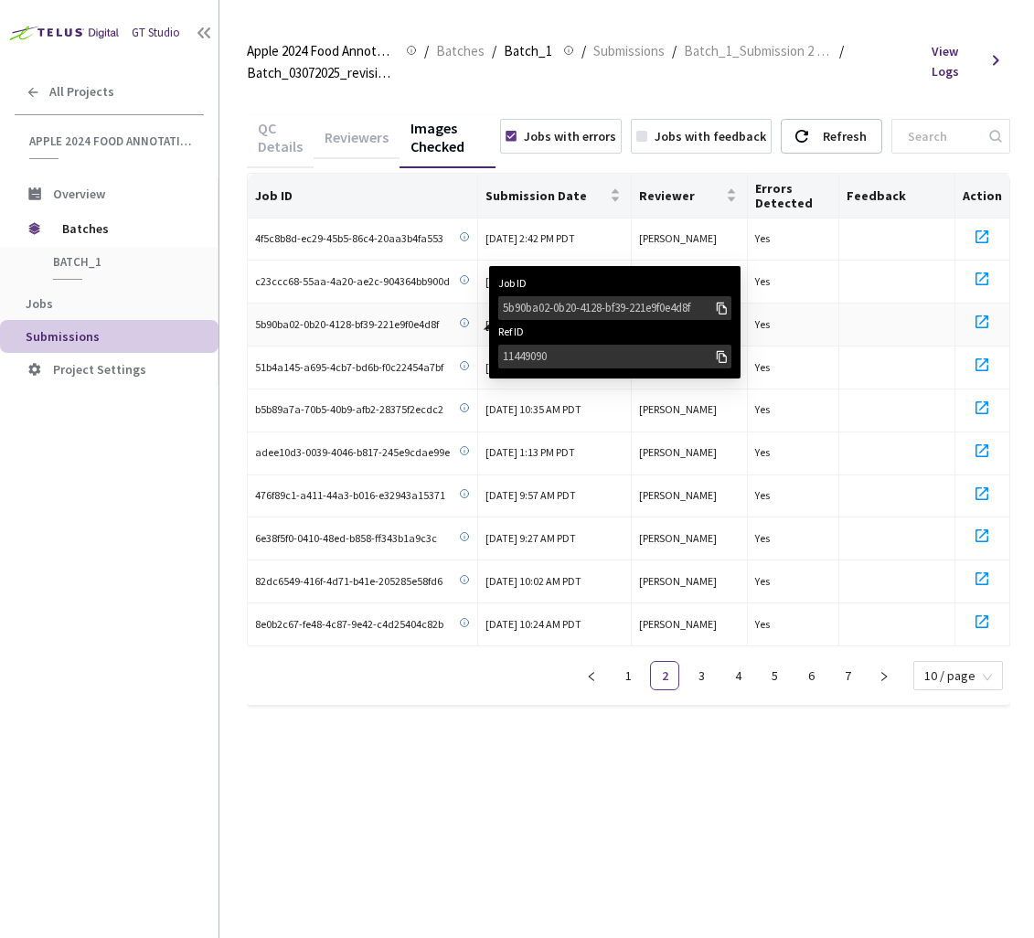
click at [521, 313] on div "5b90ba02-0b20-4128-bf39-221e9f0e4d8f" at bounding box center [608, 308] width 211 height 18
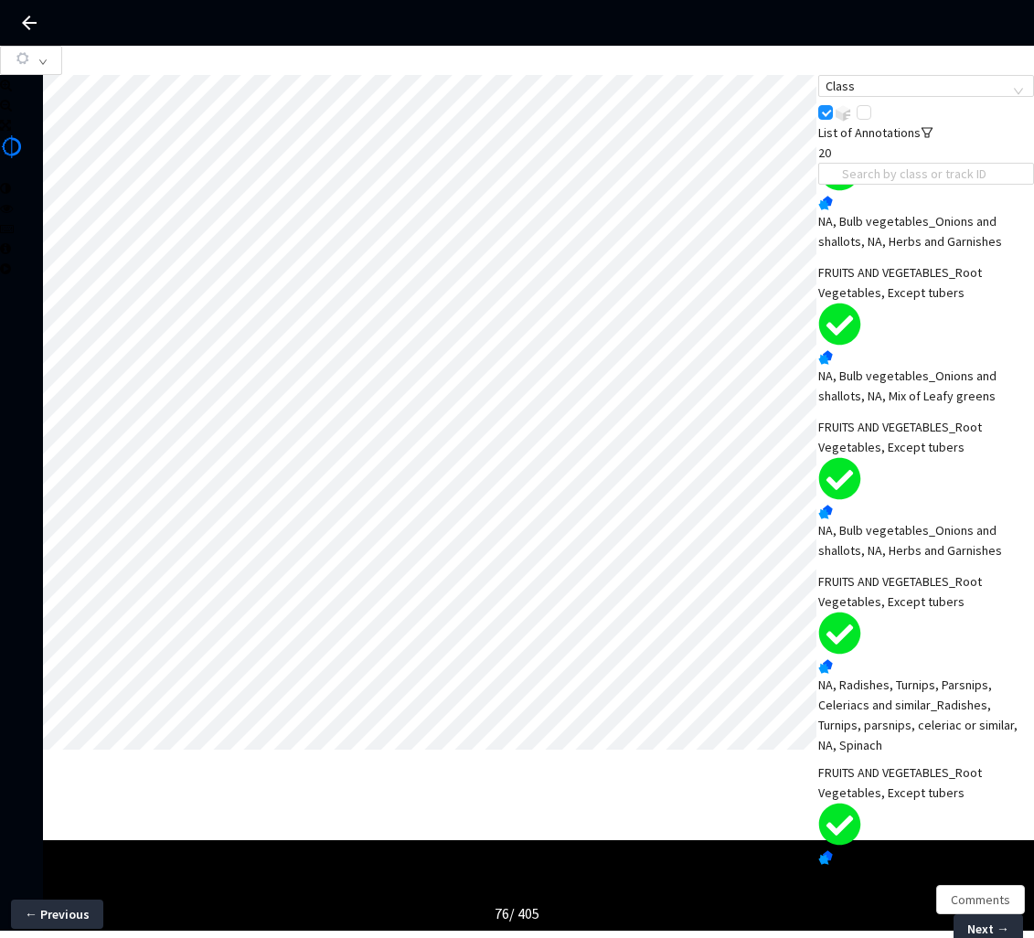
scroll to position [244, 0]
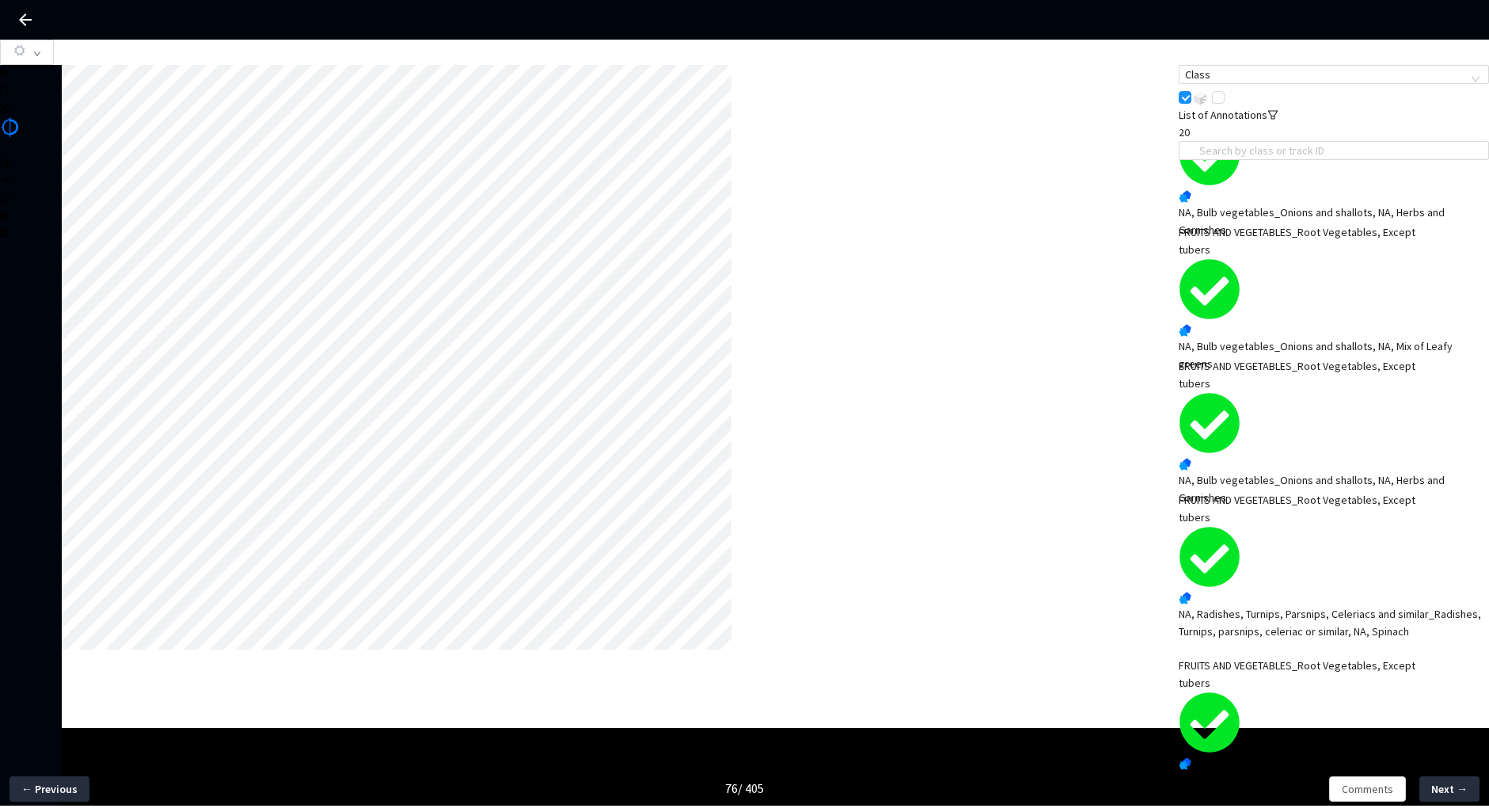
scroll to position [180, 0]
